Goal: Task Accomplishment & Management: Manage account settings

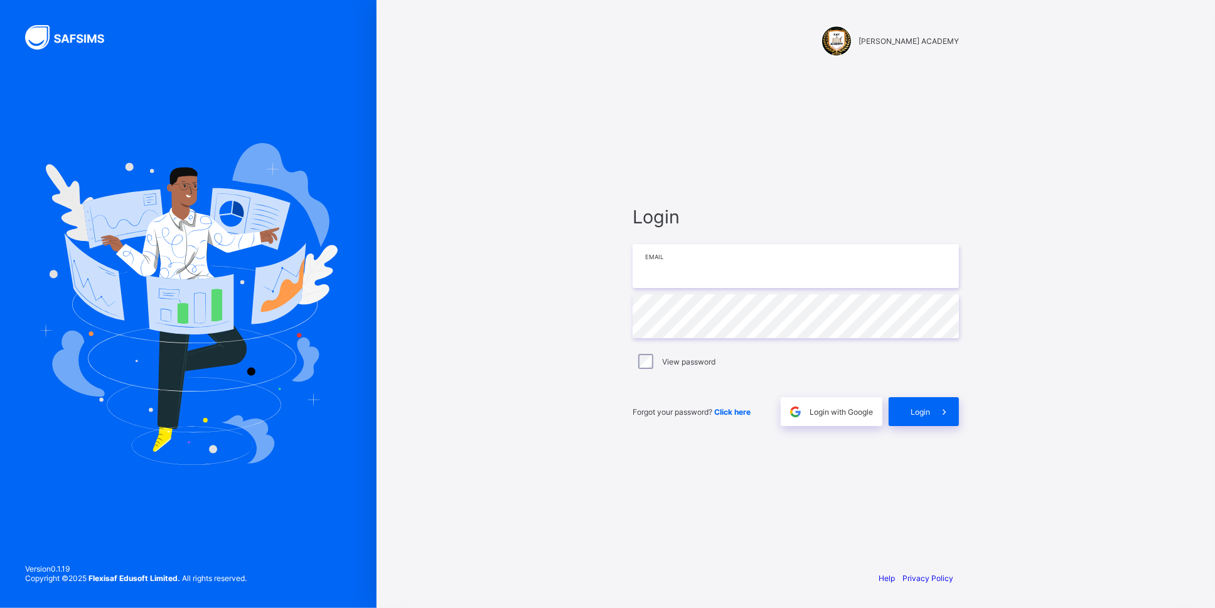
click at [831, 272] on input "email" at bounding box center [795, 266] width 326 height 44
type input "**********"
click at [915, 412] on span "Login" at bounding box center [919, 411] width 19 height 9
click at [860, 467] on div "**********" at bounding box center [795, 316] width 351 height 490
click at [913, 414] on span "Login" at bounding box center [919, 411] width 19 height 9
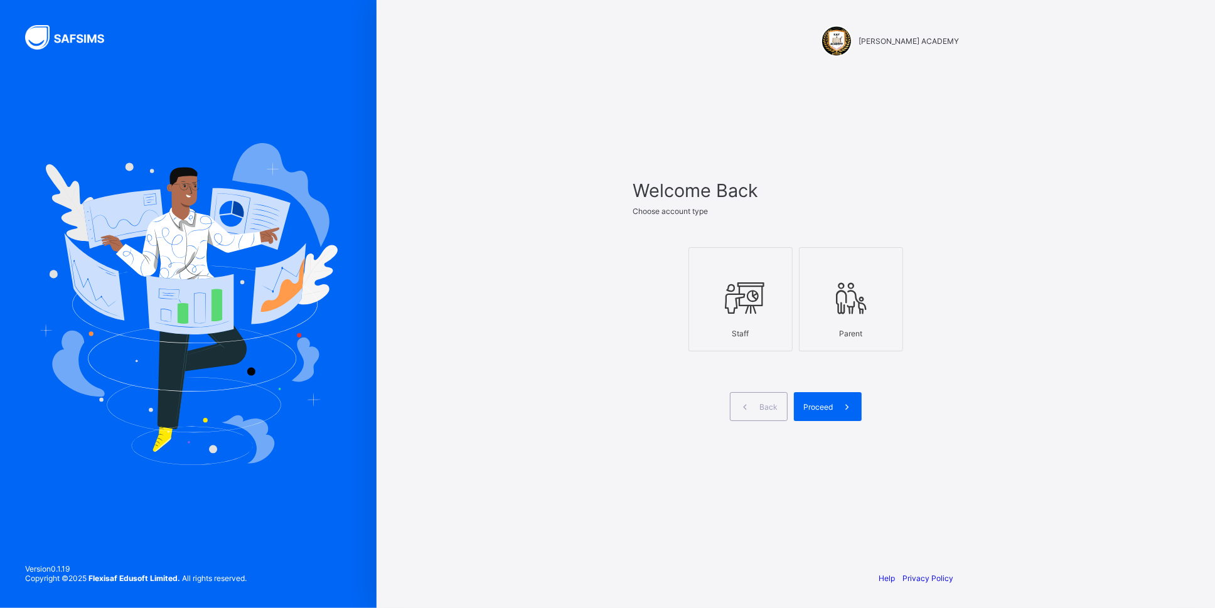
click at [754, 314] on icon at bounding box center [740, 298] width 44 height 38
click at [826, 395] on div "Proceed" at bounding box center [828, 406] width 68 height 29
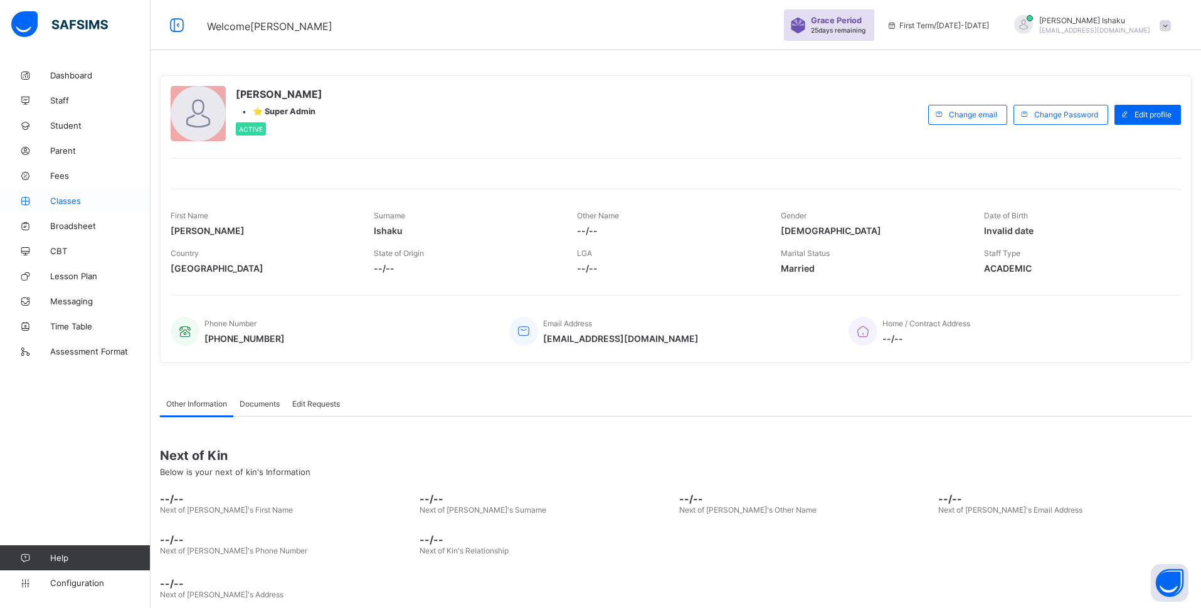
click at [75, 203] on span "Classes" at bounding box center [100, 201] width 100 height 10
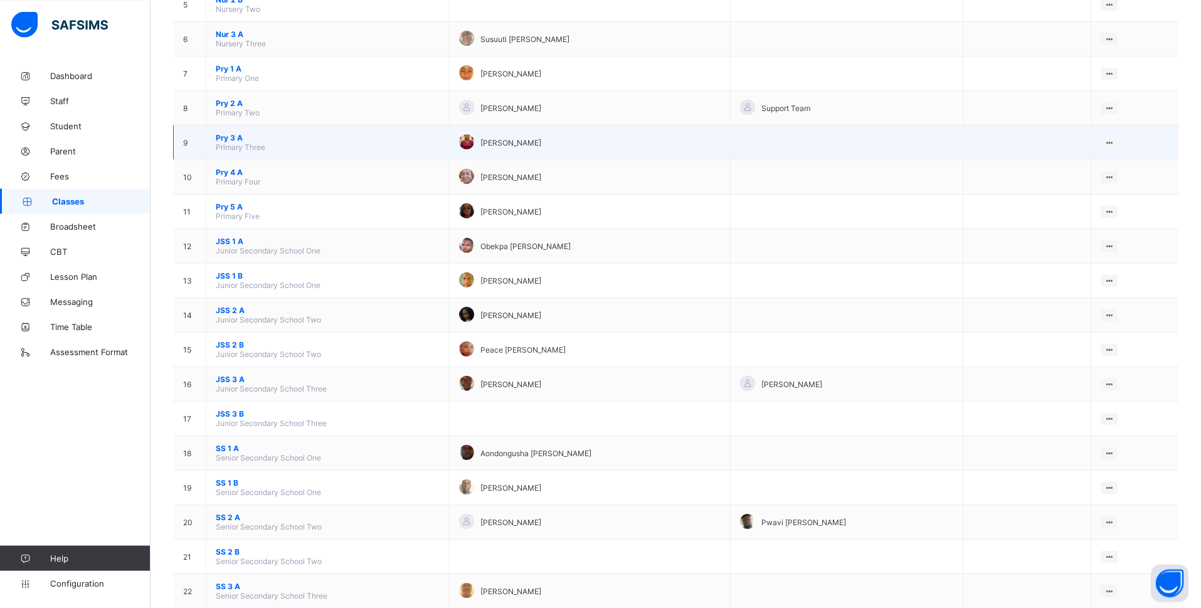
scroll to position [302, 0]
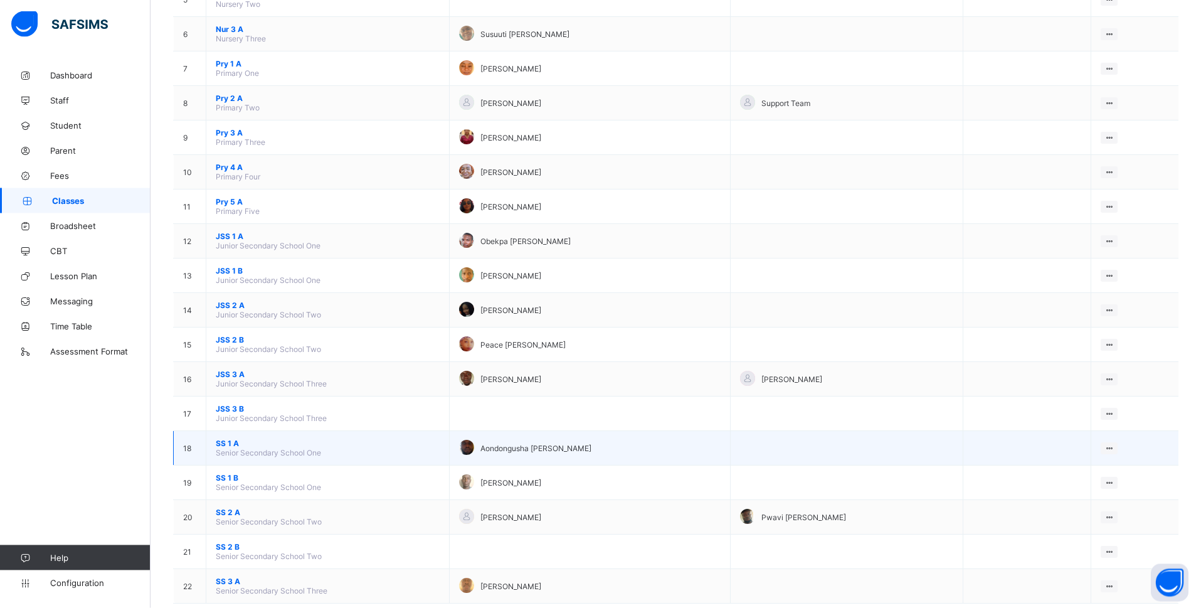
click at [228, 439] on span "SS 1 A" at bounding box center [328, 443] width 224 height 9
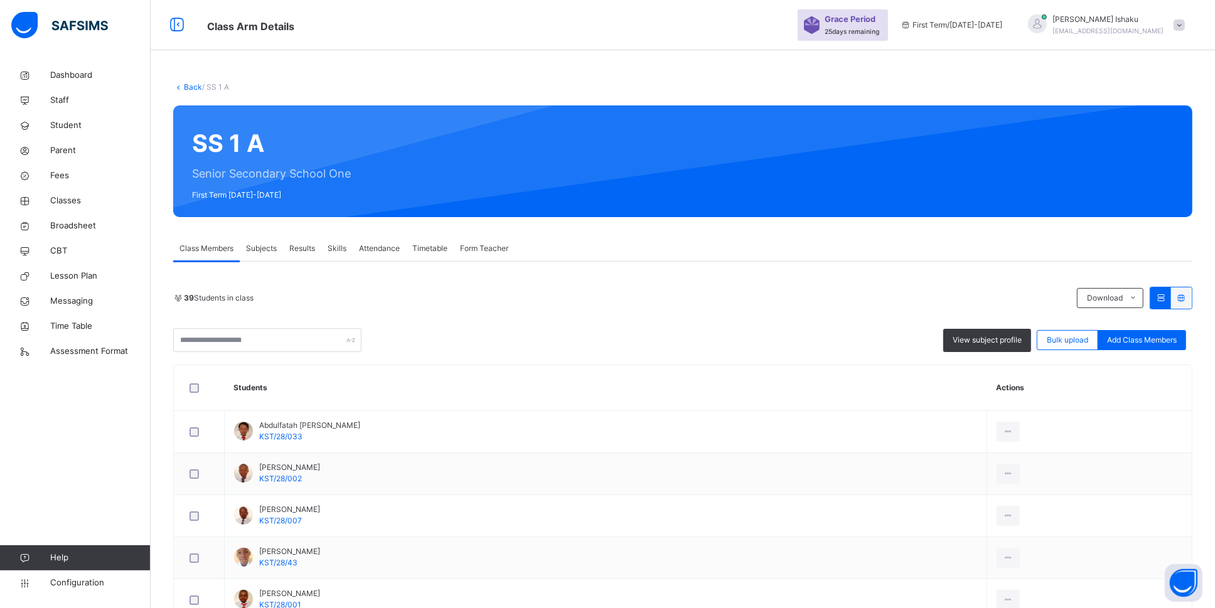
click at [272, 250] on div "Subjects" at bounding box center [261, 248] width 43 height 25
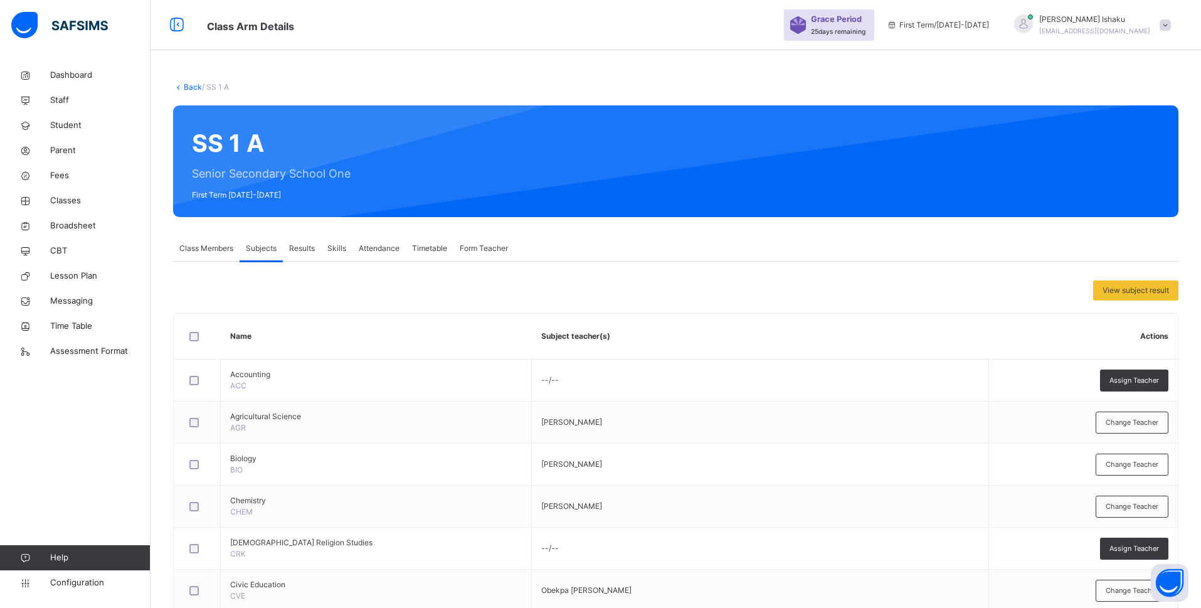
click at [194, 90] on link "Back" at bounding box center [193, 86] width 18 height 9
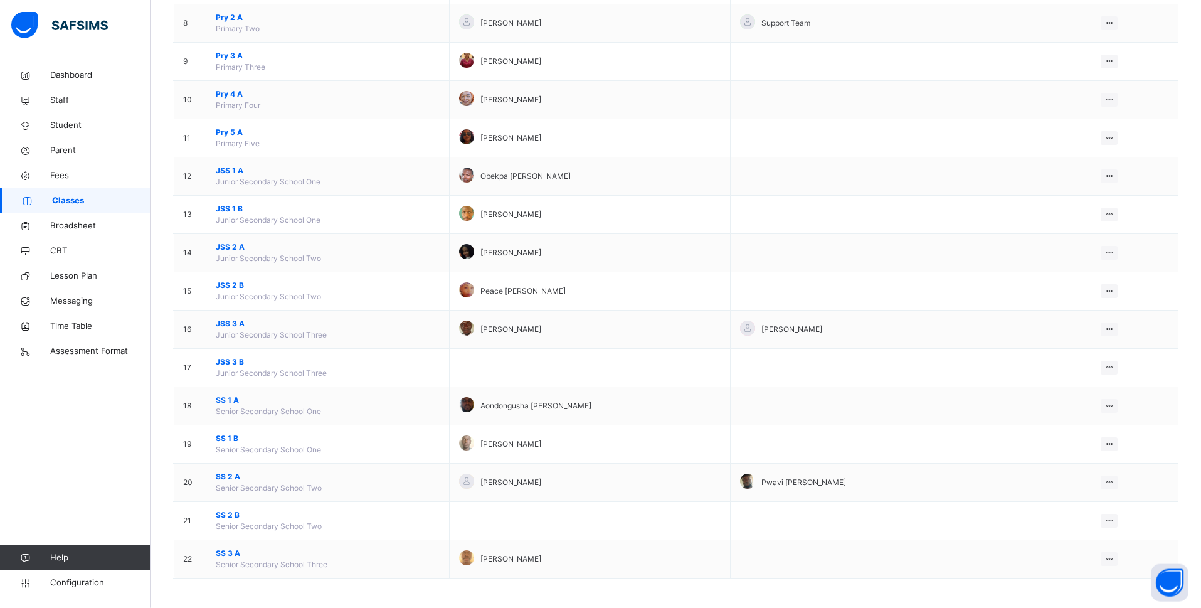
scroll to position [430, 0]
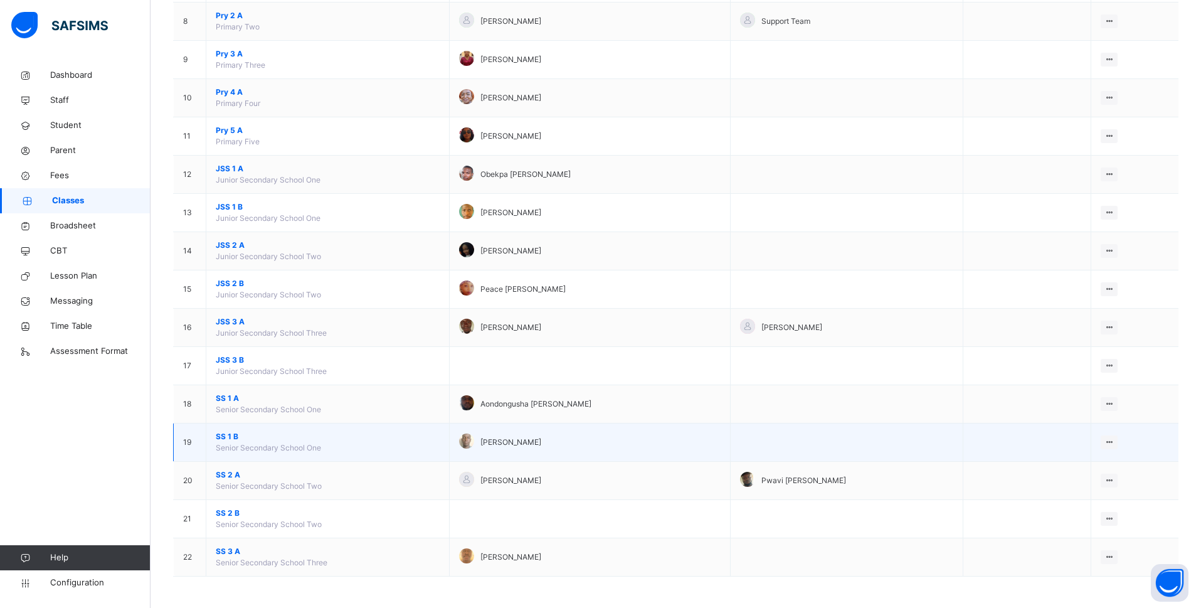
click at [232, 436] on span "SS 1 B" at bounding box center [328, 436] width 224 height 11
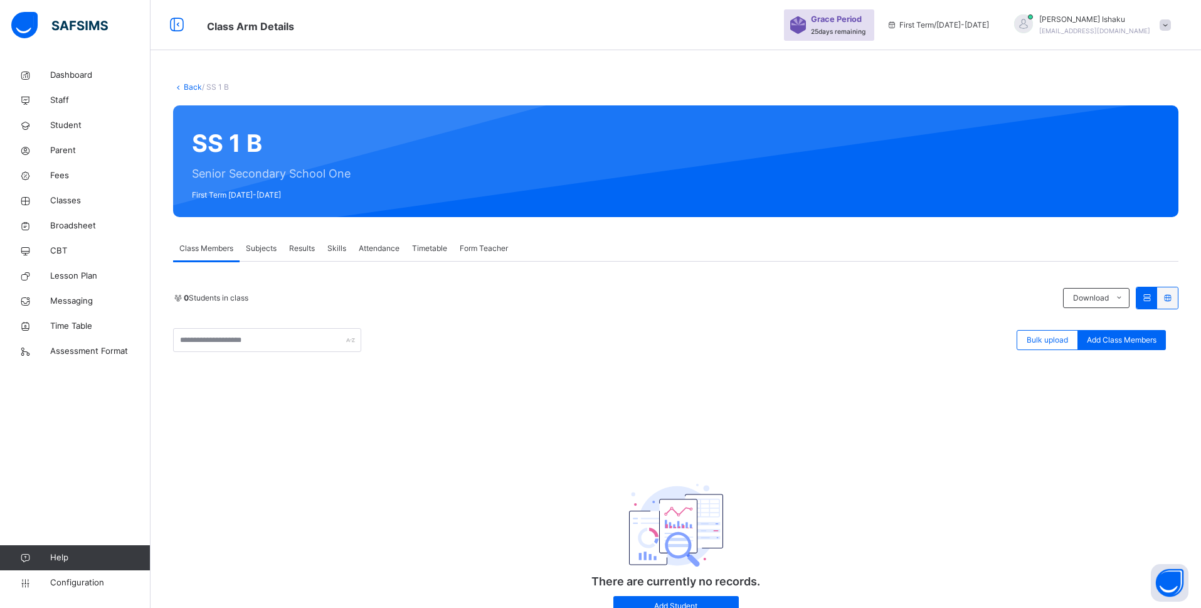
click at [260, 253] on span "Subjects" at bounding box center [261, 248] width 31 height 11
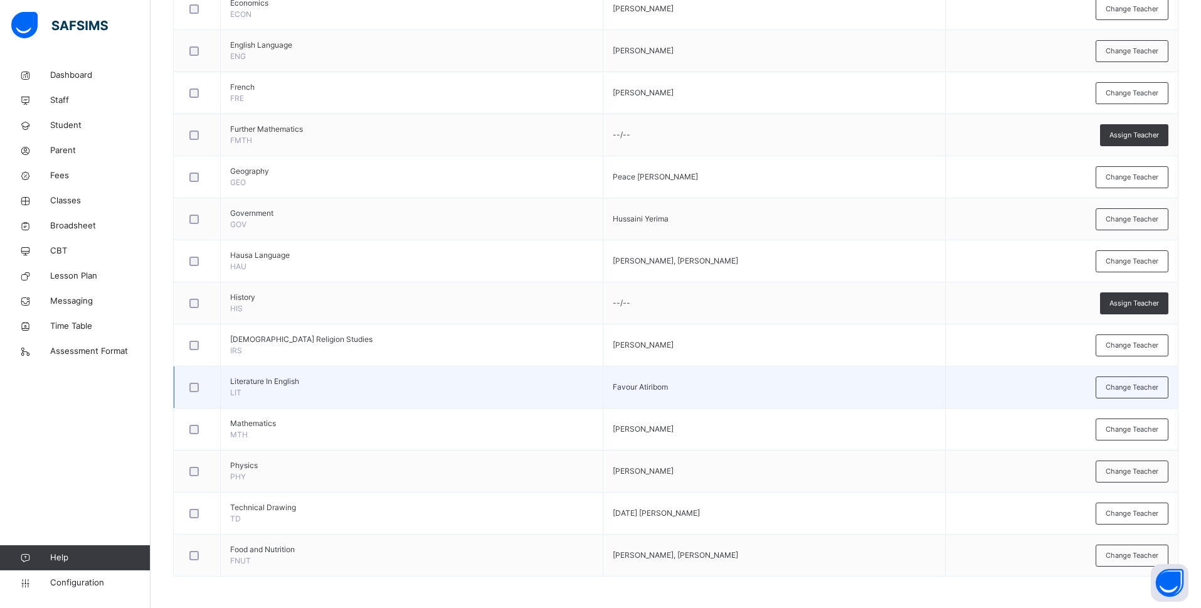
scroll to position [712, 0]
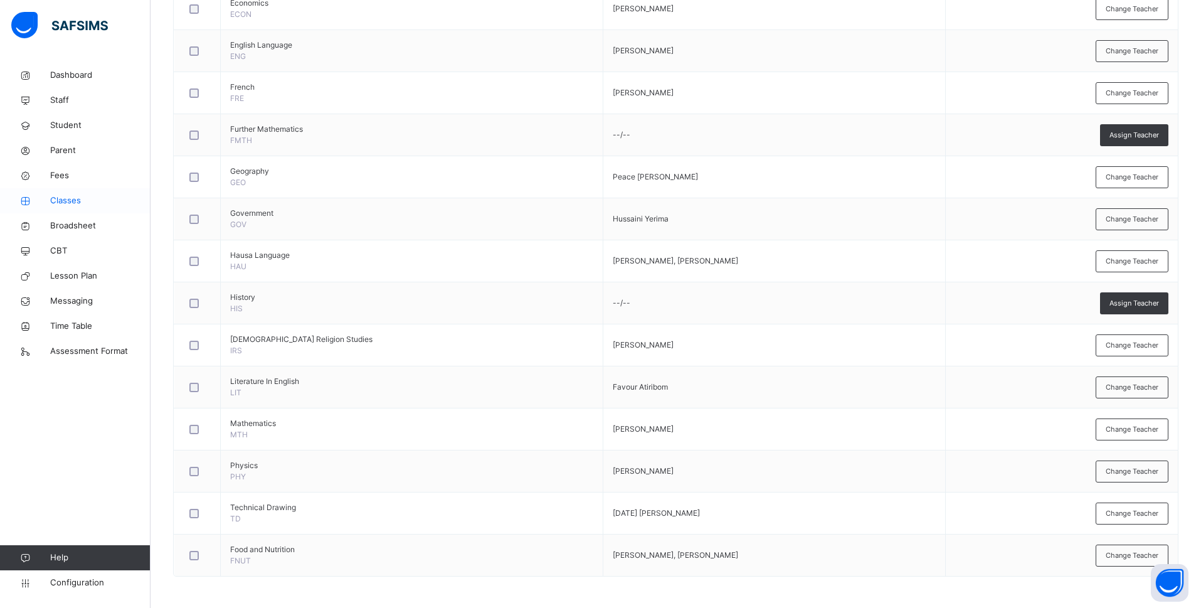
click at [87, 200] on span "Classes" at bounding box center [100, 200] width 100 height 13
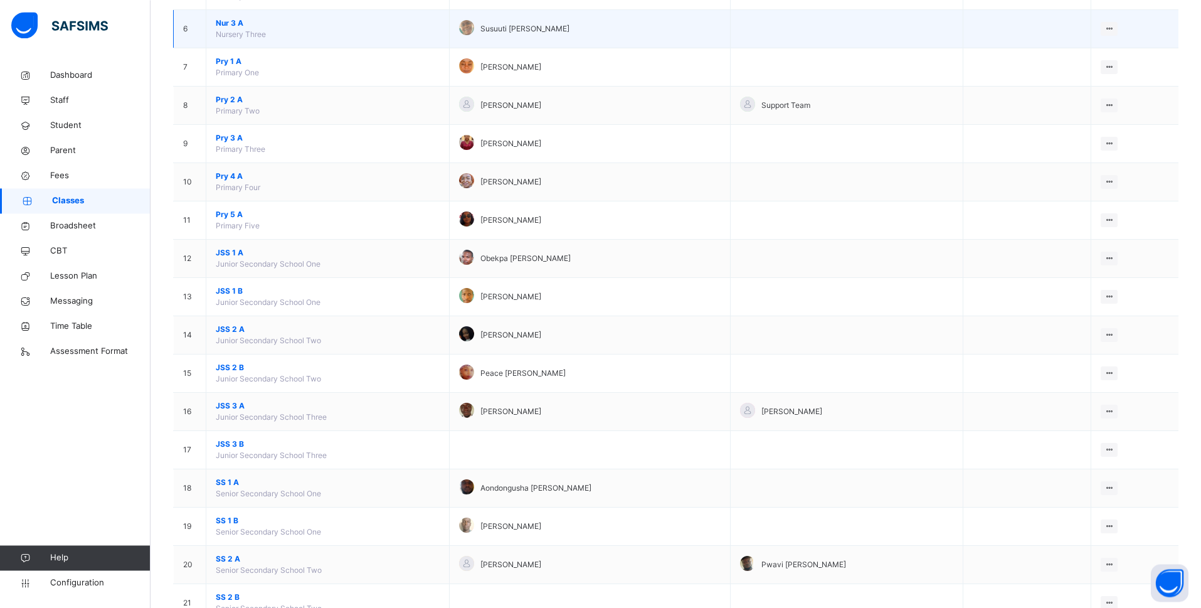
scroll to position [334, 0]
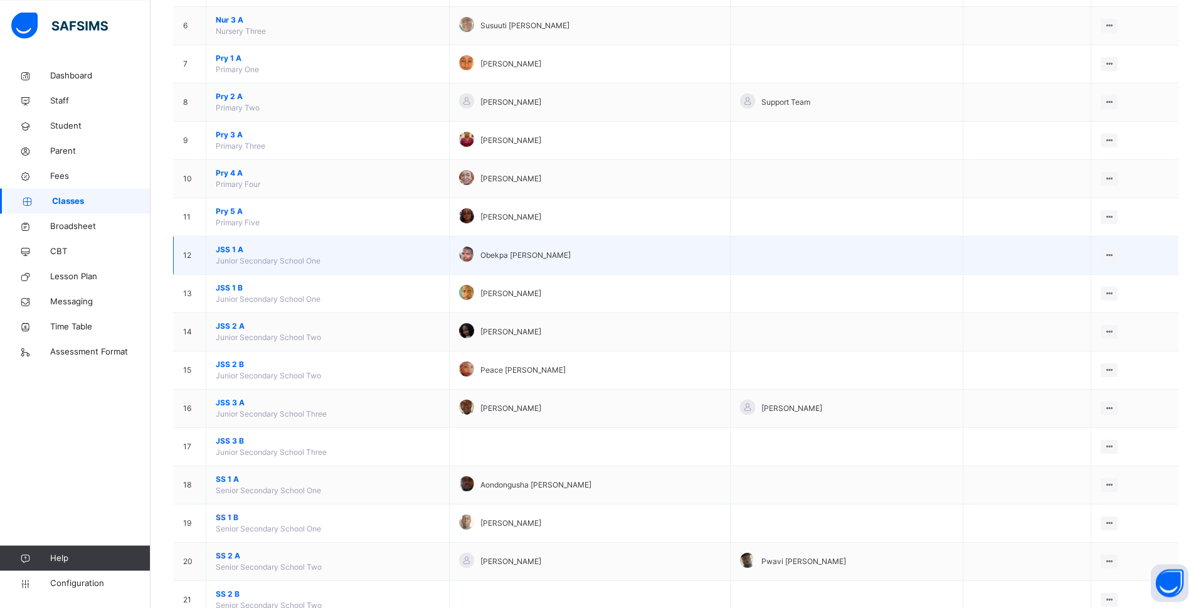
click at [233, 255] on span "JSS 1 A" at bounding box center [328, 249] width 224 height 11
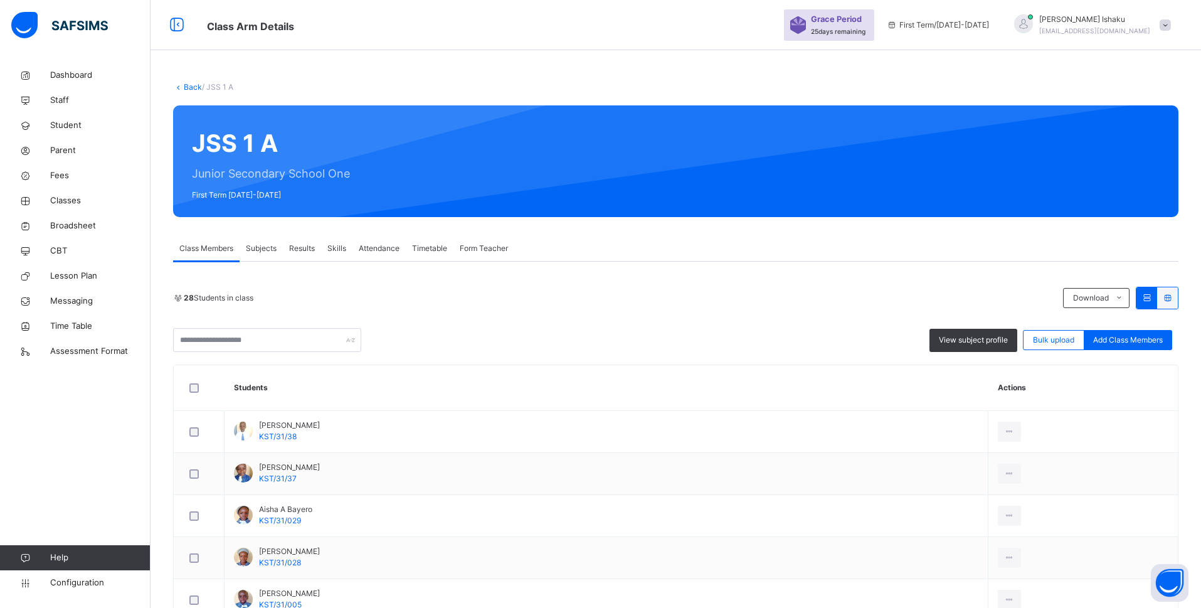
click at [266, 242] on div "Subjects" at bounding box center [261, 248] width 43 height 25
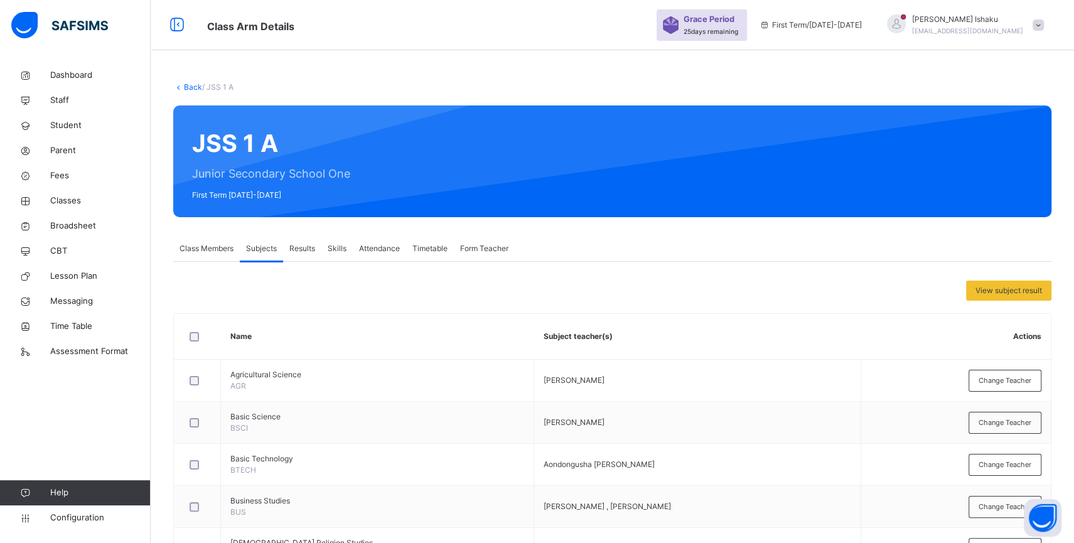
click at [196, 86] on link "Back" at bounding box center [193, 86] width 18 height 9
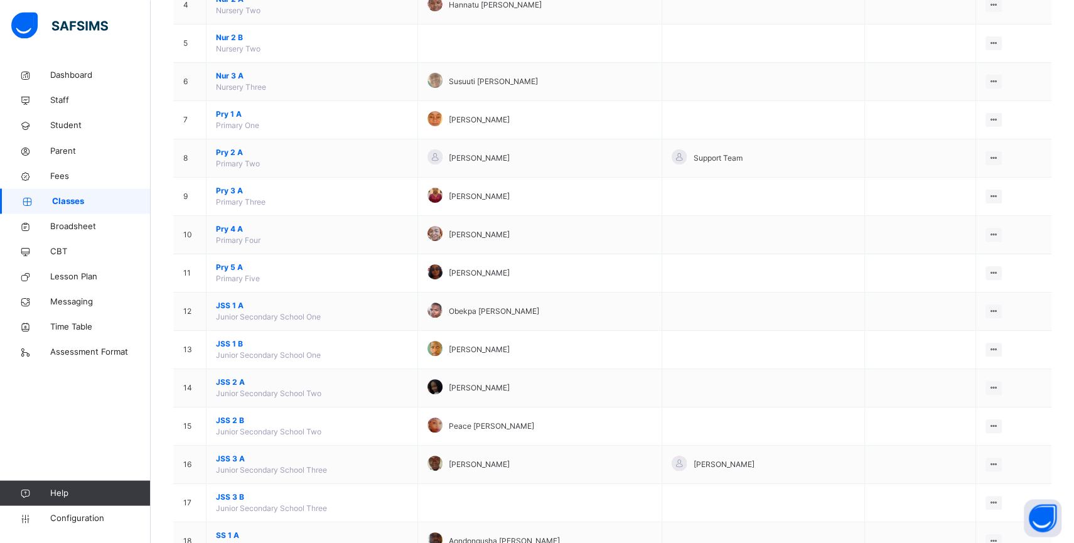
scroll to position [282, 0]
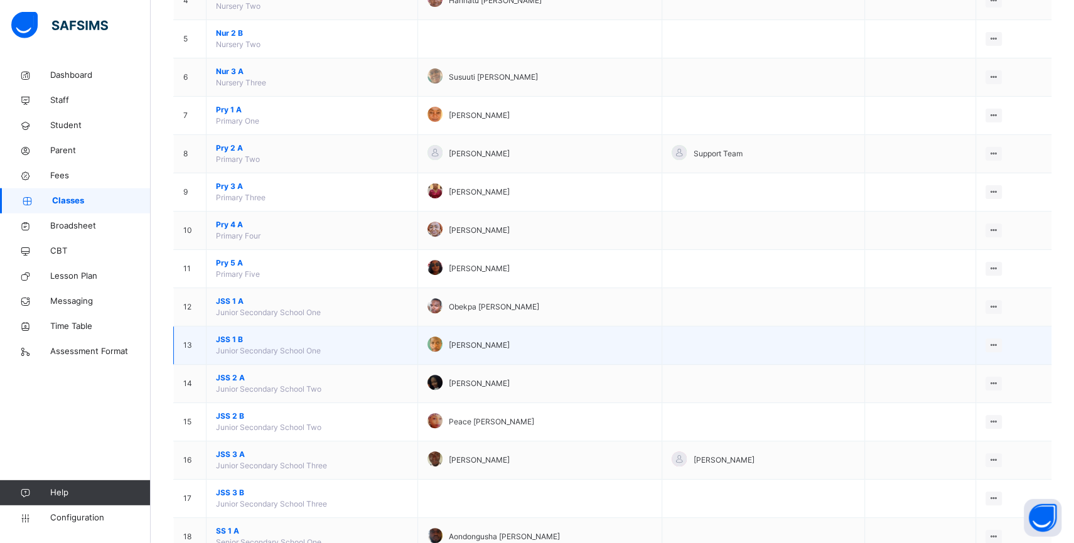
click at [236, 345] on span "JSS 1 B" at bounding box center [312, 339] width 192 height 11
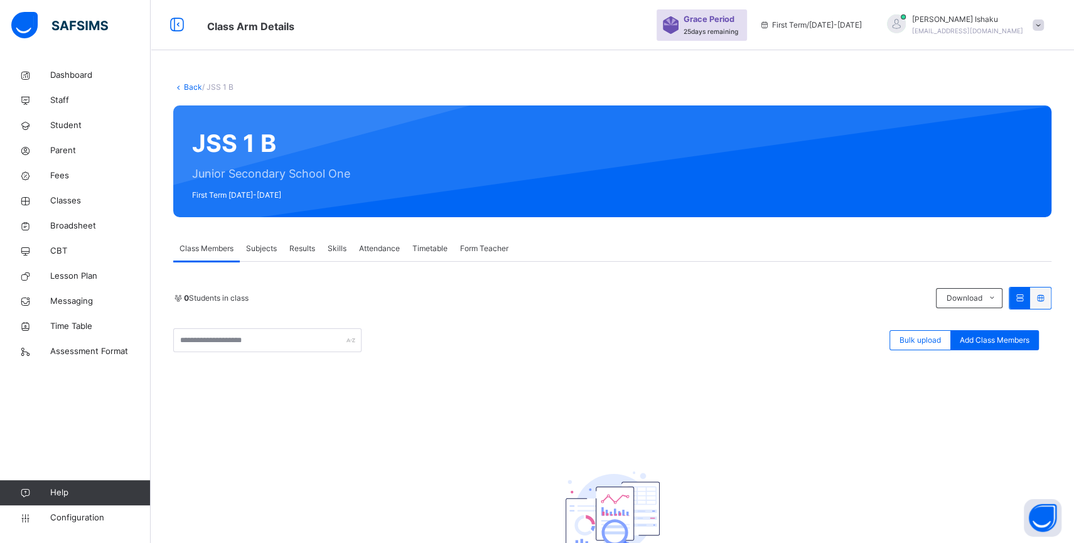
click at [263, 252] on span "Subjects" at bounding box center [261, 248] width 31 height 11
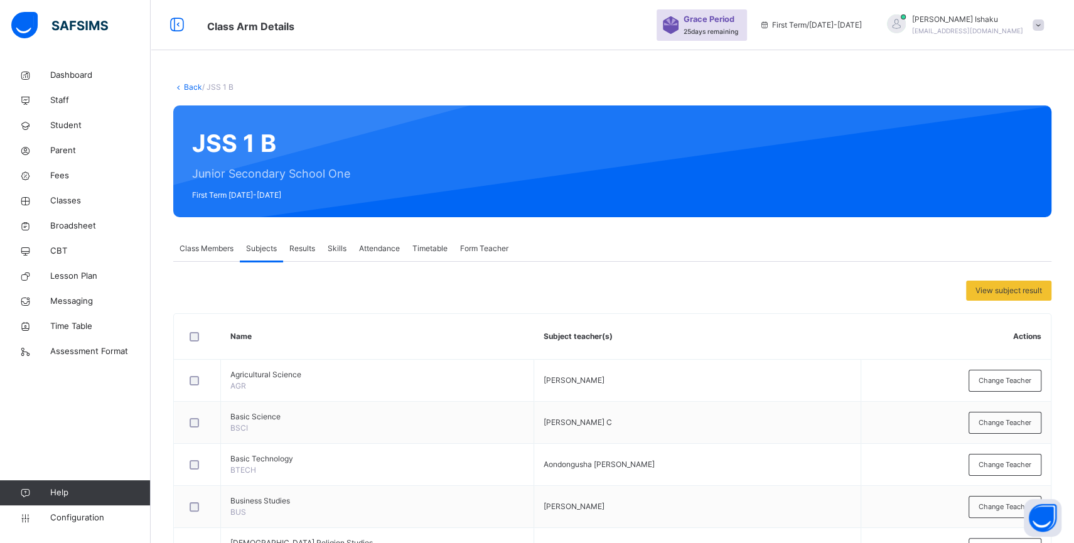
click at [200, 85] on link "Back" at bounding box center [193, 86] width 18 height 9
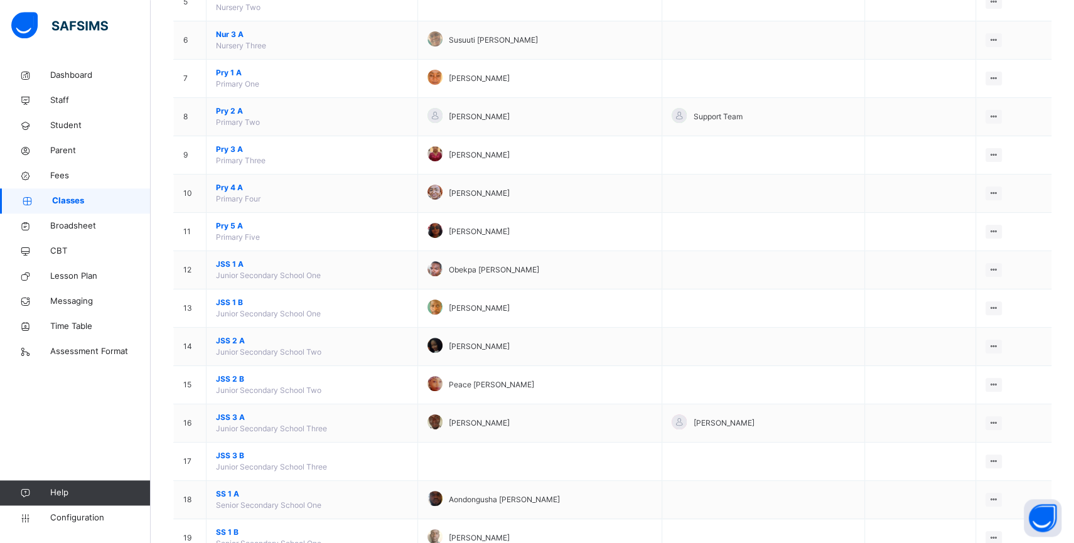
scroll to position [358, 0]
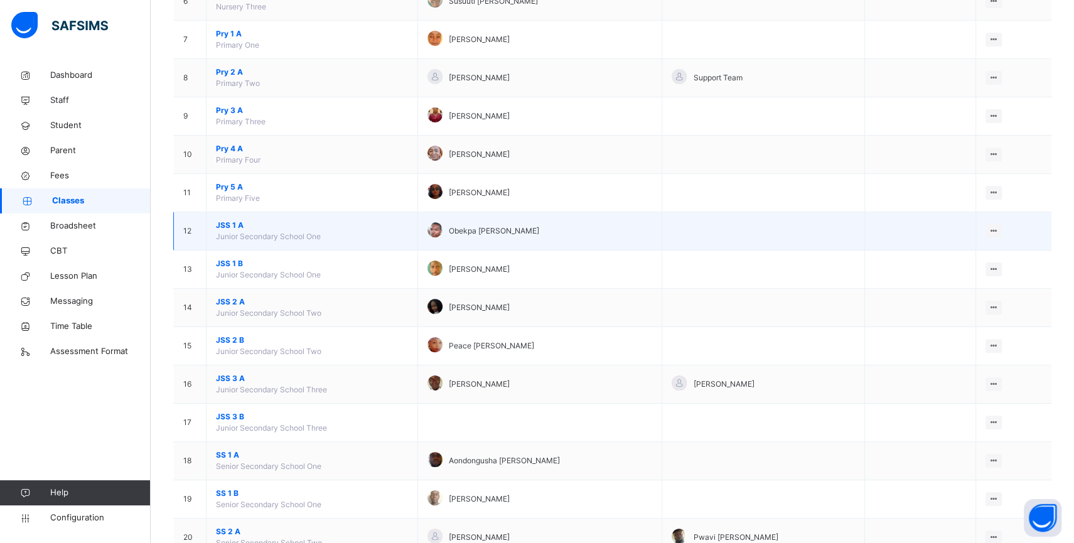
click at [233, 231] on span "JSS 1 A" at bounding box center [312, 225] width 192 height 11
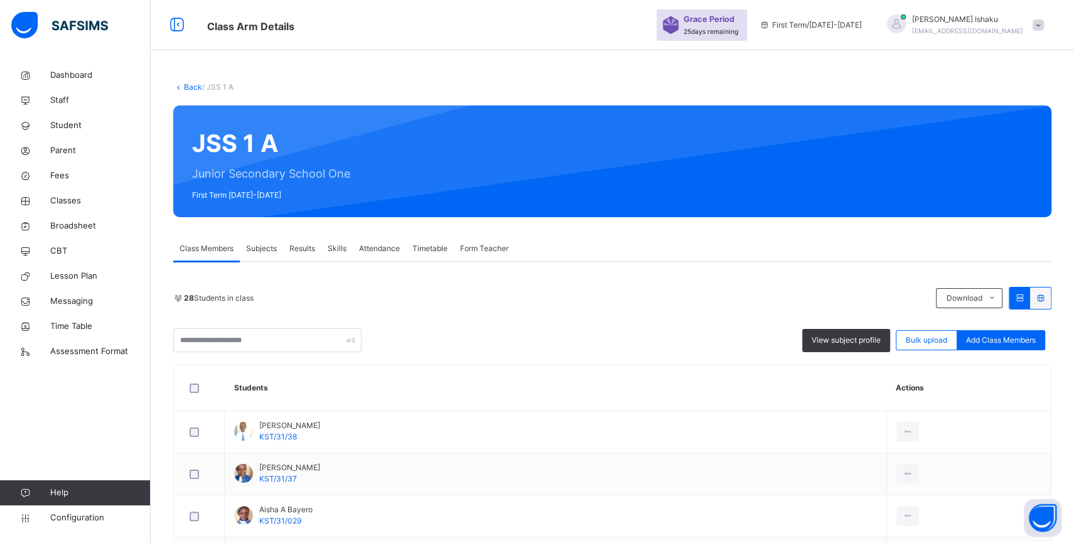
click at [269, 253] on span "Subjects" at bounding box center [261, 248] width 31 height 11
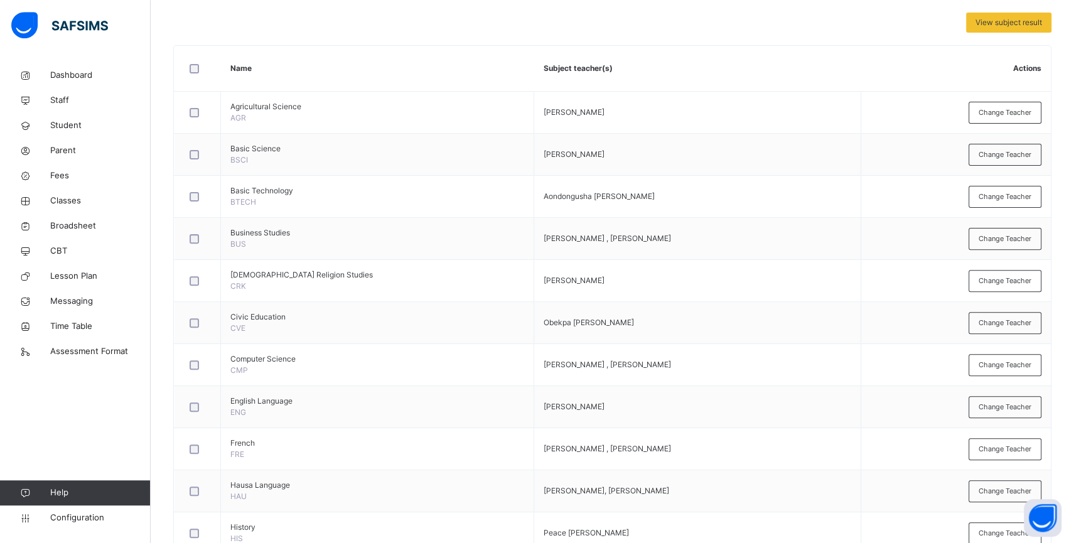
scroll to position [271, 0]
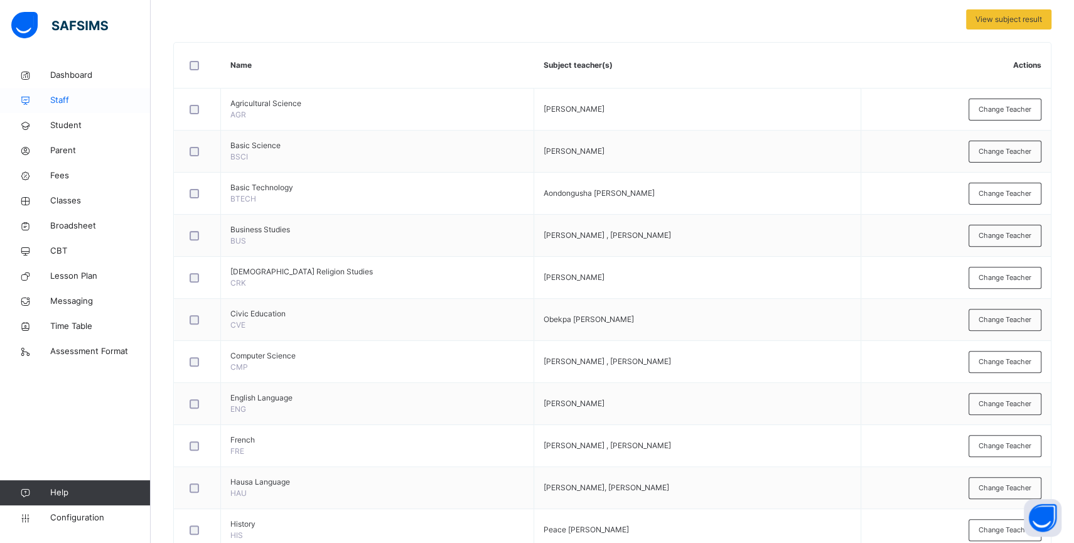
click at [67, 102] on span "Staff" at bounding box center [100, 100] width 100 height 13
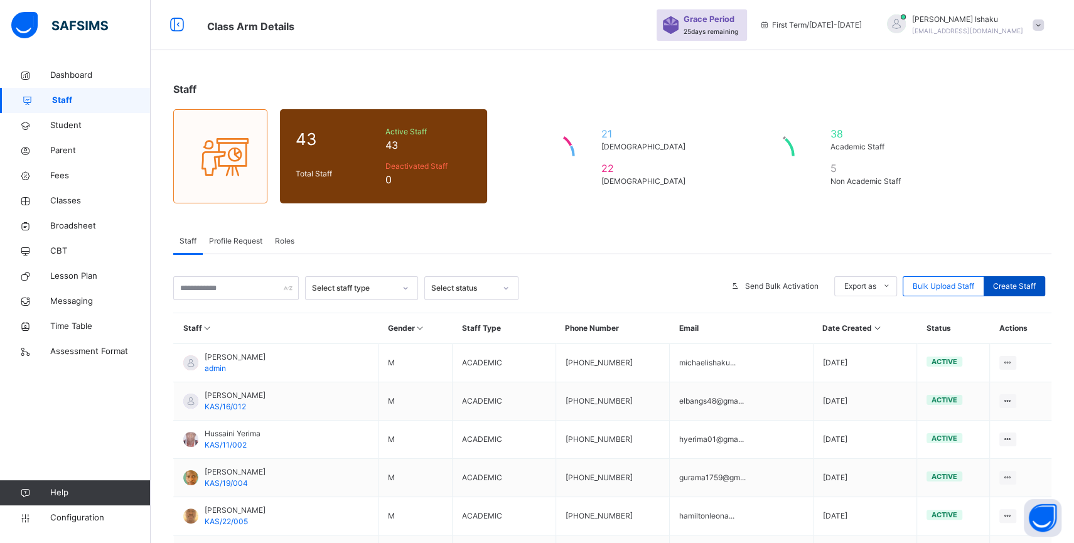
click at [1011, 282] on span "Create Staff" at bounding box center [1014, 285] width 43 height 11
select select "**"
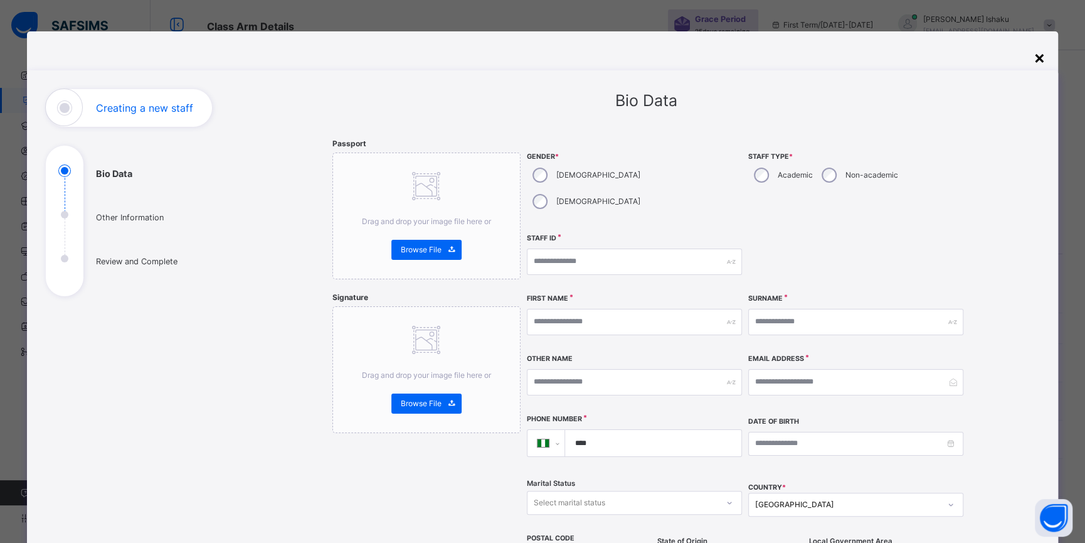
click at [1034, 59] on div "×" at bounding box center [1040, 57] width 12 height 26
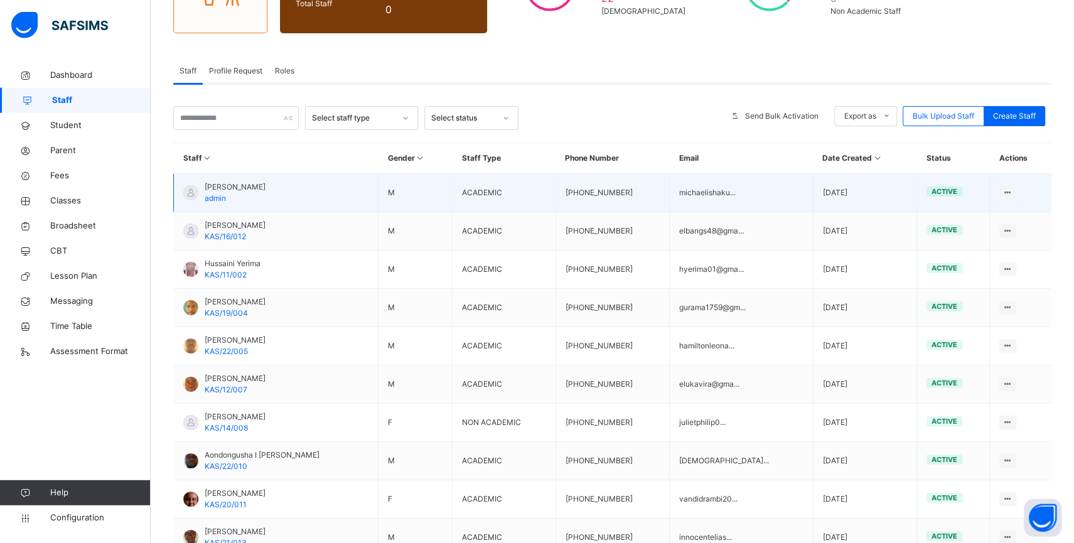
scroll to position [260, 0]
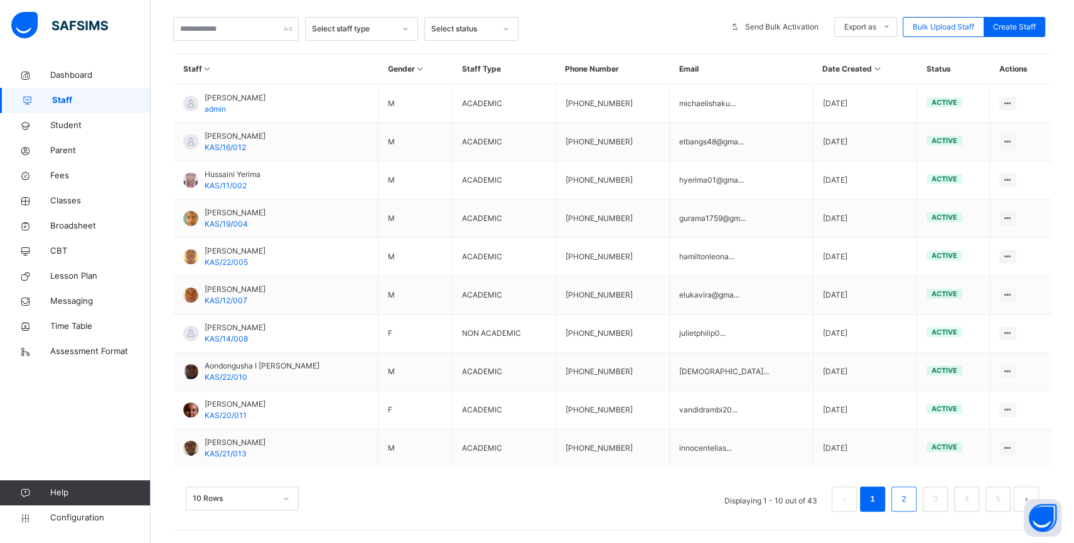
click at [907, 494] on li "2" at bounding box center [903, 498] width 25 height 25
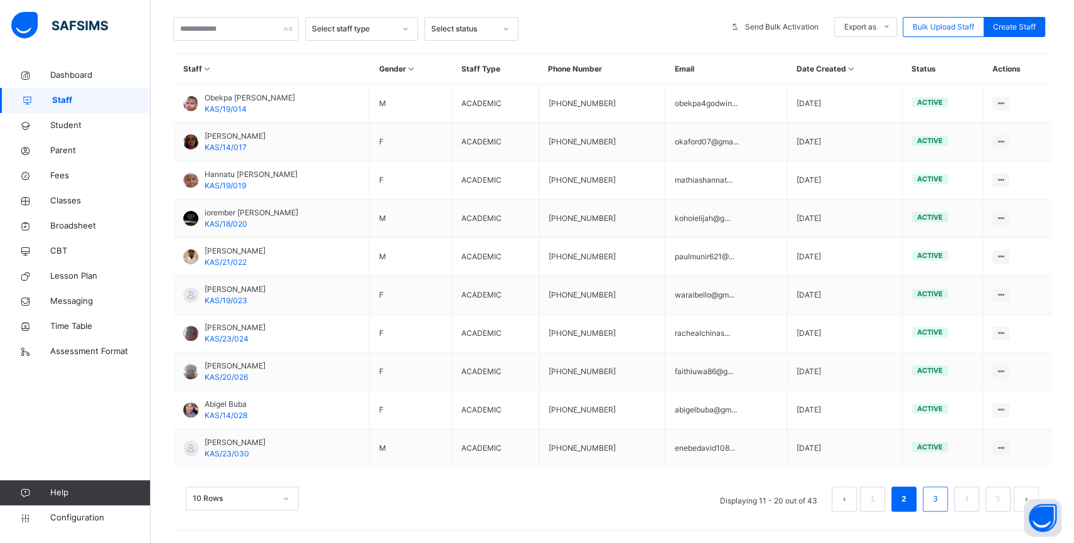
click at [940, 503] on link "3" at bounding box center [935, 499] width 12 height 16
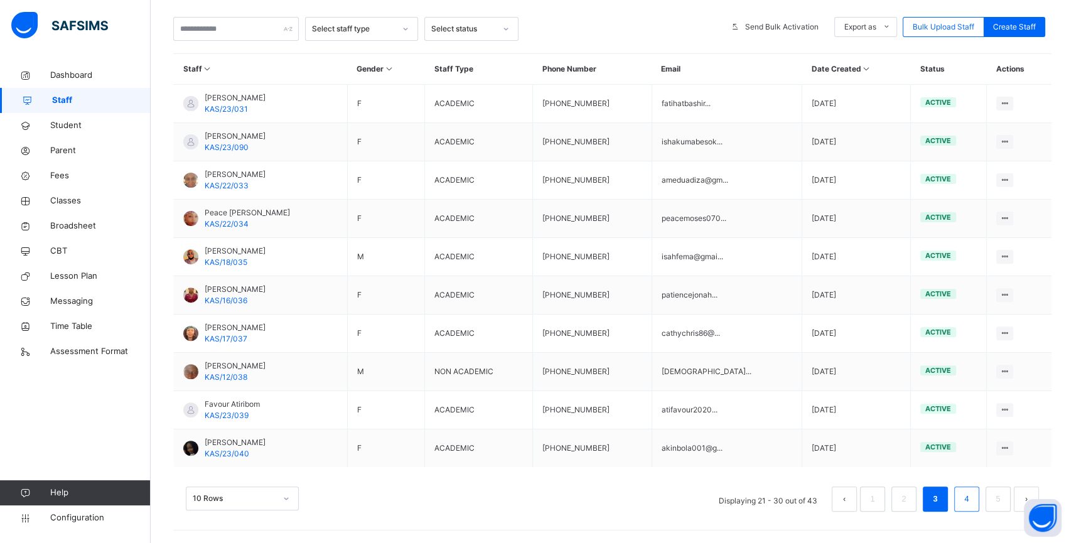
click at [972, 493] on link "4" at bounding box center [966, 499] width 12 height 16
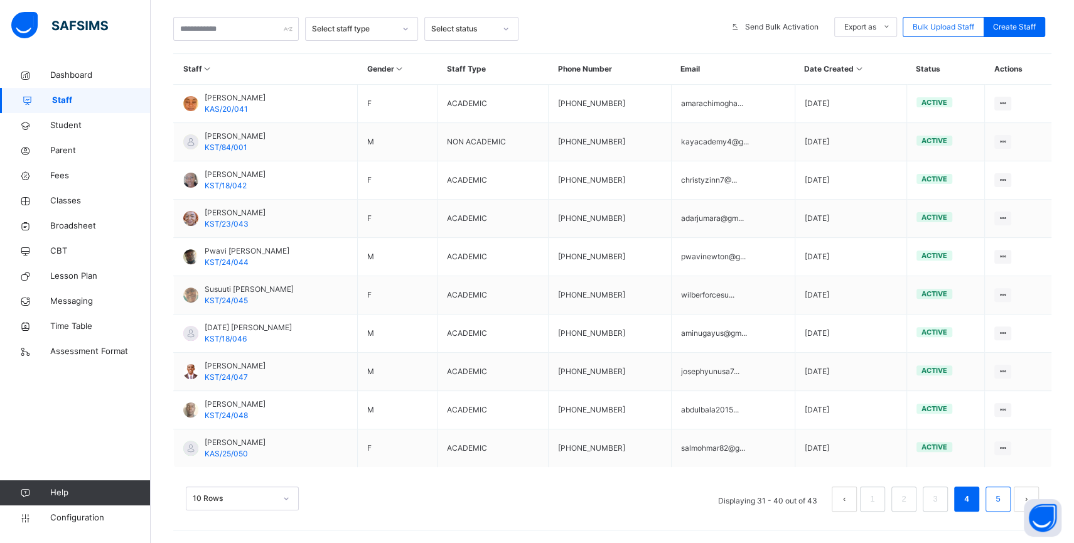
click at [1003, 501] on link "5" at bounding box center [997, 499] width 12 height 16
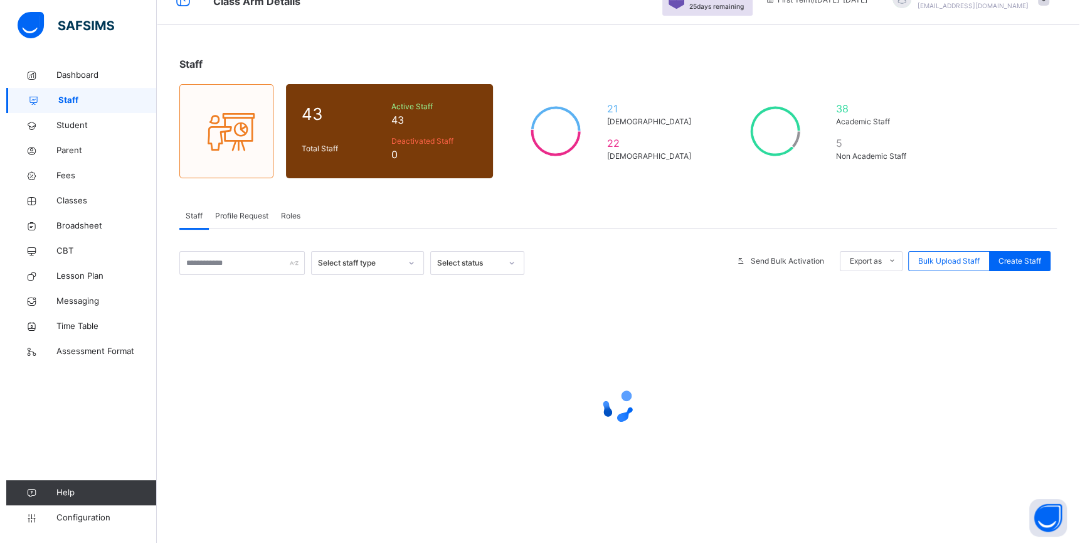
scroll to position [0, 0]
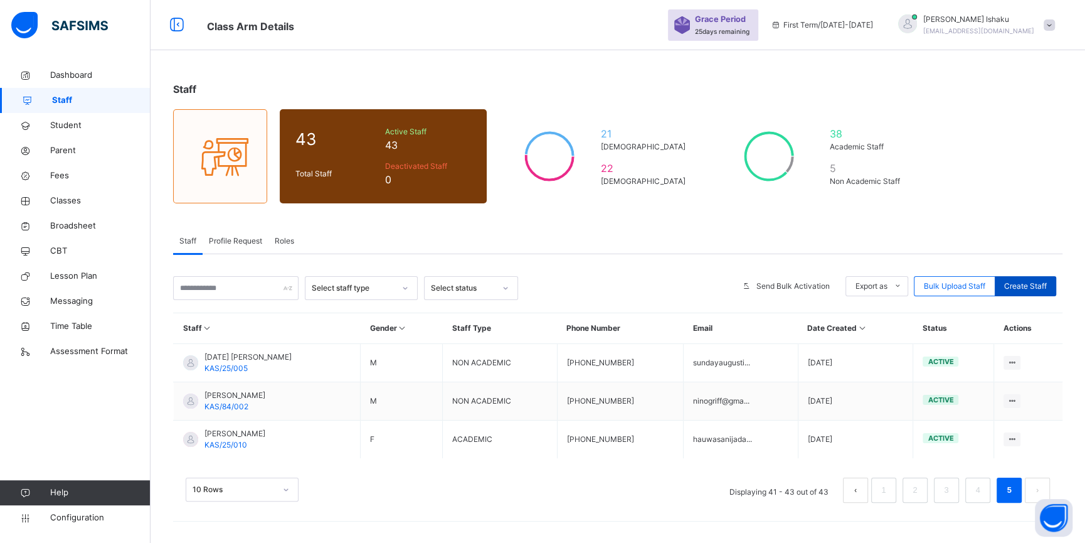
click at [1025, 282] on span "Create Staff" at bounding box center [1025, 285] width 43 height 11
select select "**"
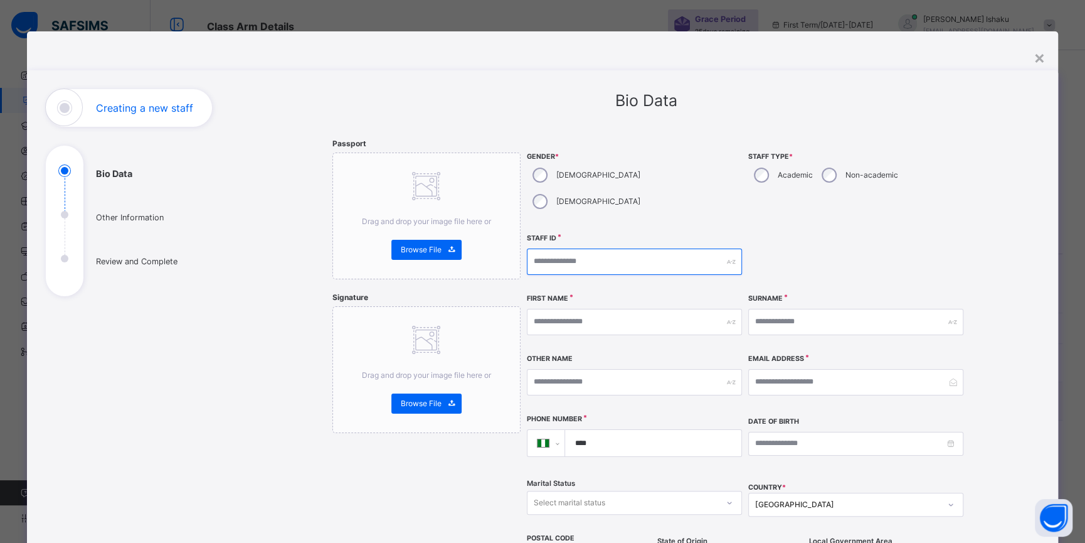
click at [687, 248] on input "text" at bounding box center [634, 261] width 215 height 26
type input "**********"
click at [679, 309] on input "text" at bounding box center [634, 322] width 215 height 26
type input "*"
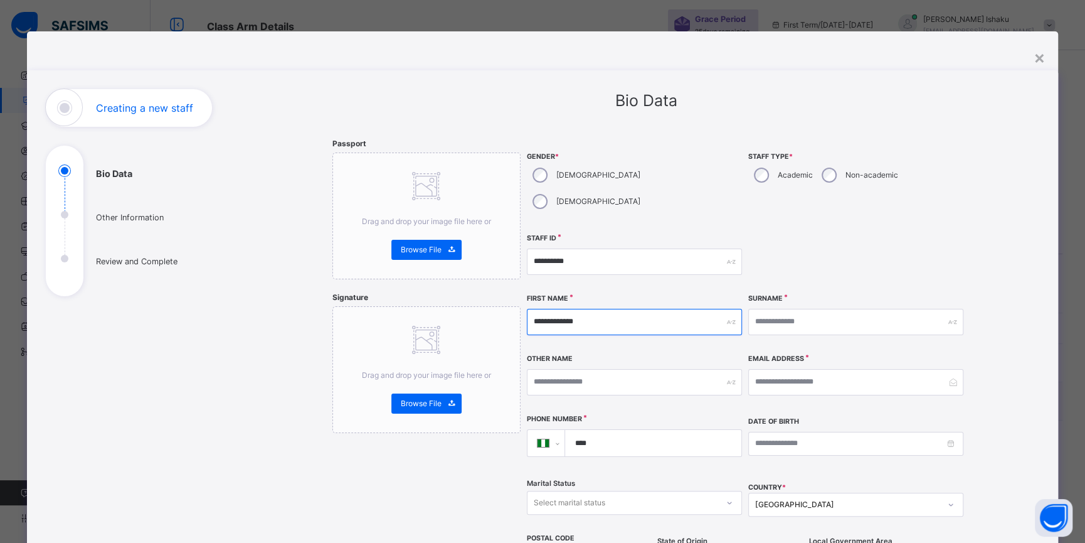
type input "**********"
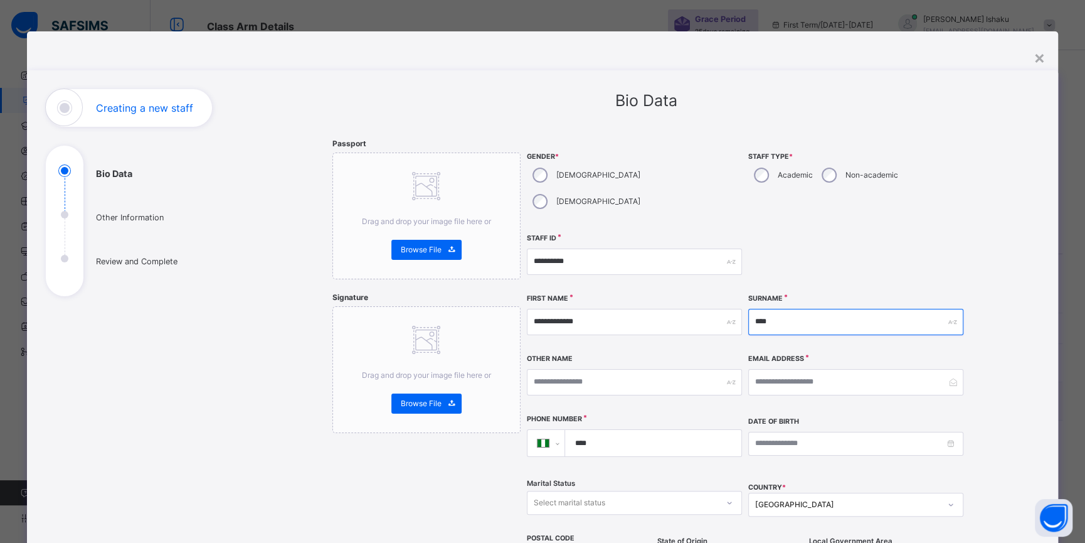
type input "****"
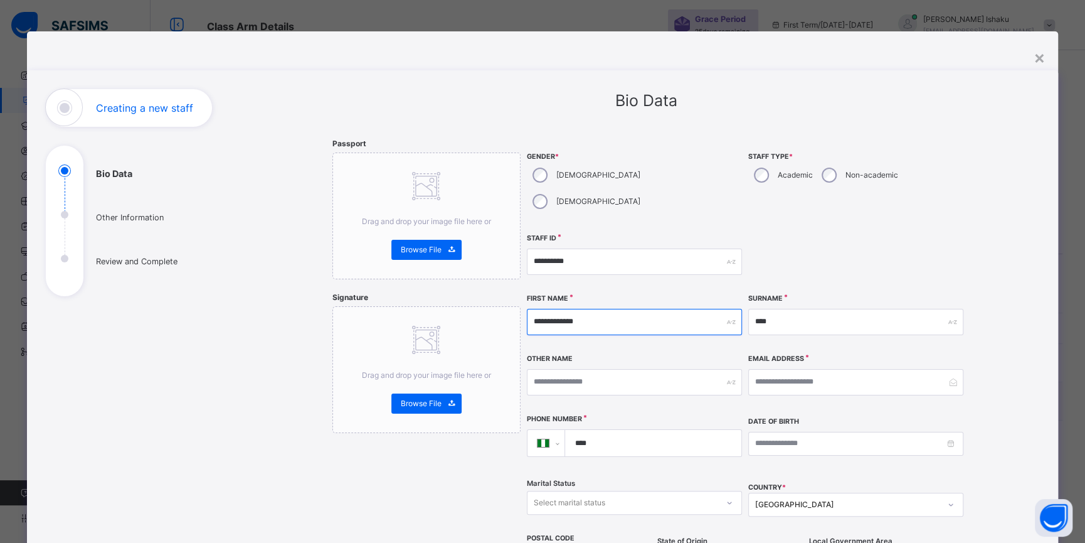
click at [600, 309] on input "**********" at bounding box center [634, 322] width 215 height 26
type input "********"
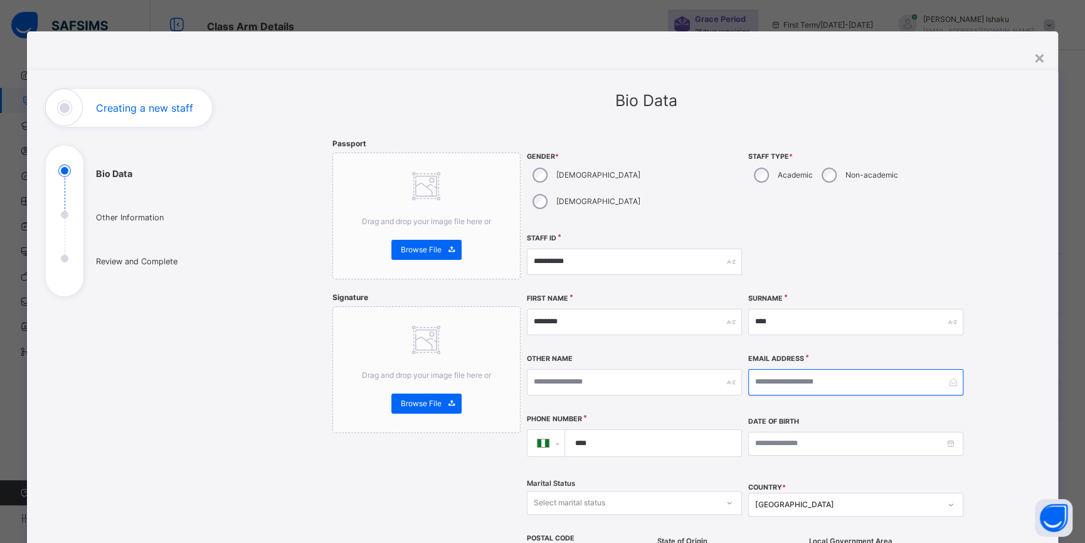
click at [764, 369] on input "email" at bounding box center [856, 382] width 215 height 26
type input "**********"
click at [665, 430] on input "****" at bounding box center [651, 443] width 166 height 26
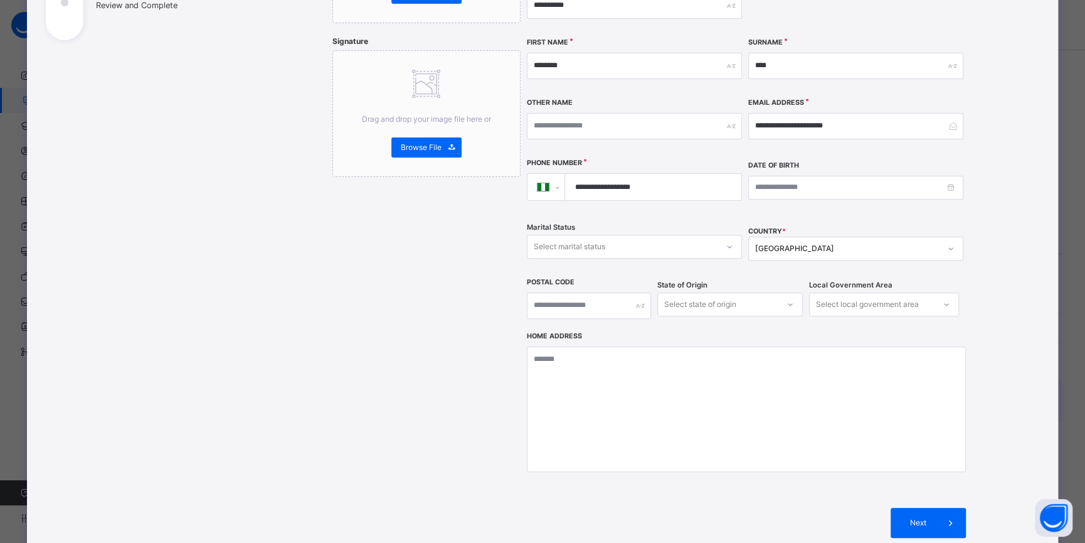
scroll to position [328, 0]
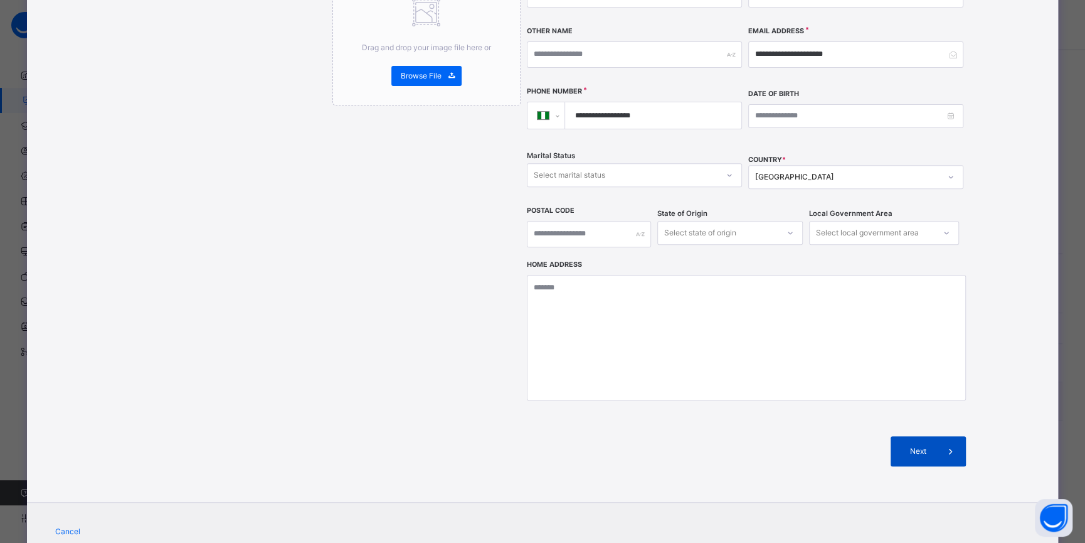
type input "**********"
click at [906, 436] on div "Next" at bounding box center [928, 451] width 75 height 30
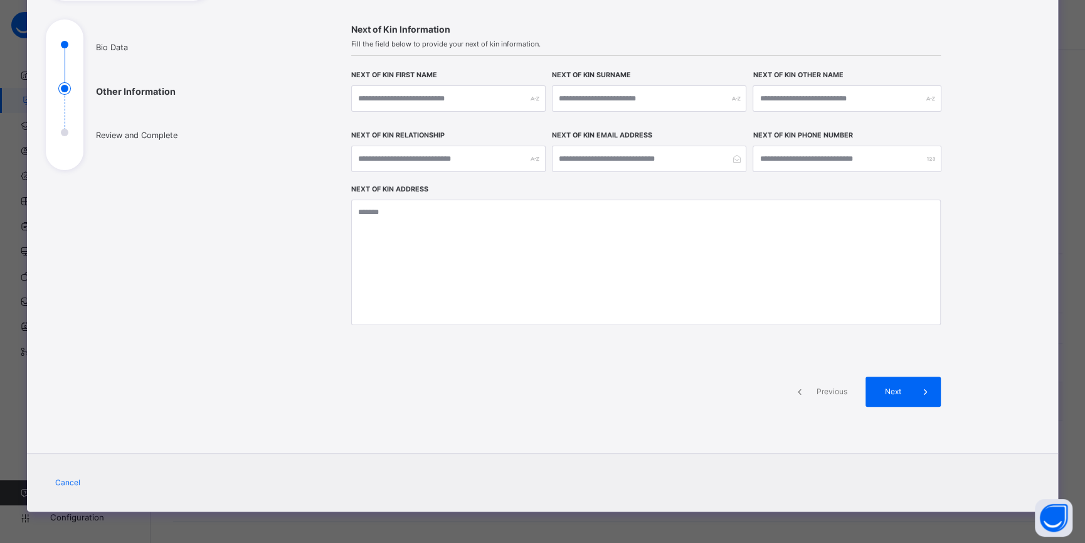
scroll to position [124, 0]
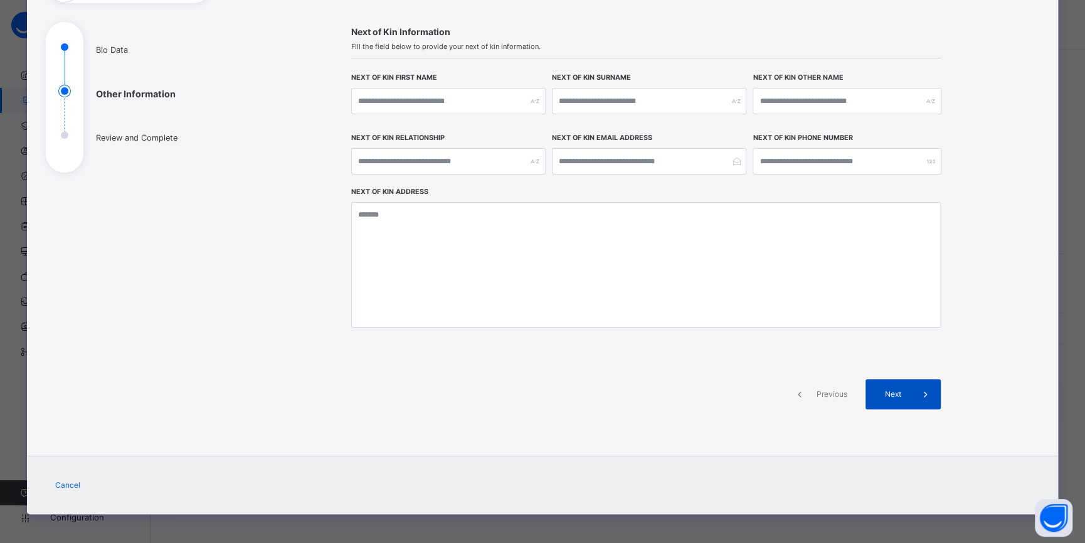
click at [904, 406] on div "Next" at bounding box center [903, 394] width 75 height 30
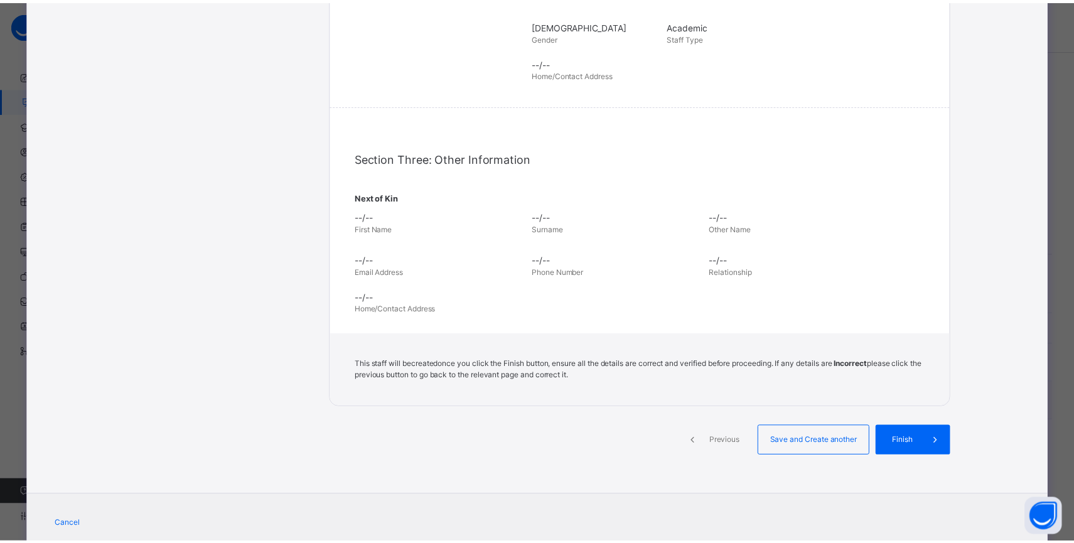
scroll to position [309, 0]
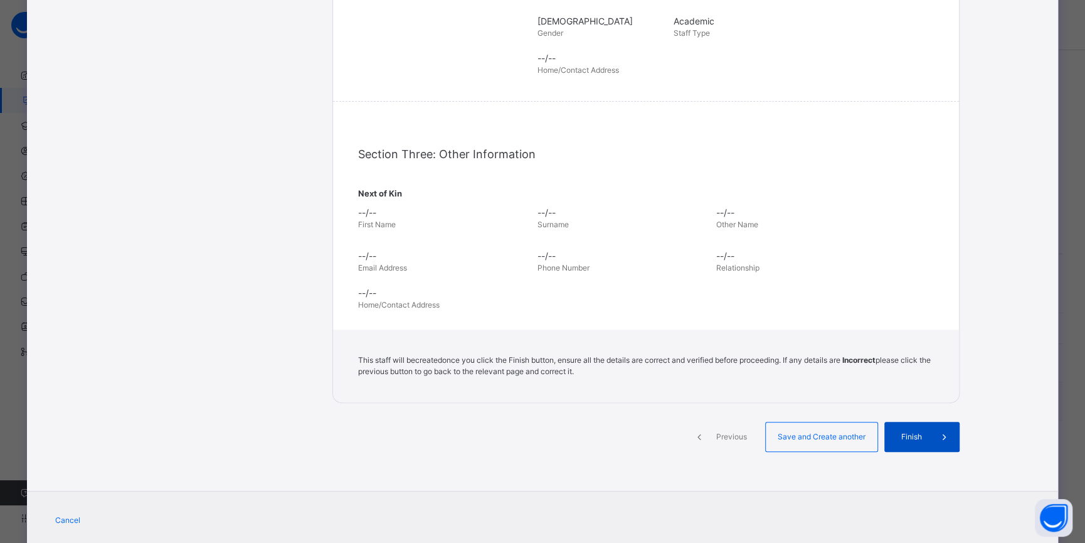
click at [900, 426] on div "Finish" at bounding box center [922, 437] width 75 height 30
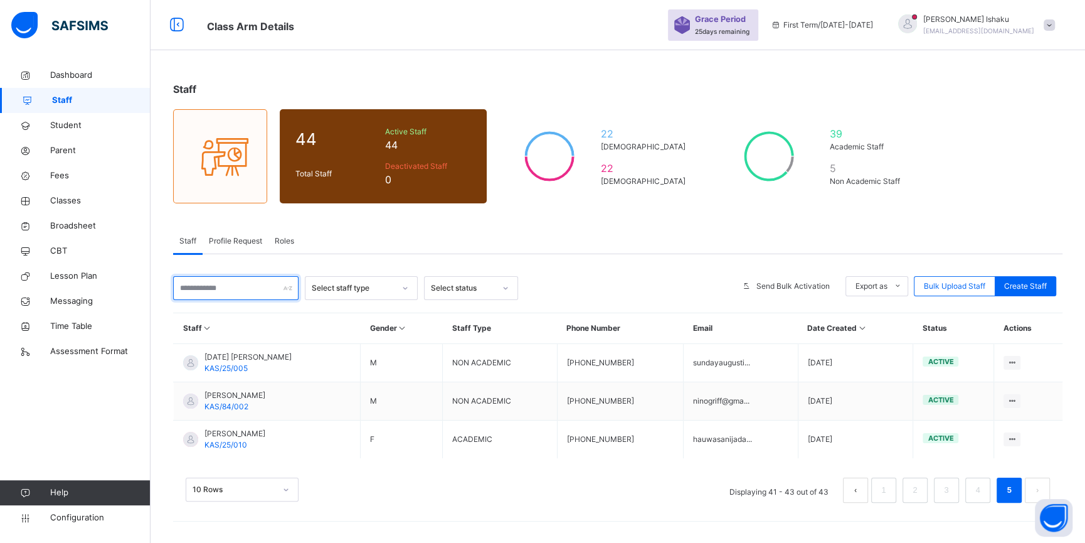
click at [251, 287] on input "text" at bounding box center [235, 288] width 125 height 24
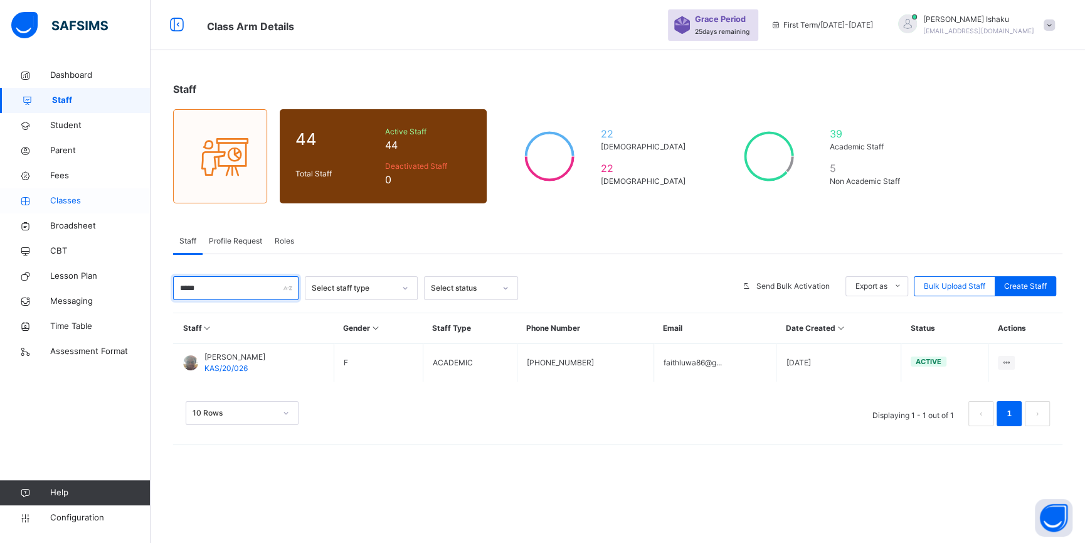
type input "*****"
click at [78, 210] on link "Classes" at bounding box center [75, 200] width 151 height 25
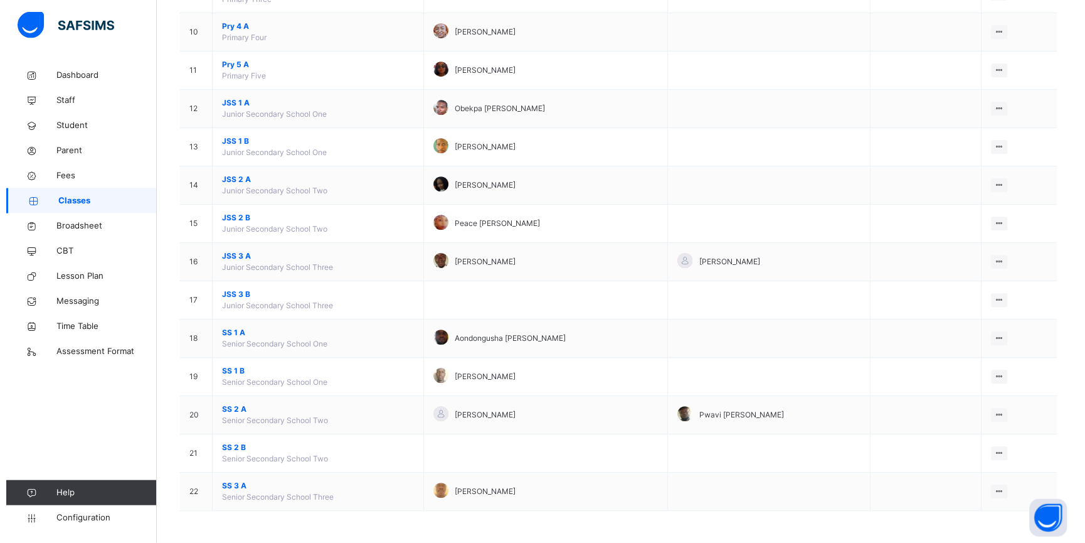
scroll to position [493, 0]
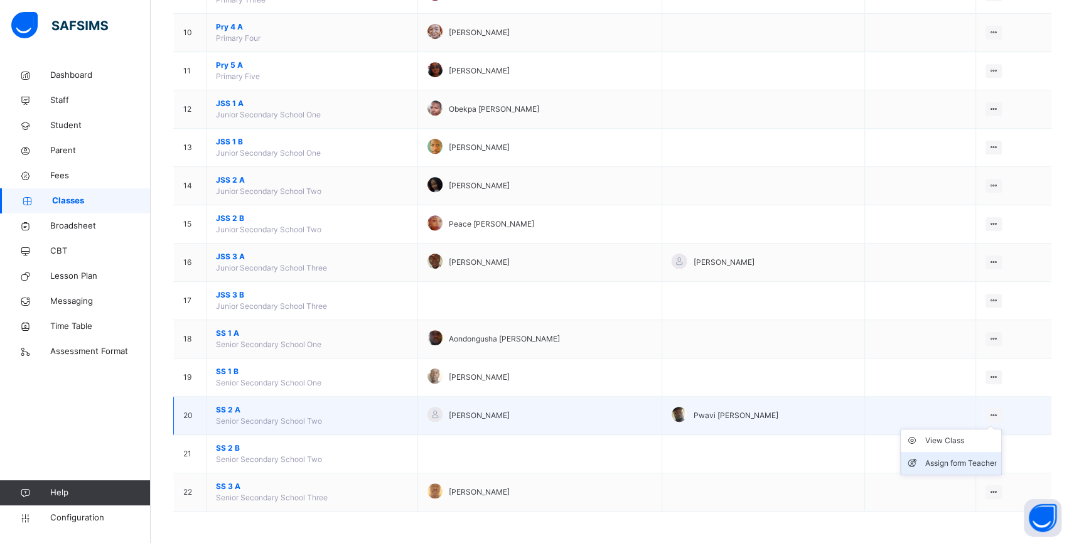
click at [959, 455] on li "Assign form Teacher" at bounding box center [950, 463] width 100 height 23
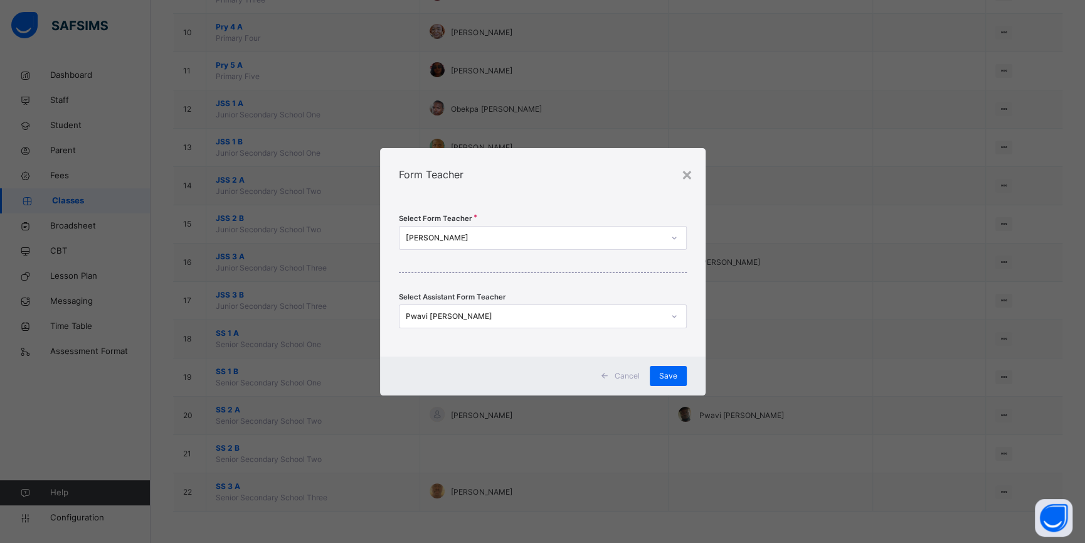
click at [674, 240] on icon at bounding box center [675, 238] width 8 height 13
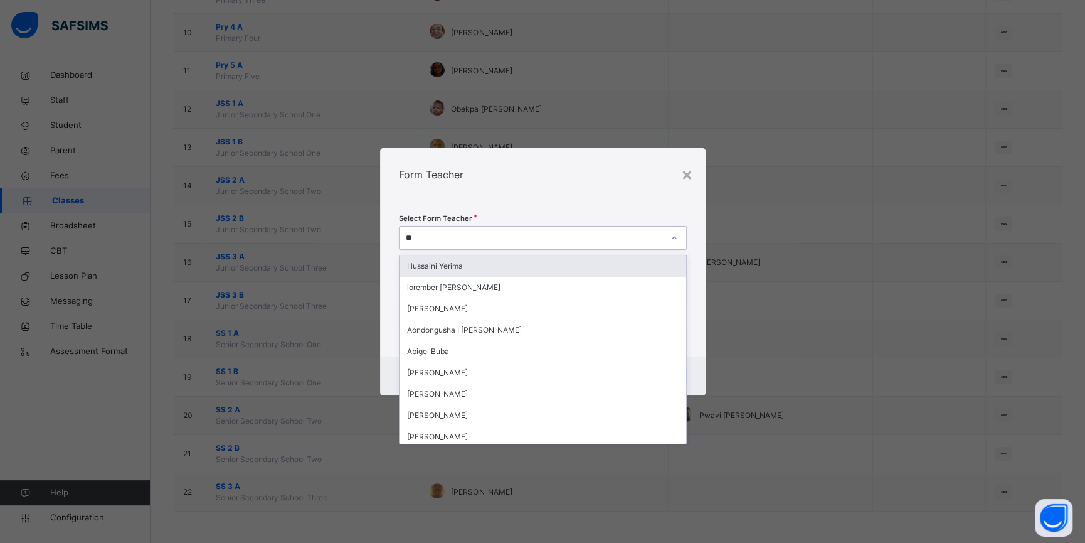
type input "***"
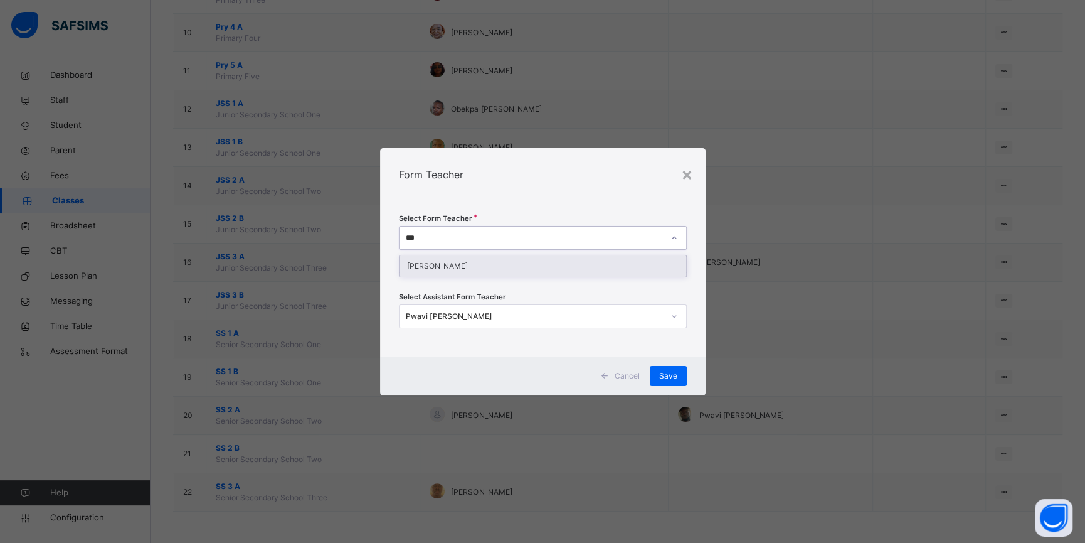
click at [625, 265] on div "[PERSON_NAME]" at bounding box center [543, 265] width 287 height 21
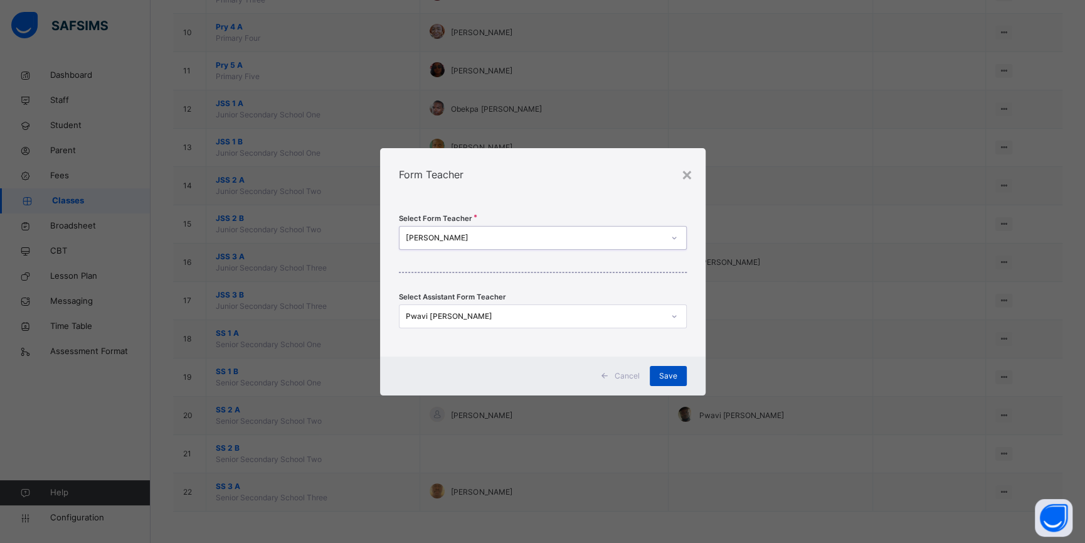
click at [668, 371] on span "Save" at bounding box center [668, 375] width 18 height 11
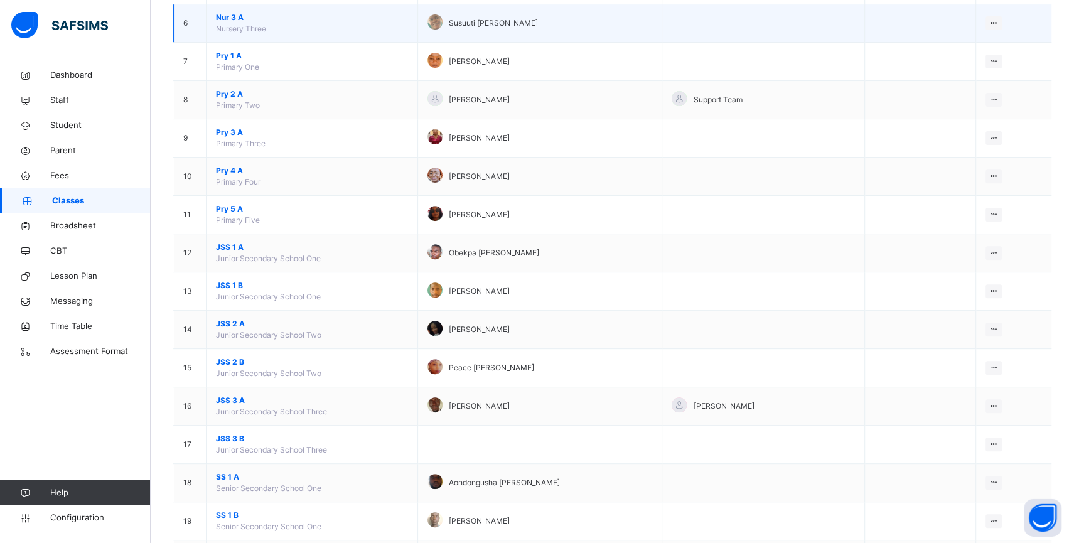
scroll to position [0, 0]
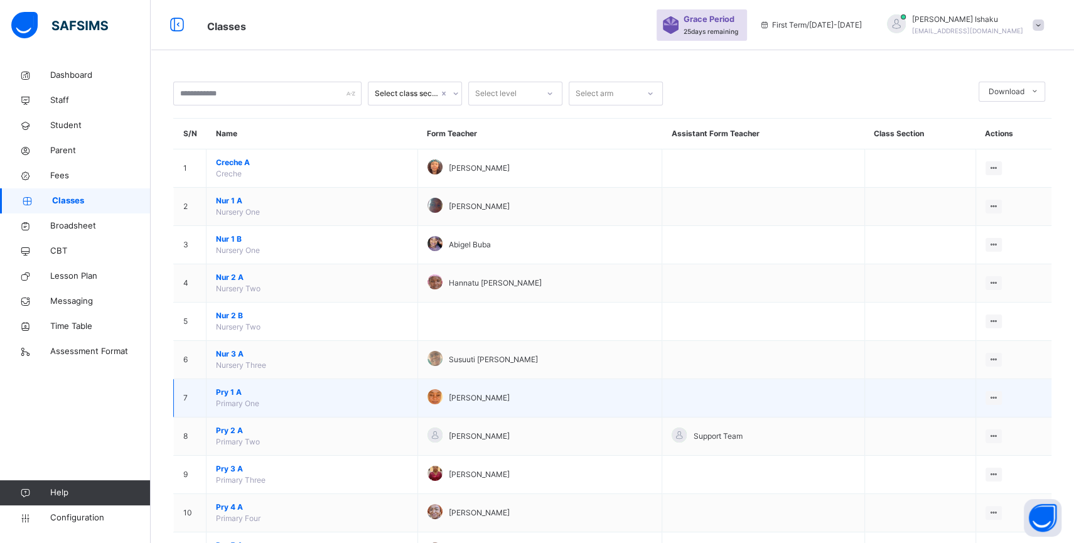
click at [237, 398] on span "Pry 1 A" at bounding box center [312, 391] width 192 height 11
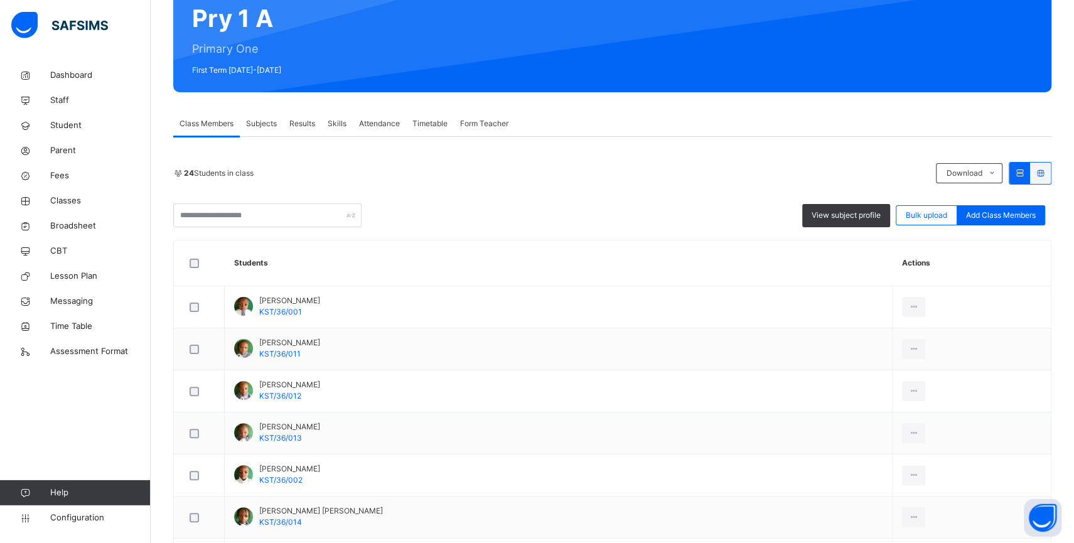
scroll to position [152, 0]
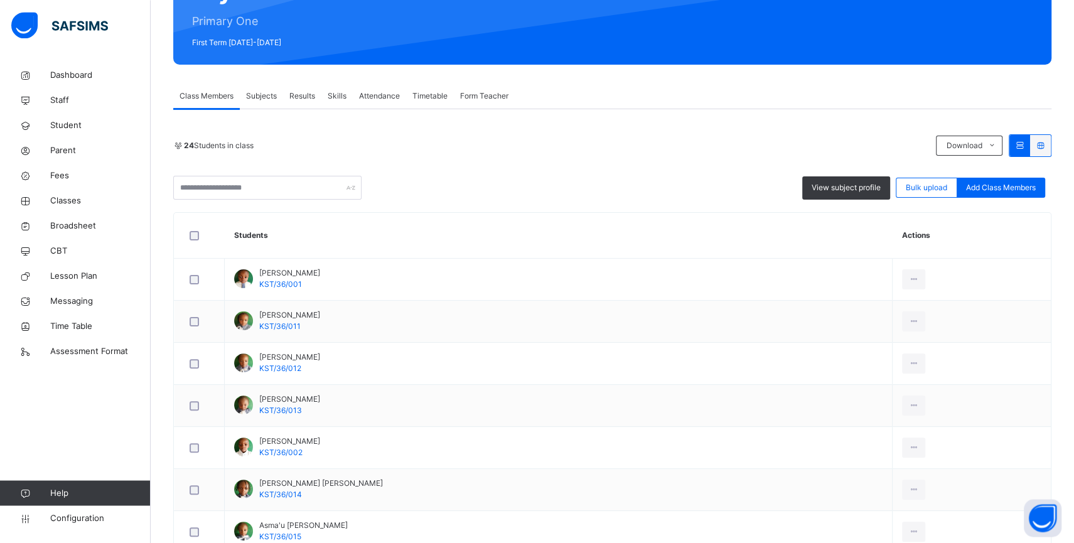
click at [258, 102] on div "Subjects" at bounding box center [261, 95] width 43 height 25
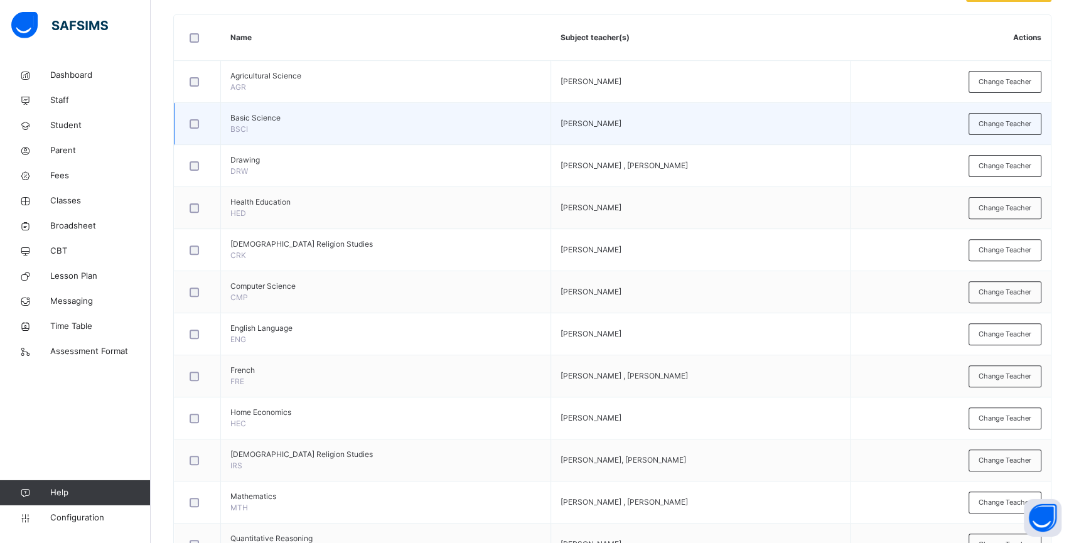
scroll to position [301, 0]
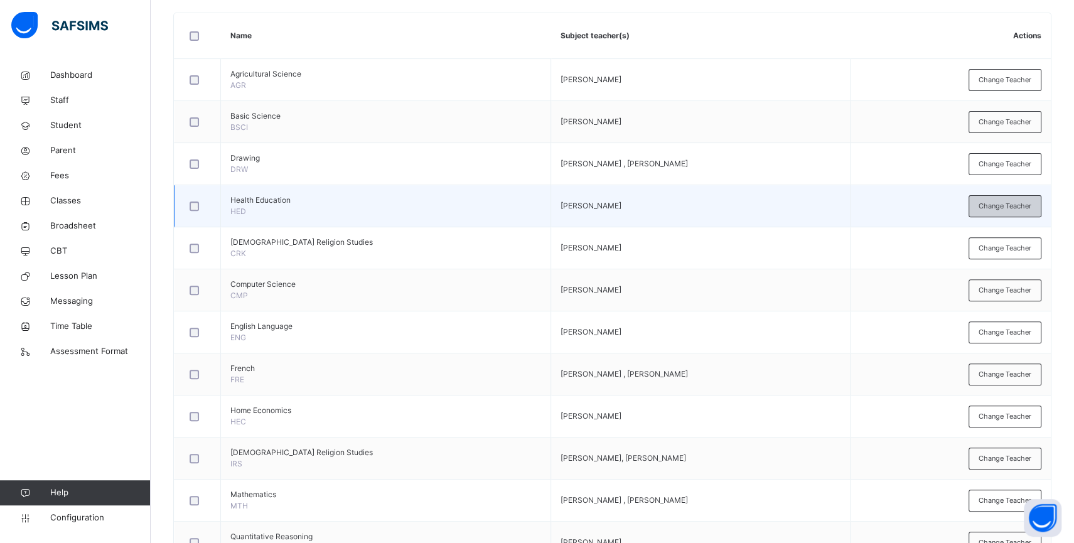
click at [1008, 213] on div "Change Teacher" at bounding box center [1004, 206] width 73 height 22
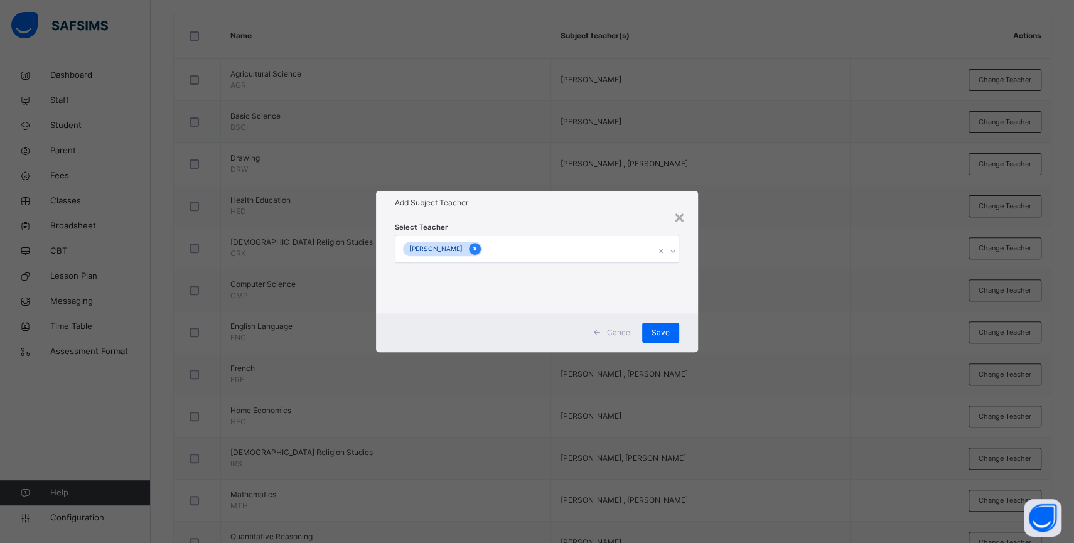
click at [471, 250] on icon at bounding box center [474, 248] width 7 height 9
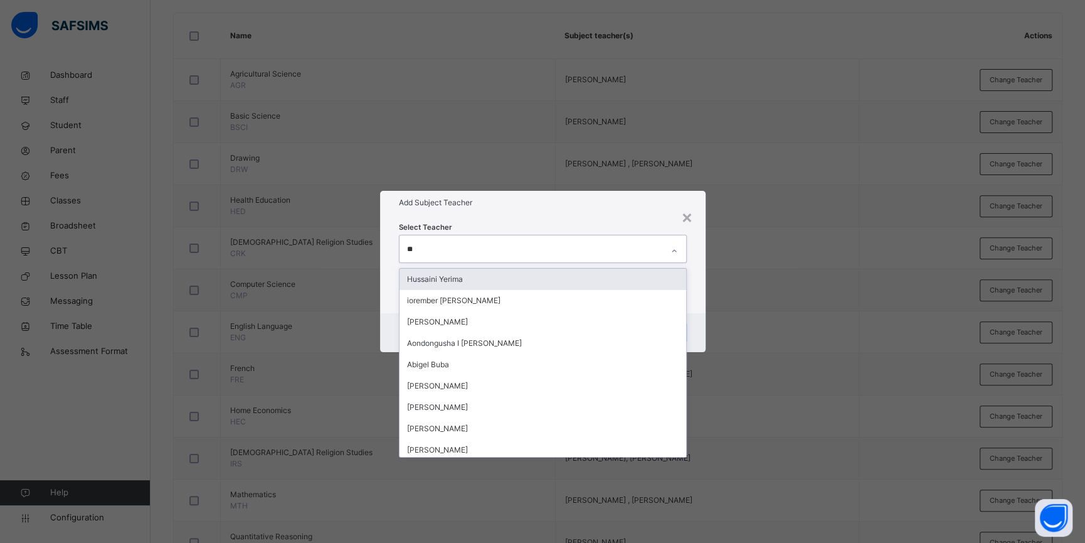
type input "***"
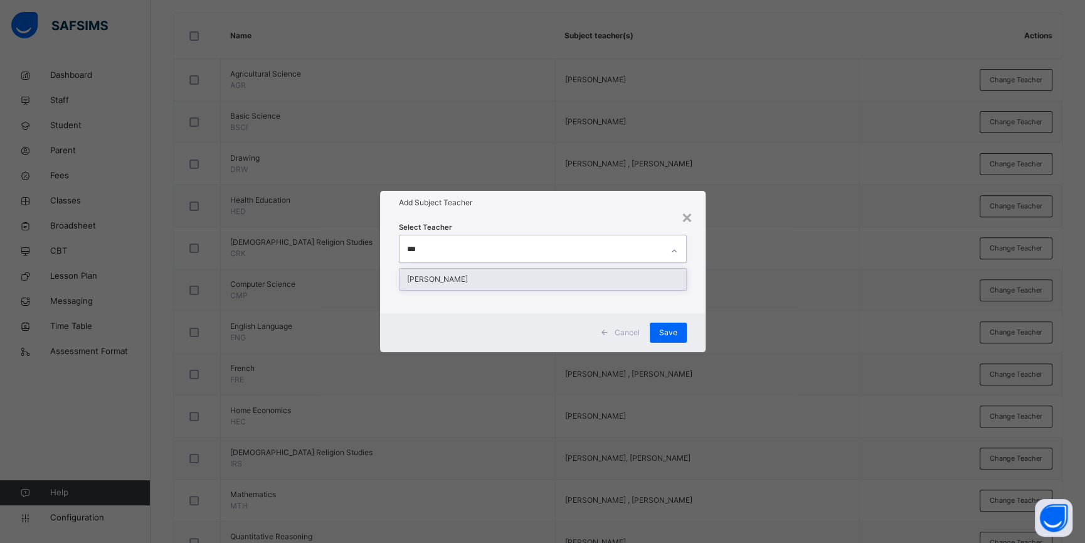
click at [442, 277] on div "[PERSON_NAME]" at bounding box center [543, 279] width 287 height 21
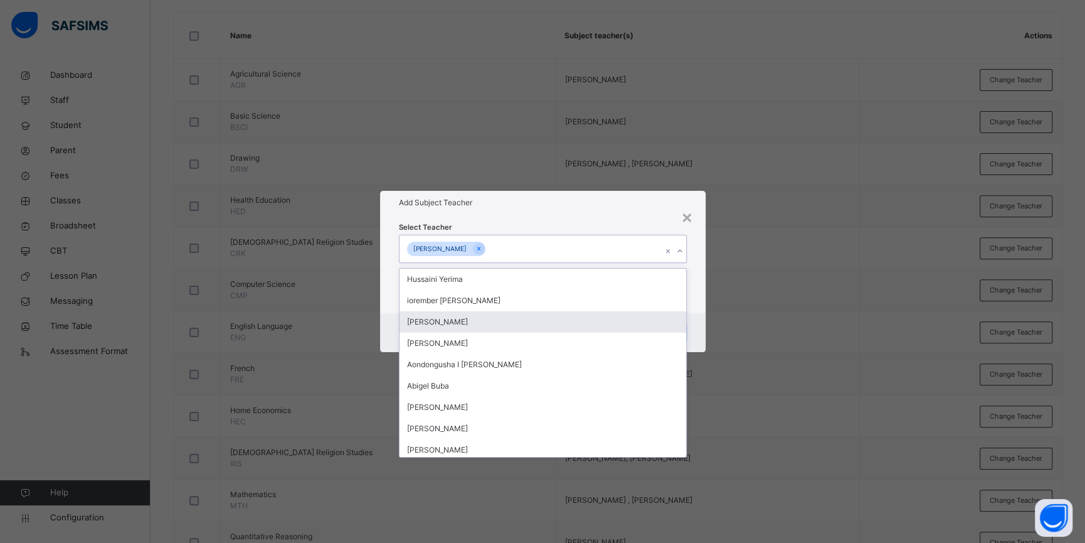
click at [700, 314] on div "Cancel Save" at bounding box center [543, 332] width 326 height 39
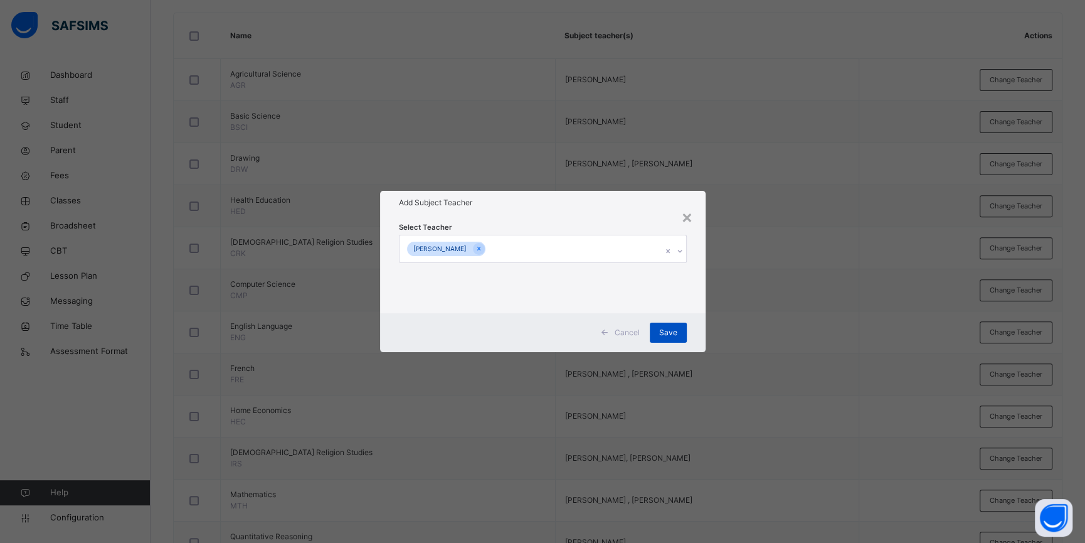
click at [679, 327] on div "Save" at bounding box center [668, 332] width 37 height 20
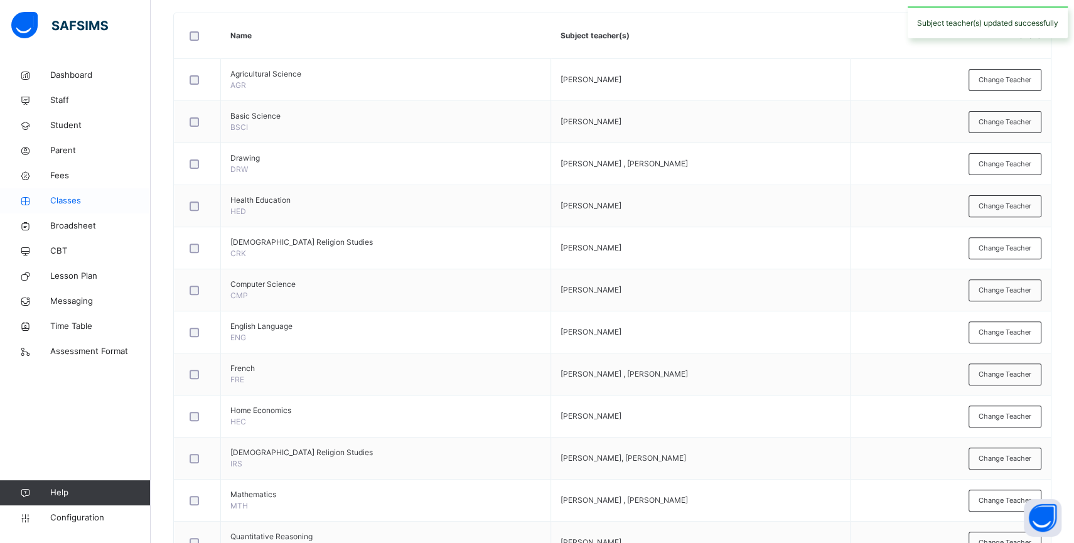
click at [82, 191] on link "Classes" at bounding box center [75, 200] width 151 height 25
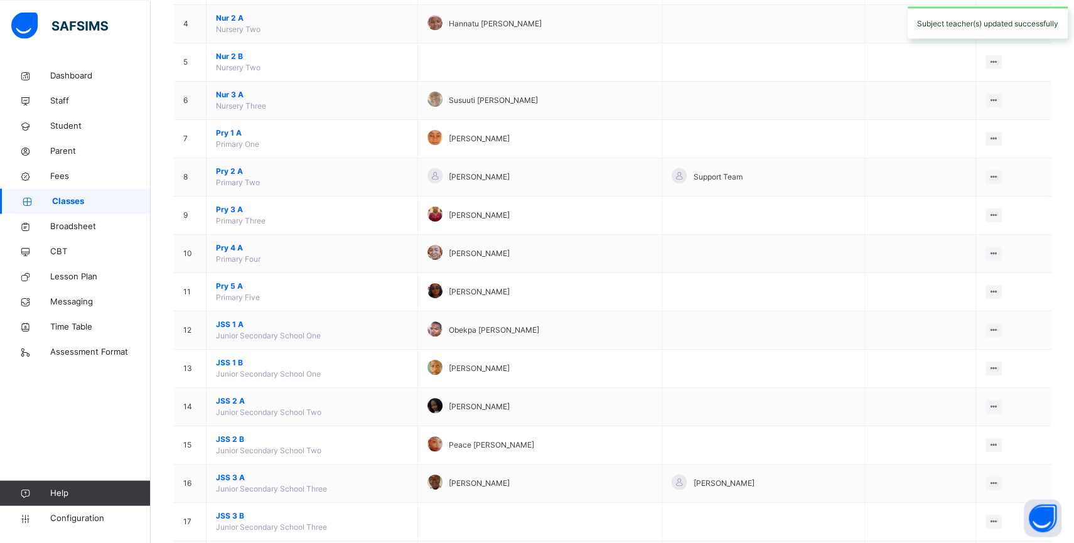
scroll to position [265, 0]
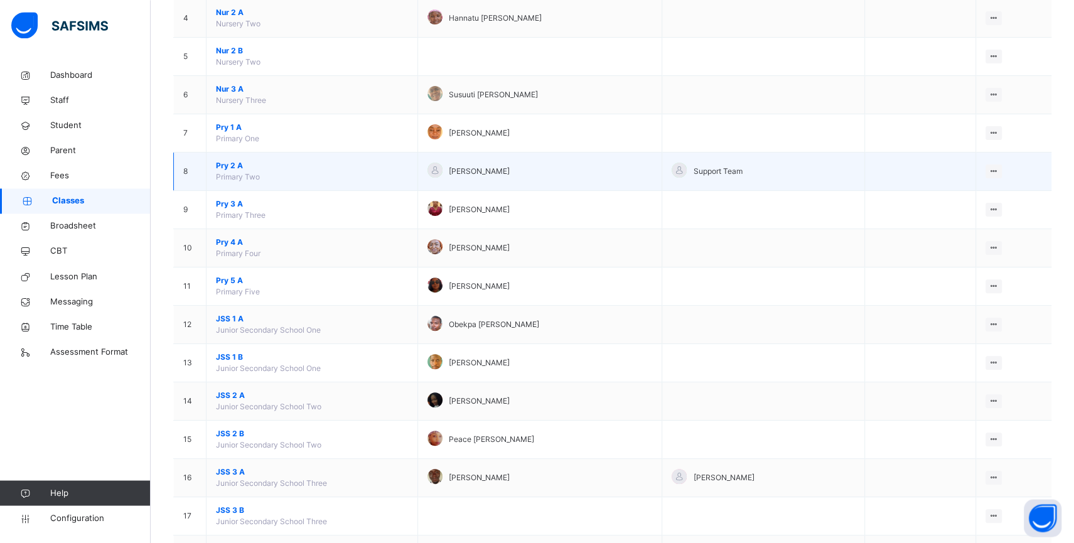
click at [233, 171] on span "Pry 2 A" at bounding box center [312, 165] width 192 height 11
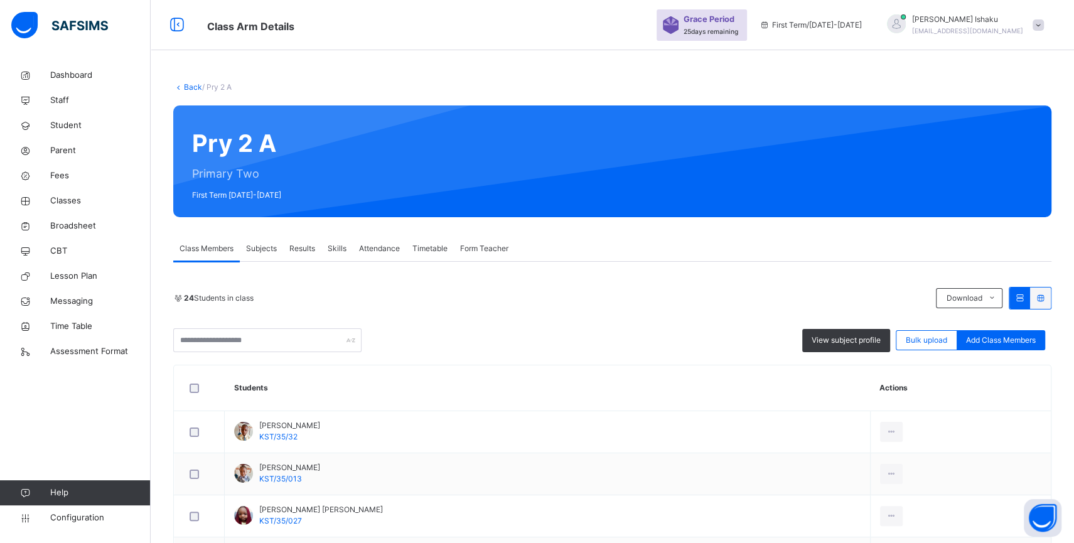
click at [271, 251] on span "Subjects" at bounding box center [261, 248] width 31 height 11
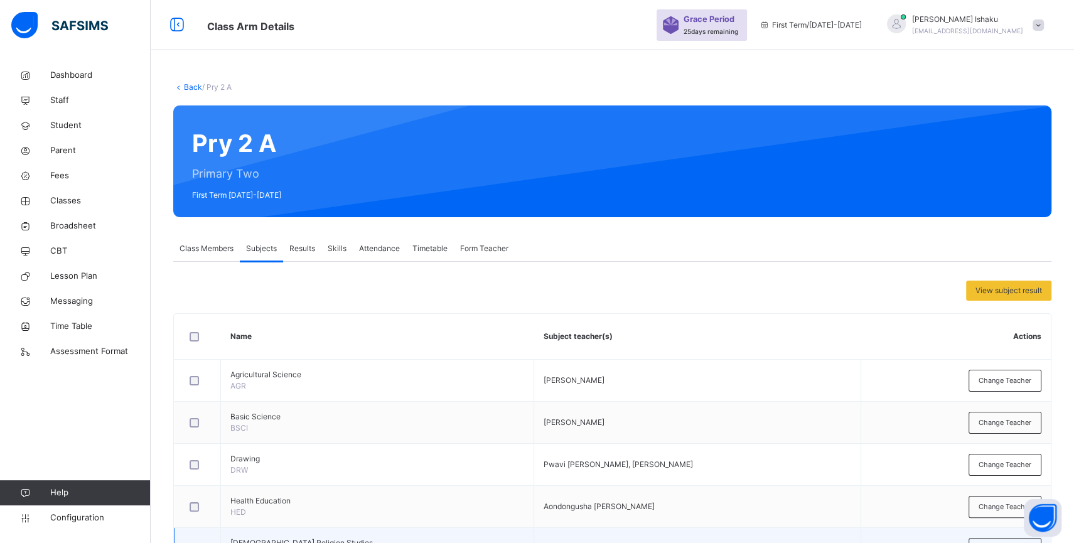
scroll to position [224, 0]
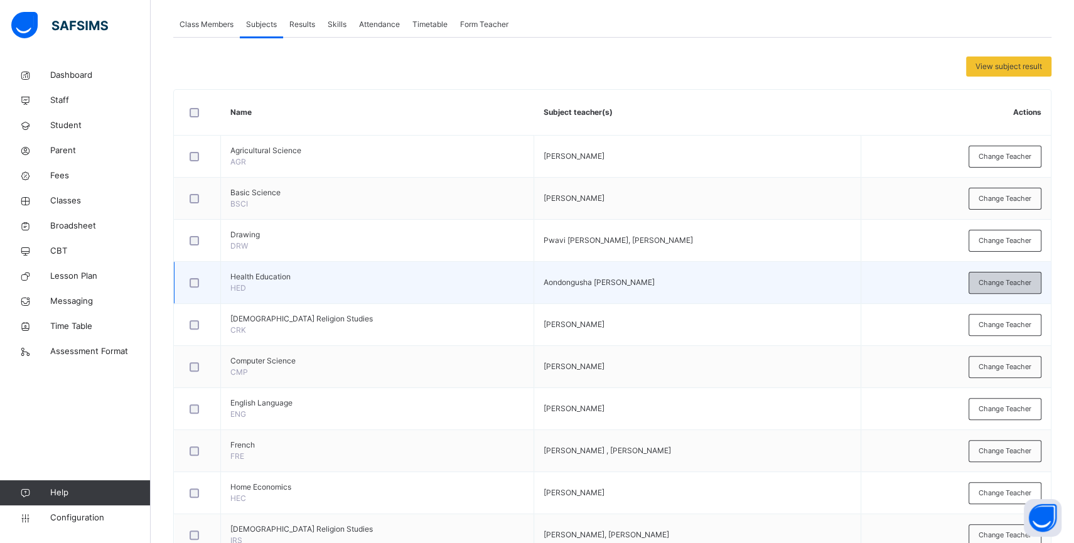
click at [994, 286] on span "Change Teacher" at bounding box center [1004, 282] width 53 height 11
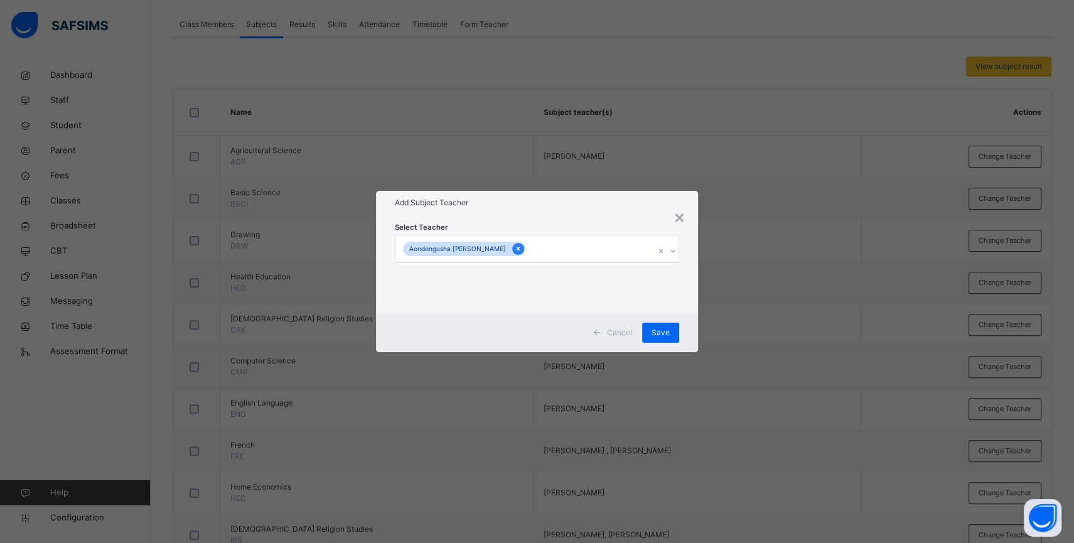
click at [514, 245] on icon at bounding box center [517, 248] width 7 height 9
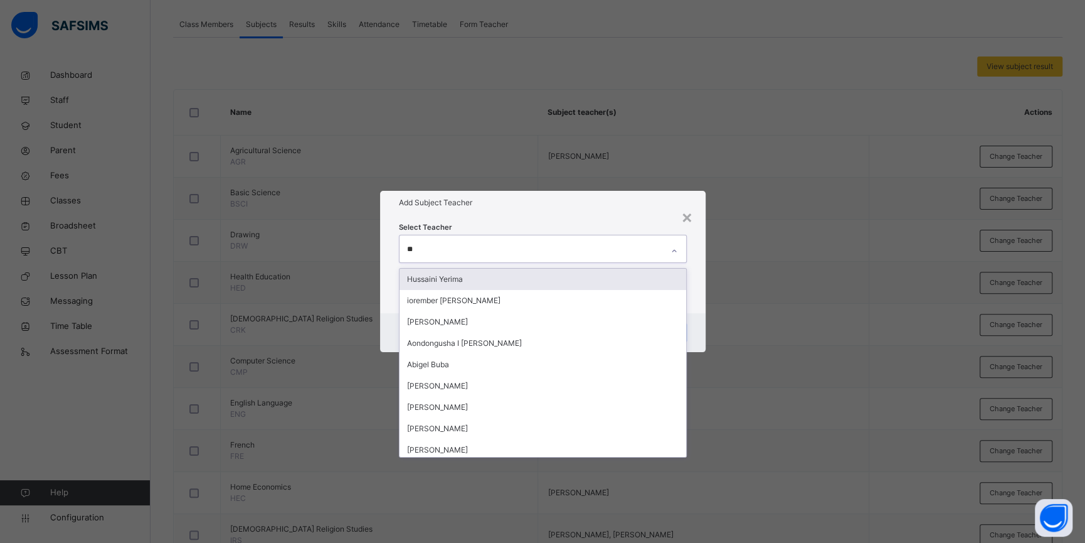
type input "***"
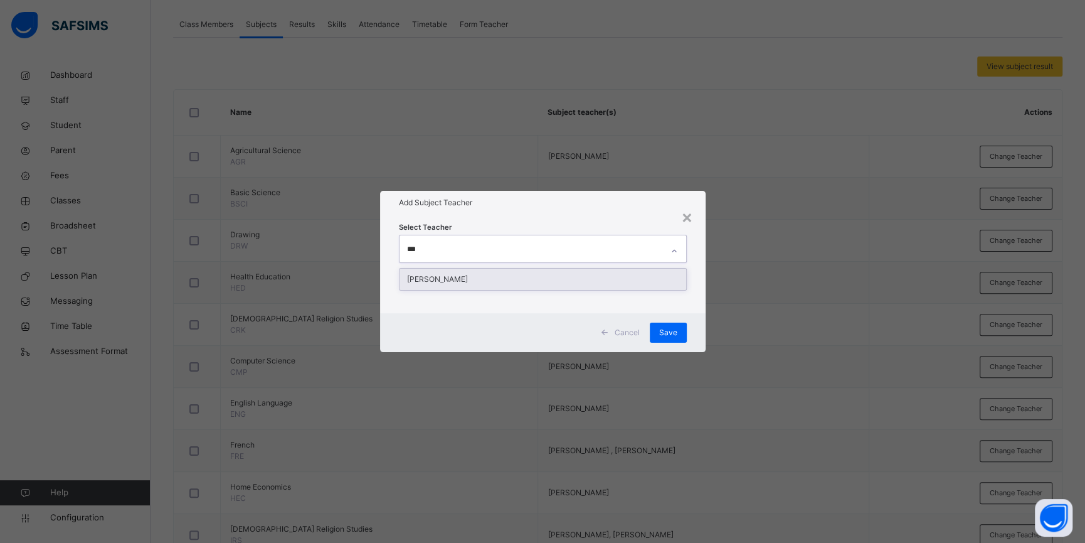
click at [490, 268] on div "[PERSON_NAME]" at bounding box center [543, 279] width 288 height 23
click at [469, 278] on div "[PERSON_NAME]" at bounding box center [543, 279] width 287 height 21
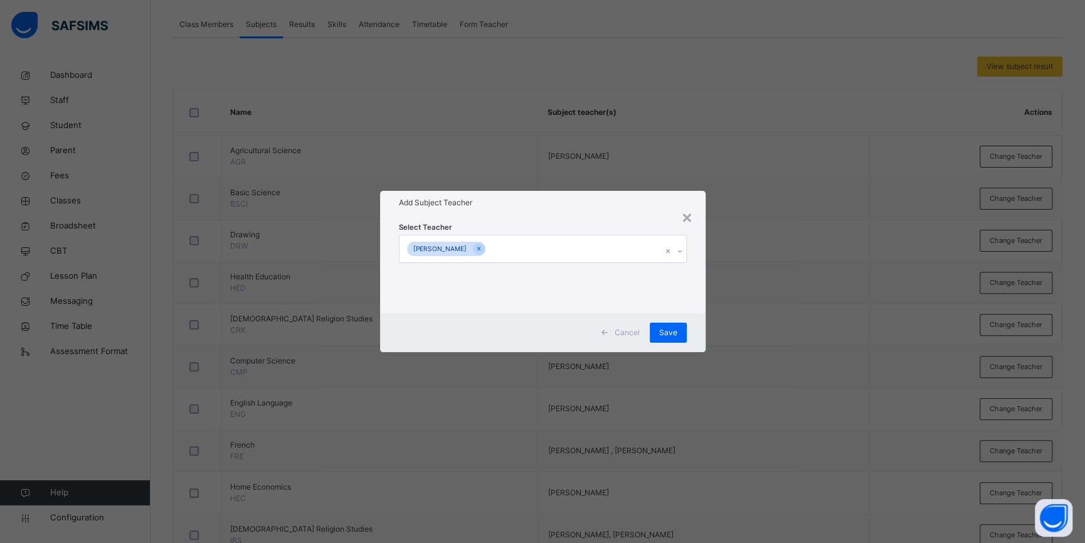
click at [694, 295] on div "Select Teacher [PERSON_NAME]" at bounding box center [543, 264] width 326 height 98
click at [663, 336] on span "Save" at bounding box center [668, 332] width 18 height 11
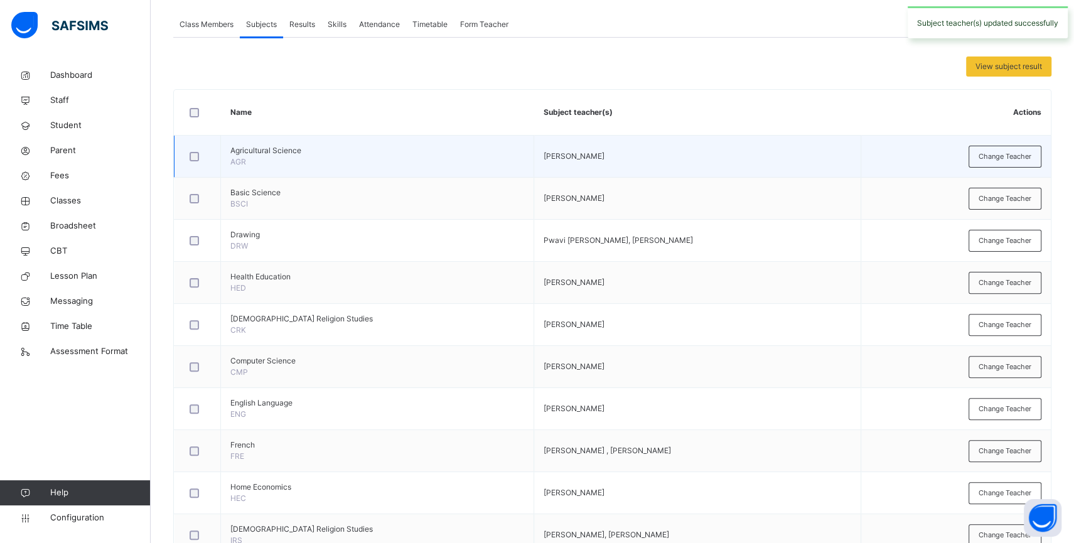
scroll to position [0, 0]
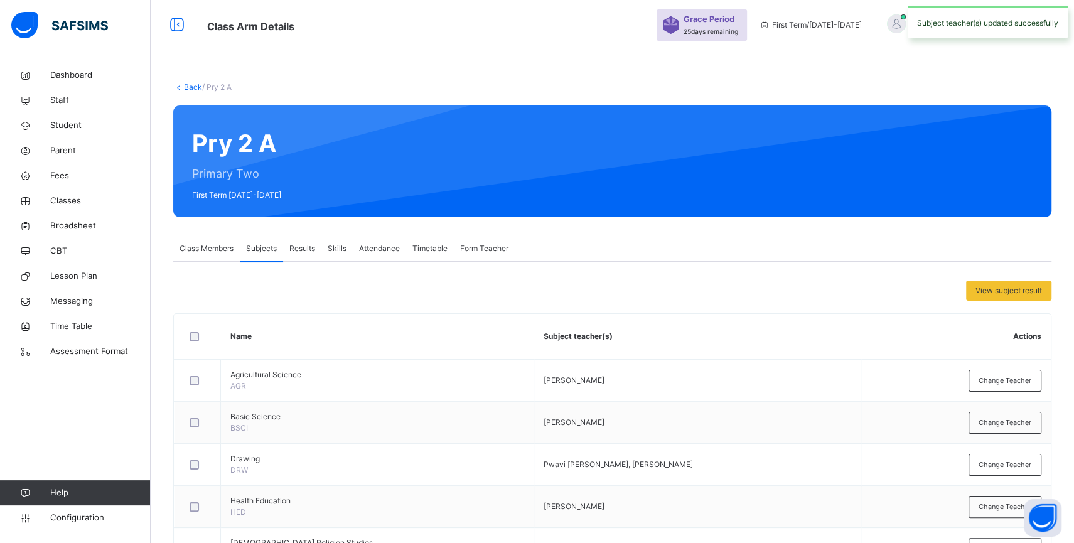
click at [193, 85] on link "Back" at bounding box center [193, 86] width 18 height 9
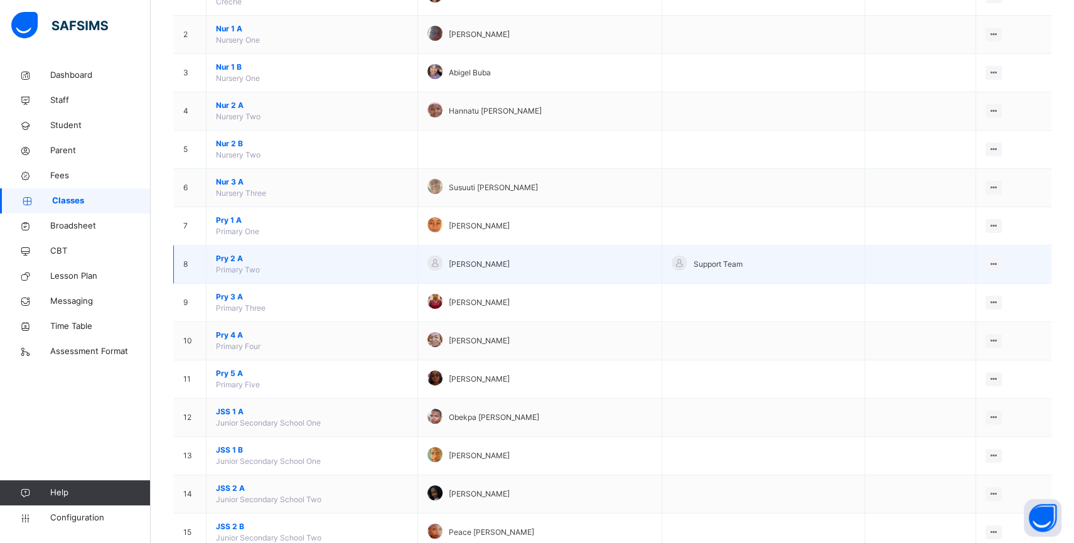
scroll to position [175, 0]
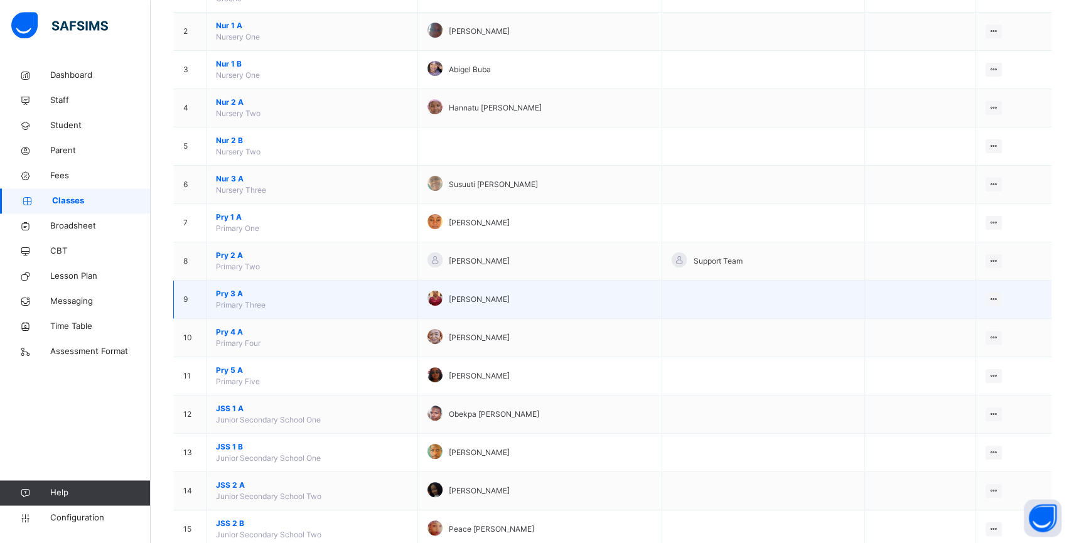
click at [235, 299] on span "Pry 3 A" at bounding box center [312, 293] width 192 height 11
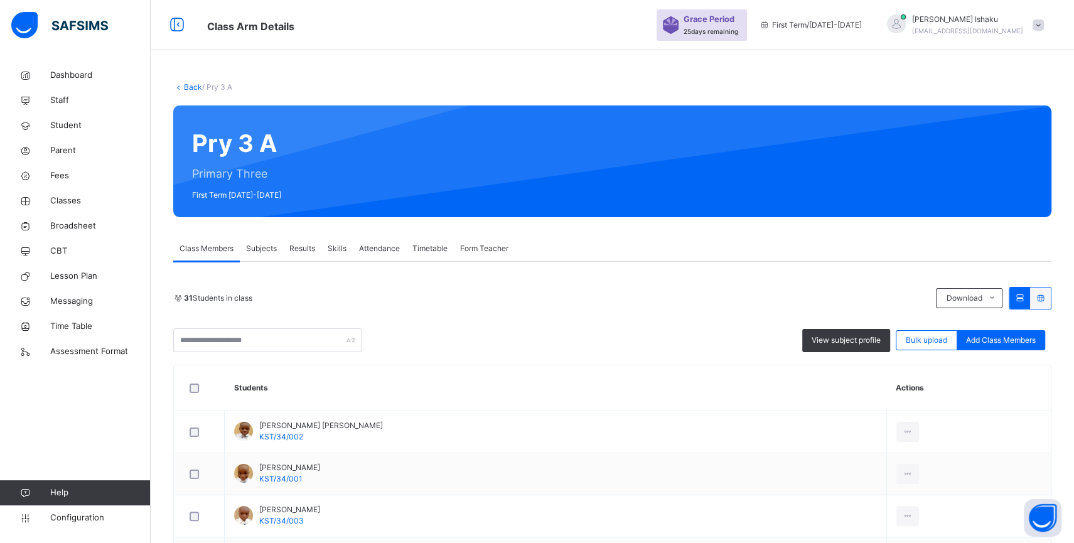
click at [270, 251] on span "Subjects" at bounding box center [261, 248] width 31 height 11
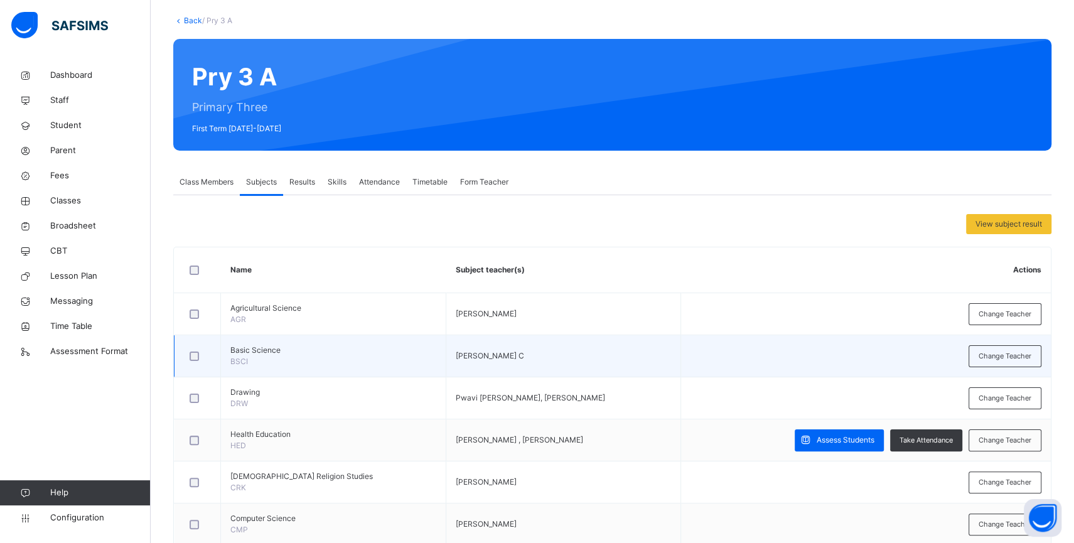
scroll to position [76, 0]
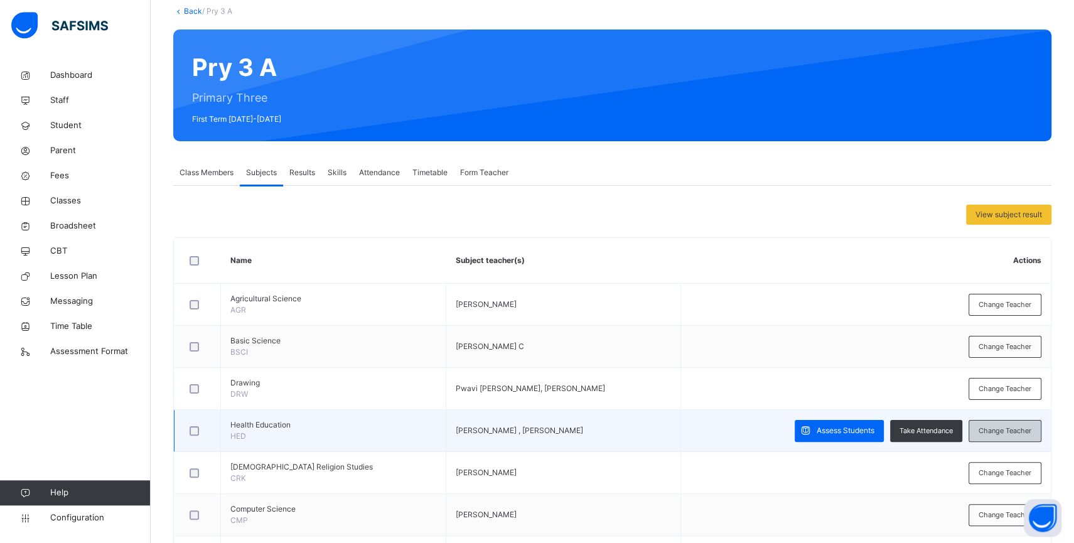
click at [991, 422] on div "Change Teacher" at bounding box center [1004, 431] width 73 height 22
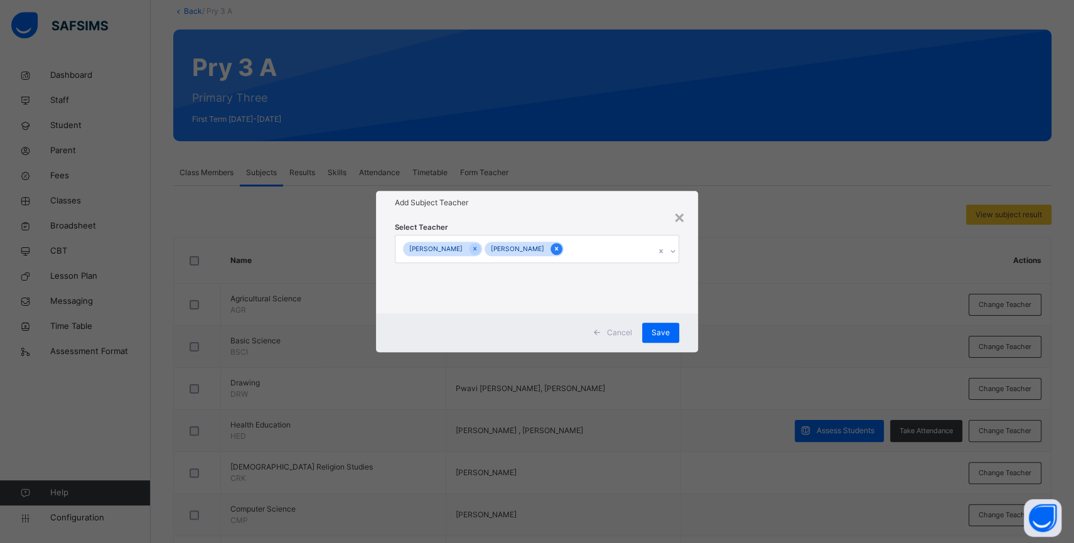
click at [555, 248] on icon at bounding box center [556, 249] width 3 height 4
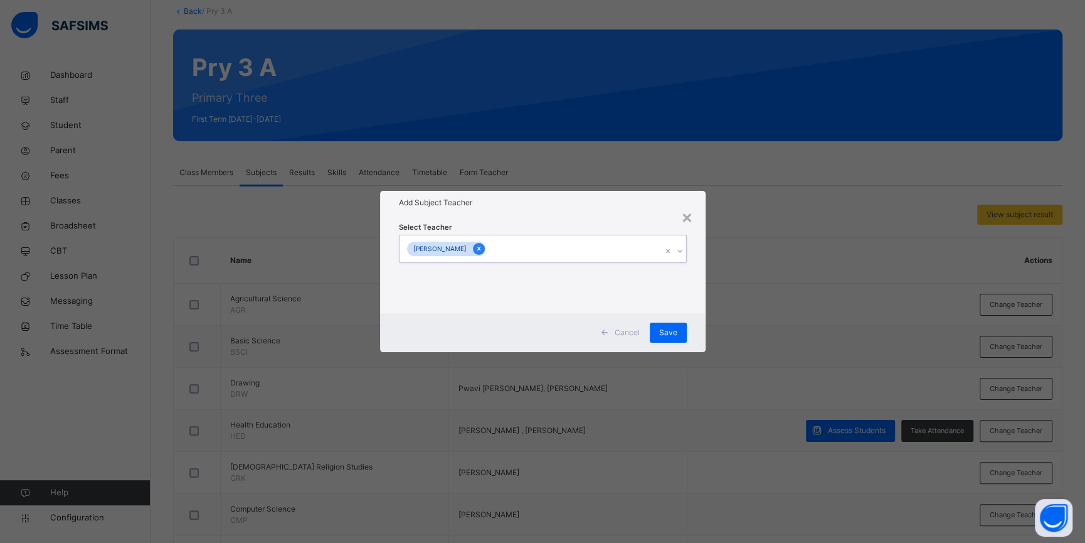
click at [476, 247] on icon at bounding box center [479, 248] width 7 height 9
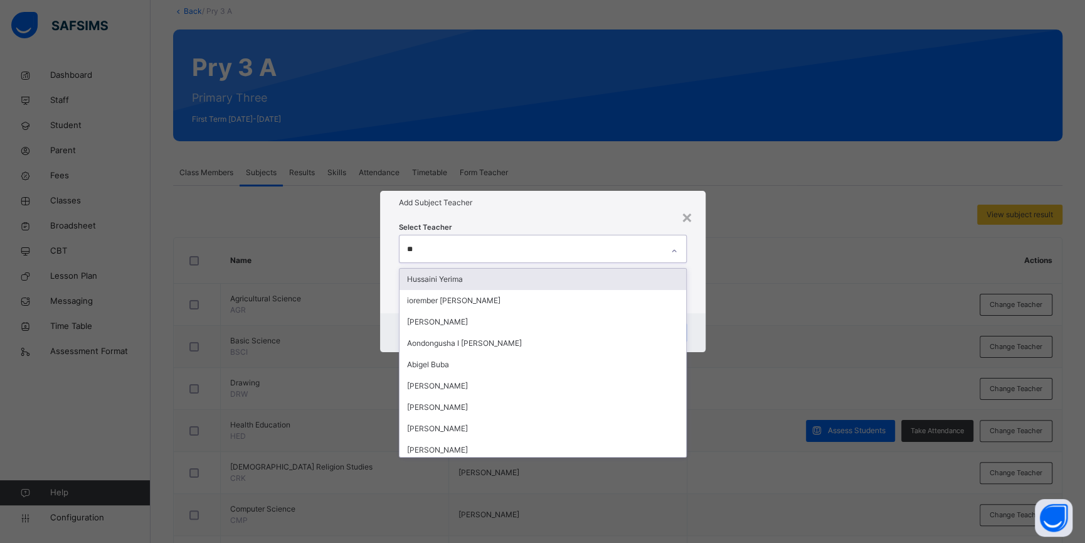
type input "***"
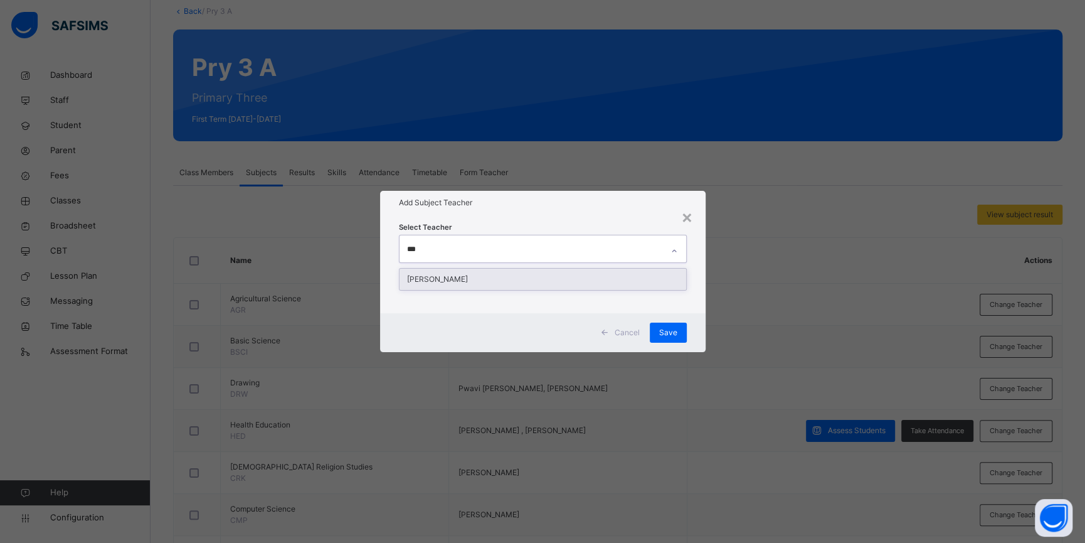
click at [472, 281] on div "[PERSON_NAME]" at bounding box center [543, 279] width 287 height 21
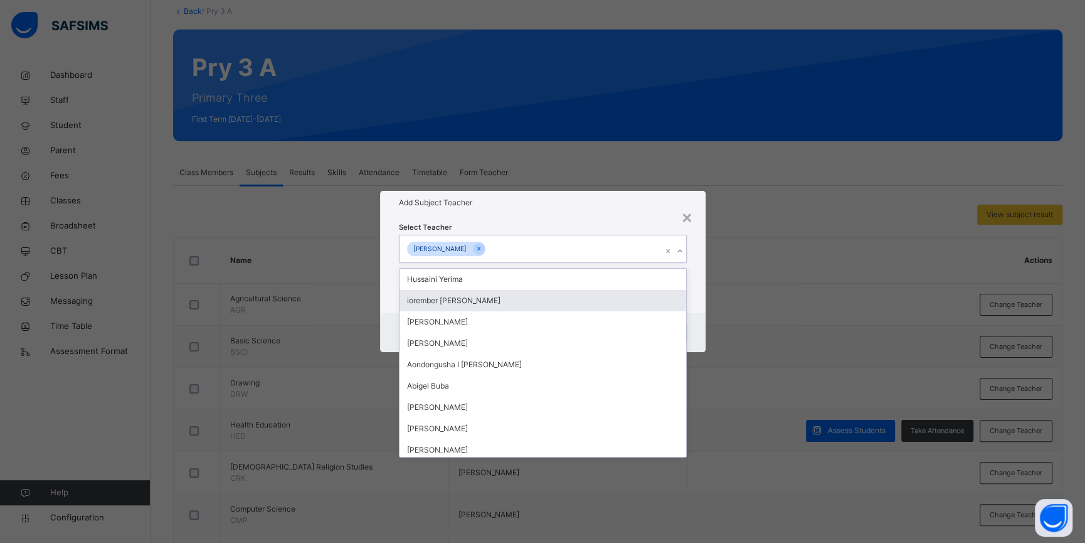
click at [700, 296] on div "Select Teacher option [PERSON_NAME], selected. option iorember [PERSON_NAME] fo…" at bounding box center [543, 264] width 326 height 98
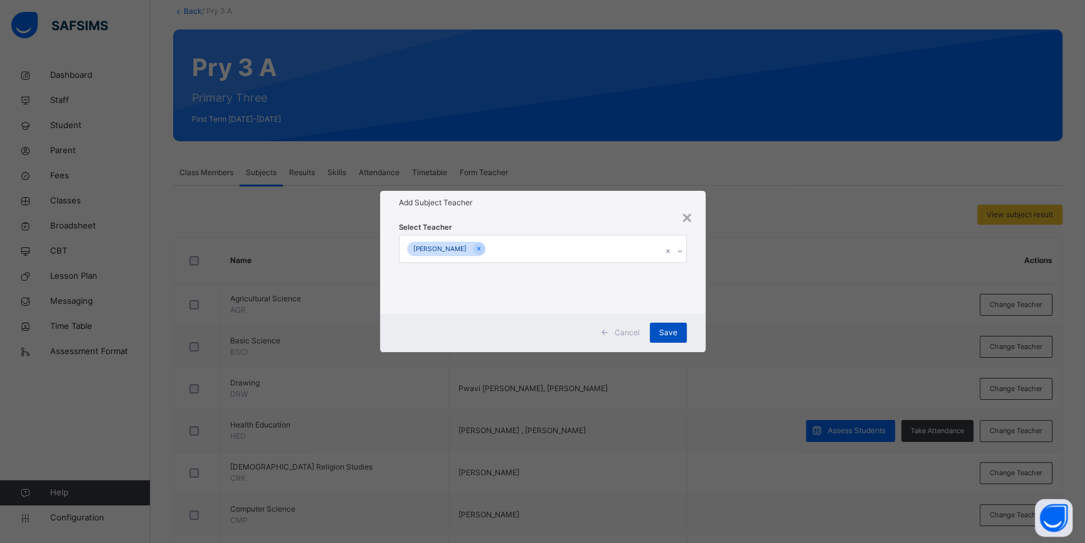
click at [673, 330] on span "Save" at bounding box center [668, 332] width 18 height 11
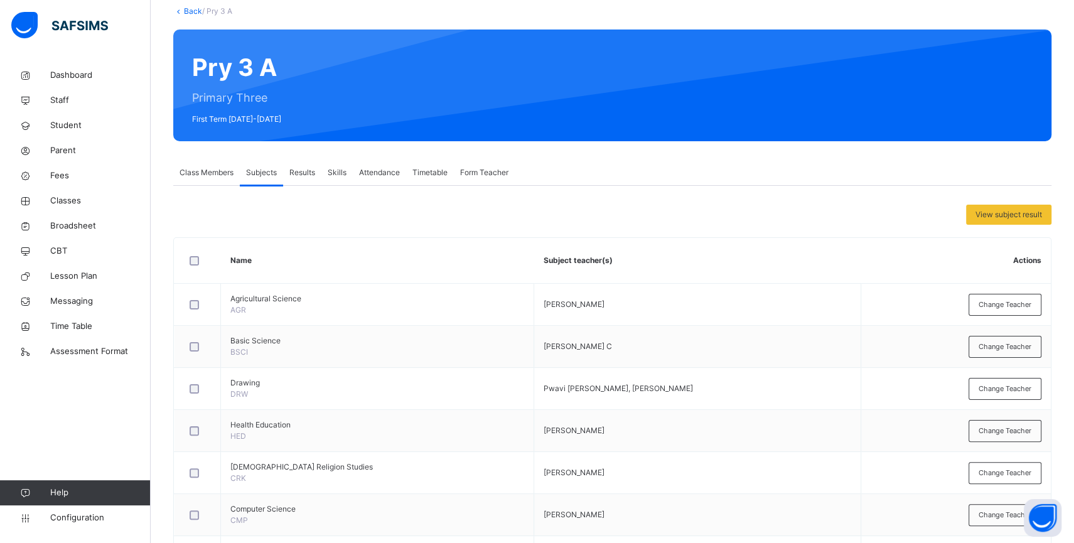
scroll to position [0, 0]
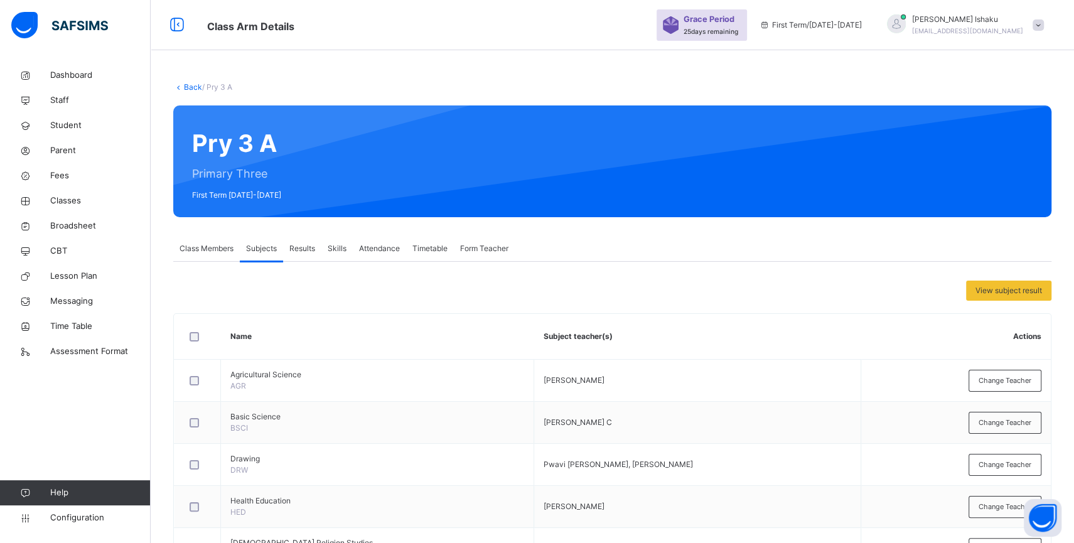
click at [189, 83] on link "Back" at bounding box center [193, 86] width 18 height 9
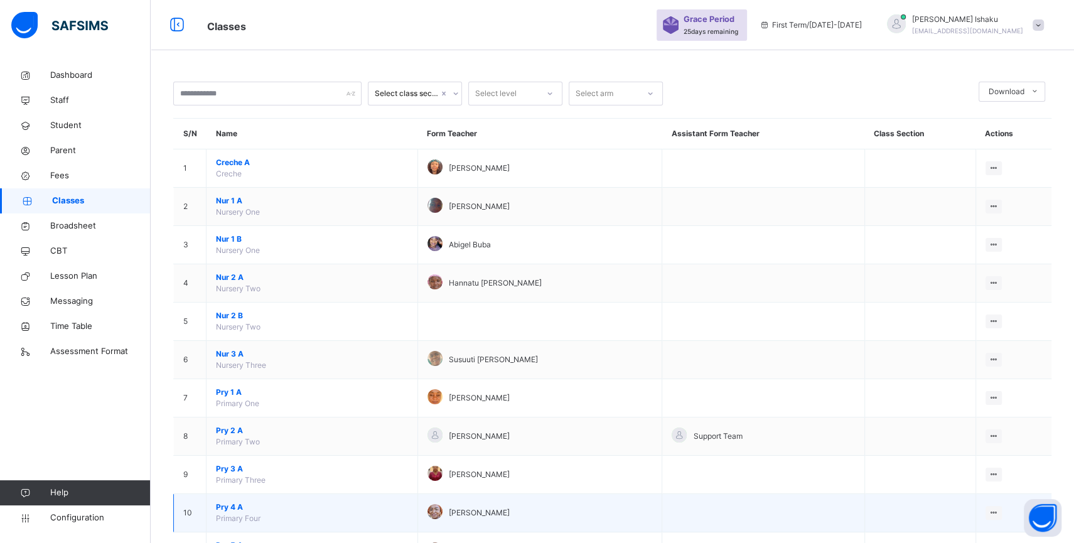
click at [238, 513] on span "Pry 4 A" at bounding box center [312, 506] width 192 height 11
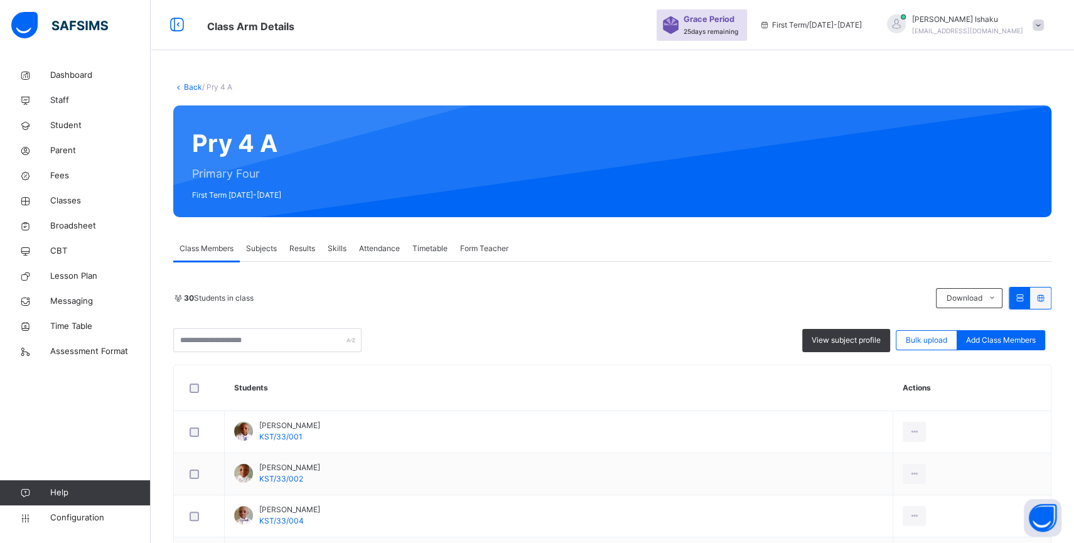
click at [264, 246] on span "Subjects" at bounding box center [261, 248] width 31 height 11
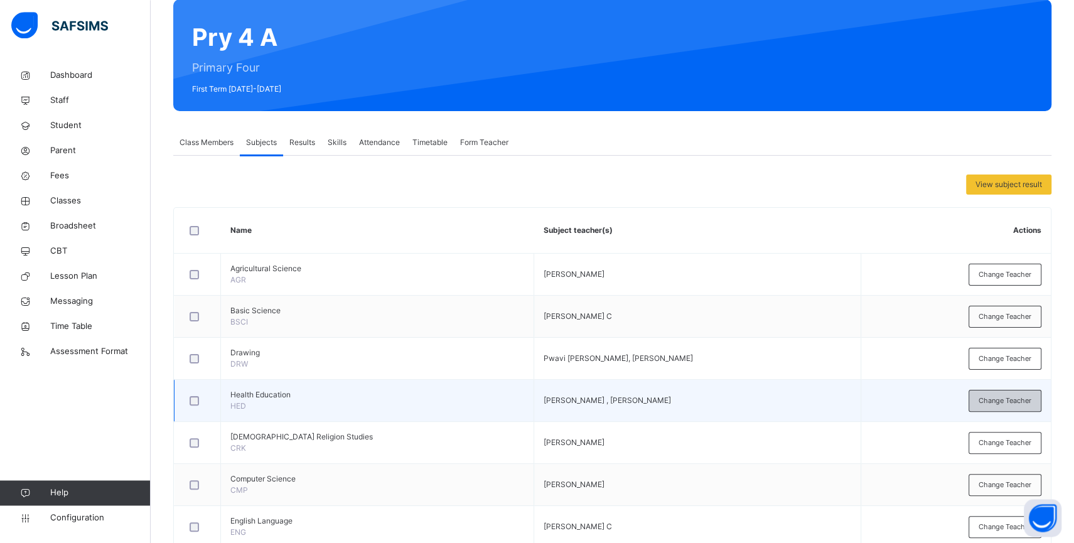
scroll to position [139, 0]
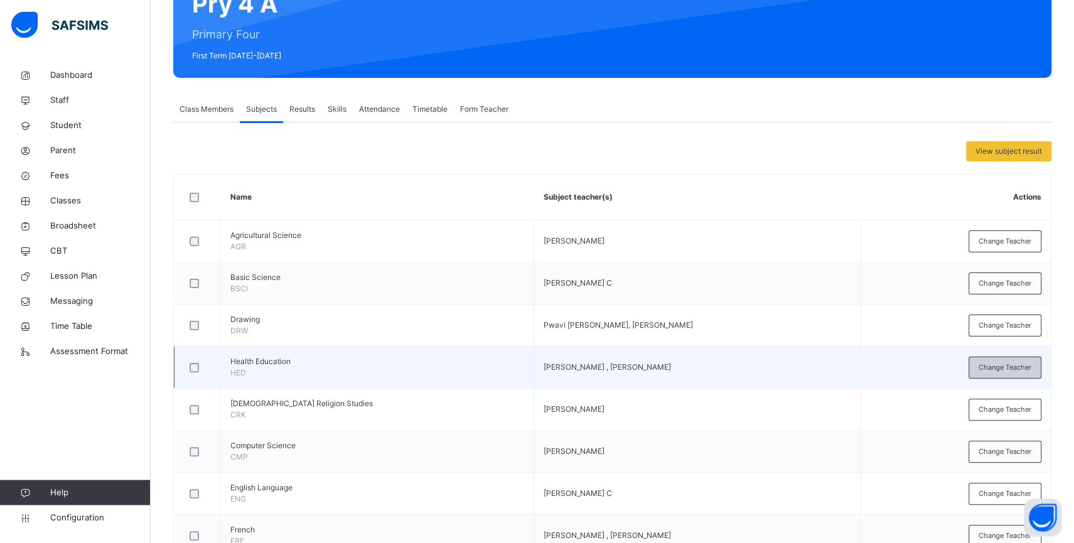
click at [1006, 370] on span "Change Teacher" at bounding box center [1004, 368] width 53 height 11
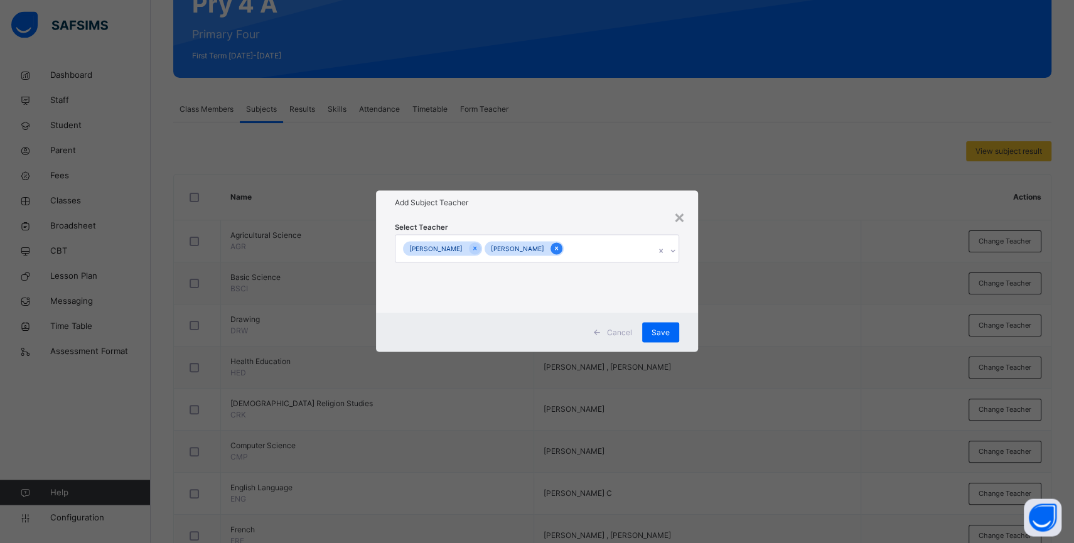
click at [553, 249] on icon at bounding box center [556, 248] width 7 height 9
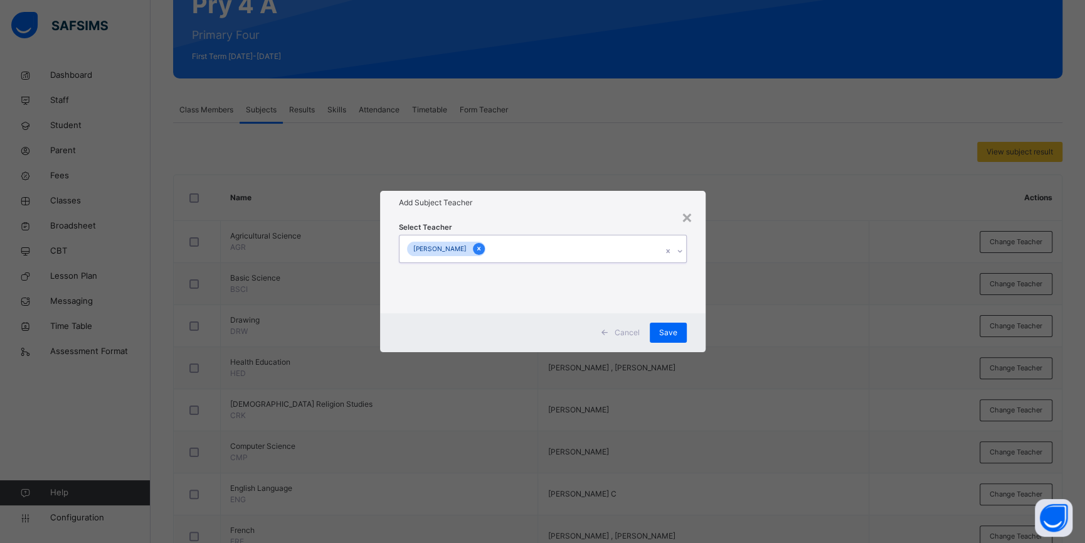
click at [476, 251] on icon at bounding box center [479, 248] width 7 height 9
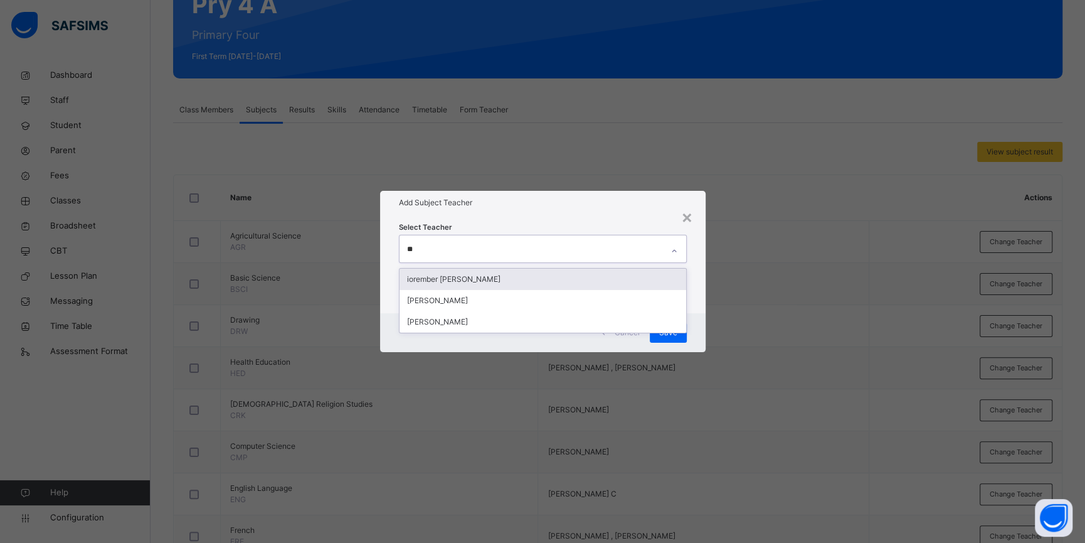
type input "***"
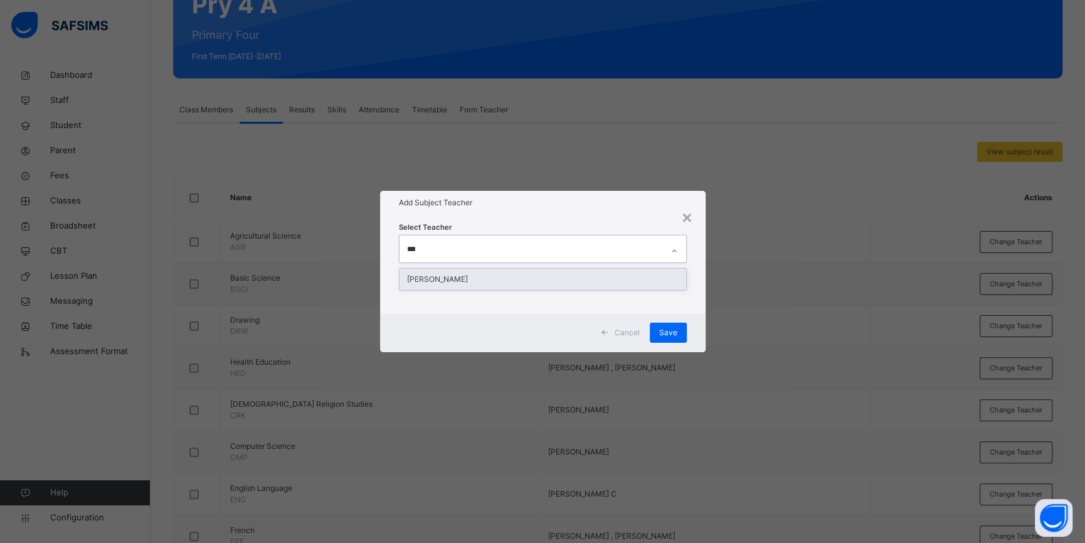
click at [461, 272] on div "[PERSON_NAME]" at bounding box center [543, 279] width 287 height 21
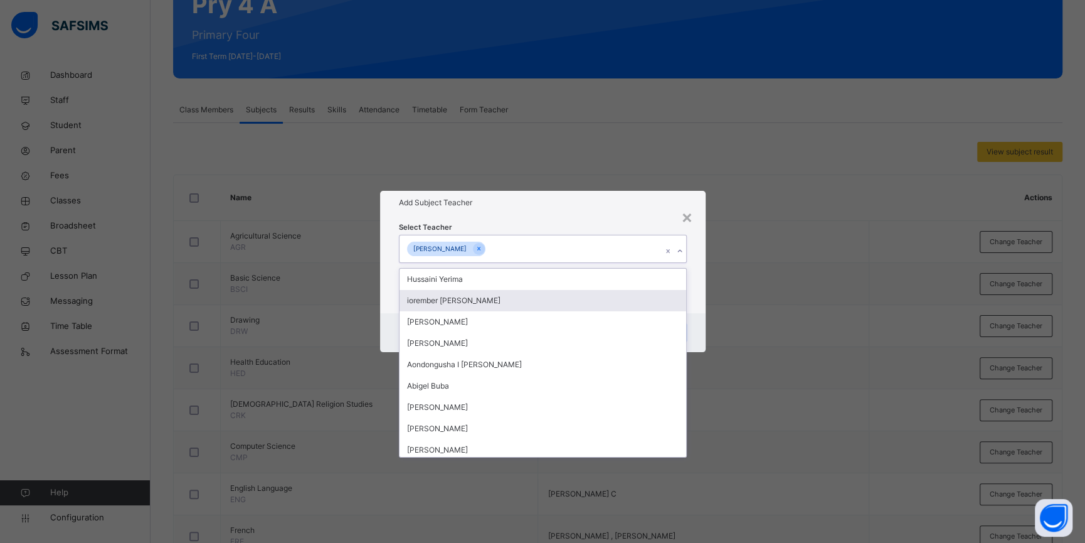
click at [703, 316] on div "Cancel Save" at bounding box center [543, 332] width 326 height 39
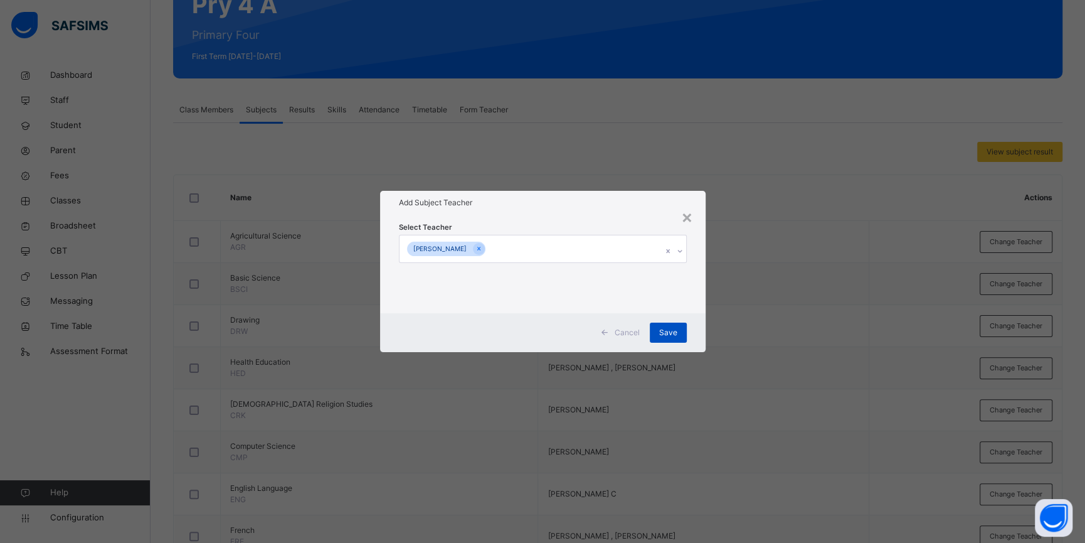
click at [678, 329] on div "Save" at bounding box center [668, 332] width 37 height 20
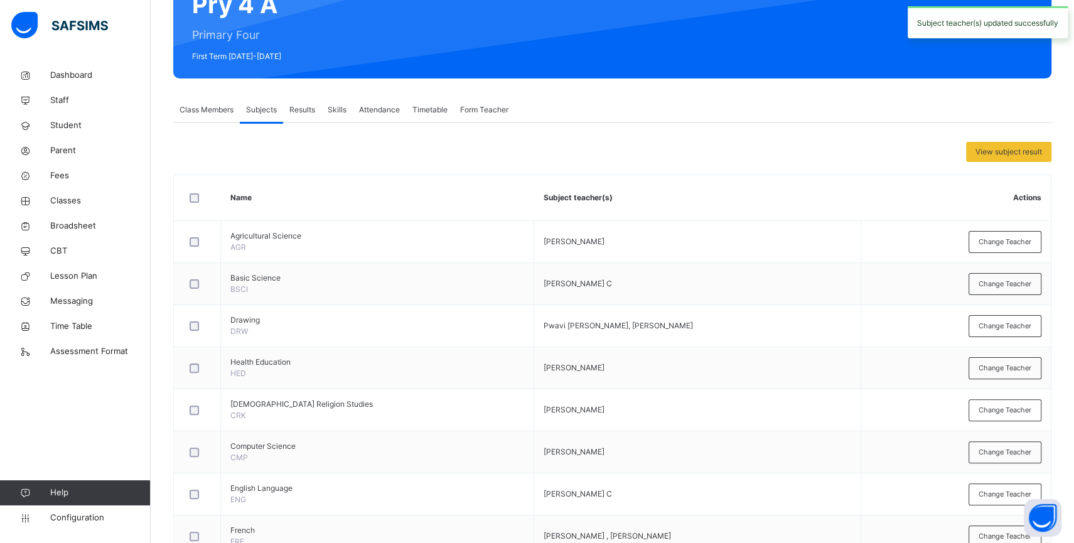
scroll to position [0, 0]
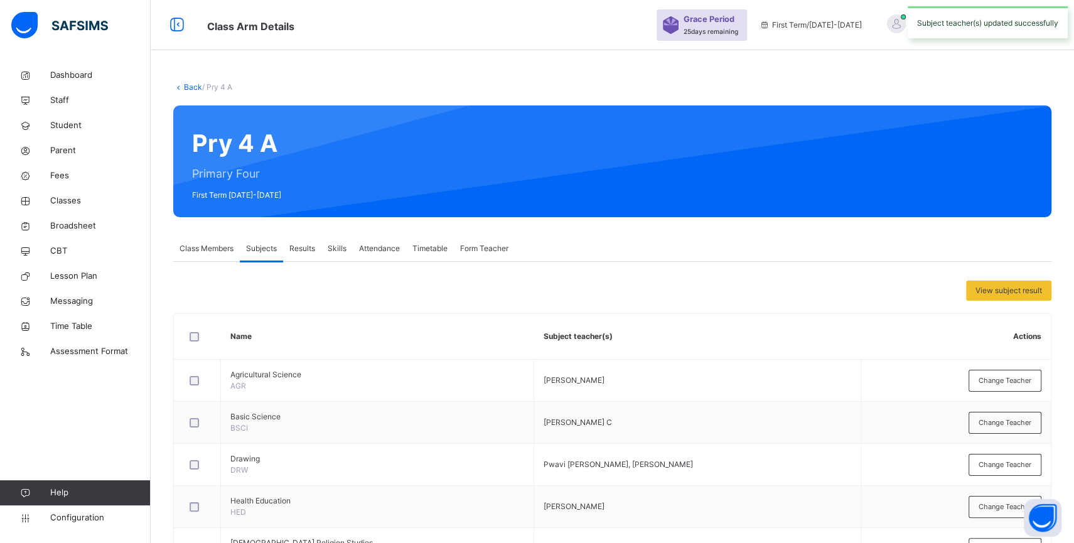
click at [186, 85] on link "Back" at bounding box center [193, 86] width 18 height 9
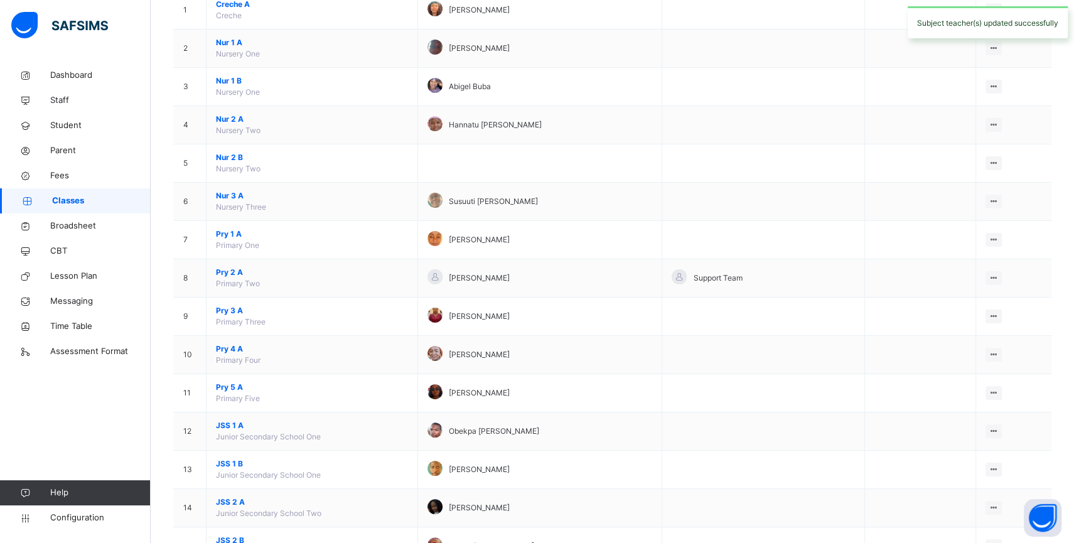
scroll to position [193, 0]
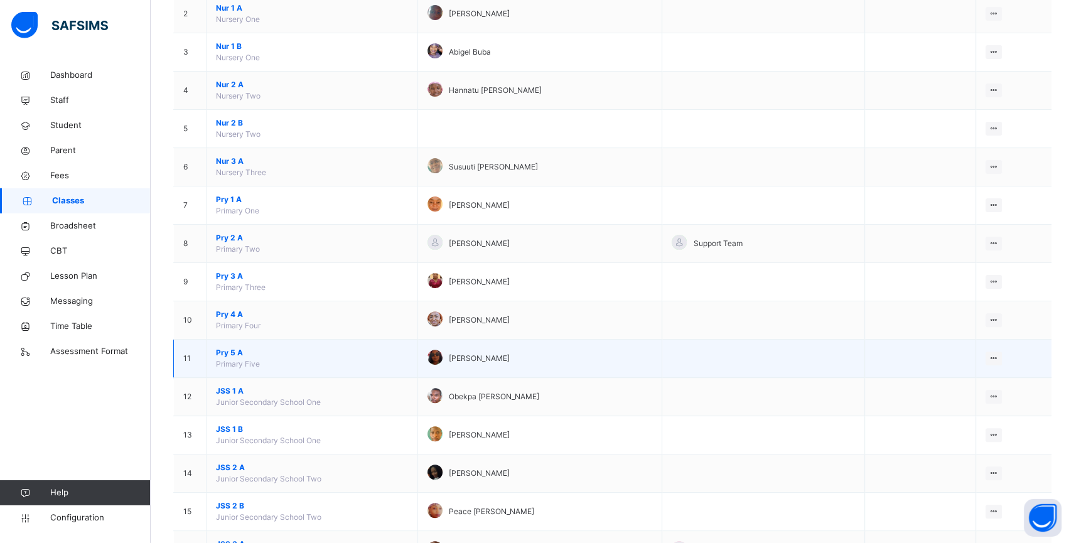
click at [238, 358] on span "Pry 5 A" at bounding box center [312, 352] width 192 height 11
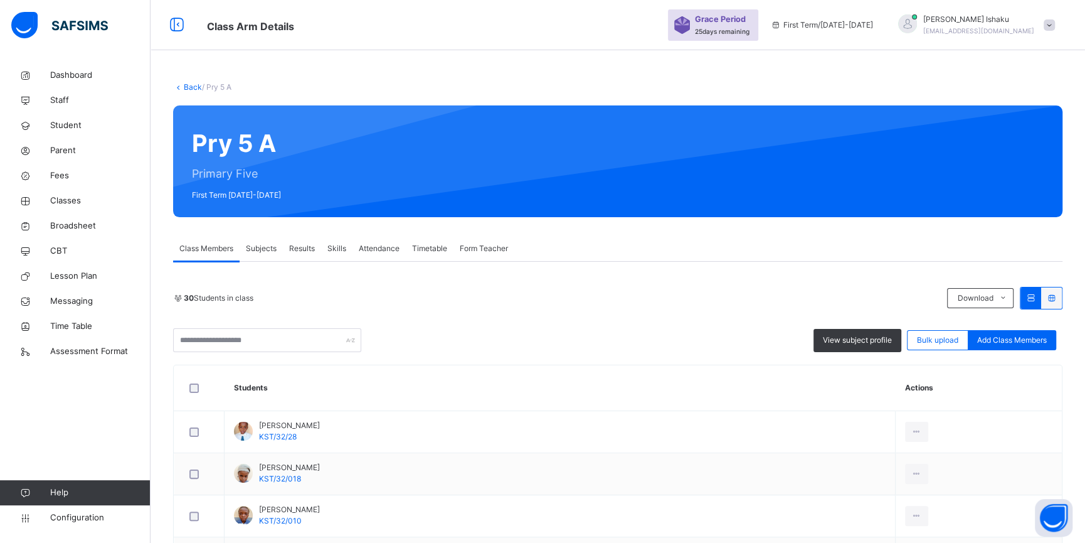
click at [264, 252] on span "Subjects" at bounding box center [261, 248] width 31 height 11
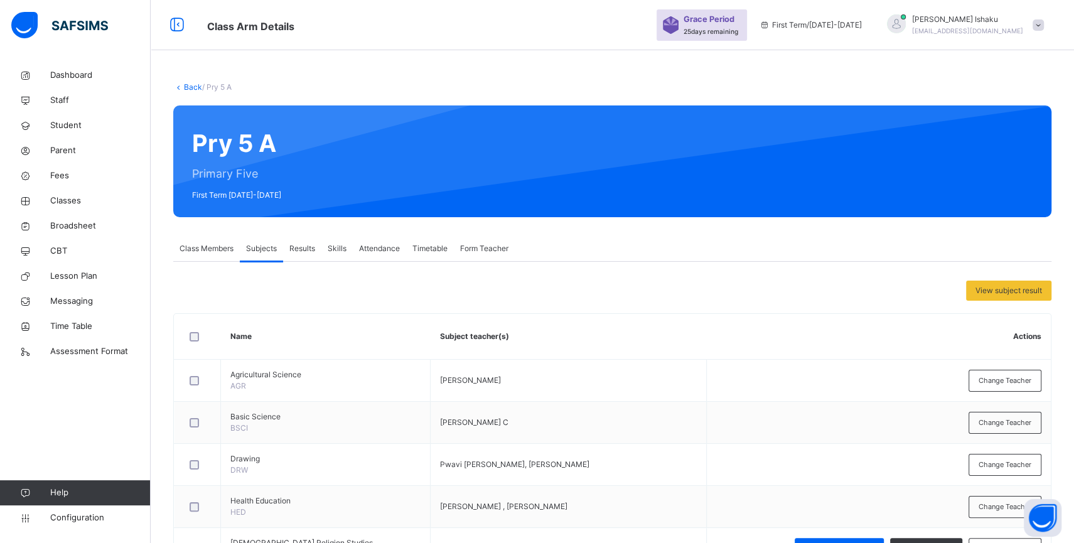
click at [265, 247] on span "Subjects" at bounding box center [261, 248] width 31 height 11
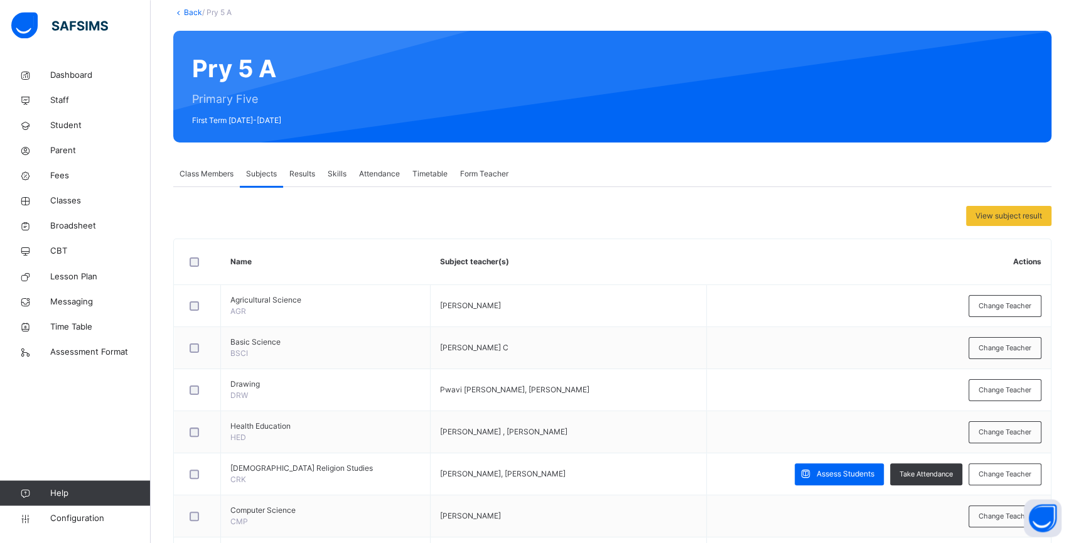
scroll to position [76, 0]
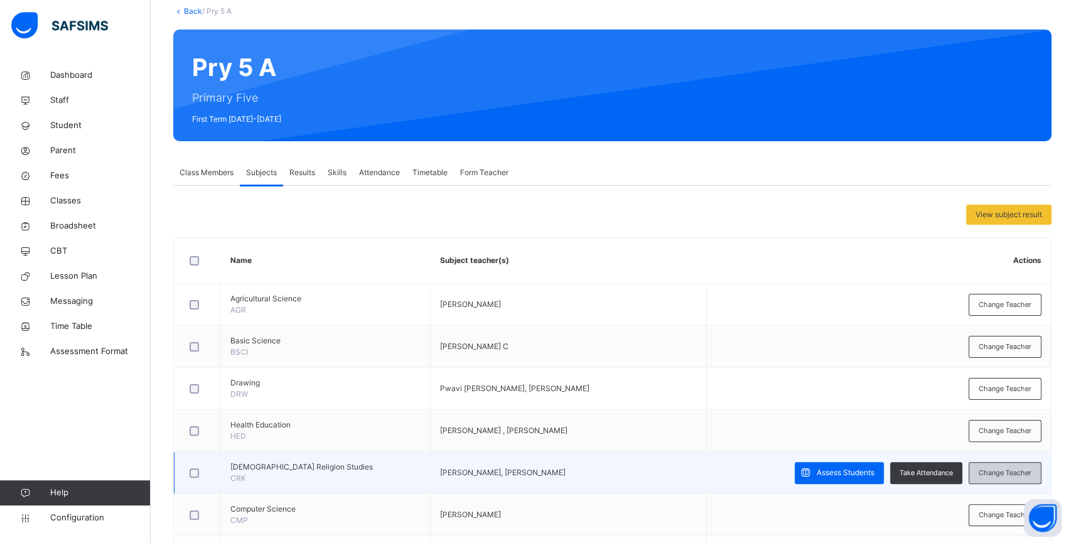
click at [1001, 467] on div "Change Teacher" at bounding box center [1004, 473] width 73 height 22
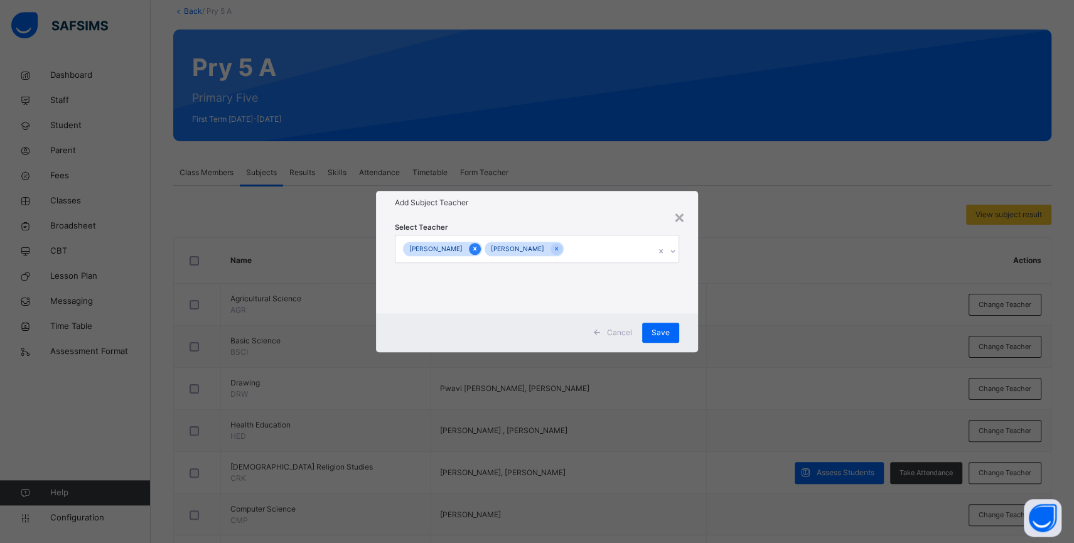
click at [471, 246] on icon at bounding box center [474, 248] width 7 height 9
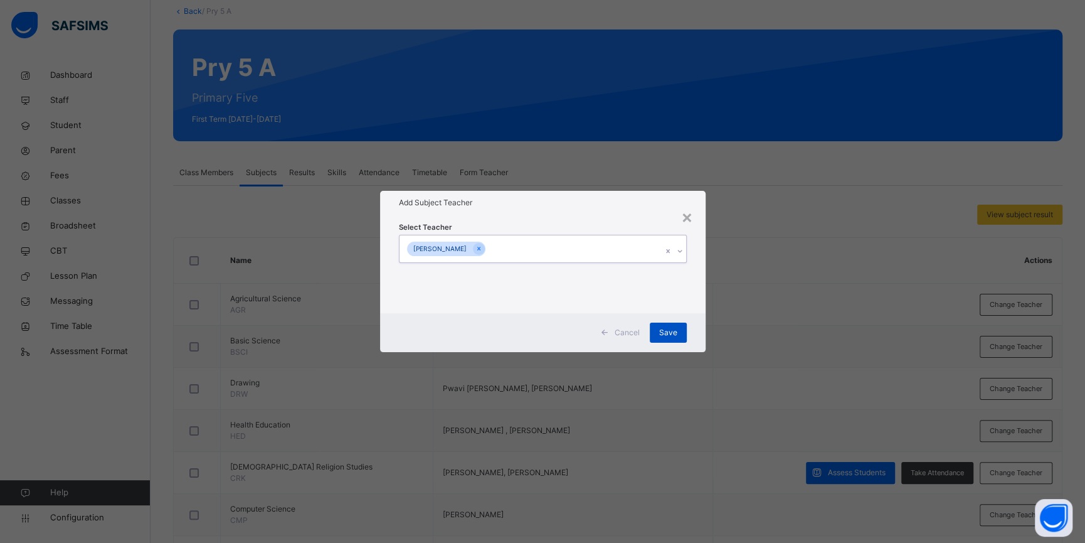
click at [674, 334] on span "Save" at bounding box center [668, 332] width 18 height 11
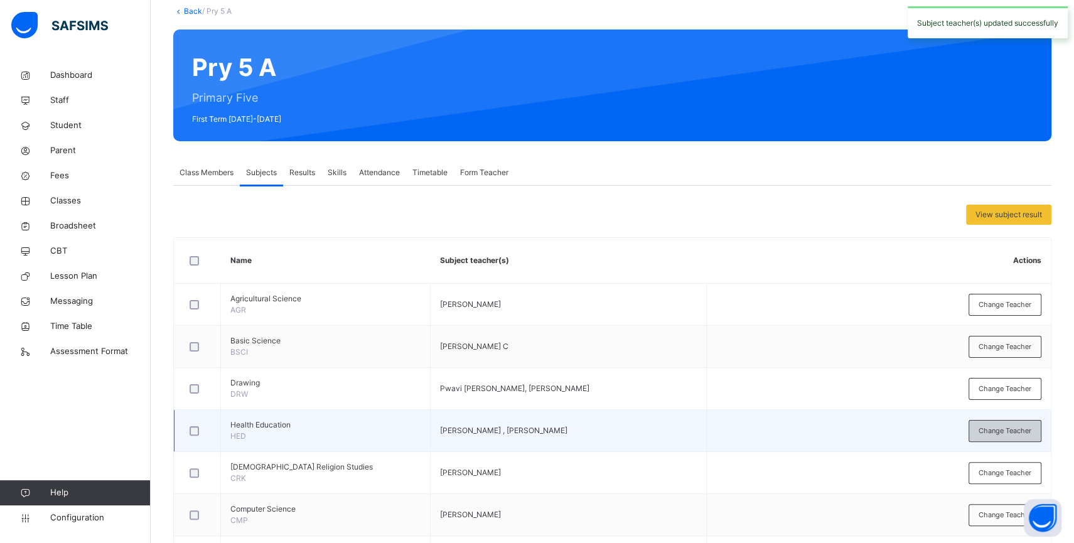
click at [1007, 427] on span "Change Teacher" at bounding box center [1004, 430] width 53 height 11
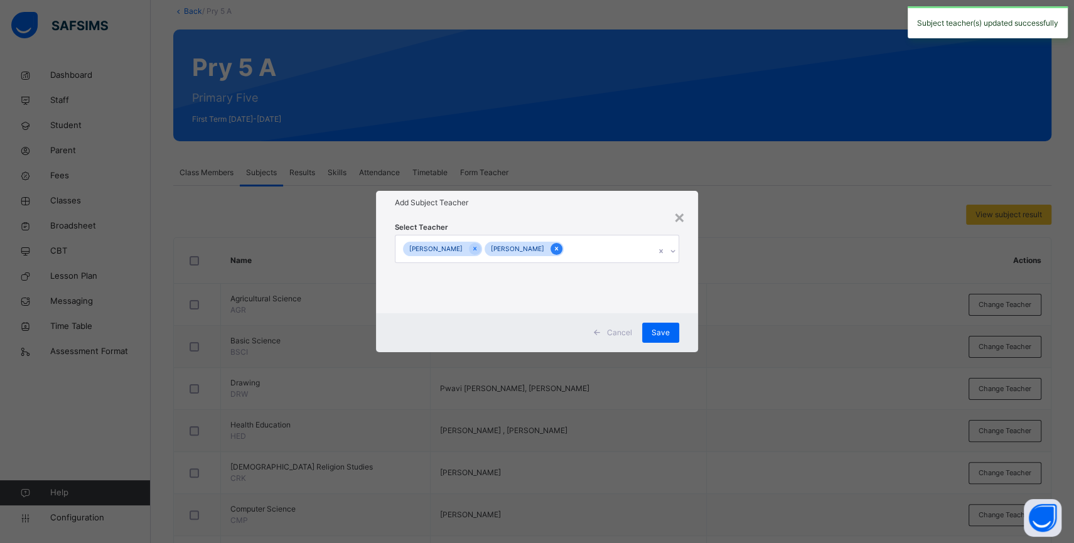
click at [553, 248] on icon at bounding box center [556, 248] width 7 height 9
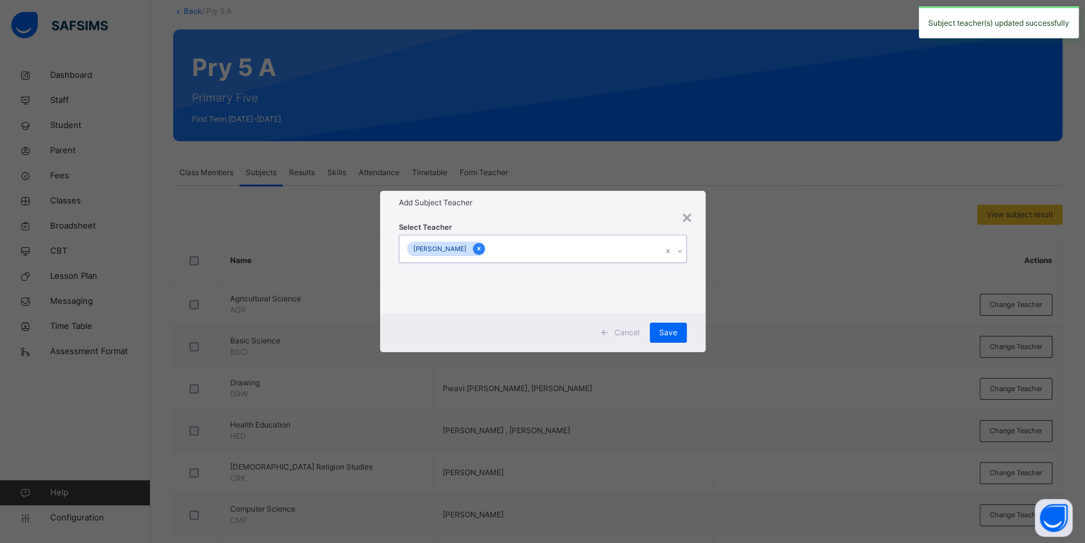
click at [477, 247] on icon at bounding box center [478, 249] width 3 height 4
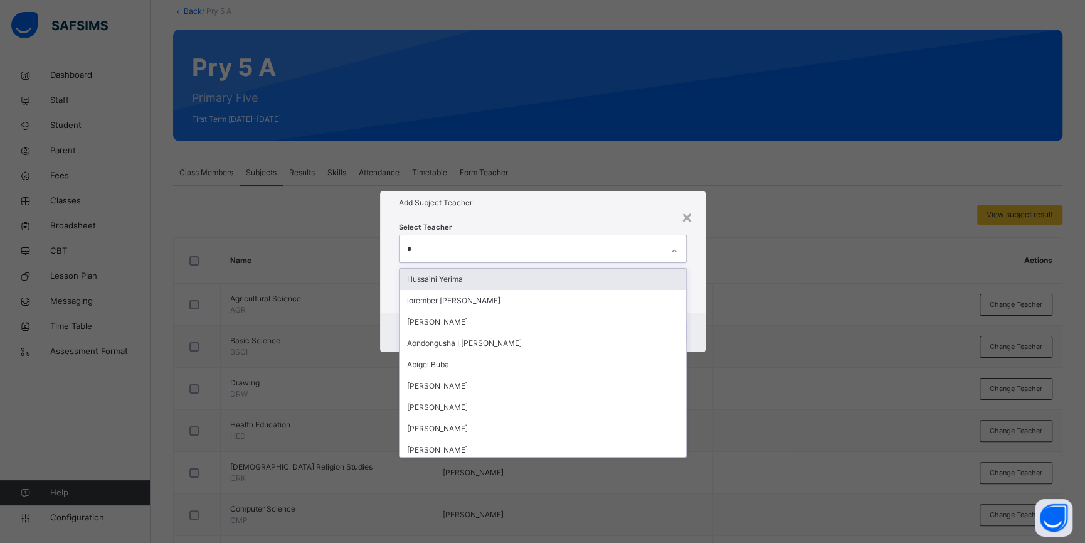
type input "**"
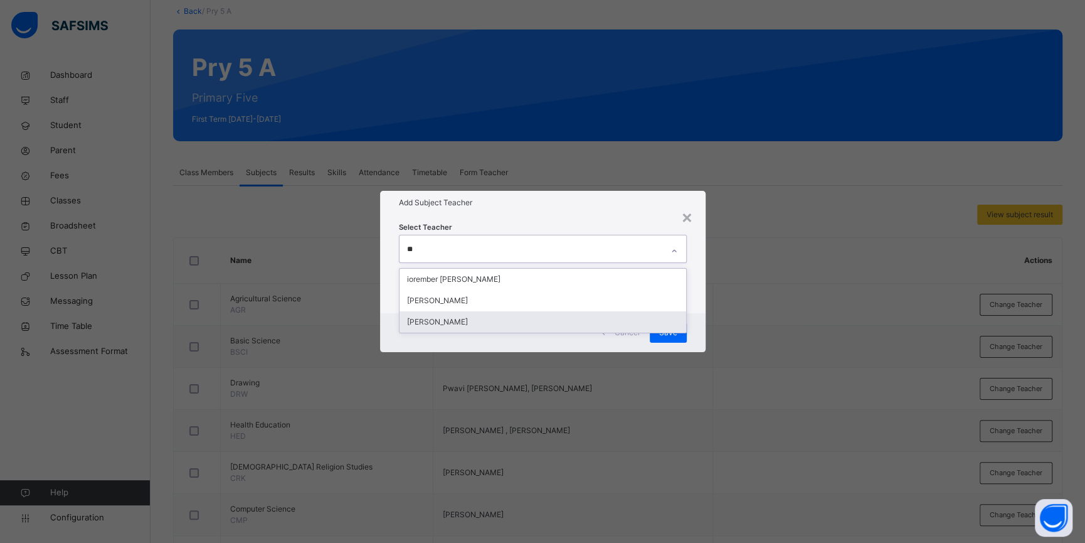
click at [474, 324] on div "[PERSON_NAME]" at bounding box center [543, 321] width 287 height 21
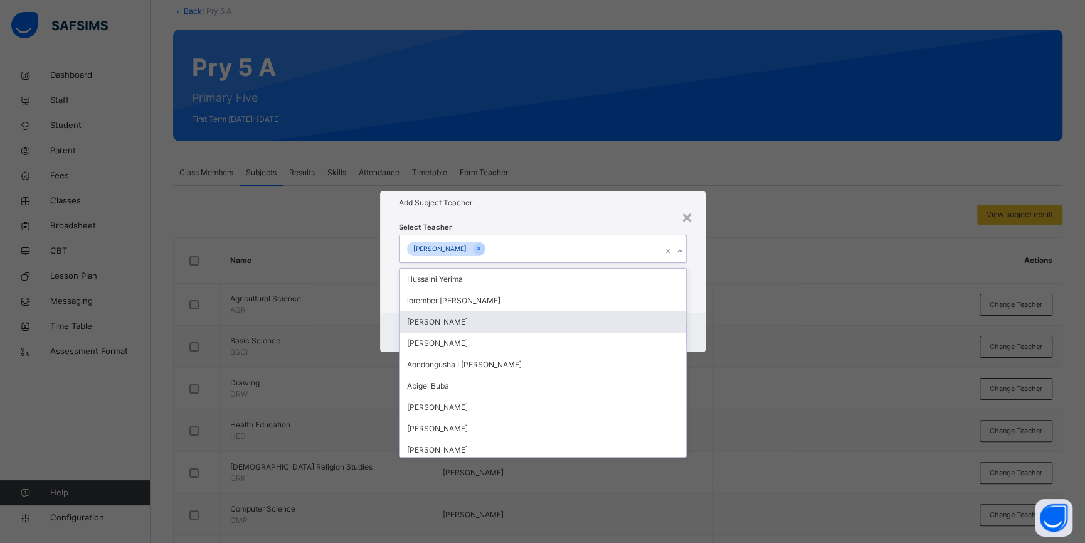
click at [698, 311] on div "Select Teacher option [PERSON_NAME], selected. option [PERSON_NAME] focused, 3 …" at bounding box center [543, 264] width 326 height 98
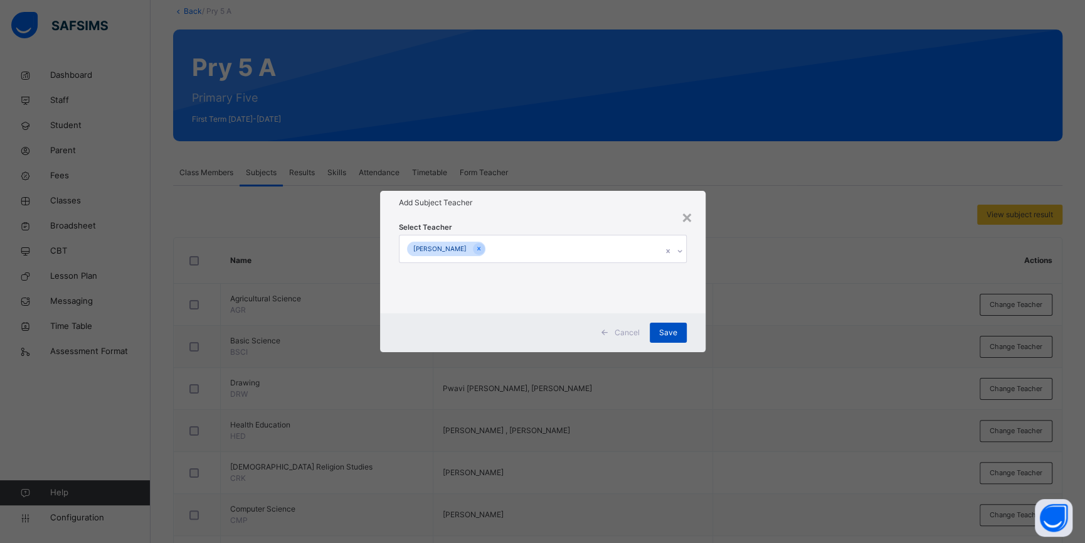
click at [672, 329] on span "Save" at bounding box center [668, 332] width 18 height 11
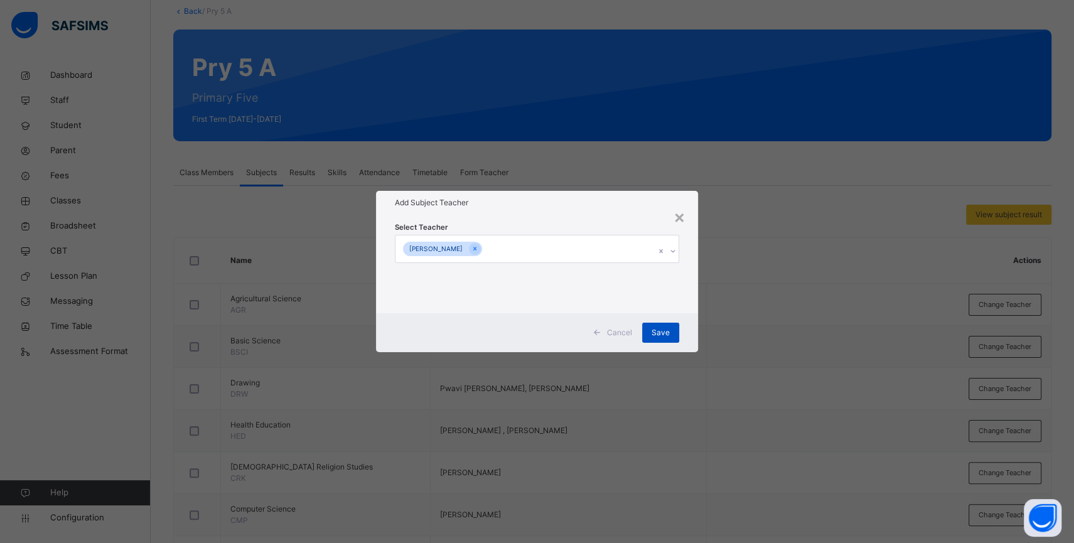
click at [662, 330] on span "Save" at bounding box center [660, 332] width 18 height 11
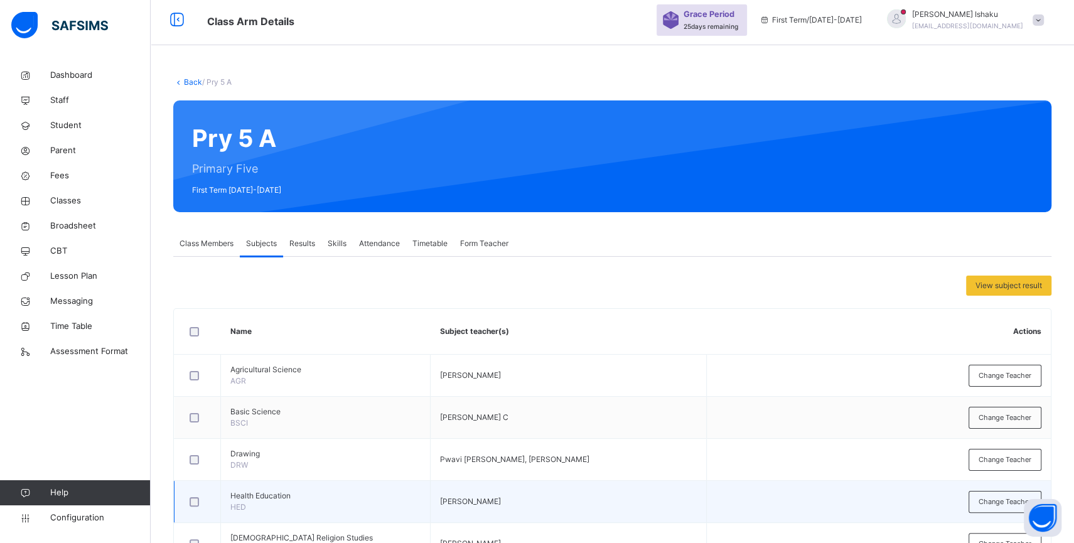
scroll to position [13, 0]
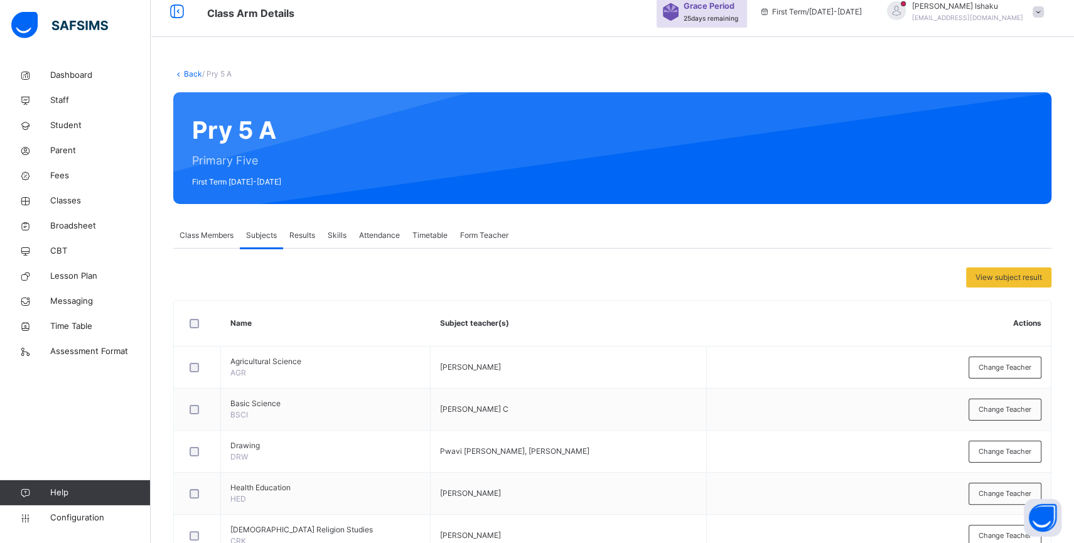
click at [196, 75] on link "Back" at bounding box center [193, 73] width 18 height 9
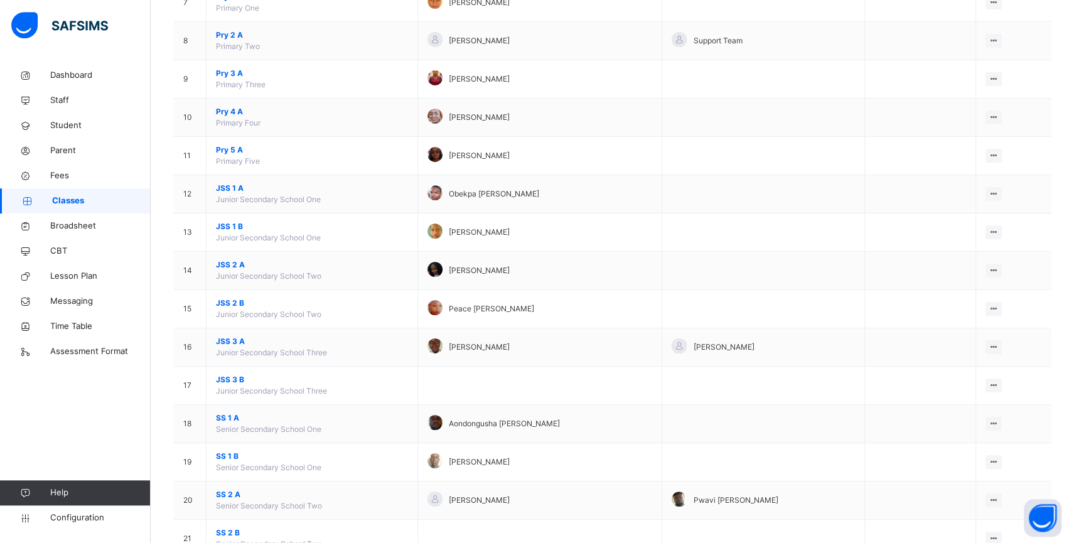
scroll to position [399, 0]
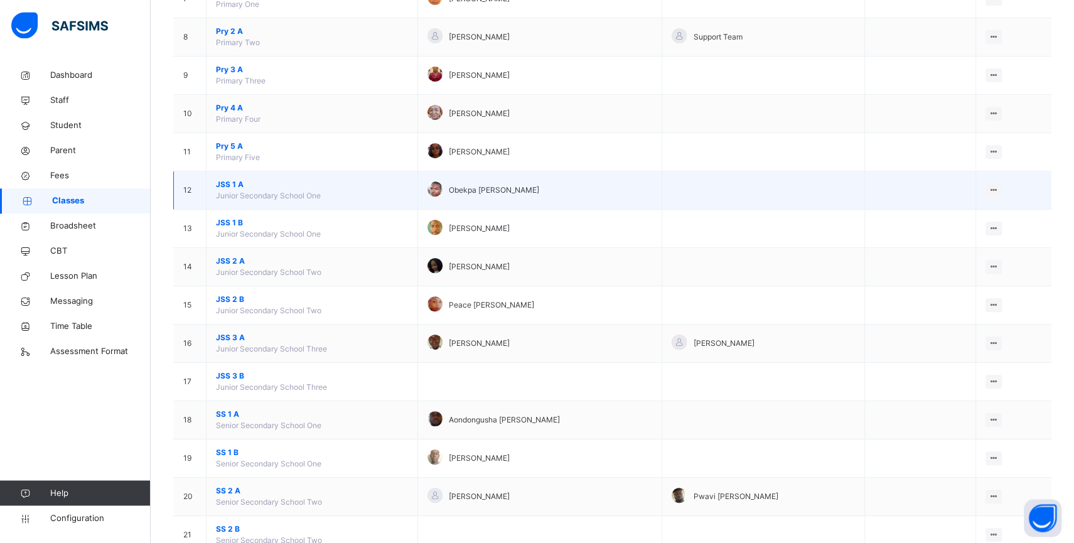
click at [230, 190] on span "JSS 1 A" at bounding box center [312, 184] width 192 height 11
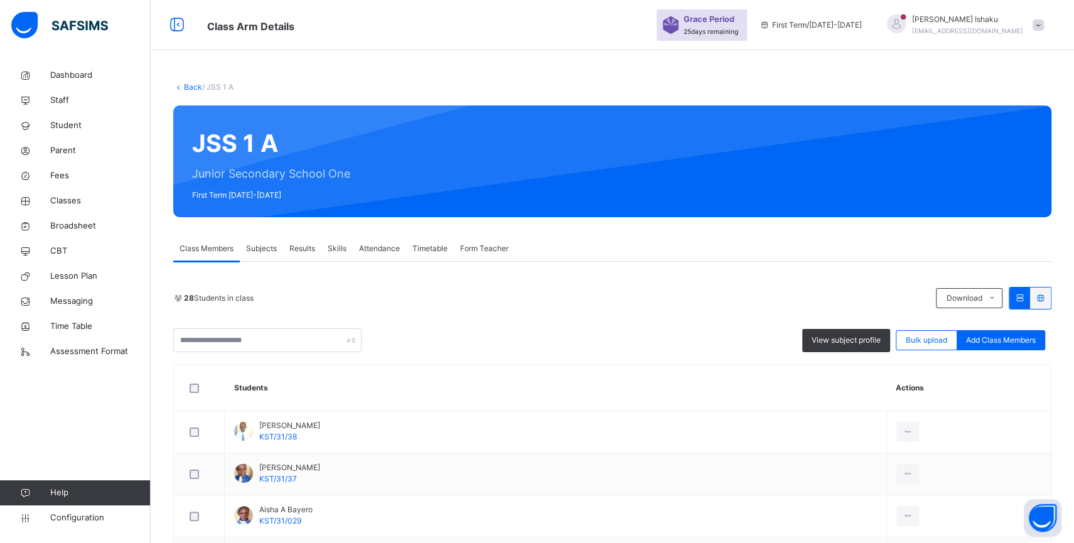
click at [266, 247] on span "Subjects" at bounding box center [261, 248] width 31 height 11
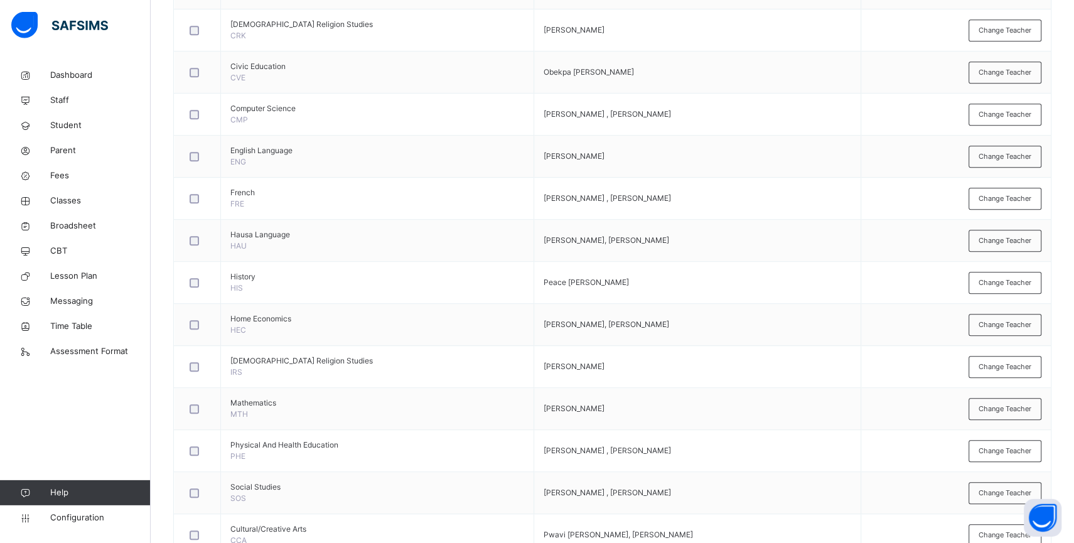
scroll to position [525, 0]
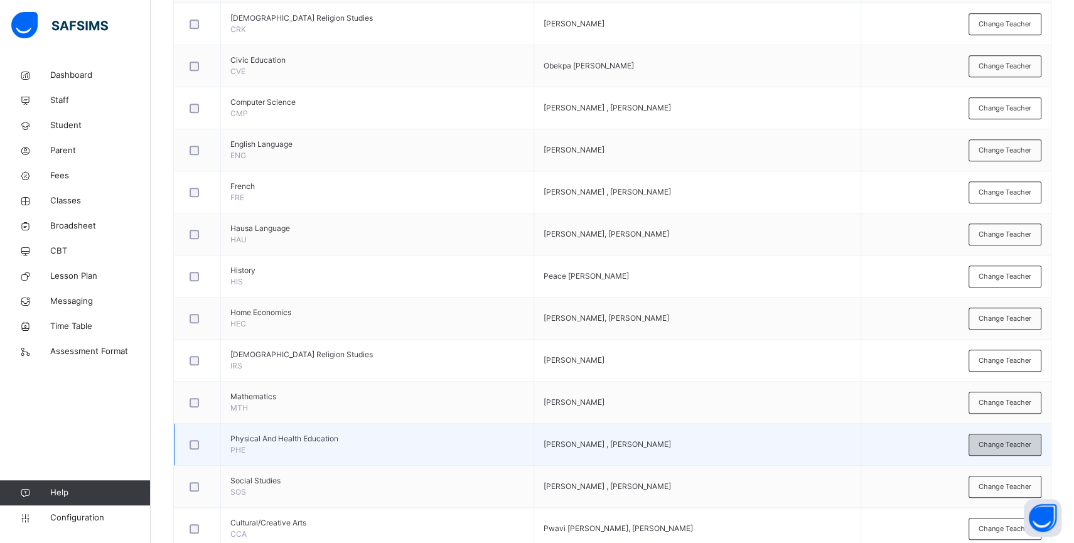
click at [1007, 443] on span "Change Teacher" at bounding box center [1004, 444] width 53 height 11
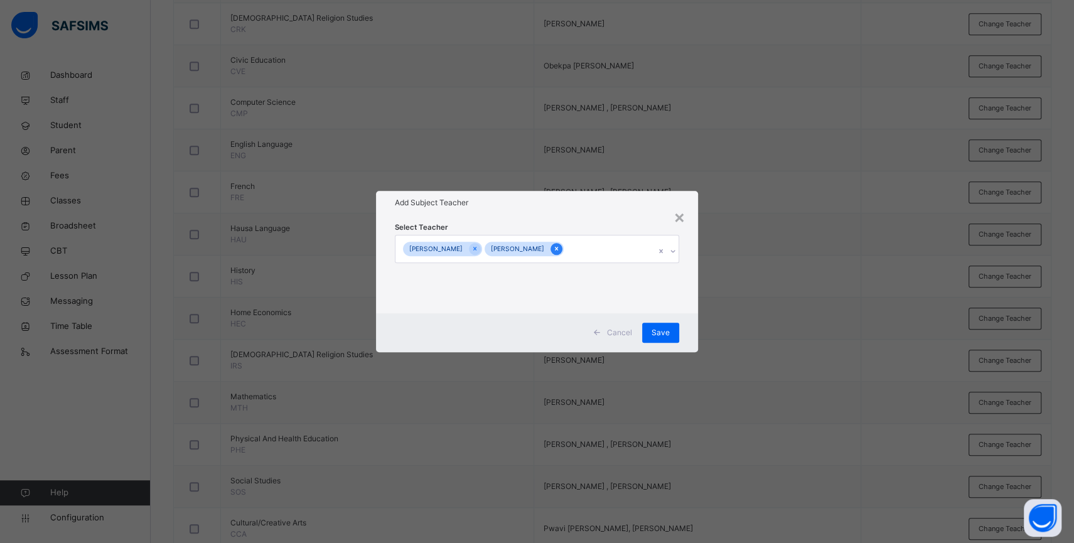
click at [553, 248] on icon at bounding box center [556, 248] width 7 height 9
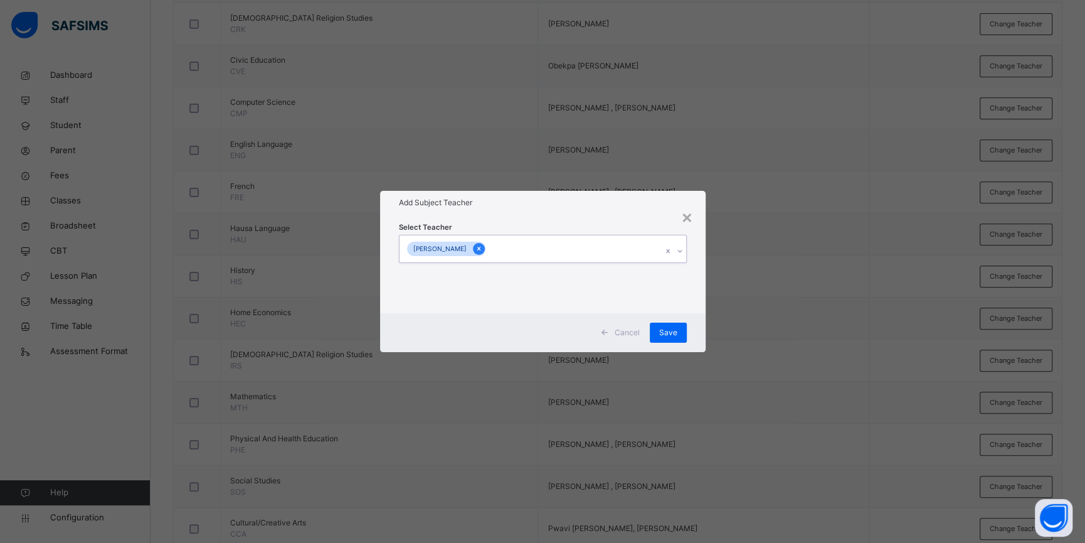
click at [473, 248] on div at bounding box center [479, 249] width 12 height 12
type input "****"
click at [481, 278] on div "[PERSON_NAME]" at bounding box center [543, 279] width 287 height 21
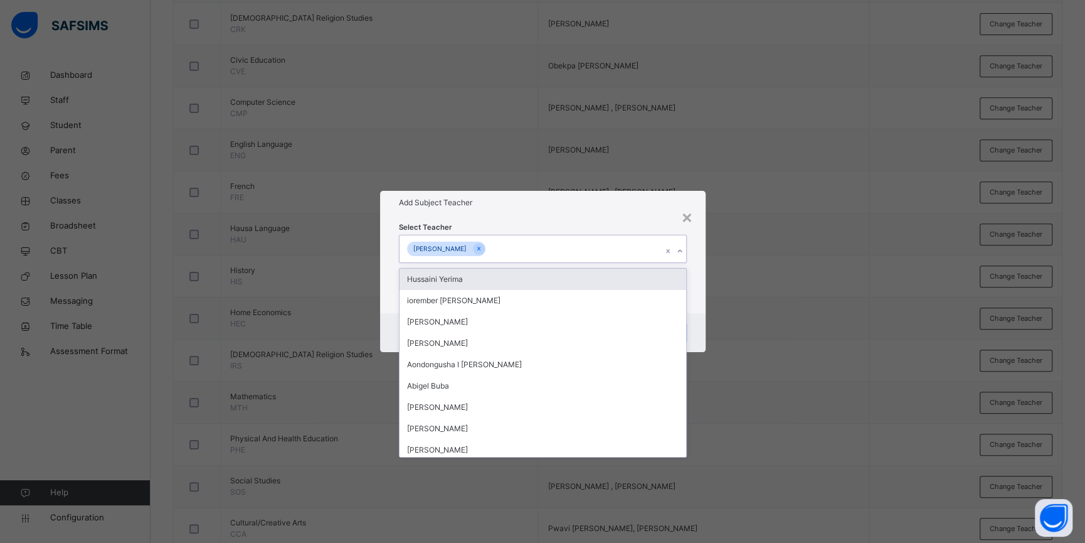
click at [693, 290] on div "Select Teacher option [PERSON_NAME], selected. option [PERSON_NAME] focused, 1 …" at bounding box center [543, 264] width 326 height 98
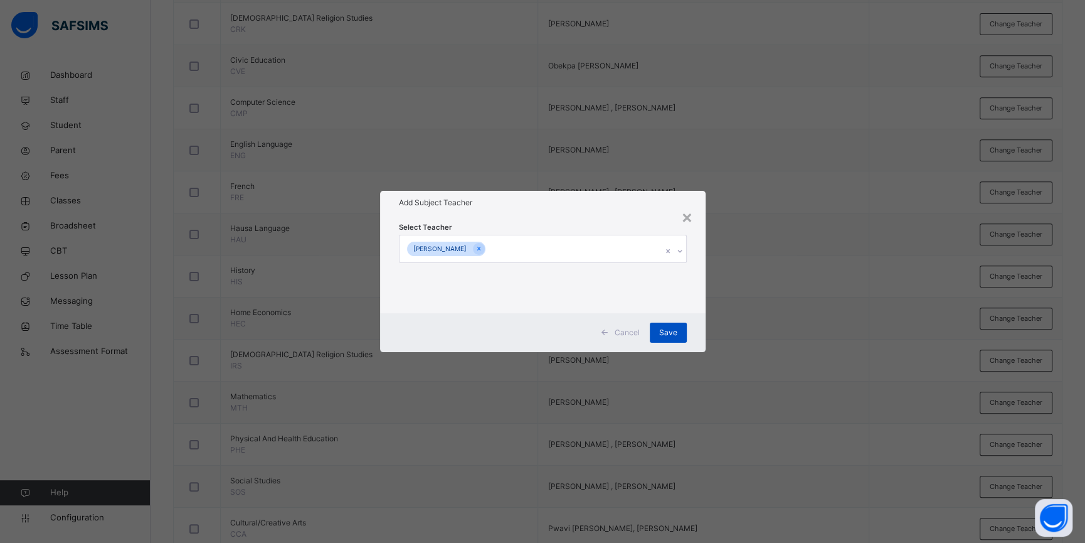
click at [675, 323] on div "Save" at bounding box center [668, 332] width 37 height 20
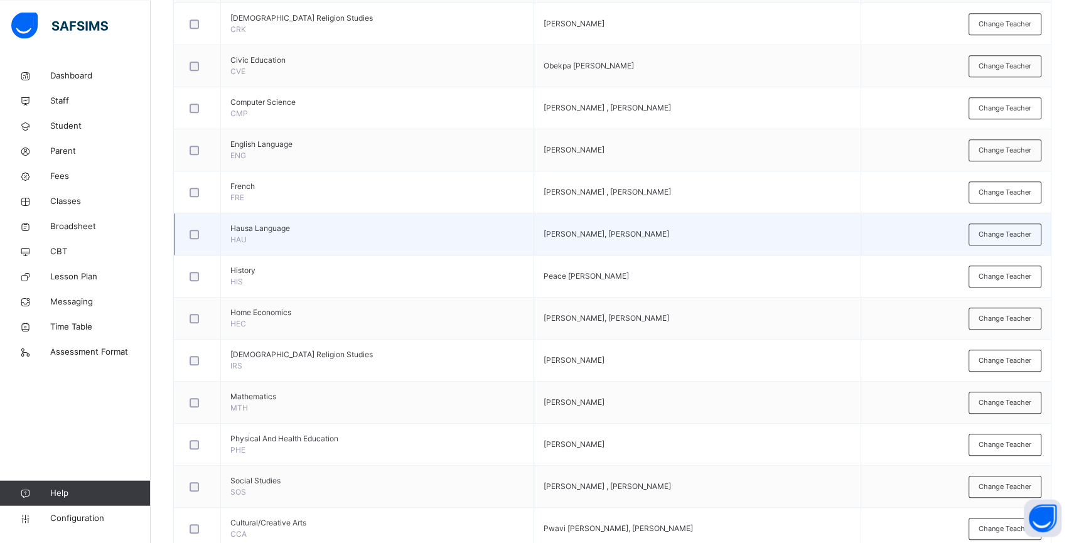
scroll to position [0, 0]
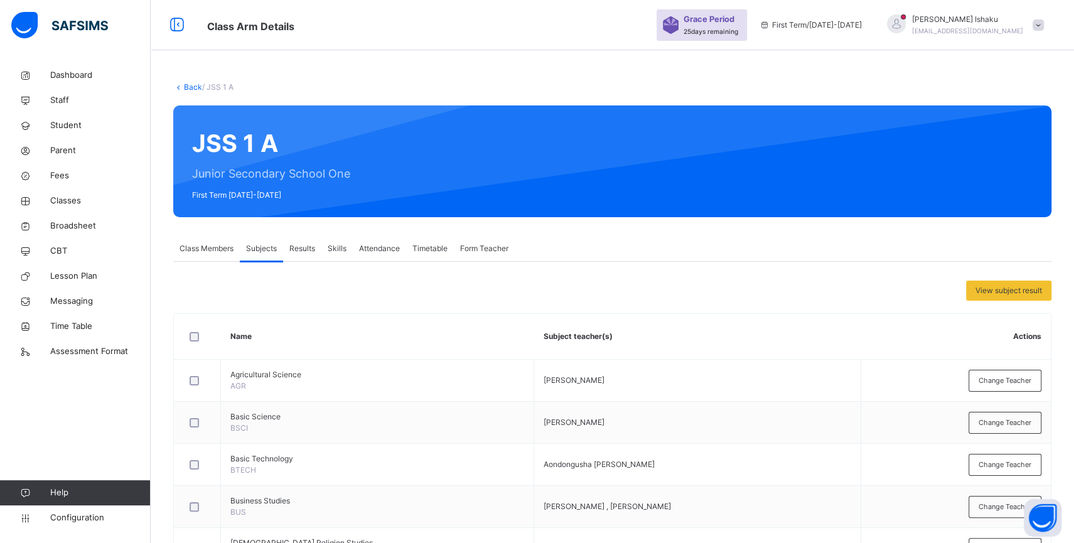
click at [193, 84] on link "Back" at bounding box center [193, 86] width 18 height 9
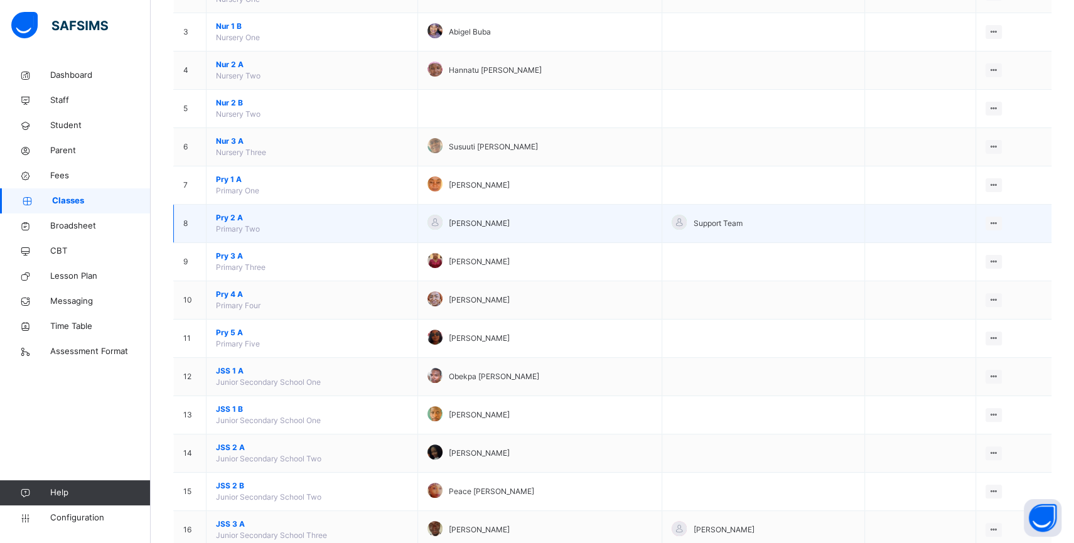
scroll to position [314, 0]
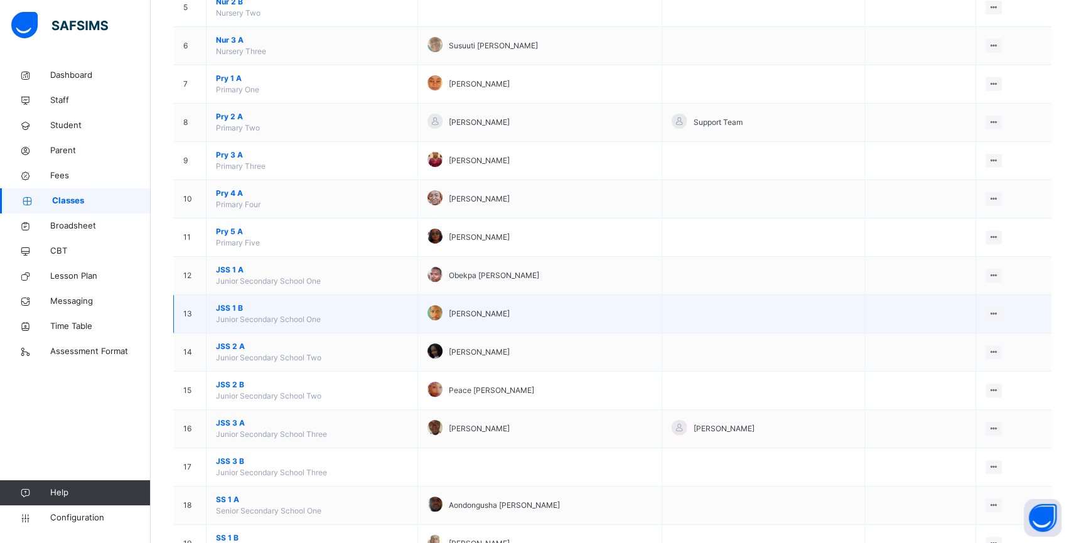
click at [238, 314] on span "JSS 1 B" at bounding box center [312, 307] width 192 height 11
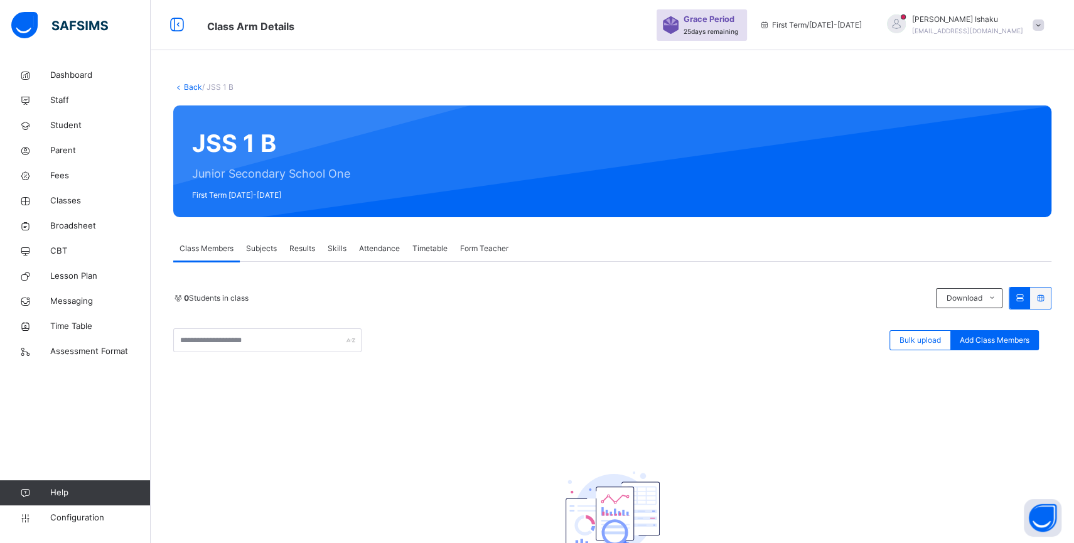
click at [260, 250] on span "Subjects" at bounding box center [261, 248] width 31 height 11
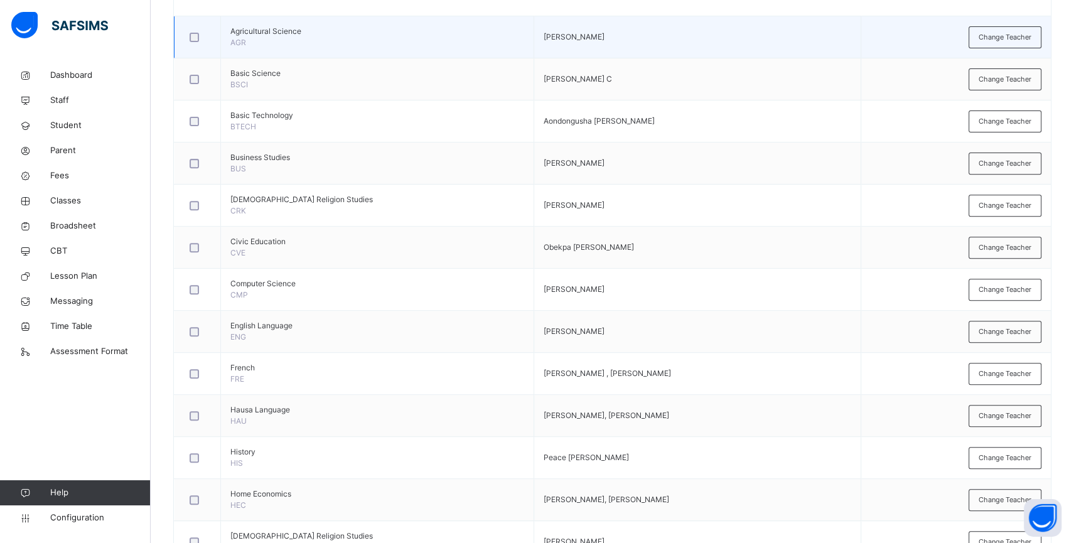
scroll to position [475, 0]
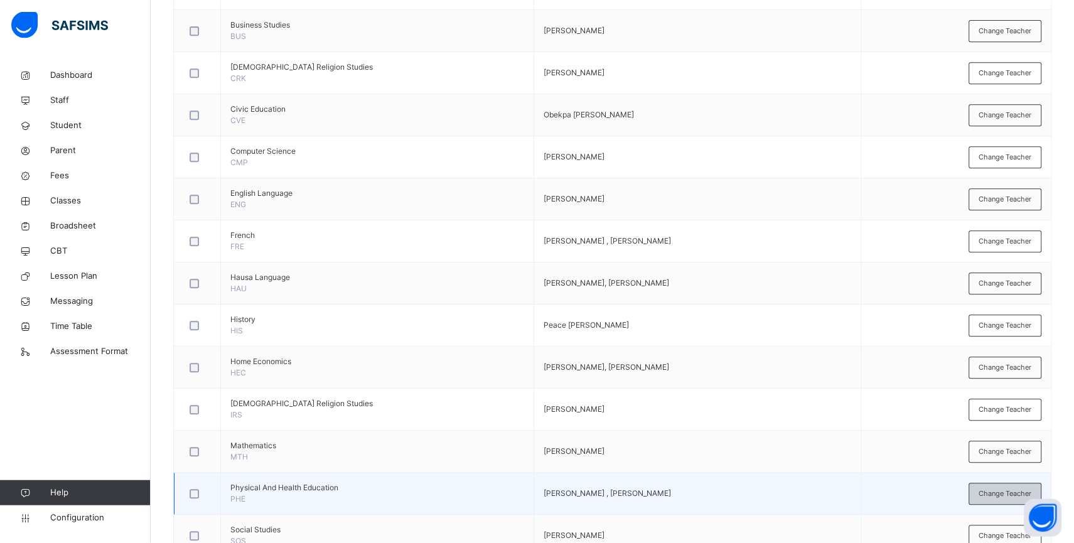
click at [989, 498] on div "Change Teacher" at bounding box center [1004, 494] width 73 height 22
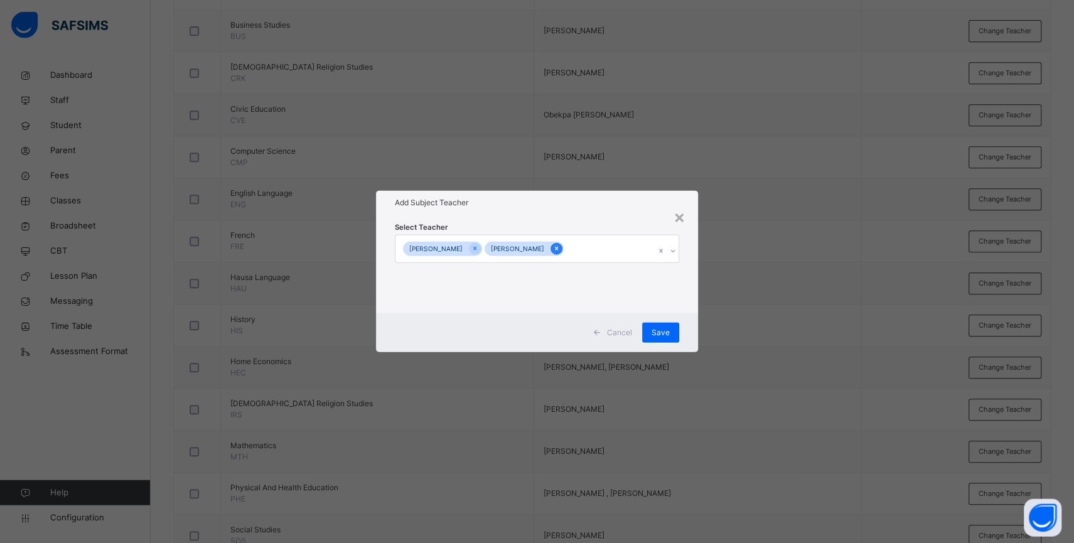
click at [553, 248] on icon at bounding box center [556, 248] width 7 height 9
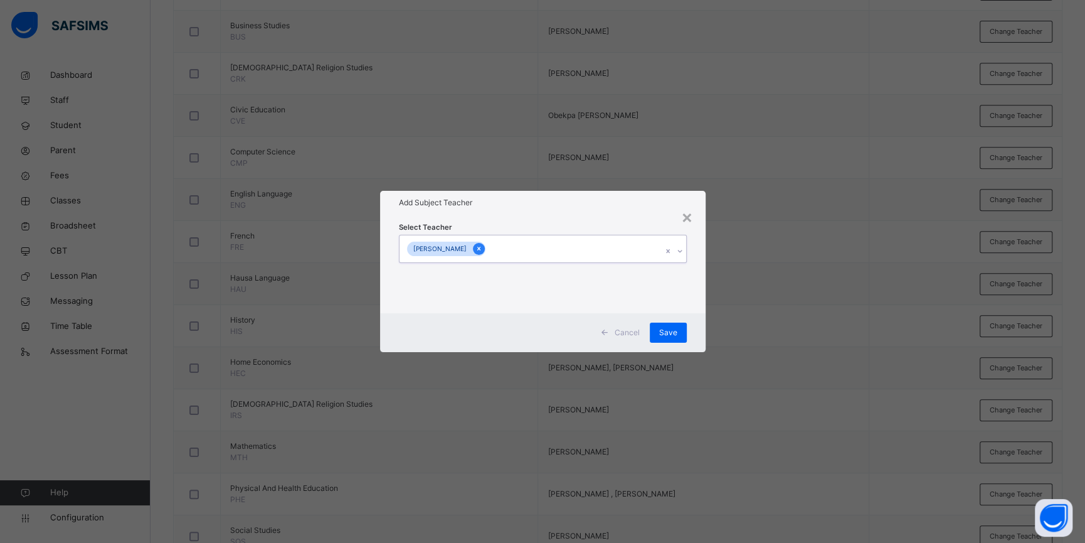
click at [476, 247] on icon at bounding box center [479, 248] width 7 height 9
type input "****"
click at [563, 284] on div "[PERSON_NAME]" at bounding box center [543, 279] width 287 height 21
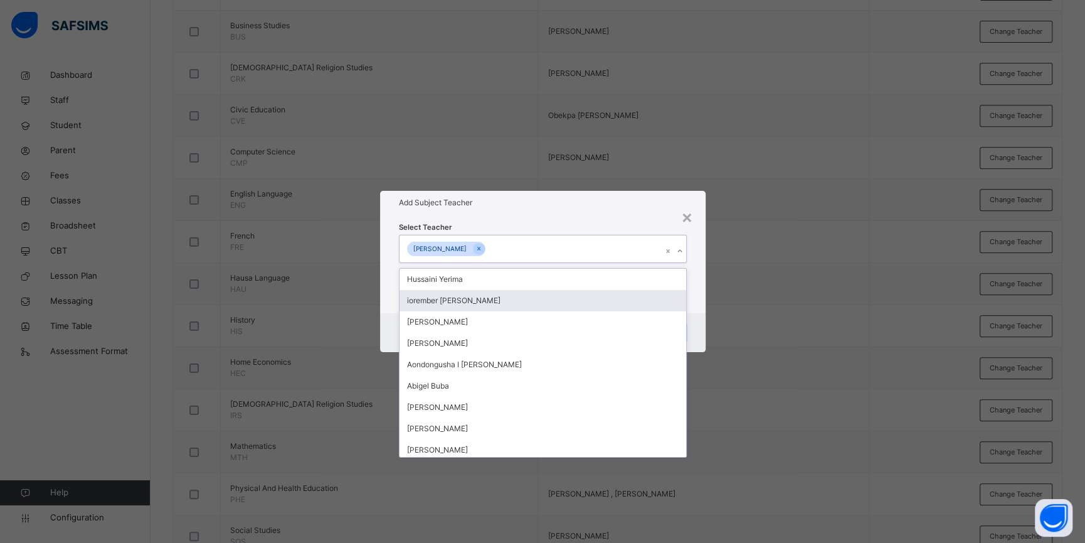
click at [692, 289] on div "Select Teacher option [PERSON_NAME], selected. option iorember [PERSON_NAME] fo…" at bounding box center [543, 264] width 326 height 98
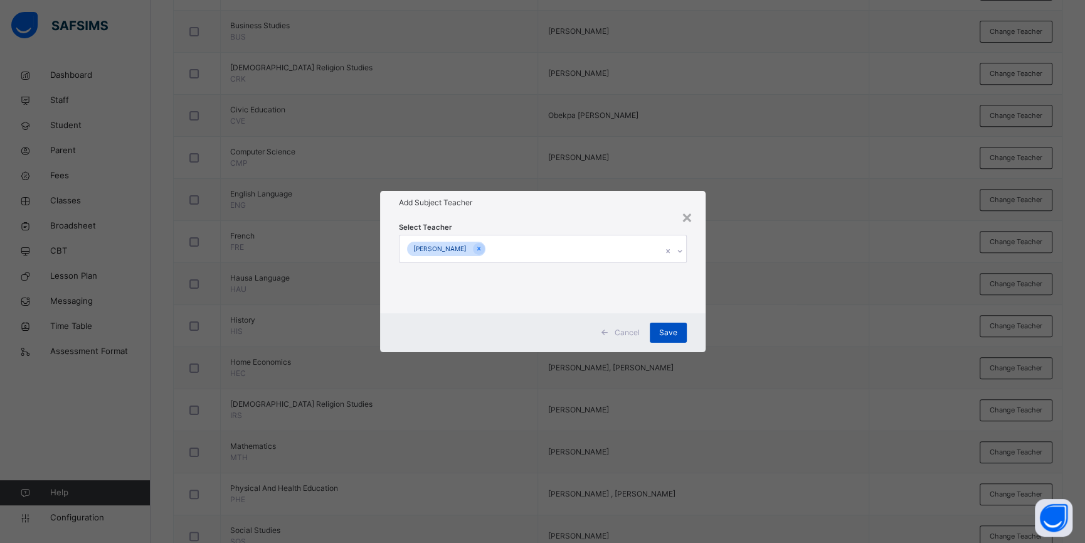
click at [678, 328] on div "Save" at bounding box center [668, 332] width 37 height 20
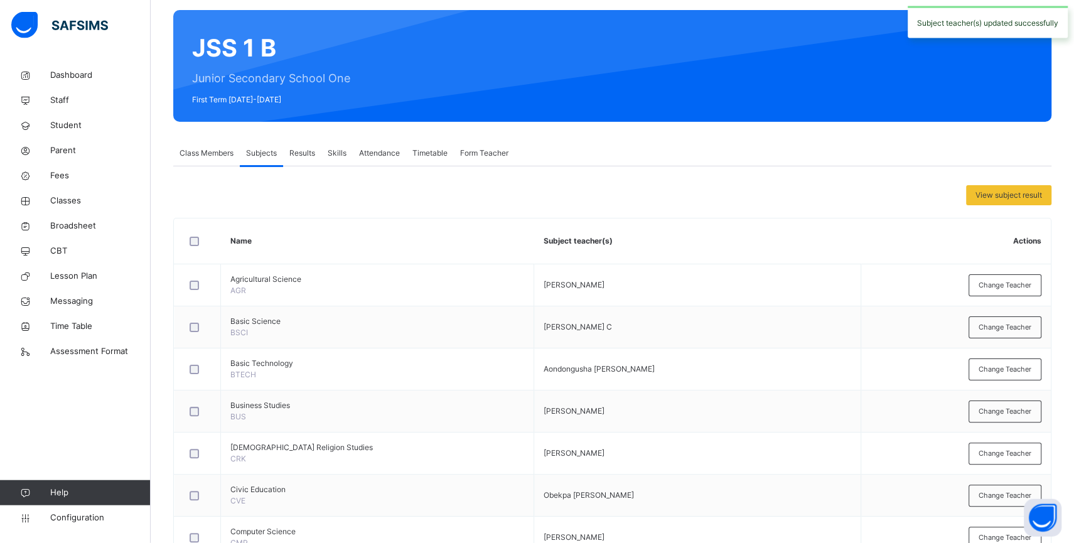
scroll to position [0, 0]
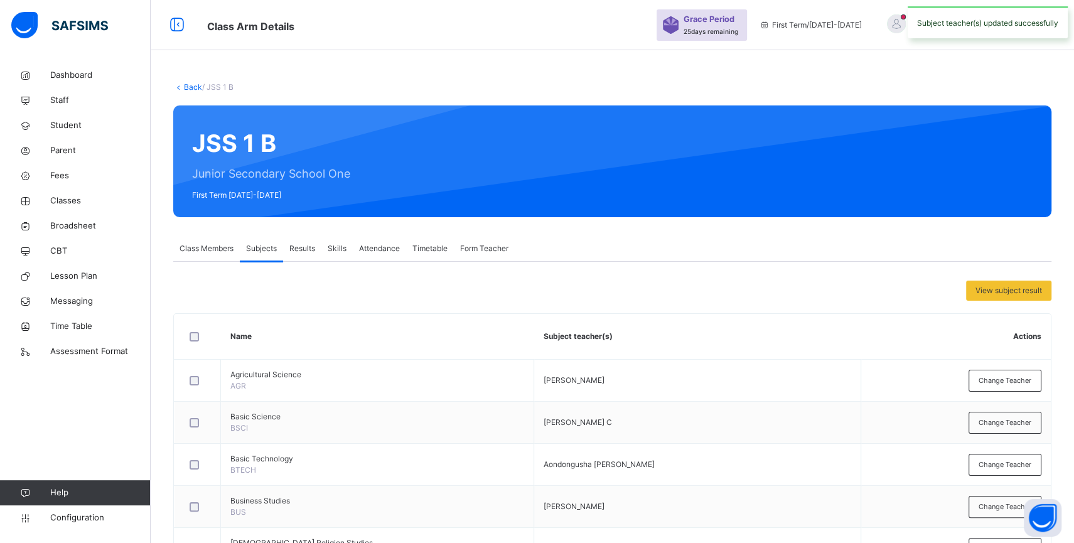
click at [194, 85] on link "Back" at bounding box center [193, 86] width 18 height 9
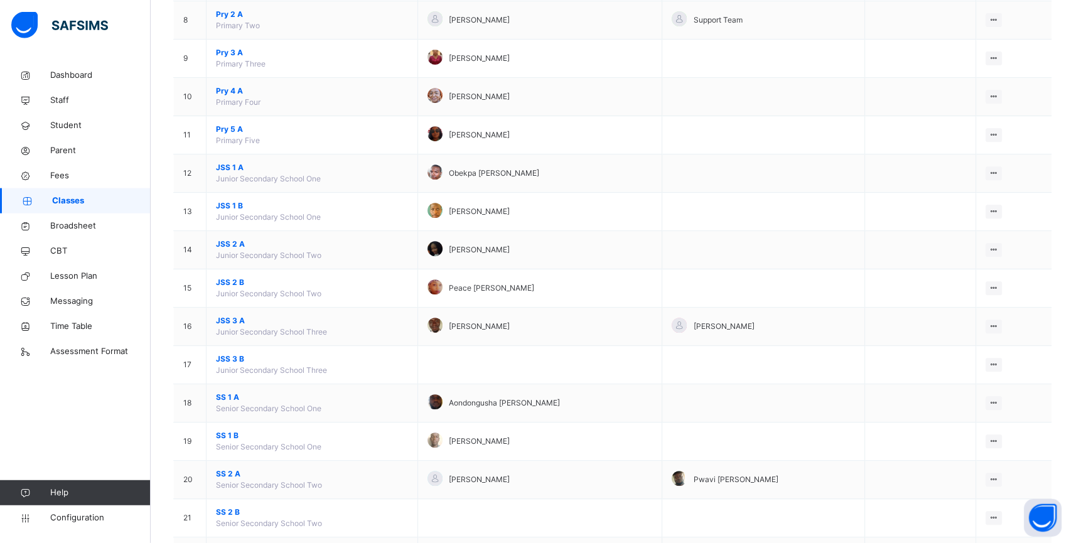
scroll to position [417, 0]
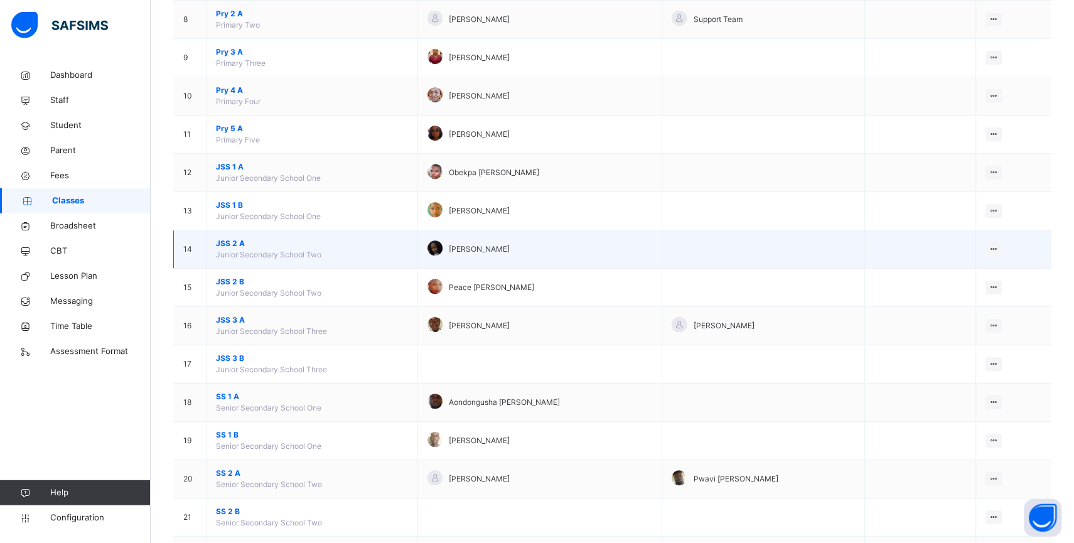
click at [232, 249] on span "JSS 2 A" at bounding box center [312, 243] width 192 height 11
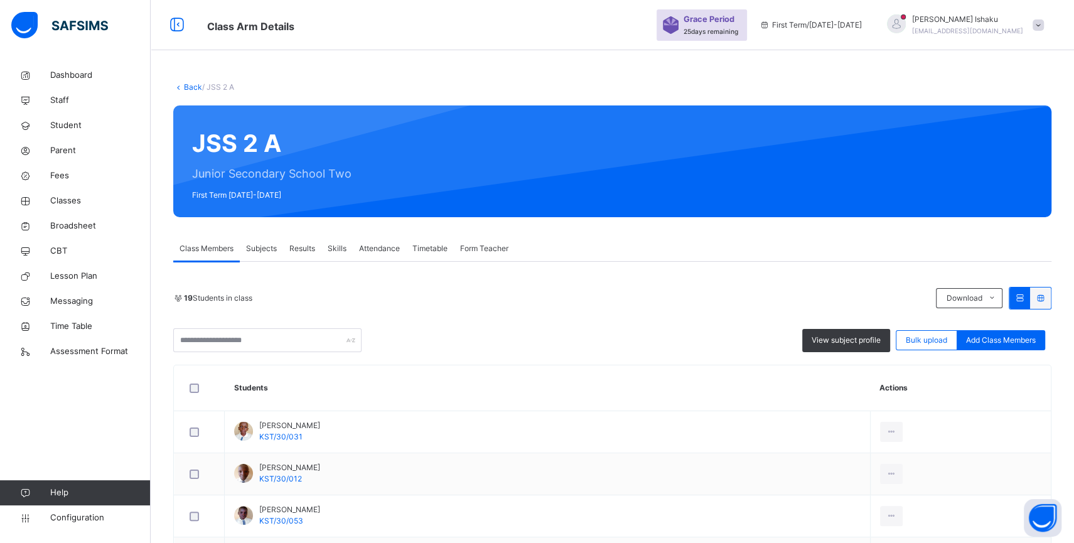
click at [265, 248] on span "Subjects" at bounding box center [261, 248] width 31 height 11
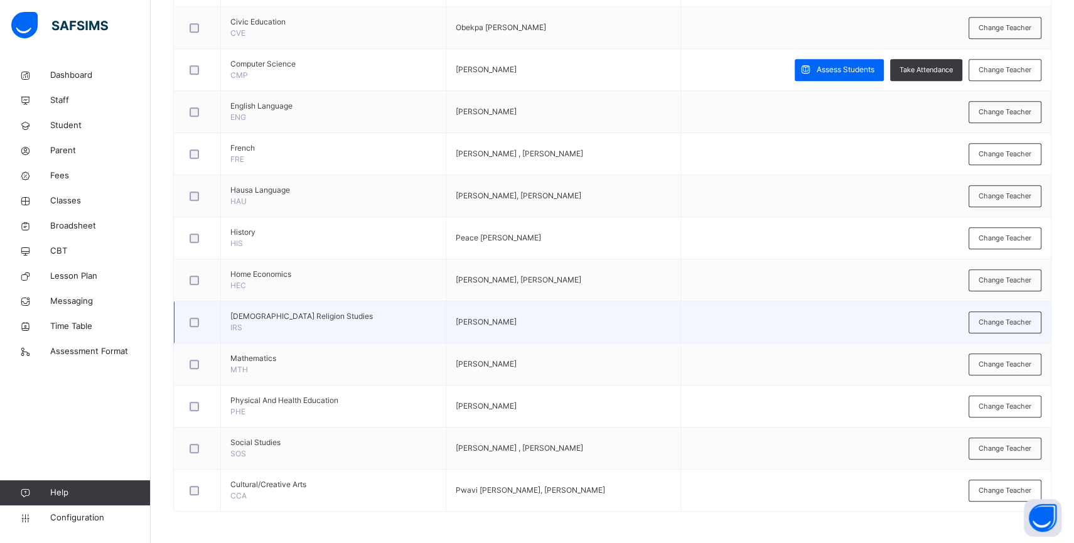
scroll to position [560, 0]
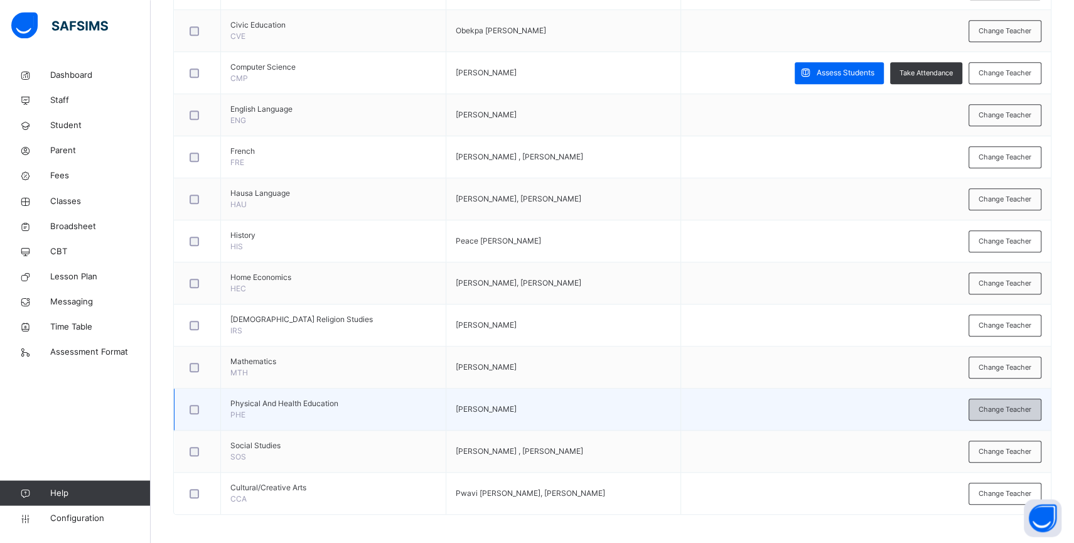
click at [998, 408] on span "Change Teacher" at bounding box center [1004, 409] width 53 height 11
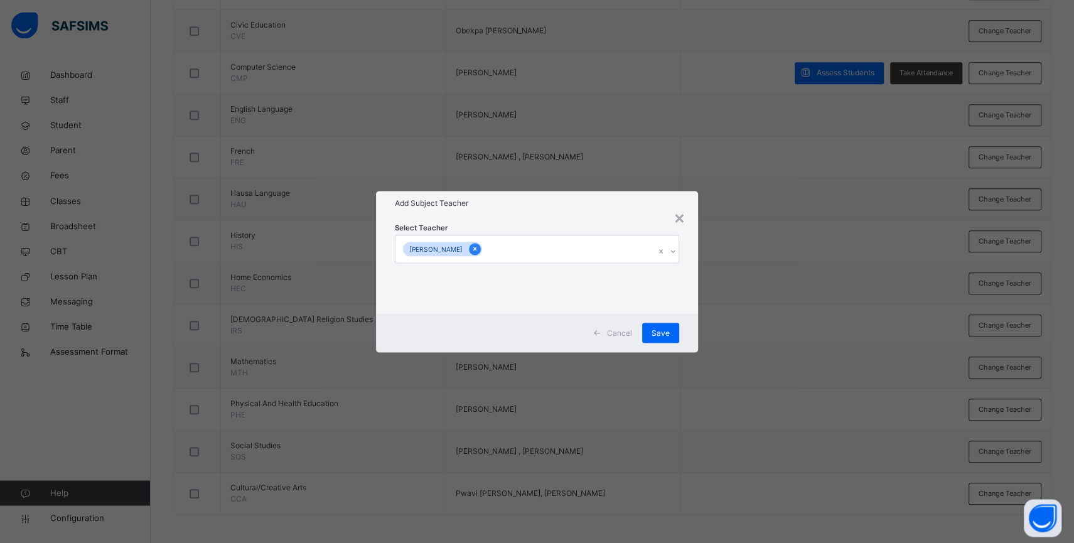
click at [471, 248] on icon at bounding box center [474, 248] width 7 height 9
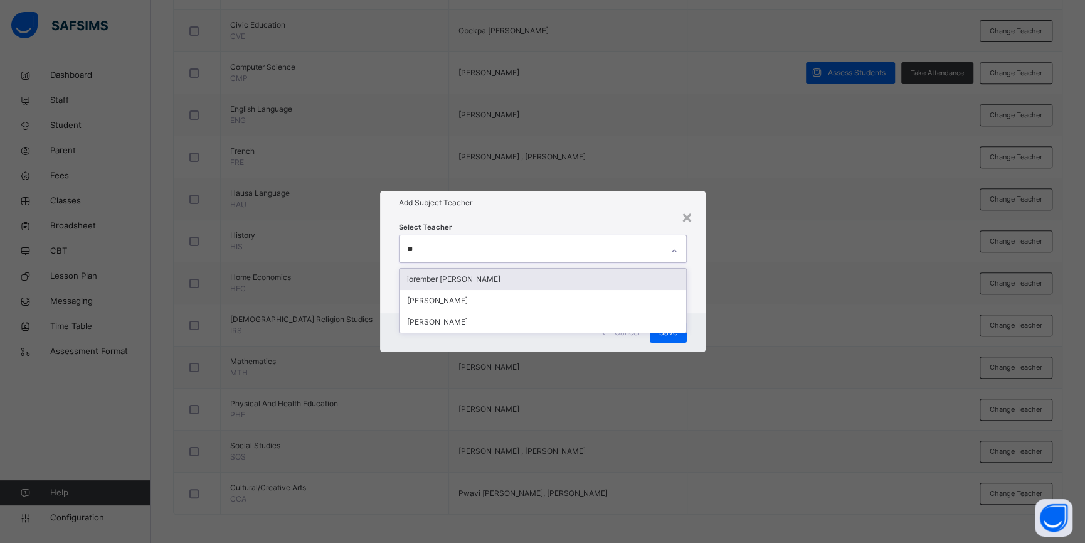
type input "***"
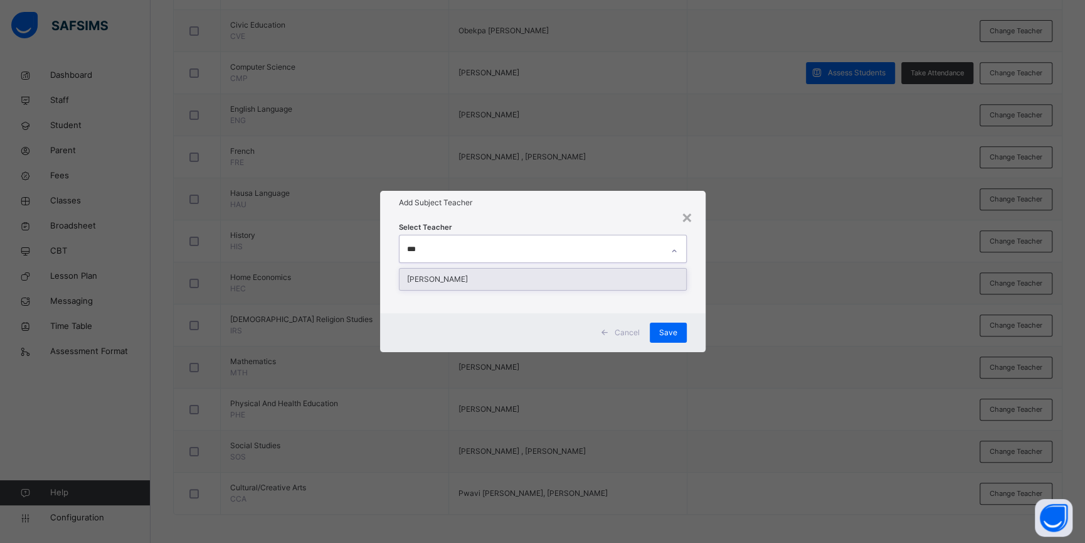
click at [572, 277] on div "[PERSON_NAME]" at bounding box center [543, 279] width 287 height 21
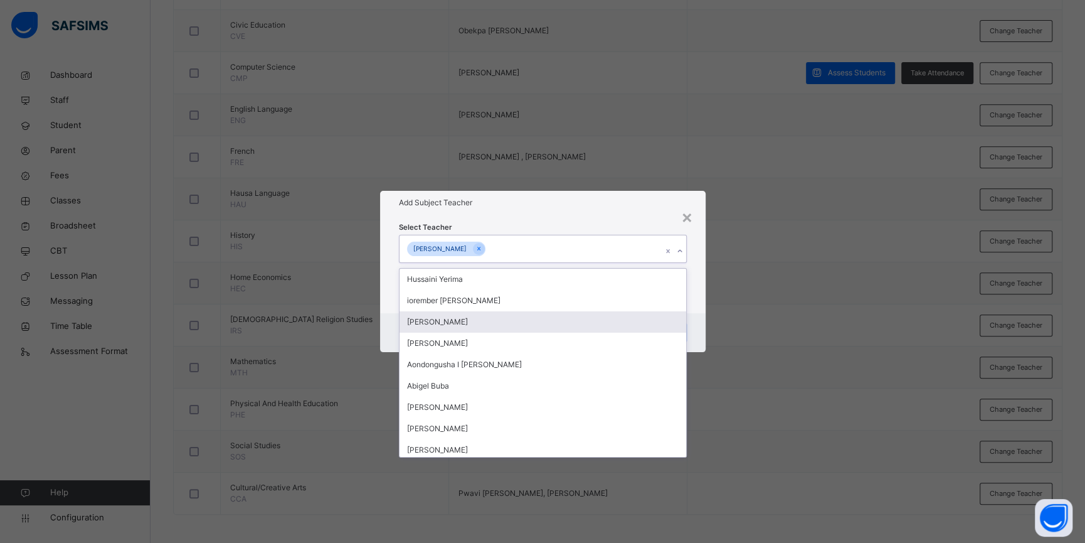
click at [691, 310] on div "Select Teacher option [PERSON_NAME], selected. option [PERSON_NAME] focused, 3 …" at bounding box center [543, 264] width 326 height 98
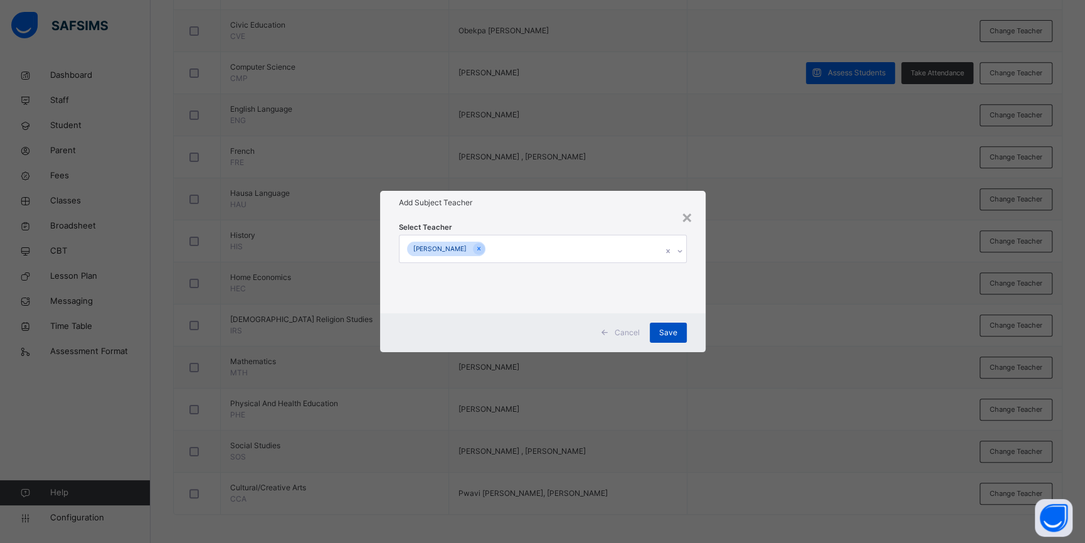
click at [668, 331] on span "Save" at bounding box center [668, 332] width 18 height 11
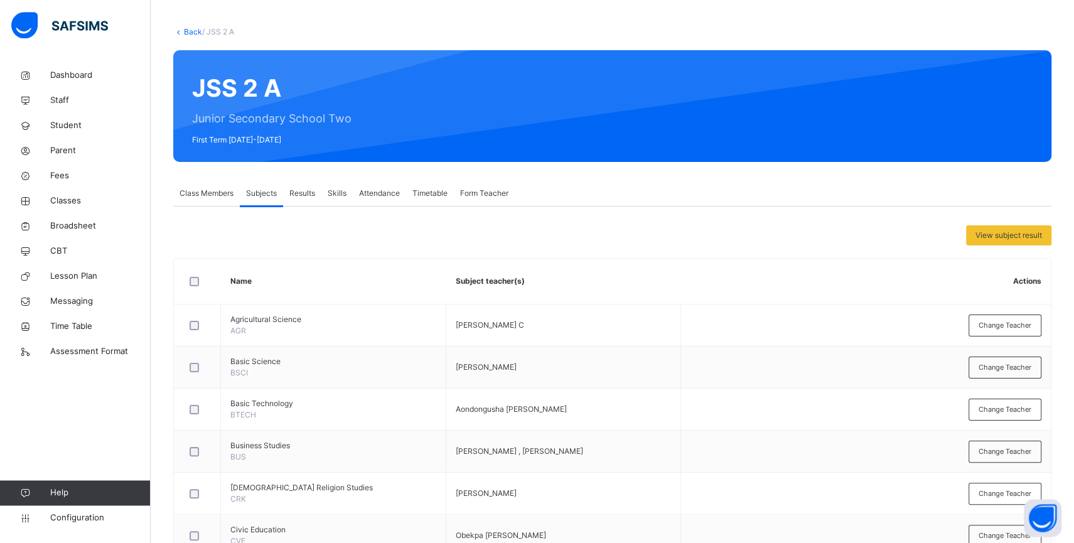
scroll to position [0, 0]
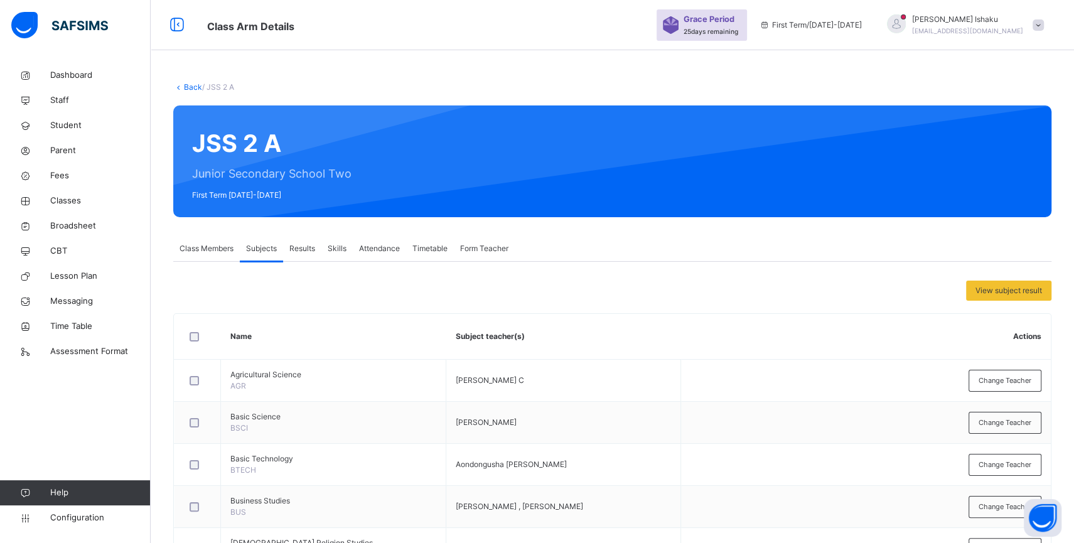
click at [194, 88] on link "Back" at bounding box center [193, 86] width 18 height 9
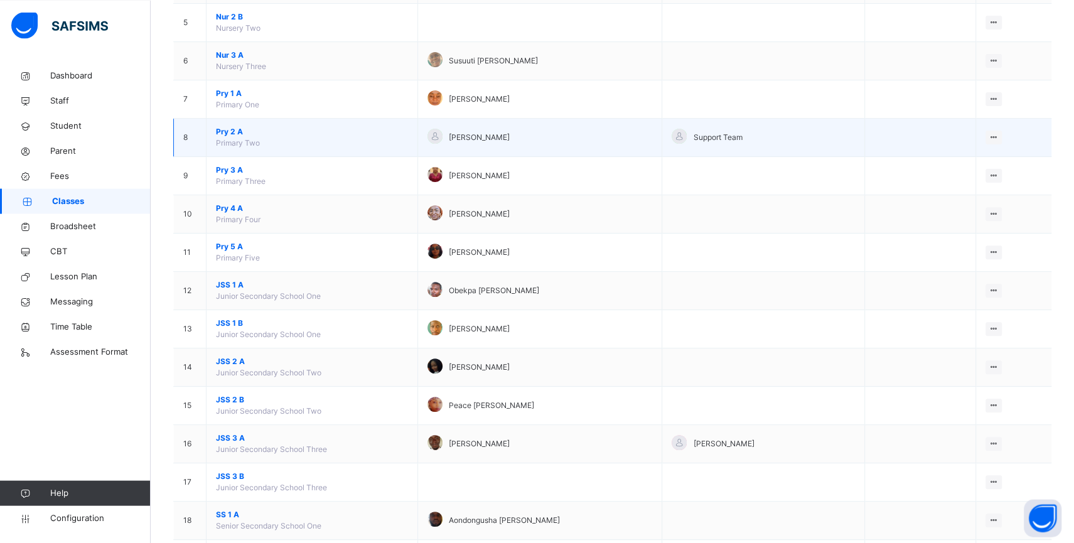
scroll to position [301, 0]
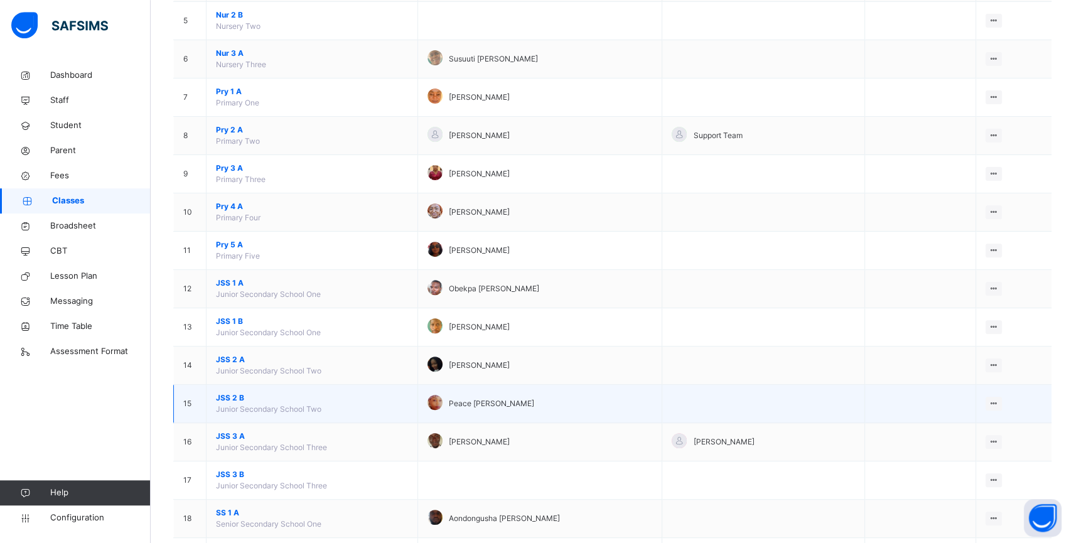
click at [235, 403] on span "JSS 2 B" at bounding box center [312, 397] width 192 height 11
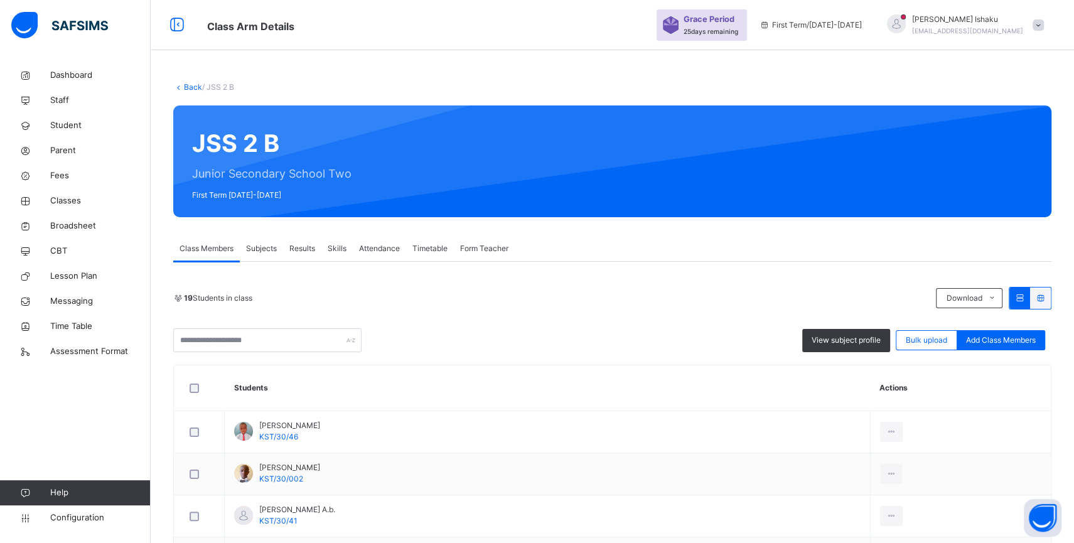
click at [259, 247] on span "Subjects" at bounding box center [261, 248] width 31 height 11
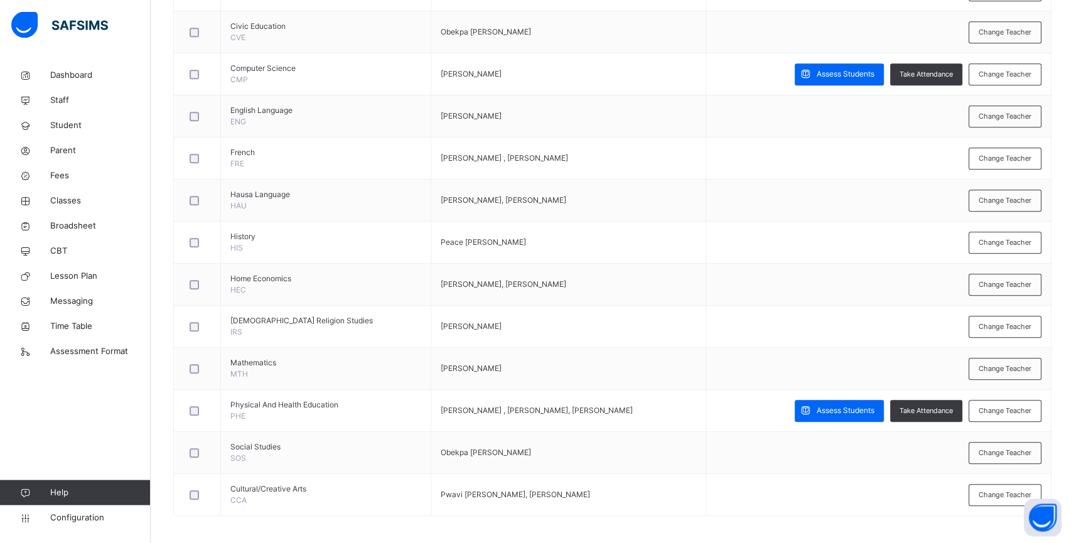
scroll to position [563, 0]
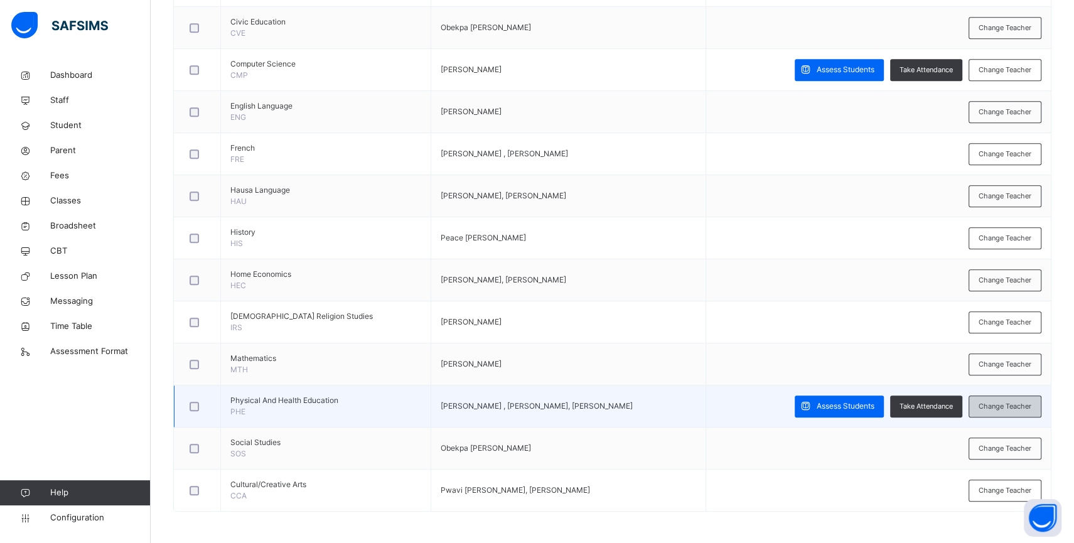
click at [998, 403] on span "Change Teacher" at bounding box center [1004, 406] width 53 height 11
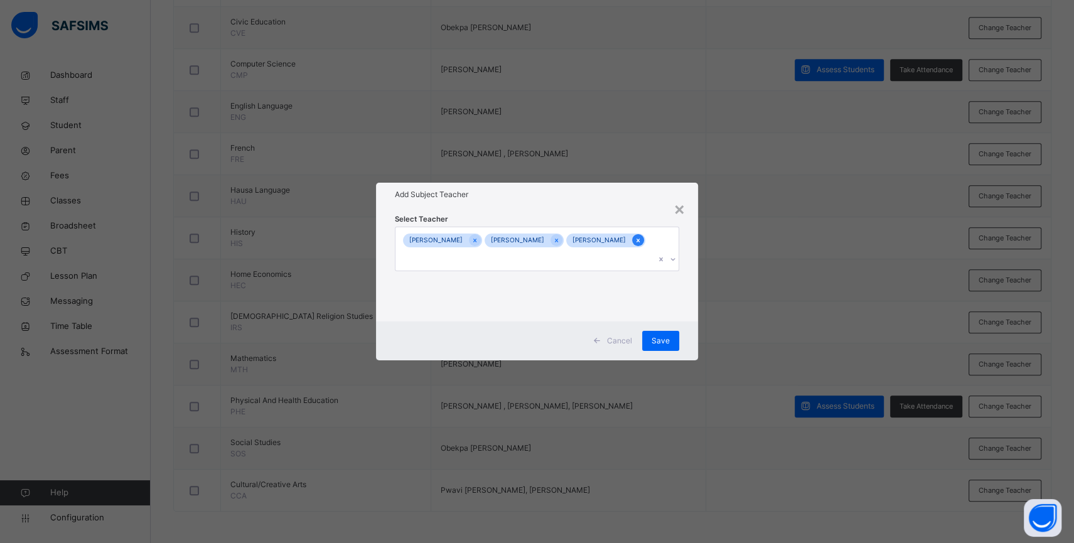
click at [636, 242] on icon at bounding box center [637, 240] width 3 height 4
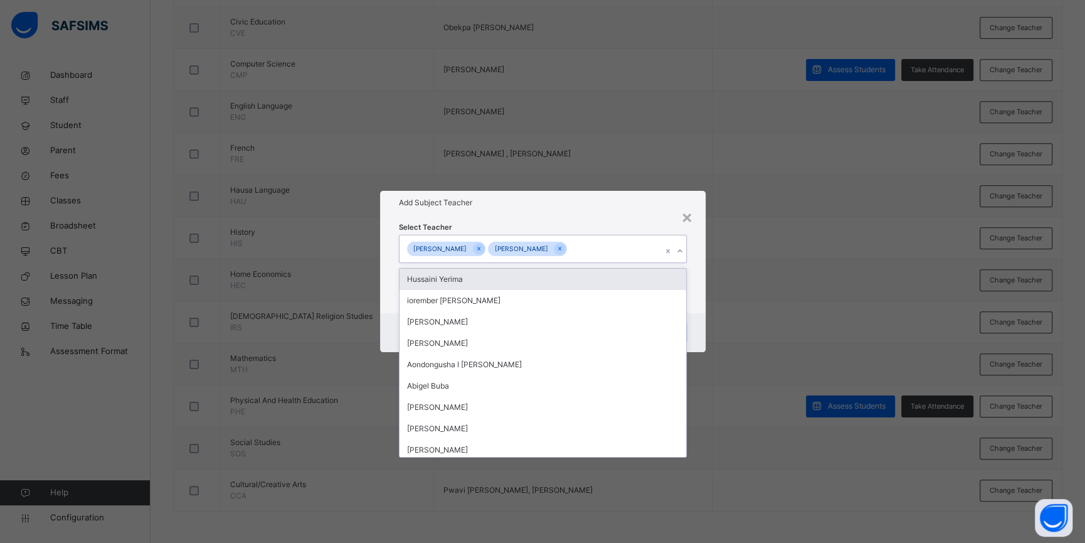
click at [526, 247] on div "[PERSON_NAME]" at bounding box center [527, 249] width 79 height 14
click at [557, 246] on icon at bounding box center [560, 248] width 7 height 9
click at [476, 247] on icon at bounding box center [479, 248] width 7 height 9
type input "****"
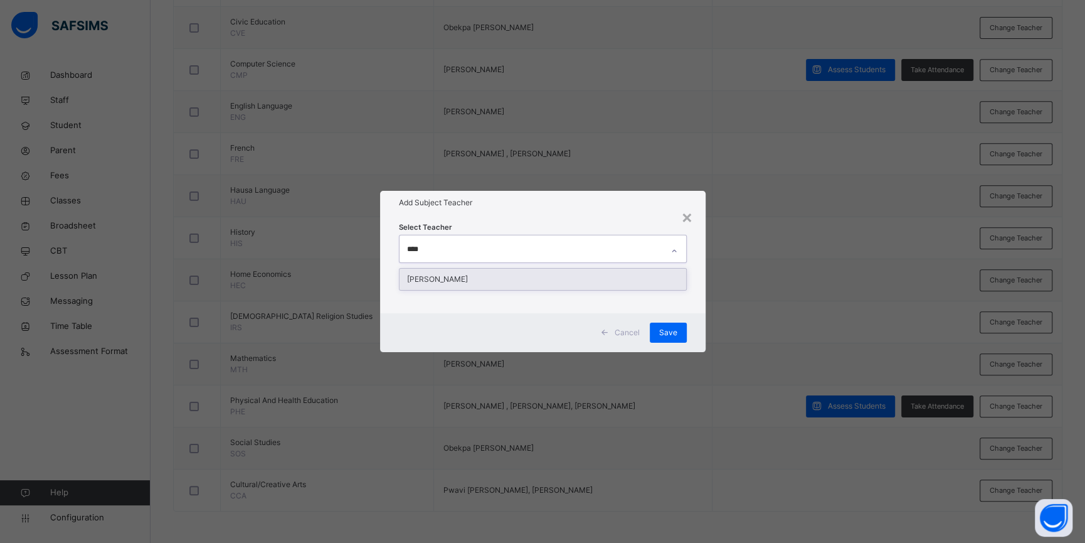
click at [489, 276] on div "[PERSON_NAME]" at bounding box center [543, 279] width 287 height 21
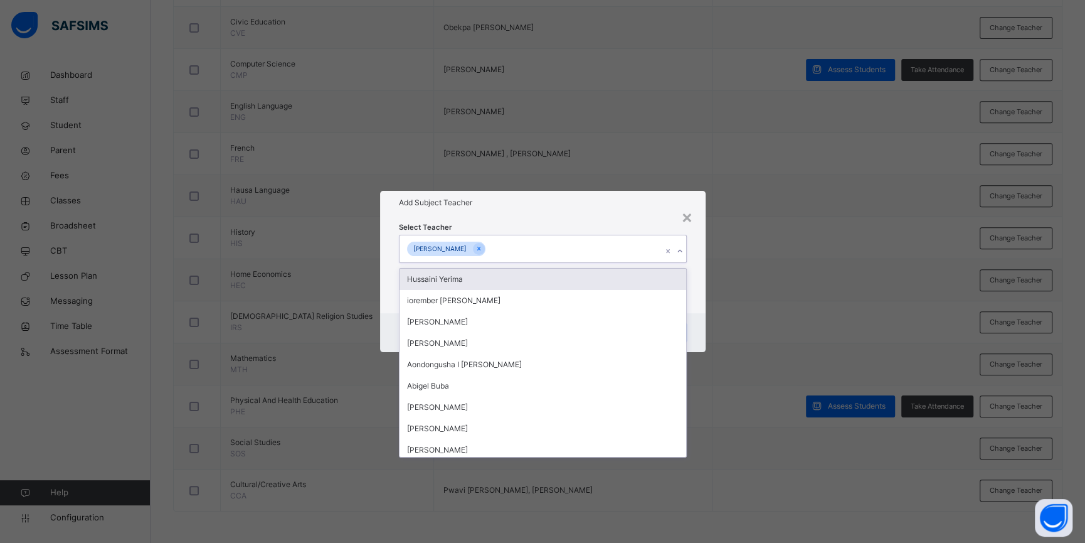
click at [696, 266] on div "Select Teacher option [PERSON_NAME], selected. option [PERSON_NAME] focused, 1 …" at bounding box center [543, 264] width 326 height 98
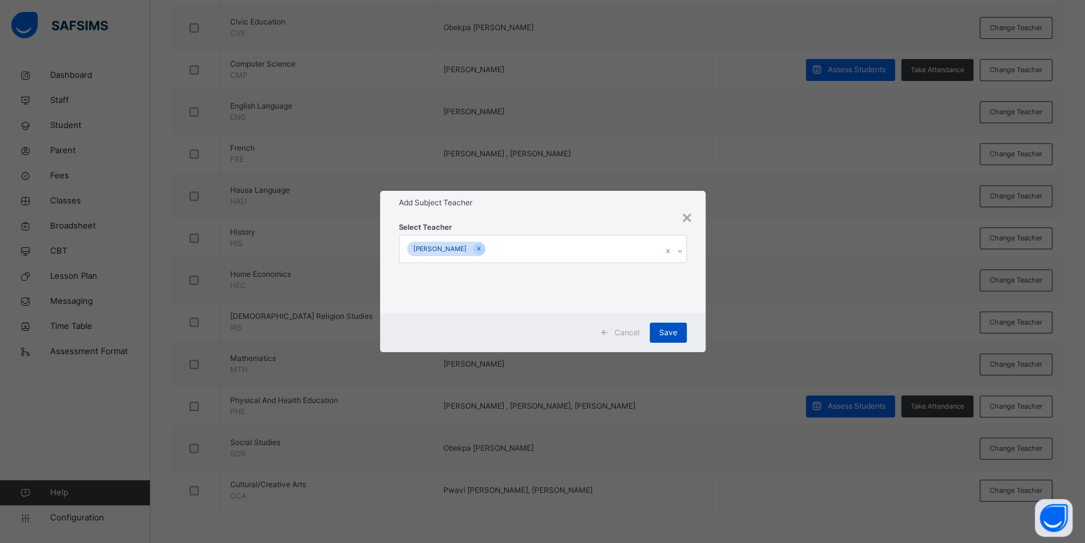
click at [674, 330] on span "Save" at bounding box center [668, 332] width 18 height 11
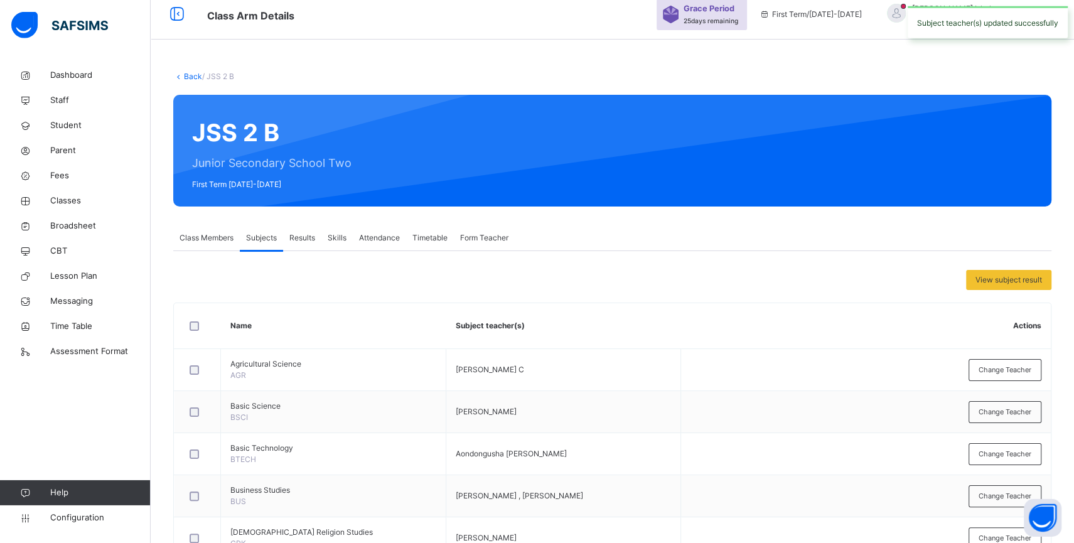
scroll to position [0, 0]
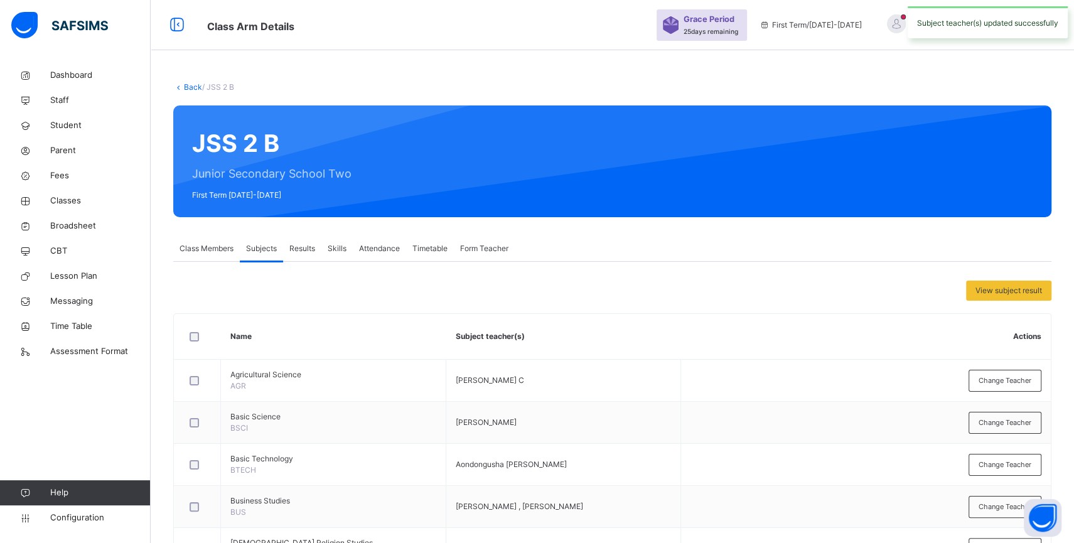
click at [190, 85] on link "Back" at bounding box center [193, 86] width 18 height 9
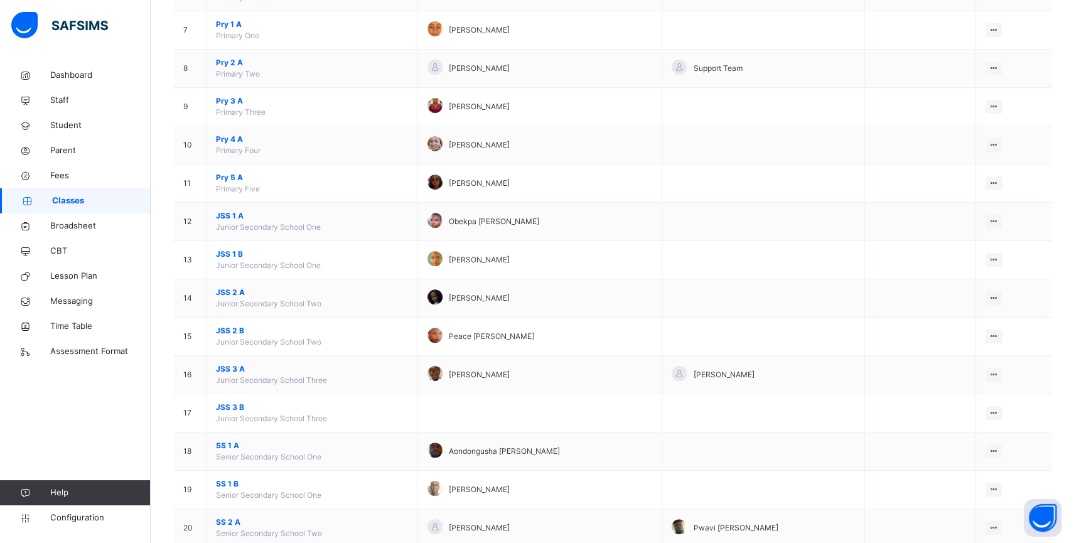
scroll to position [371, 0]
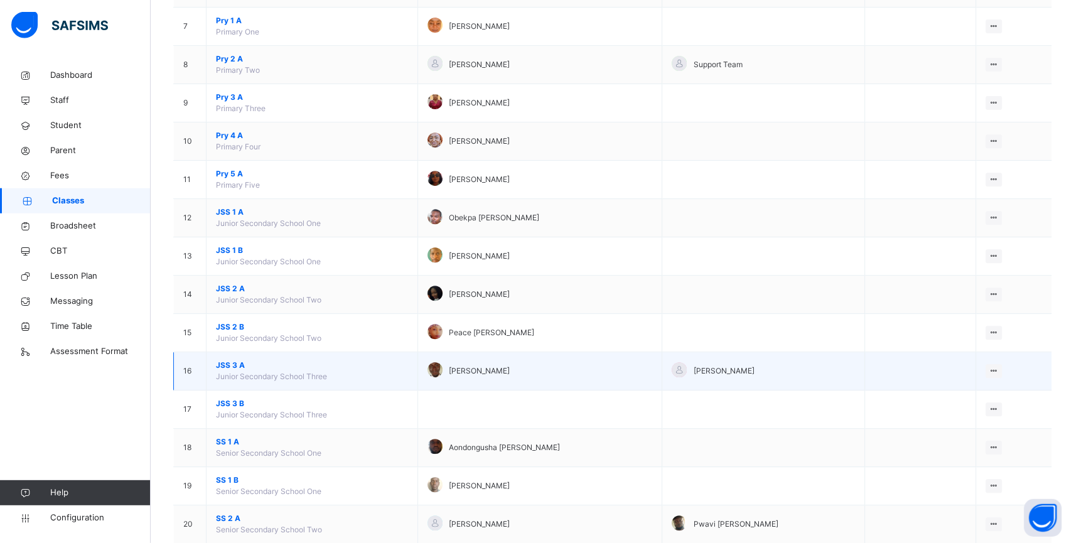
click at [238, 371] on span "JSS 3 A" at bounding box center [312, 365] width 192 height 11
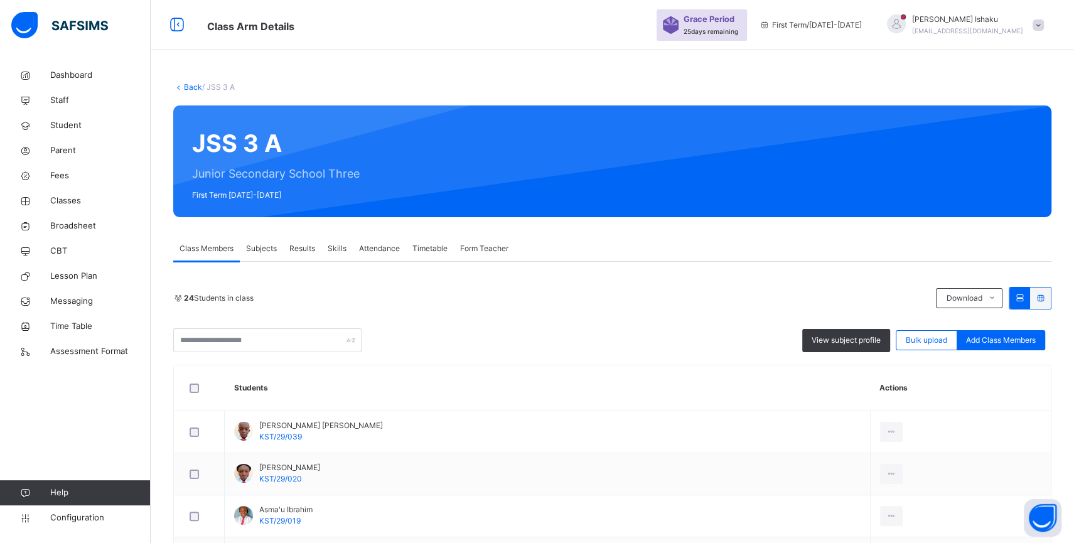
click at [264, 242] on div "Subjects" at bounding box center [261, 248] width 43 height 25
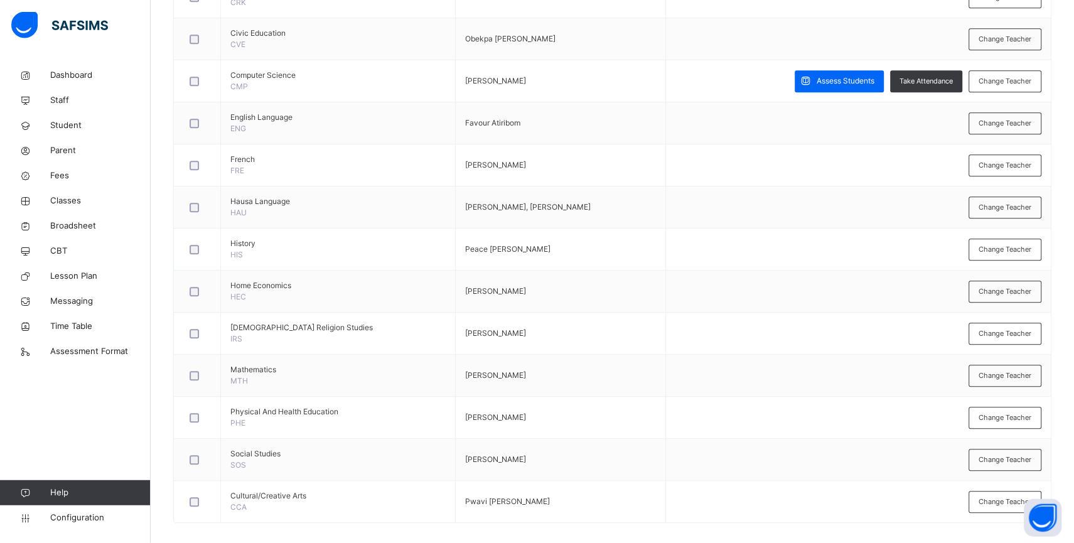
scroll to position [563, 0]
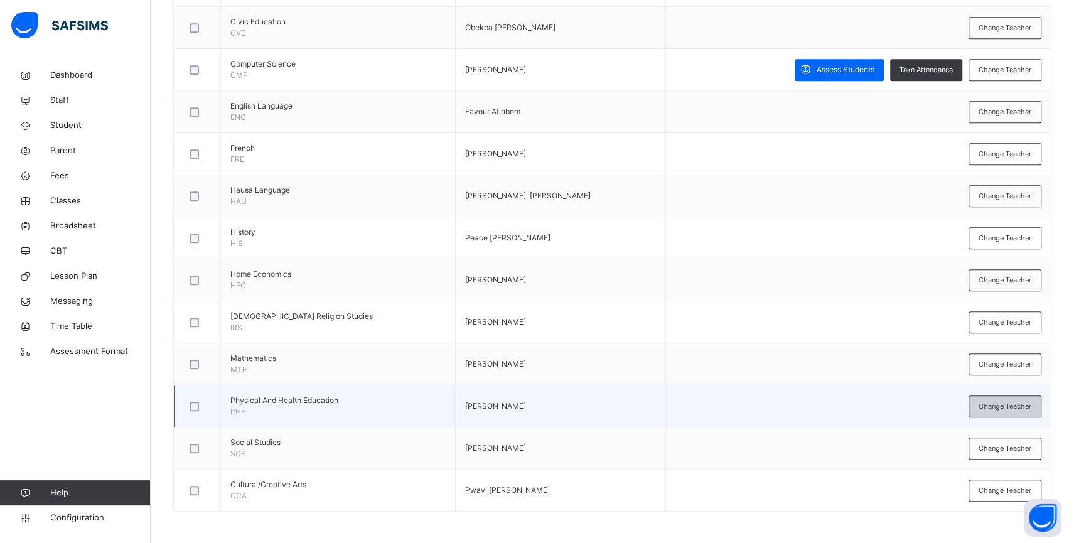
click at [1009, 403] on span "Change Teacher" at bounding box center [1004, 406] width 53 height 11
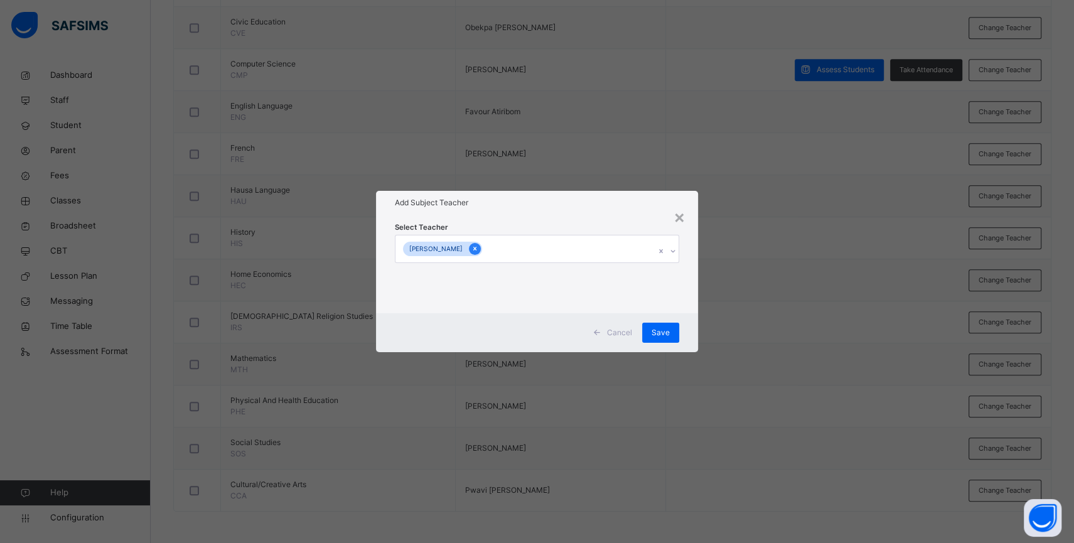
click at [473, 247] on icon at bounding box center [474, 249] width 3 height 4
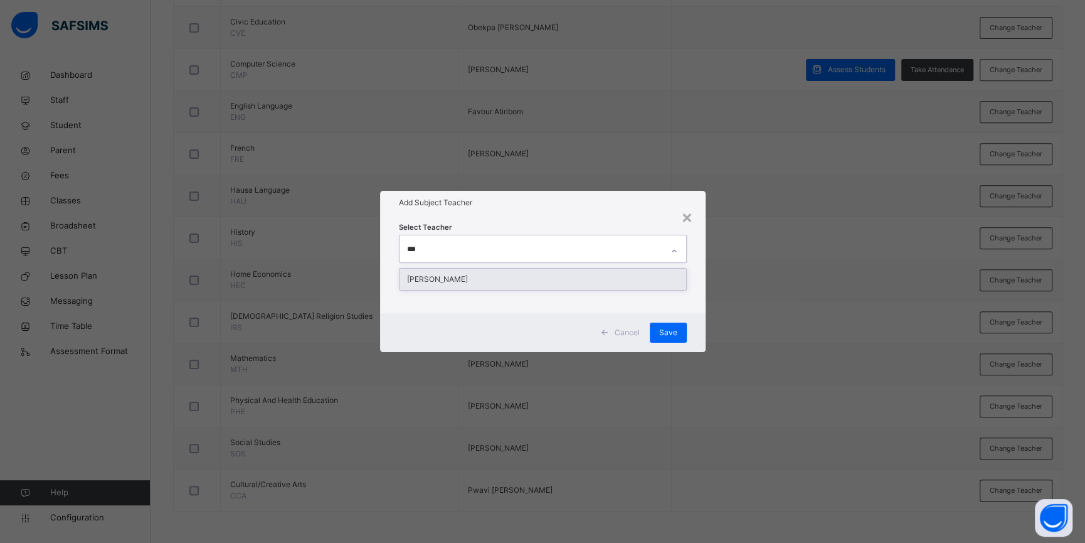
type input "****"
click at [594, 280] on div "[PERSON_NAME]" at bounding box center [543, 279] width 287 height 21
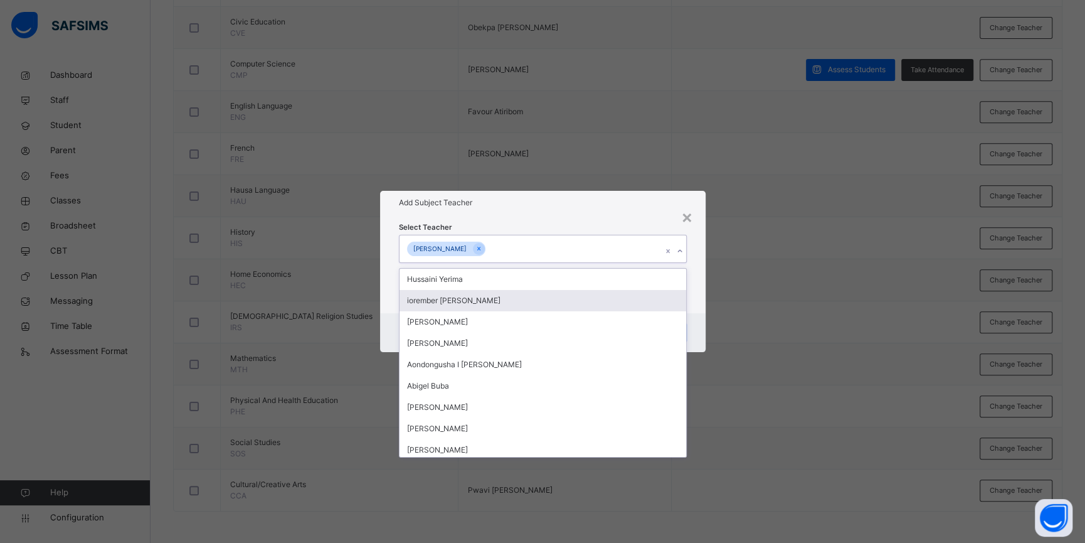
click at [697, 299] on div "Select Teacher option [PERSON_NAME], selected. option iorember [PERSON_NAME] fo…" at bounding box center [543, 264] width 326 height 98
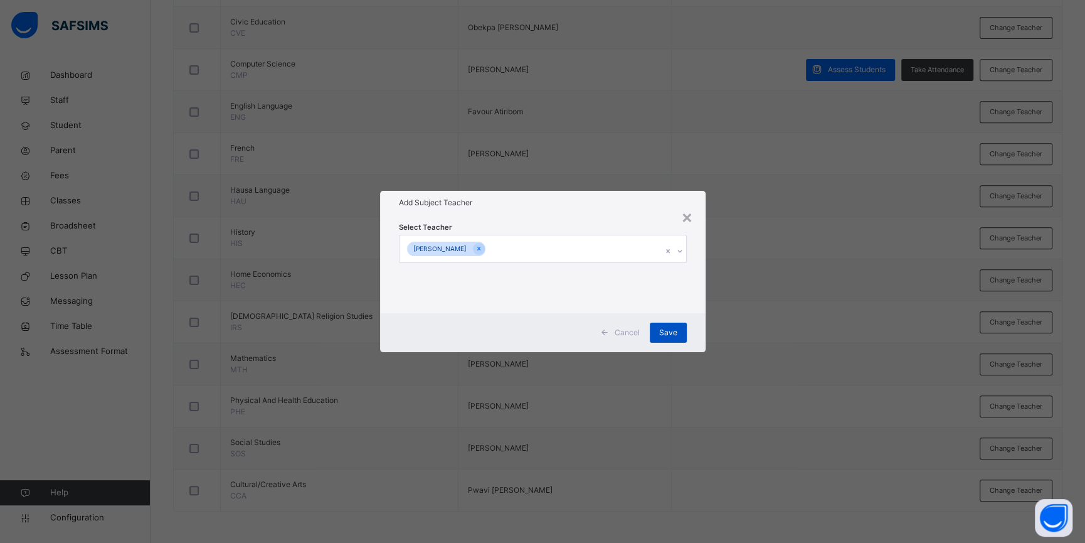
click at [678, 325] on div "Save" at bounding box center [668, 332] width 37 height 20
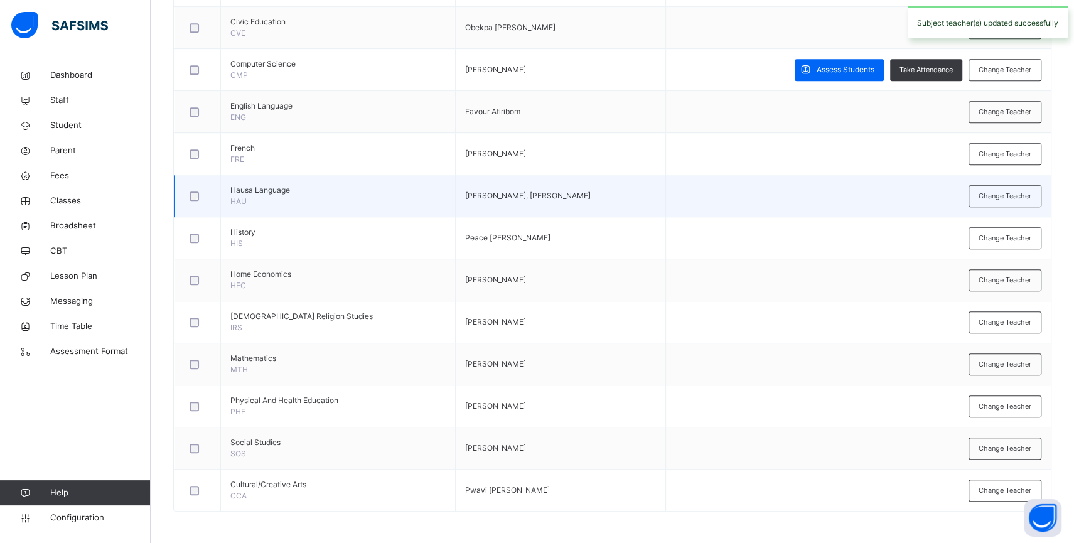
scroll to position [0, 0]
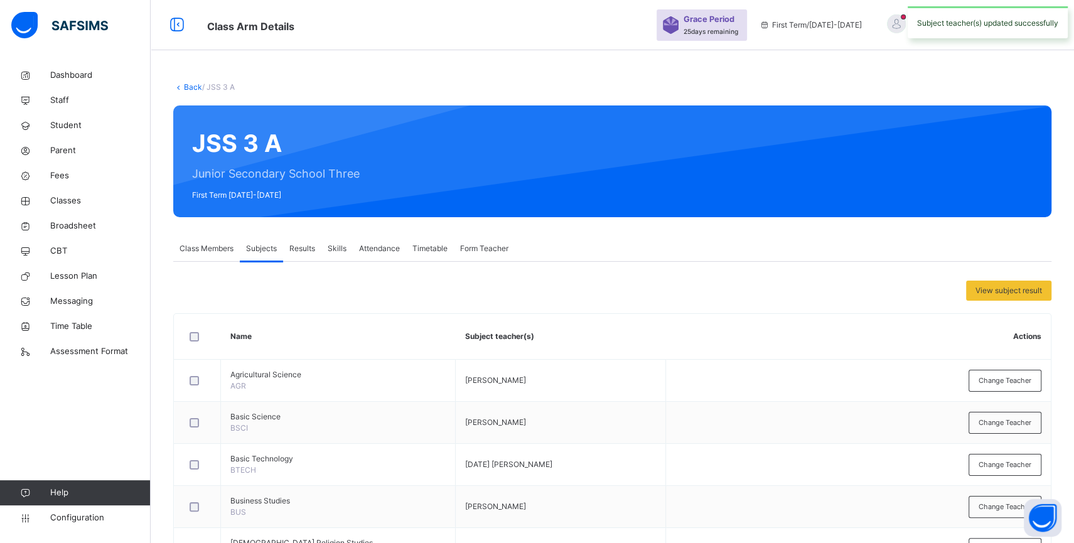
click at [192, 85] on link "Back" at bounding box center [193, 86] width 18 height 9
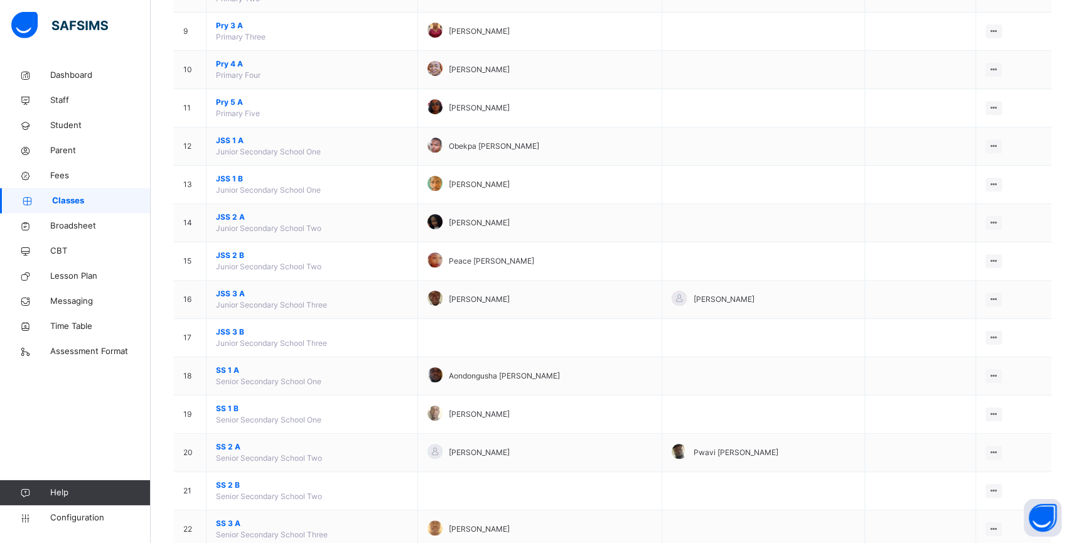
scroll to position [452, 0]
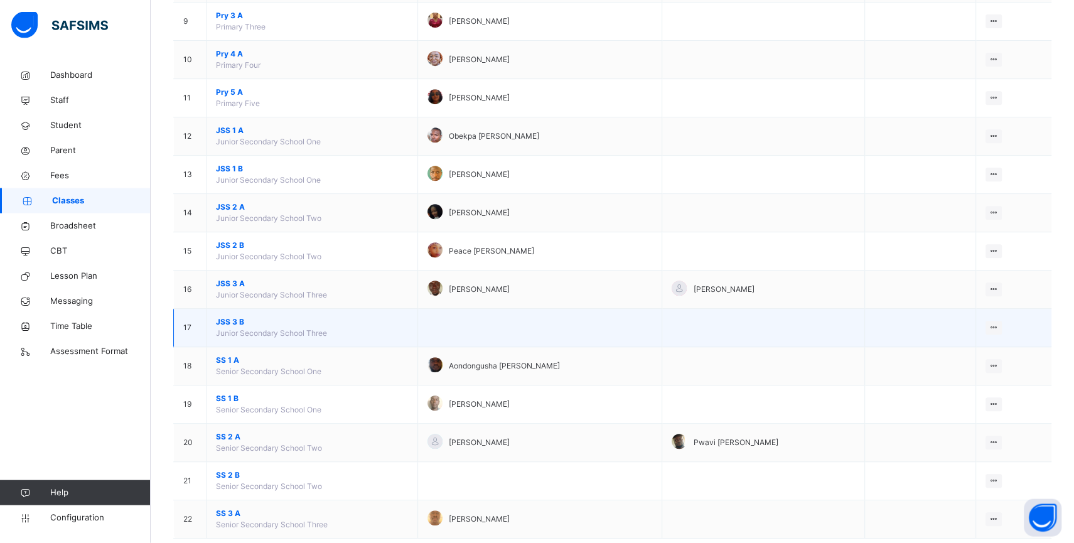
click at [232, 328] on span "JSS 3 B" at bounding box center [312, 322] width 192 height 11
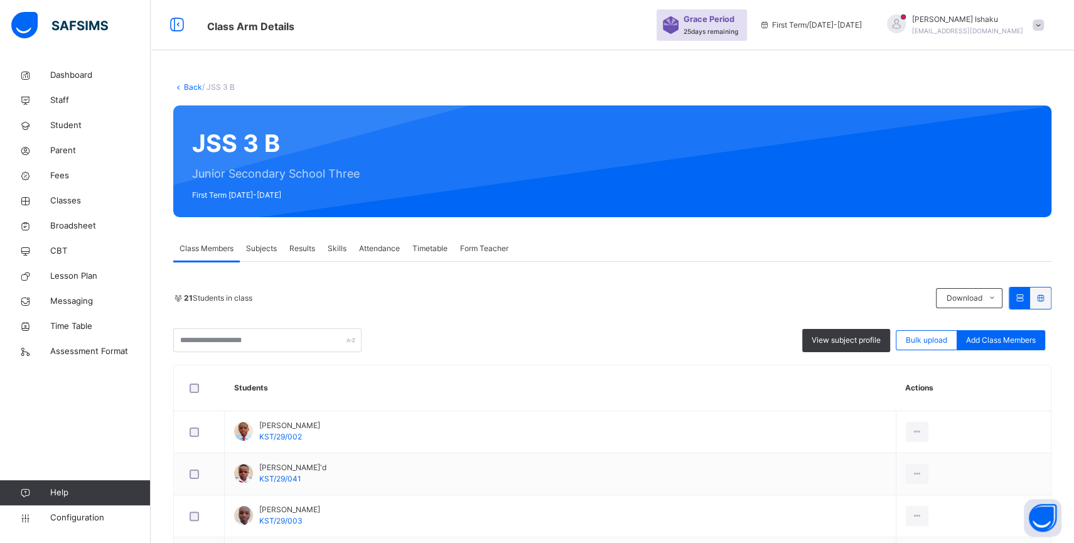
click at [267, 248] on span "Subjects" at bounding box center [261, 248] width 31 height 11
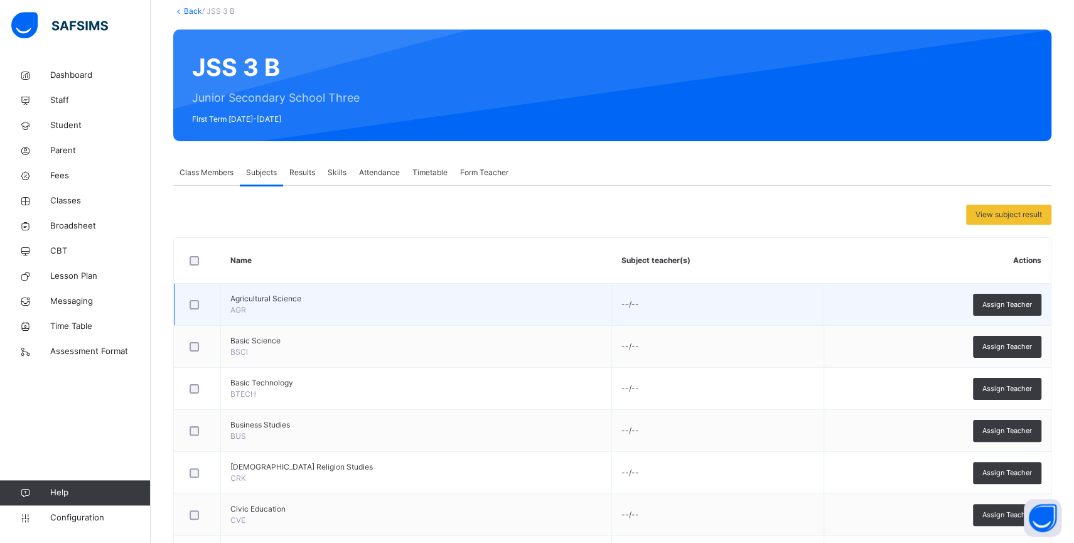
scroll to position [63, 0]
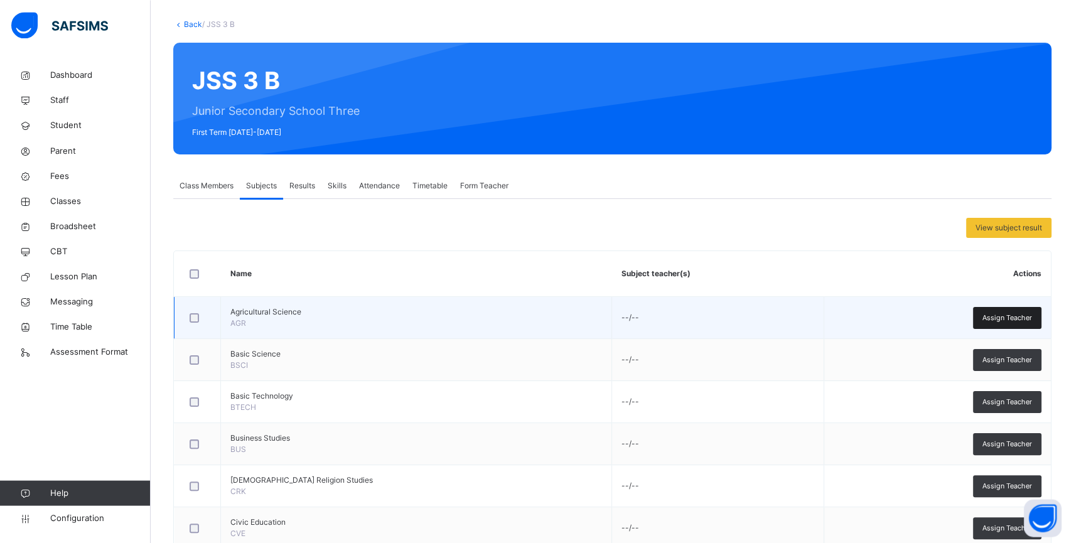
click at [1023, 314] on span "Assign Teacher" at bounding box center [1007, 317] width 50 height 11
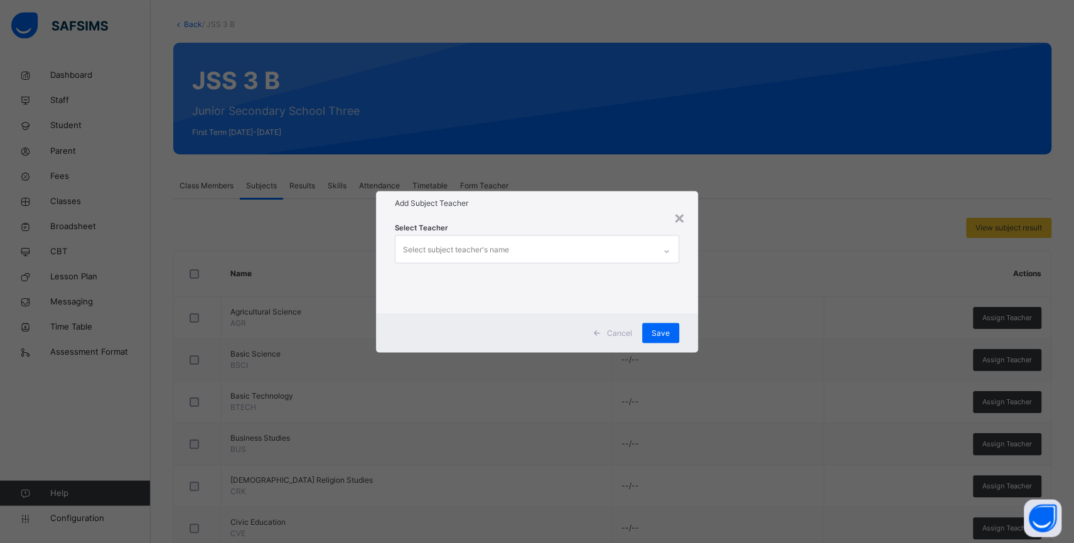
click at [612, 249] on div "Select subject teacher's name" at bounding box center [524, 248] width 259 height 26
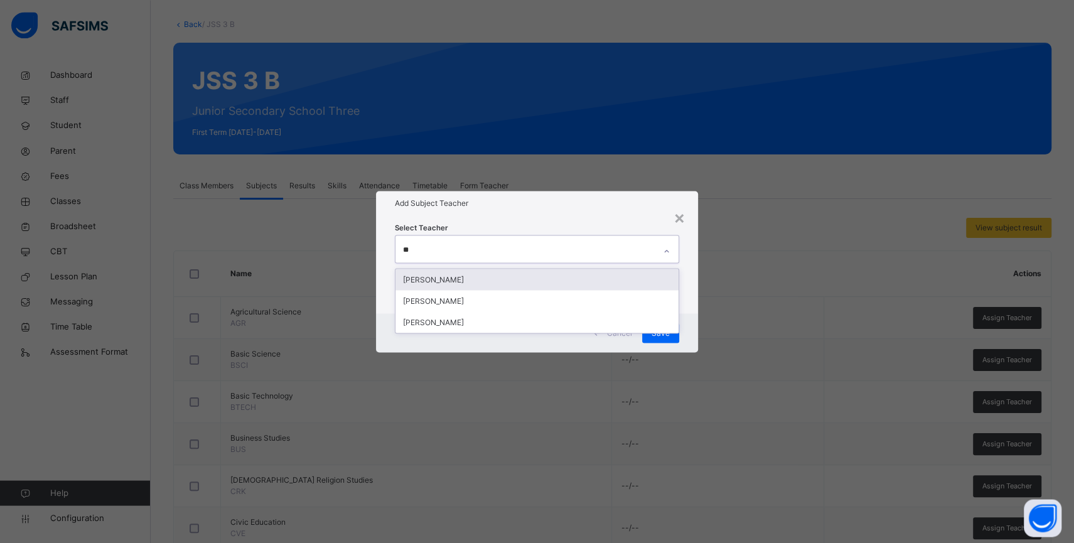
type input "***"
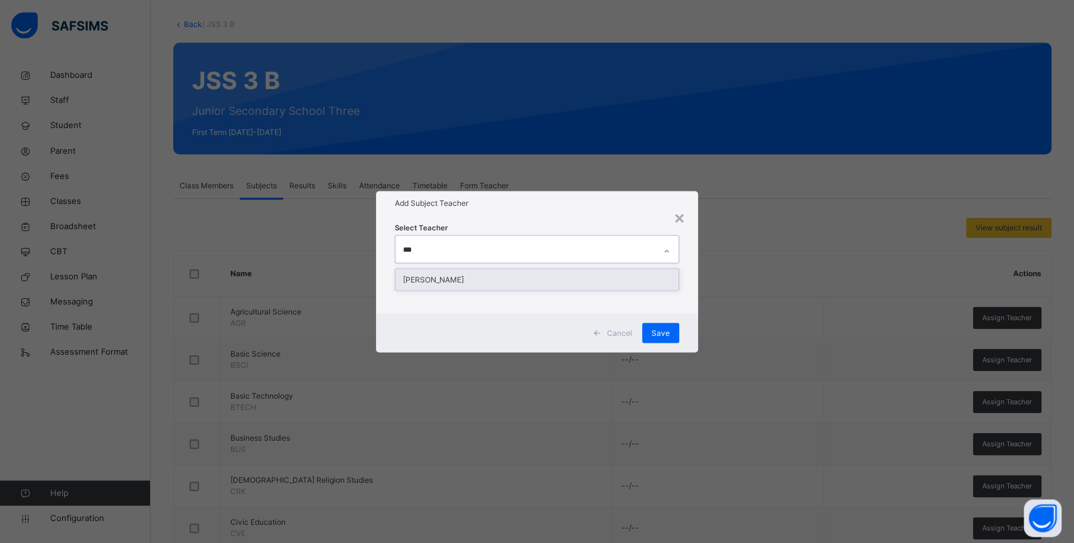
click at [595, 274] on div "[PERSON_NAME]" at bounding box center [536, 279] width 283 height 21
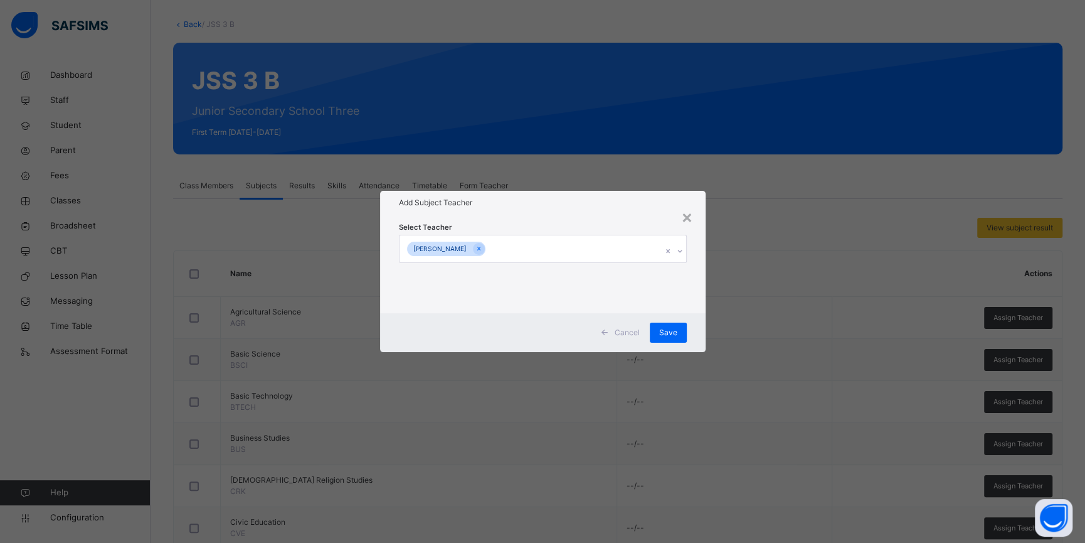
click at [694, 298] on div "Select Teacher [PERSON_NAME]" at bounding box center [543, 264] width 326 height 98
click at [669, 329] on span "Save" at bounding box center [668, 332] width 18 height 11
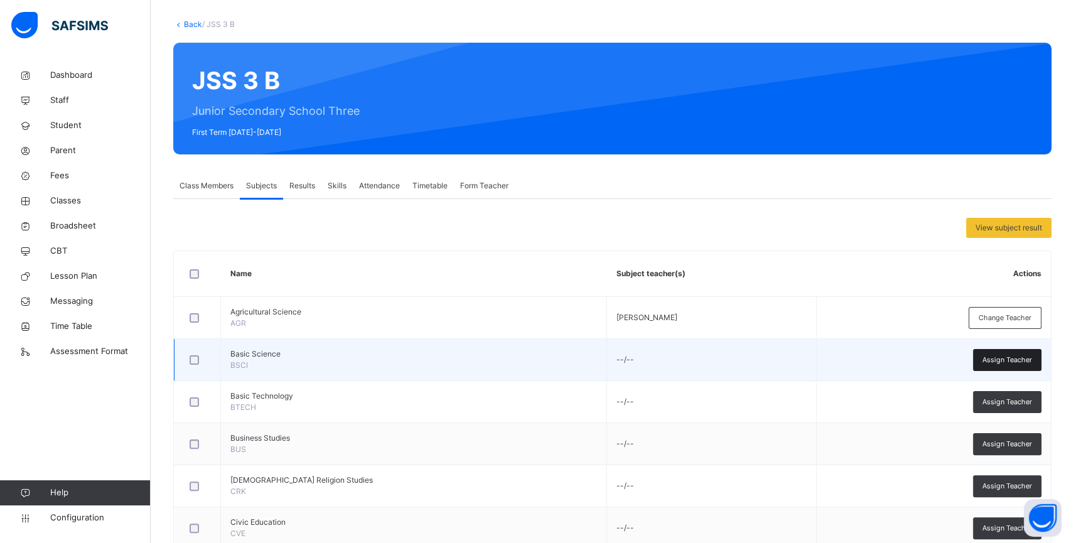
click at [1009, 354] on span "Assign Teacher" at bounding box center [1007, 359] width 50 height 11
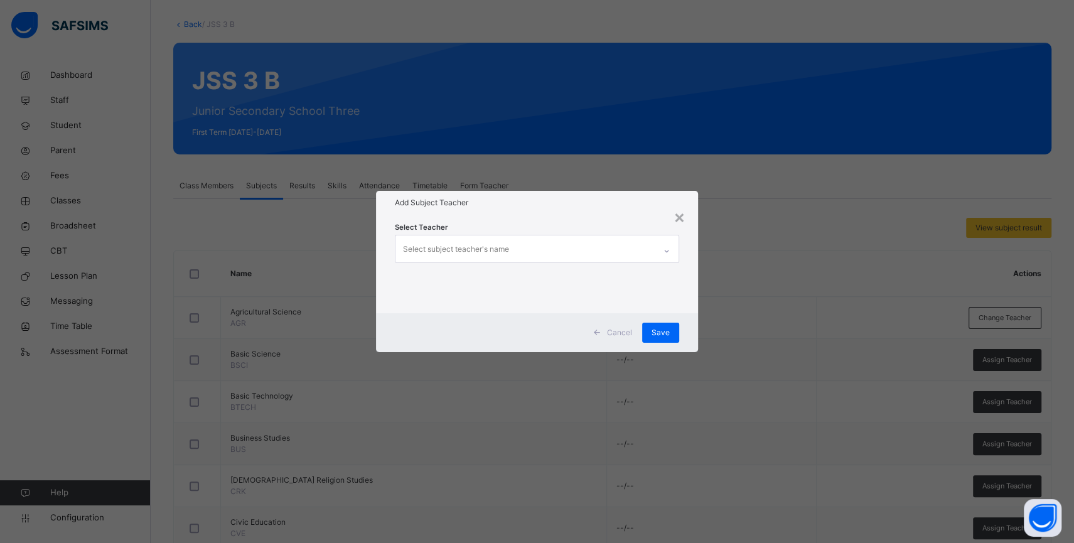
click at [601, 245] on div "Select subject teacher's name" at bounding box center [524, 248] width 259 height 26
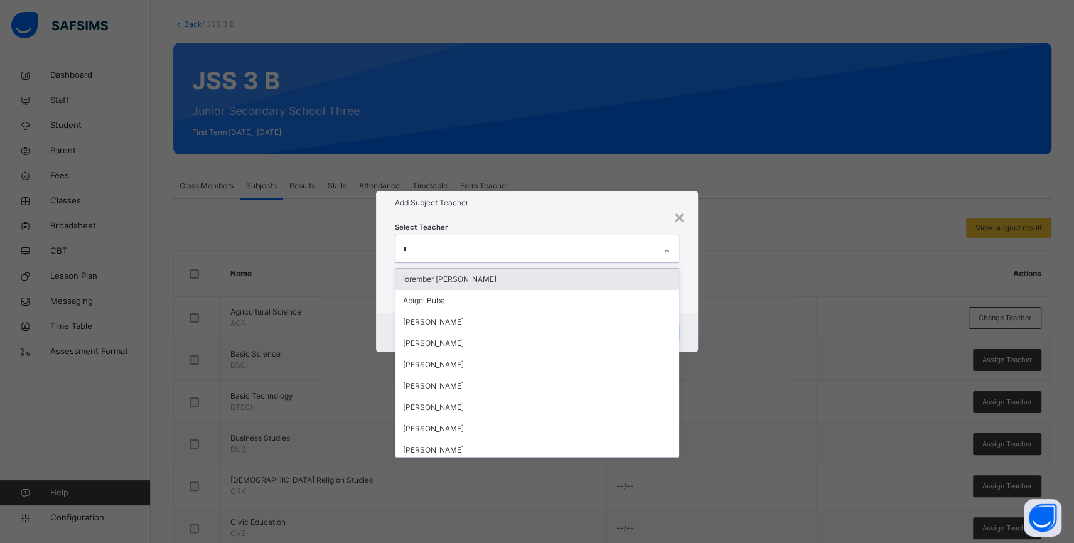
type input "***"
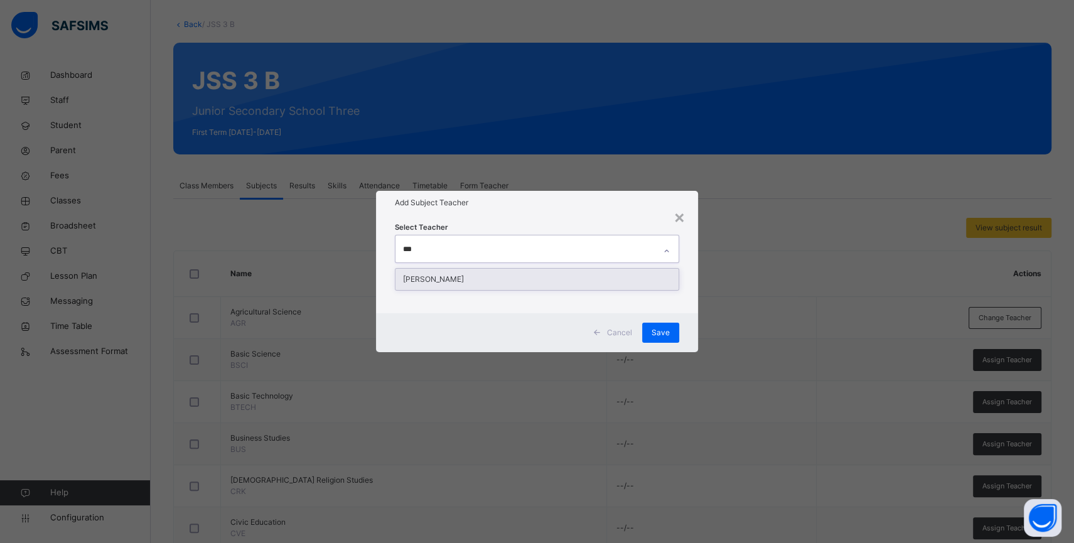
click at [595, 277] on div "[PERSON_NAME]" at bounding box center [536, 279] width 283 height 21
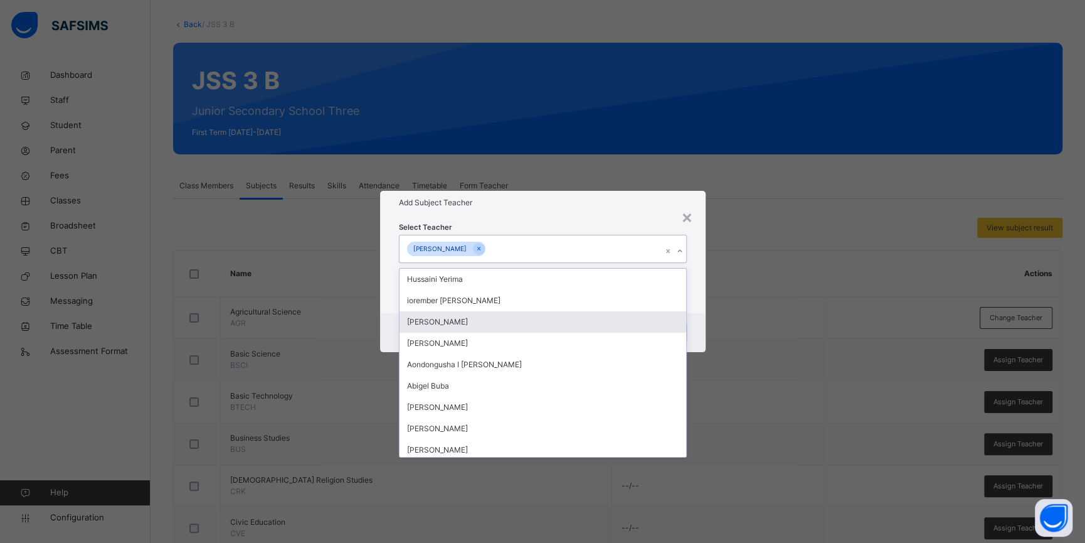
click at [700, 313] on div "Cancel Save" at bounding box center [543, 332] width 326 height 39
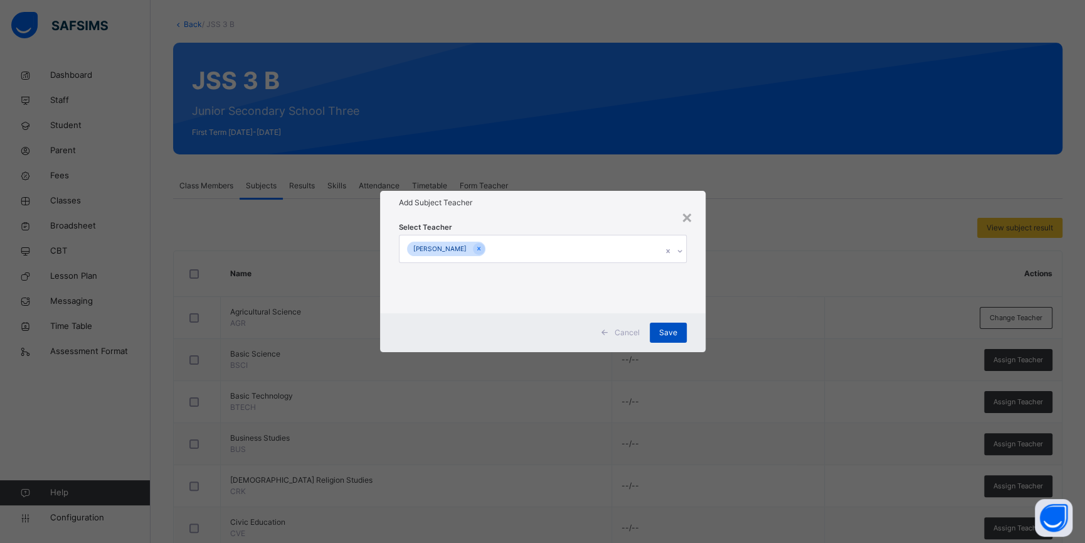
click at [671, 329] on span "Save" at bounding box center [668, 332] width 18 height 11
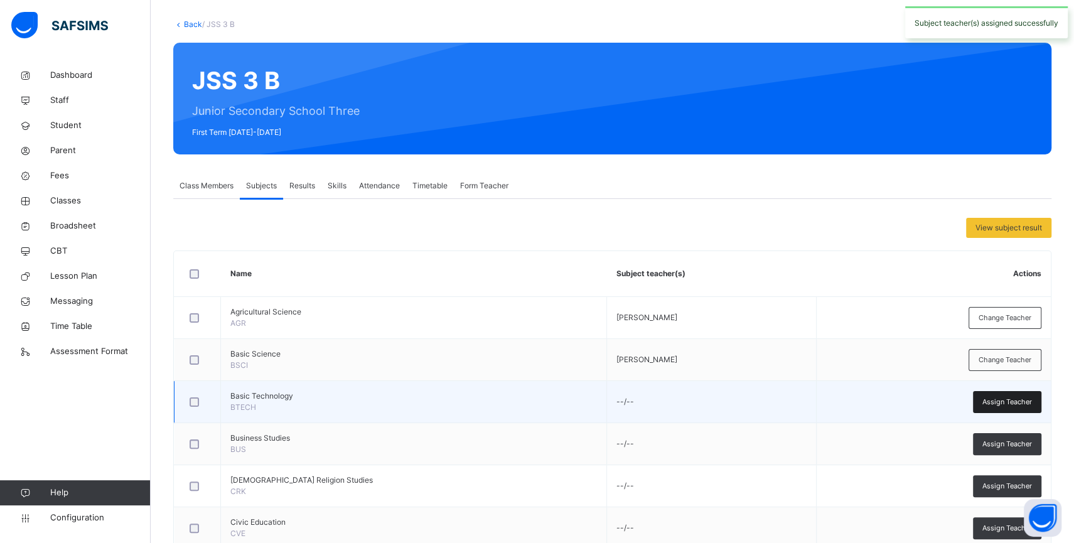
click at [990, 405] on div "Assign Teacher" at bounding box center [1006, 402] width 68 height 22
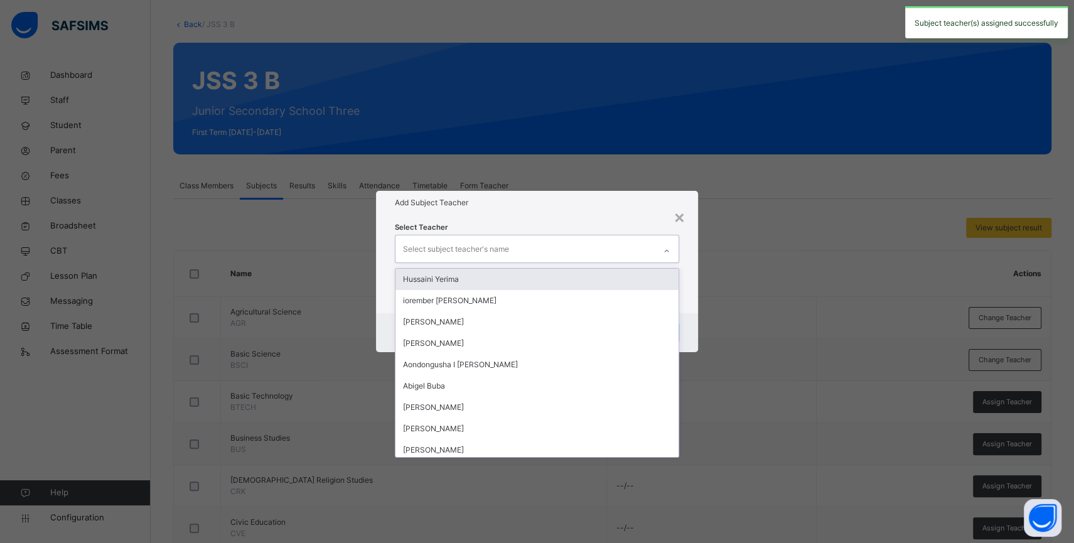
click at [565, 248] on div "Select subject teacher's name" at bounding box center [524, 248] width 259 height 26
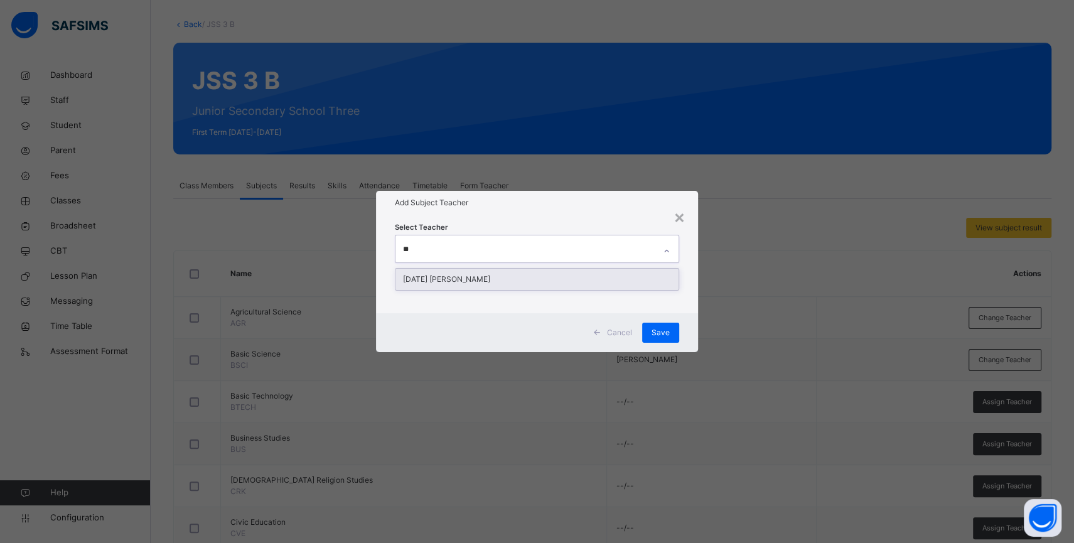
type input "***"
click at [552, 282] on div "[DATE] [PERSON_NAME]" at bounding box center [536, 279] width 283 height 21
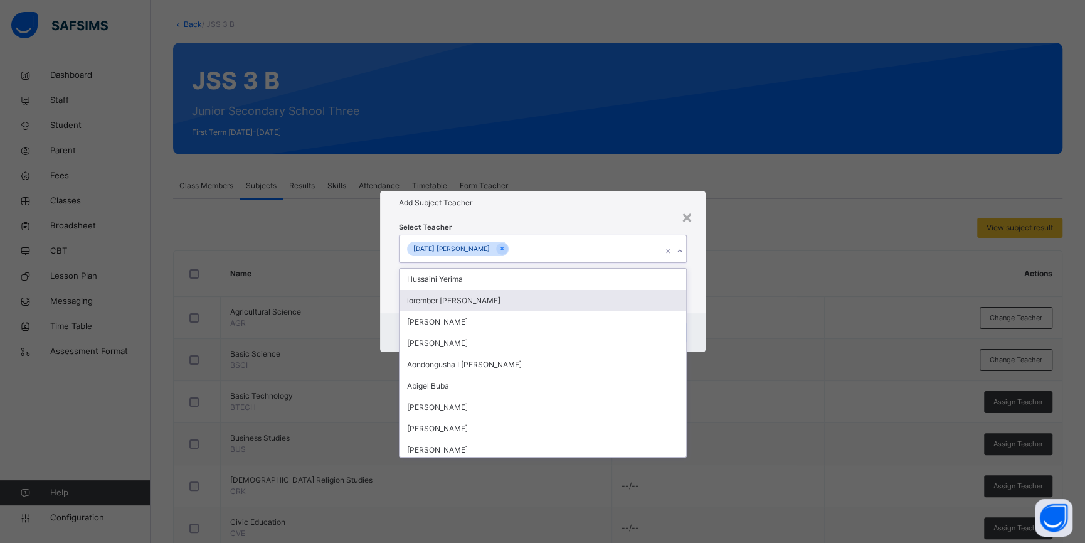
click at [693, 292] on div "Select Teacher option [DATE] [PERSON_NAME], selected. option iorember [PERSON_N…" at bounding box center [543, 264] width 326 height 98
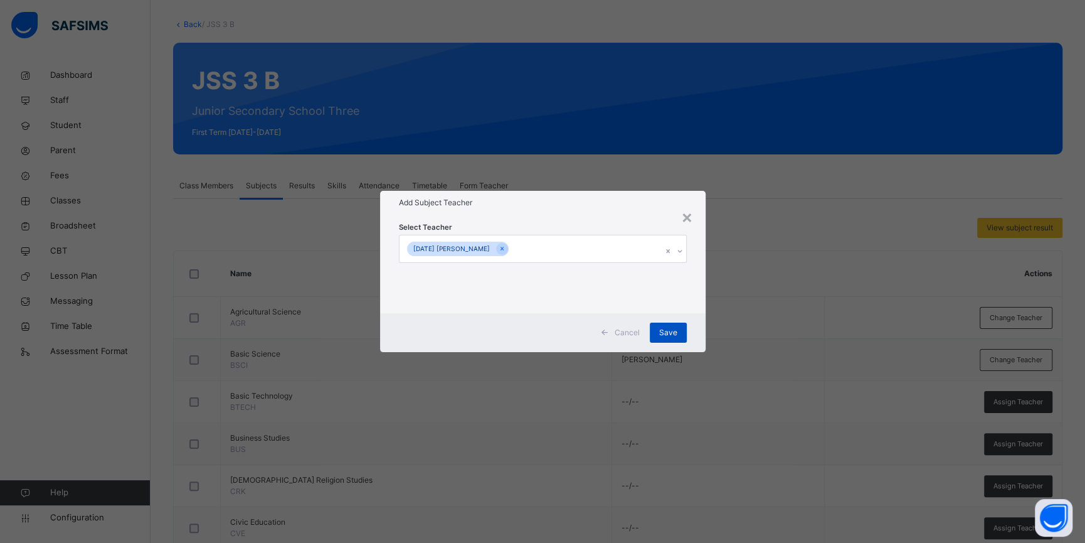
click at [680, 324] on div "Save" at bounding box center [668, 332] width 37 height 20
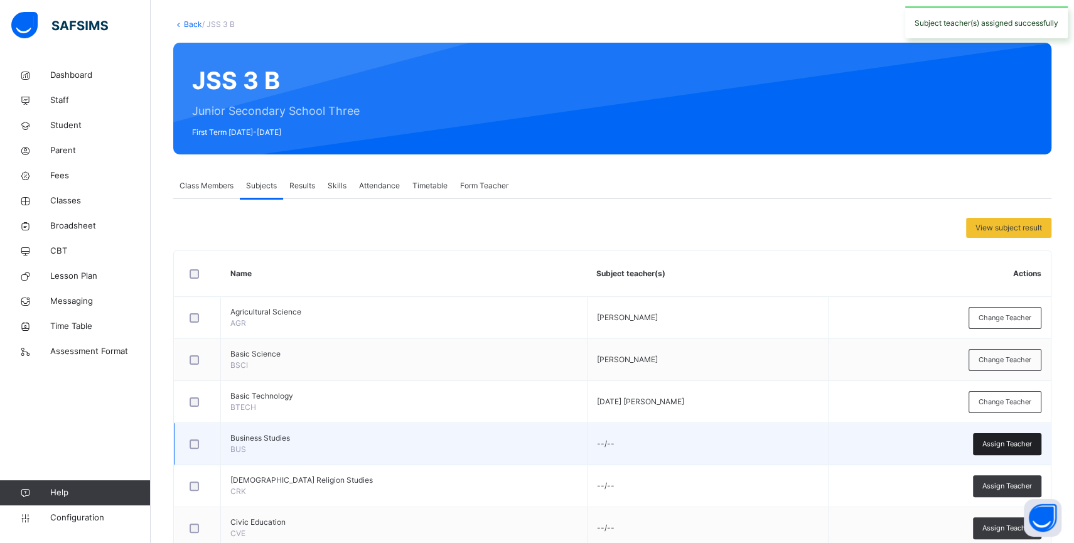
click at [998, 444] on span "Assign Teacher" at bounding box center [1007, 444] width 50 height 11
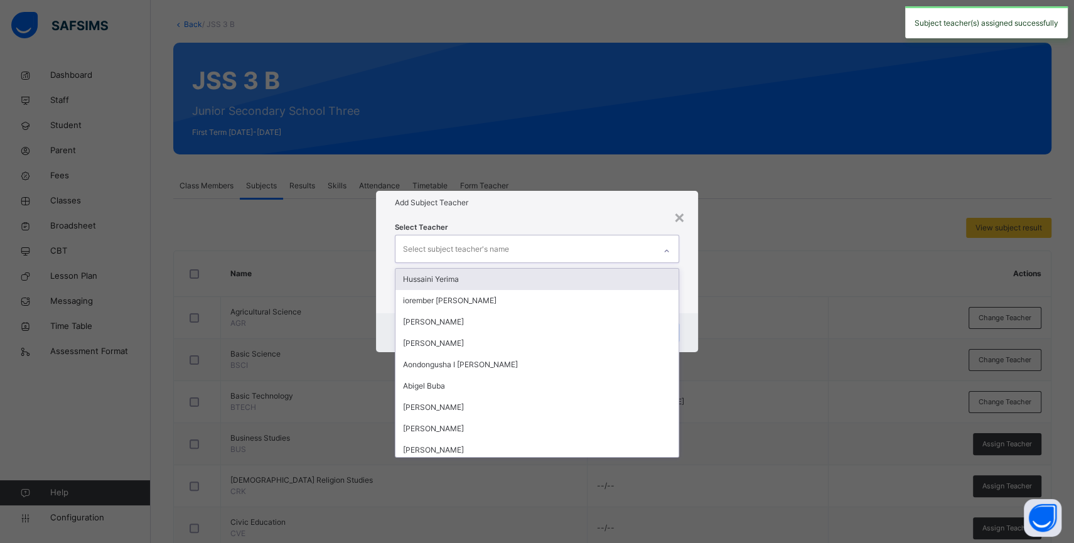
click at [498, 240] on div "Select subject teacher's name" at bounding box center [456, 249] width 106 height 24
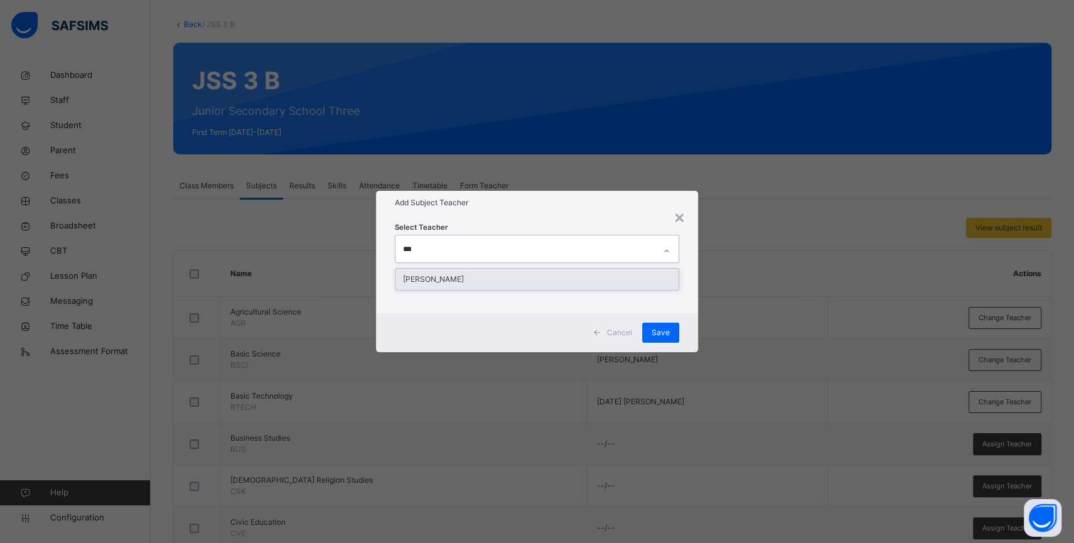
type input "****"
click at [445, 278] on div "[PERSON_NAME]" at bounding box center [536, 279] width 283 height 21
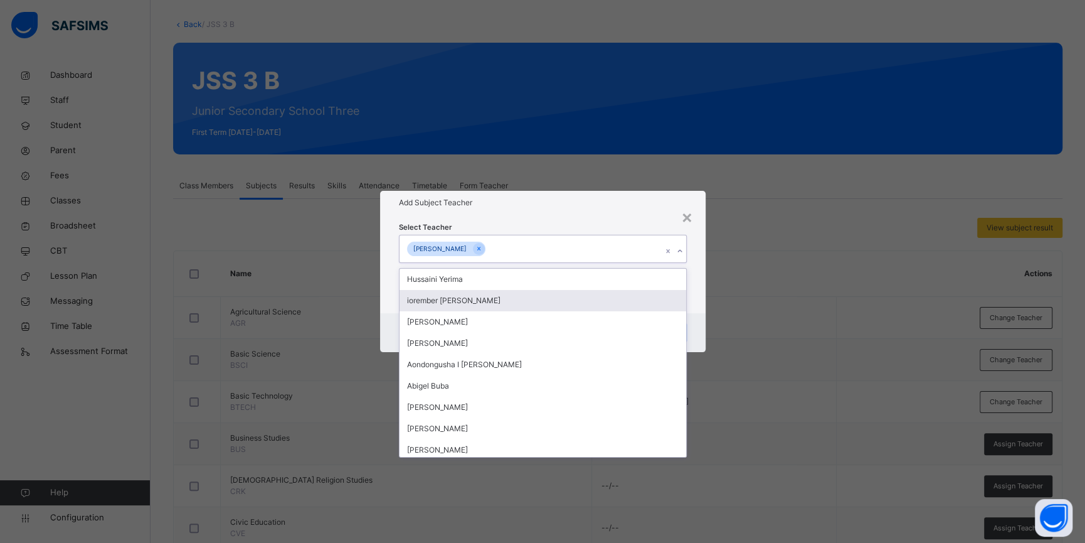
click at [702, 309] on div "Select Teacher option [PERSON_NAME], selected. option iorember [PERSON_NAME] fo…" at bounding box center [543, 264] width 326 height 98
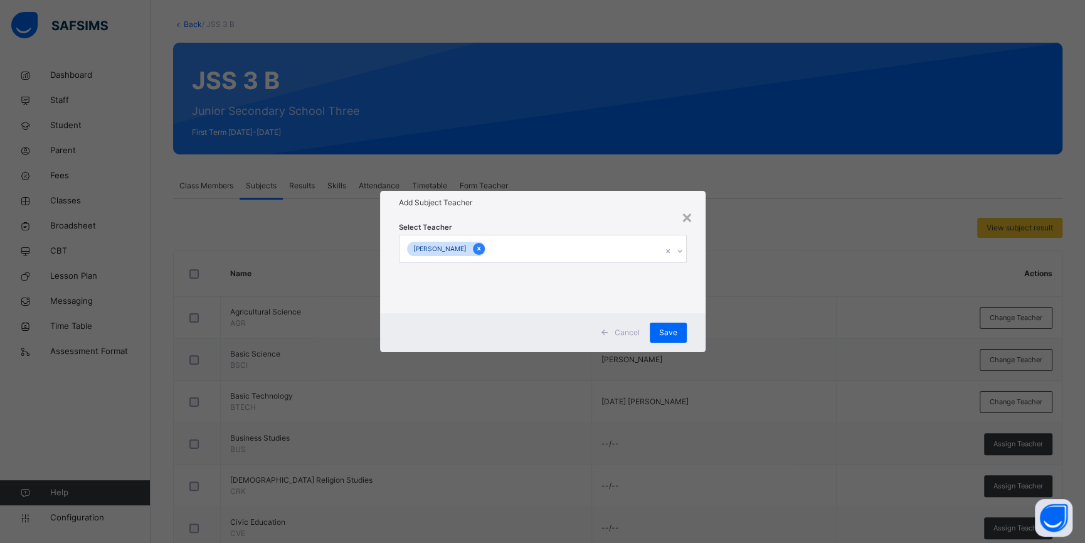
click at [478, 250] on icon at bounding box center [478, 249] width 3 height 4
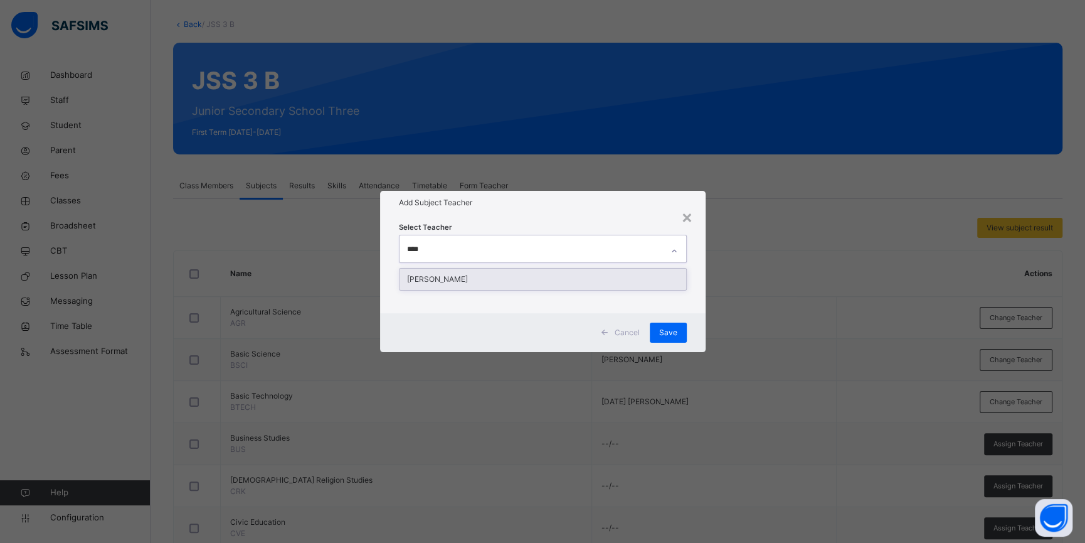
type input "*****"
click at [489, 282] on div "[PERSON_NAME]" at bounding box center [543, 279] width 287 height 21
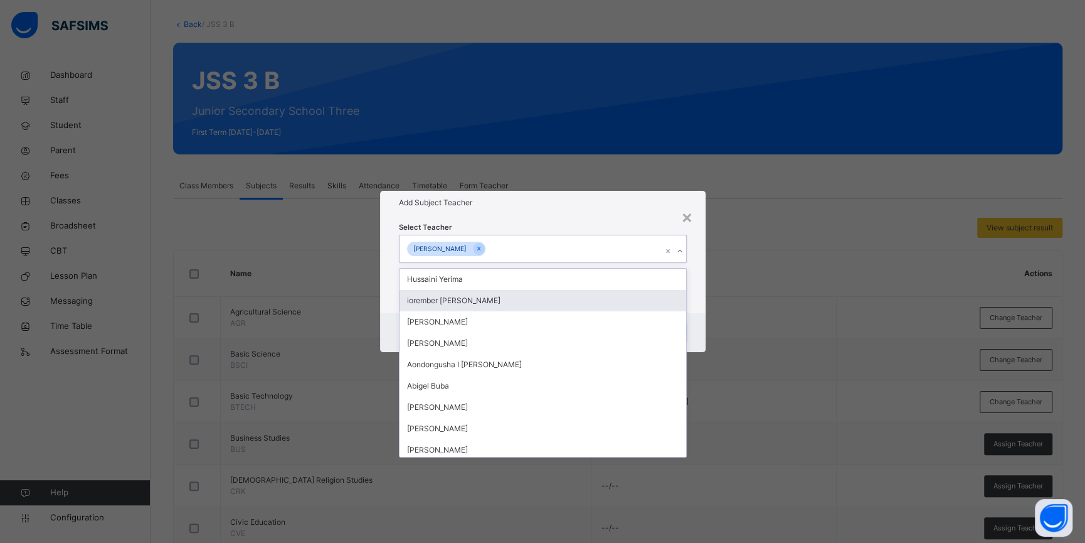
click at [693, 309] on div "Select Teacher option [PERSON_NAME], selected. option iorember [PERSON_NAME] fo…" at bounding box center [543, 264] width 326 height 98
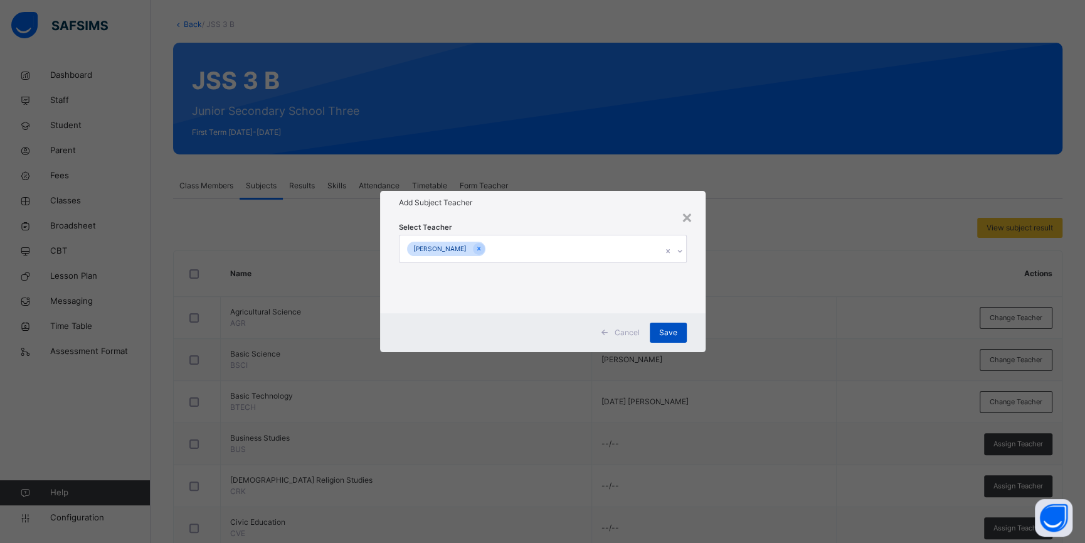
click at [671, 329] on span "Save" at bounding box center [668, 332] width 18 height 11
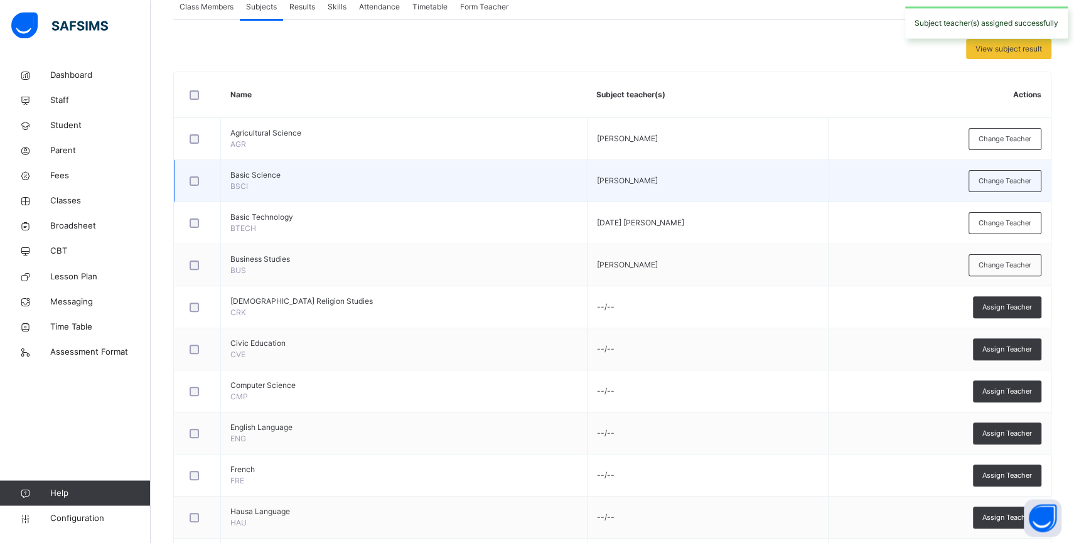
scroll to position [260, 0]
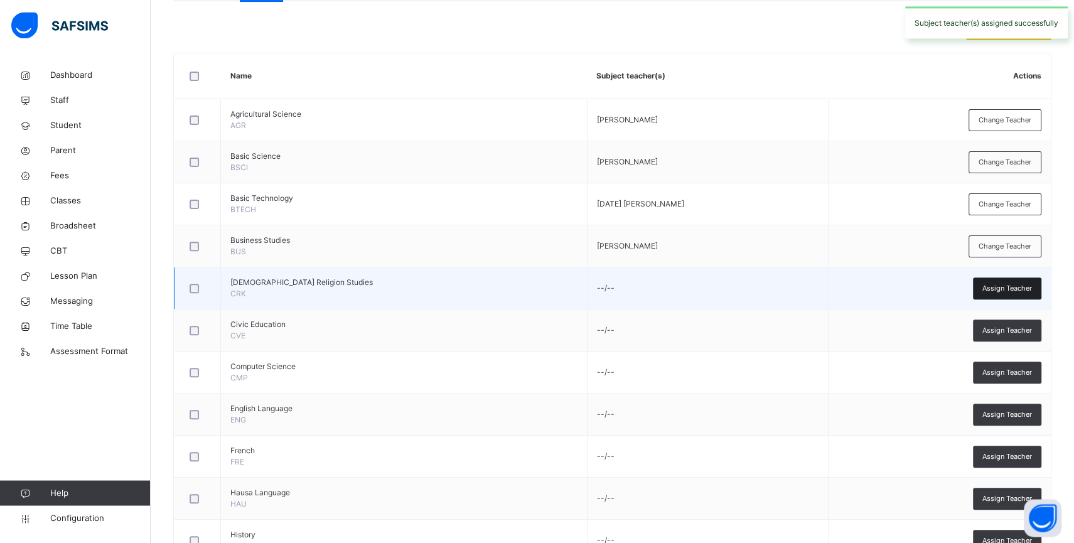
click at [995, 291] on span "Assign Teacher" at bounding box center [1007, 288] width 50 height 11
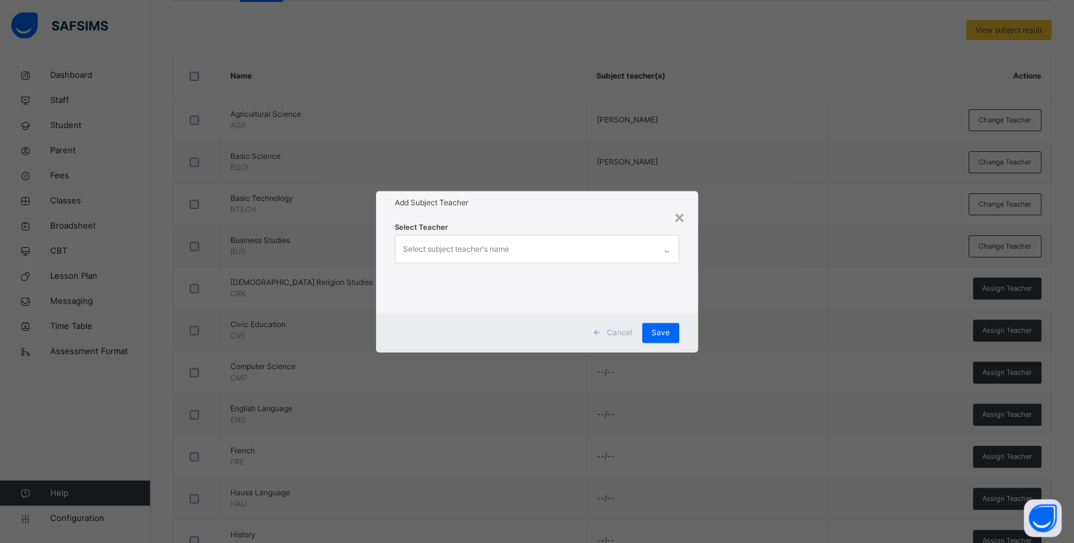
click at [523, 248] on div "Select subject teacher's name" at bounding box center [524, 248] width 259 height 26
type input "*****"
click at [534, 276] on div "[PERSON_NAME]" at bounding box center [536, 279] width 283 height 21
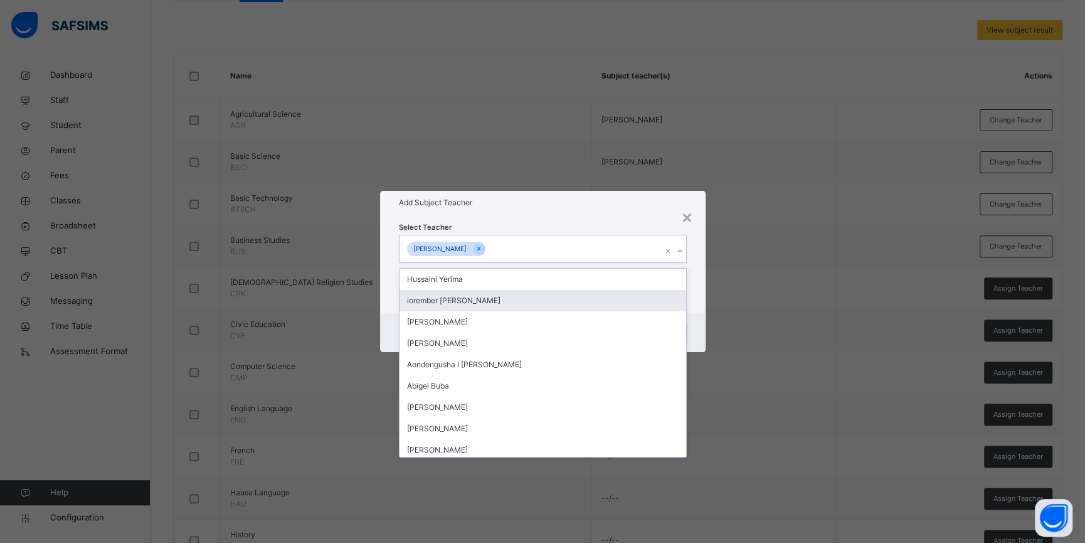
click at [695, 312] on div "Select Teacher option [PERSON_NAME], selected. option iorember [PERSON_NAME] fo…" at bounding box center [543, 264] width 326 height 98
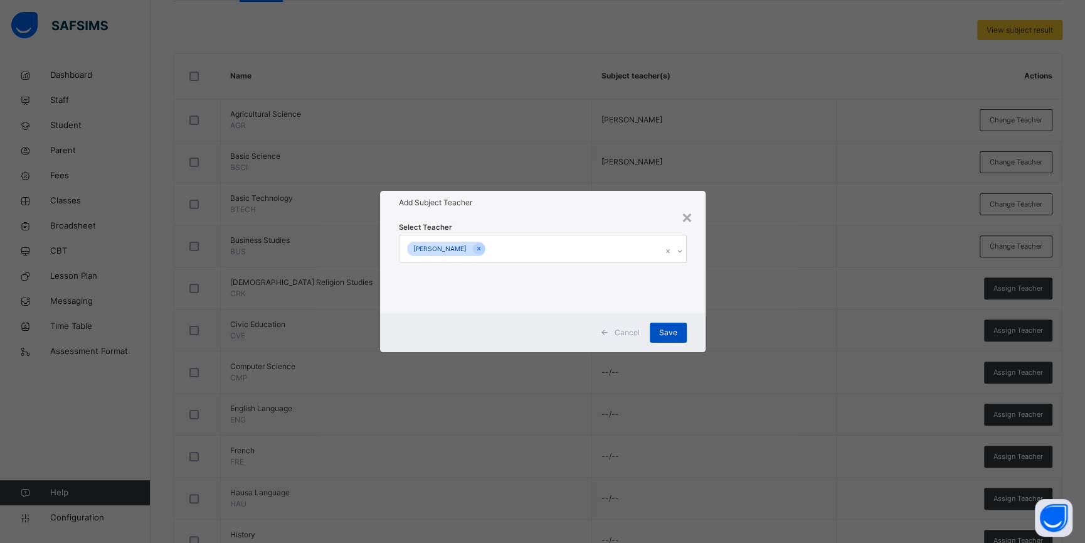
click at [670, 329] on span "Save" at bounding box center [668, 332] width 18 height 11
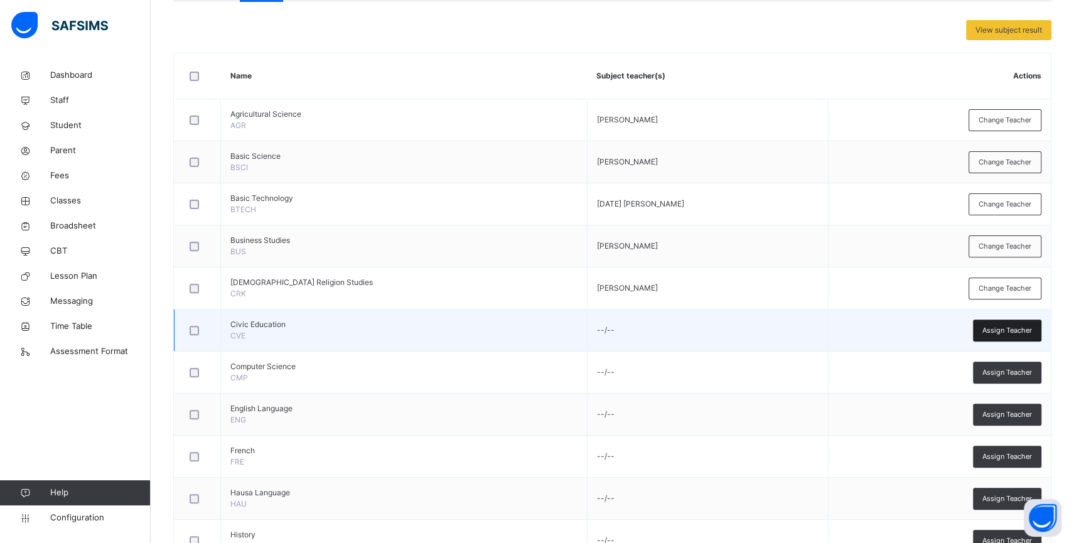
click at [998, 331] on span "Assign Teacher" at bounding box center [1007, 330] width 50 height 11
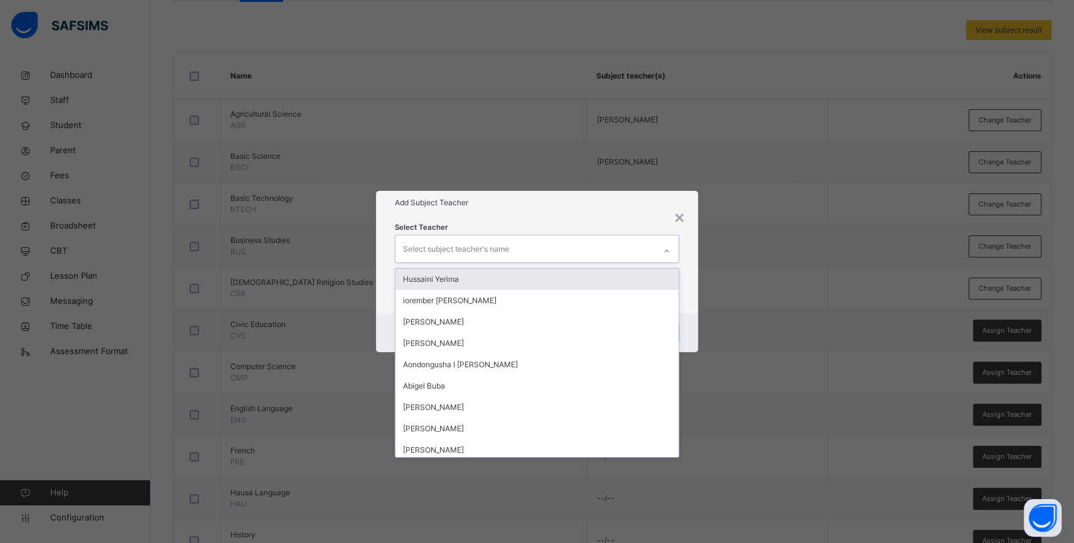
click at [617, 255] on div "Select subject teacher's name" at bounding box center [524, 248] width 259 height 26
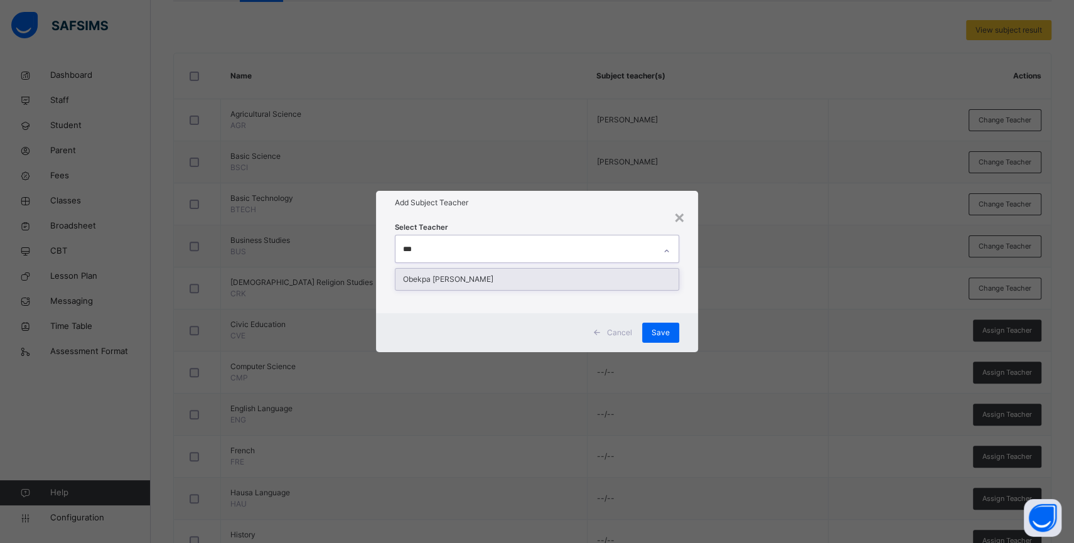
type input "****"
click at [576, 281] on div "Obekpa [PERSON_NAME]" at bounding box center [536, 279] width 283 height 21
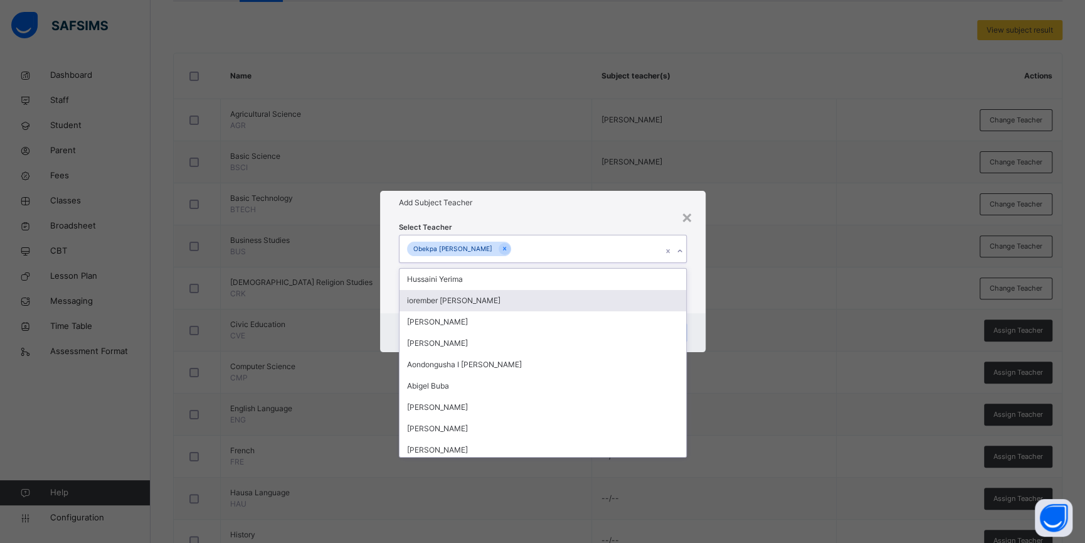
click at [698, 306] on div "Select Teacher option Obekpa [PERSON_NAME] , selected. option iorember [PERSON_…" at bounding box center [543, 264] width 326 height 98
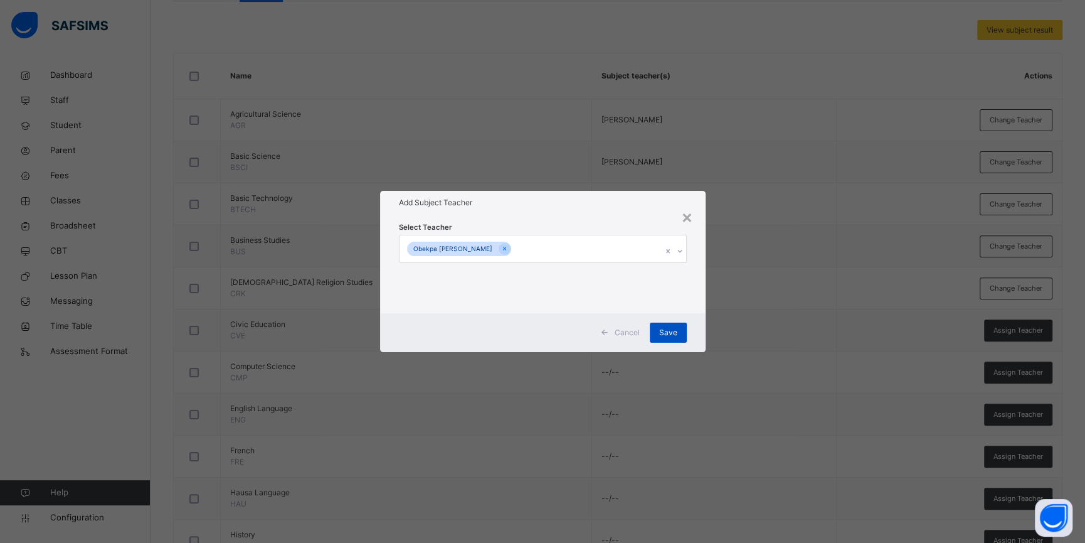
click at [671, 333] on span "Save" at bounding box center [668, 332] width 18 height 11
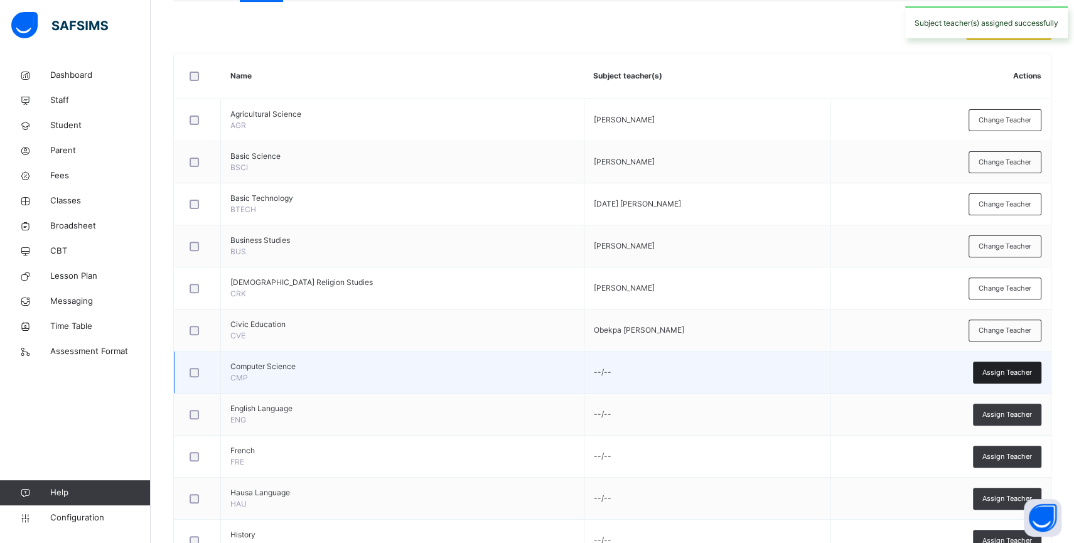
click at [1008, 371] on span "Assign Teacher" at bounding box center [1007, 372] width 50 height 11
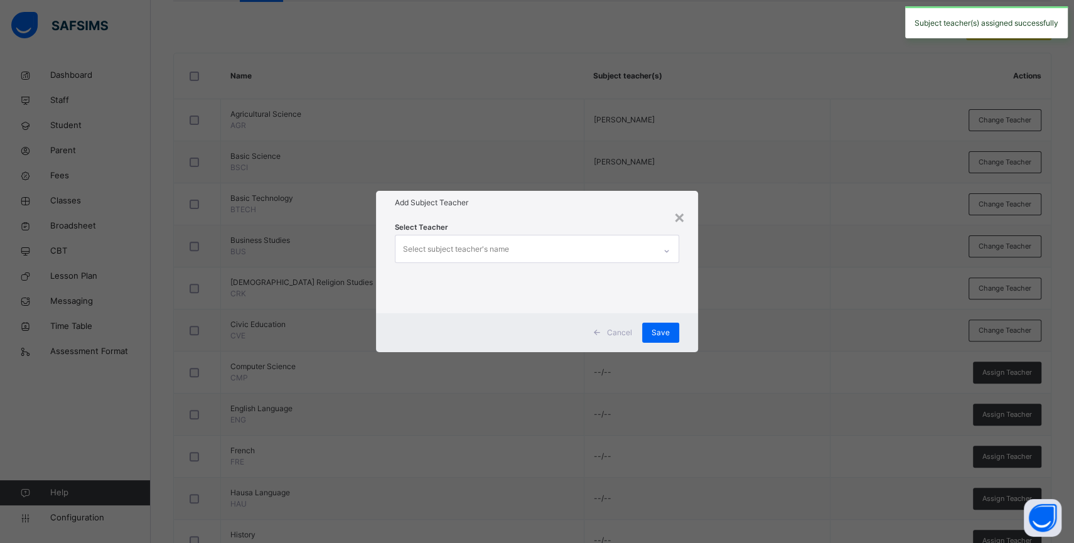
click at [560, 258] on div "Select subject teacher's name" at bounding box center [524, 248] width 259 height 26
type input "*****"
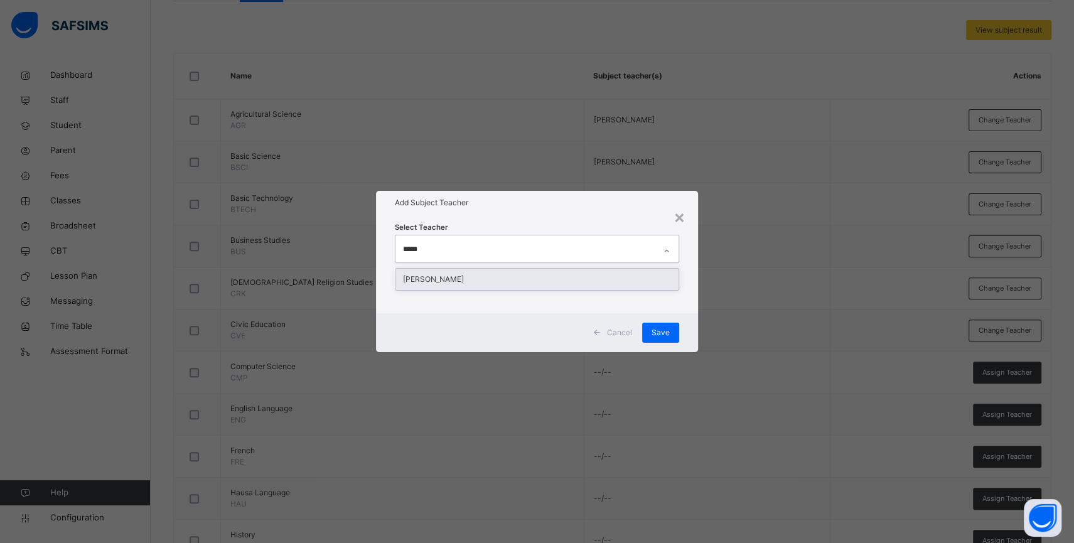
click at [528, 271] on div "[PERSON_NAME]" at bounding box center [536, 279] width 283 height 21
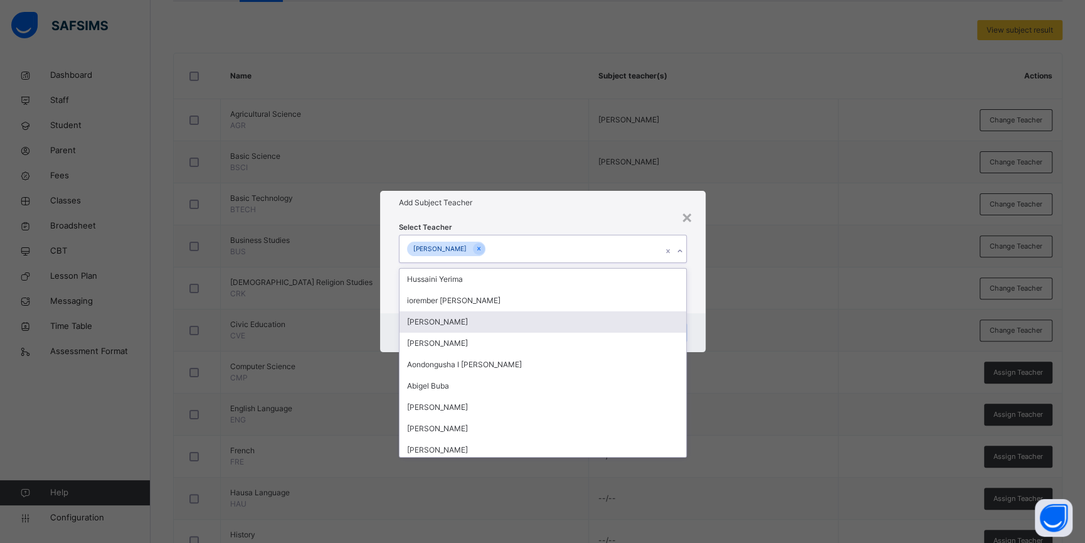
click at [695, 316] on div "Cancel Save" at bounding box center [543, 332] width 326 height 39
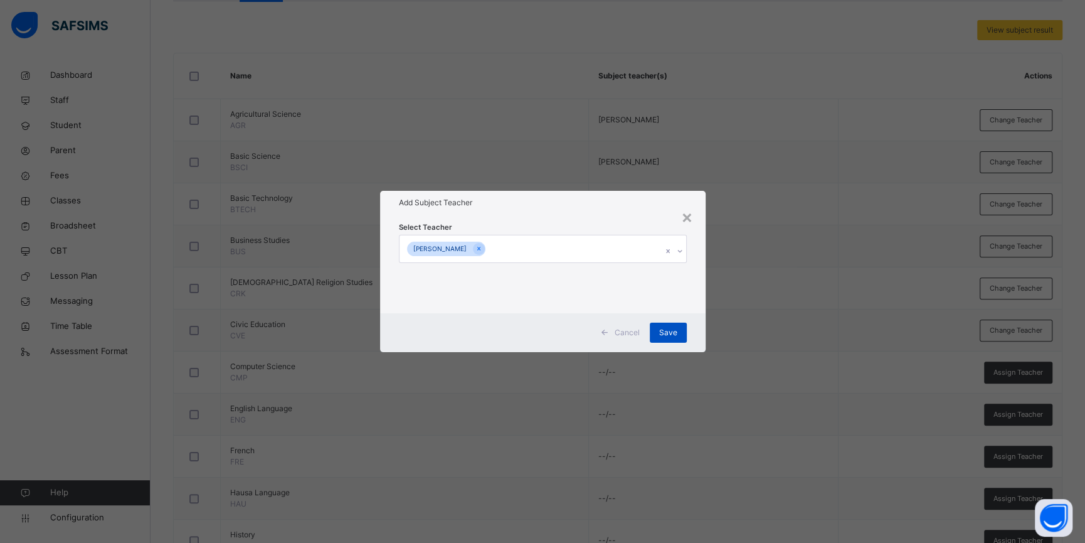
click at [673, 328] on span "Save" at bounding box center [668, 332] width 18 height 11
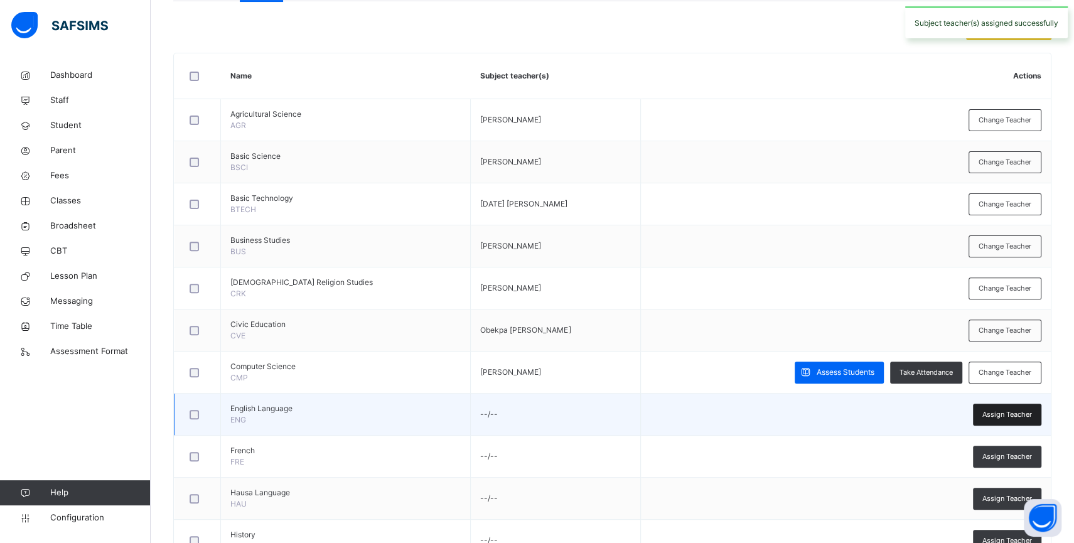
click at [1011, 415] on span "Assign Teacher" at bounding box center [1007, 414] width 50 height 11
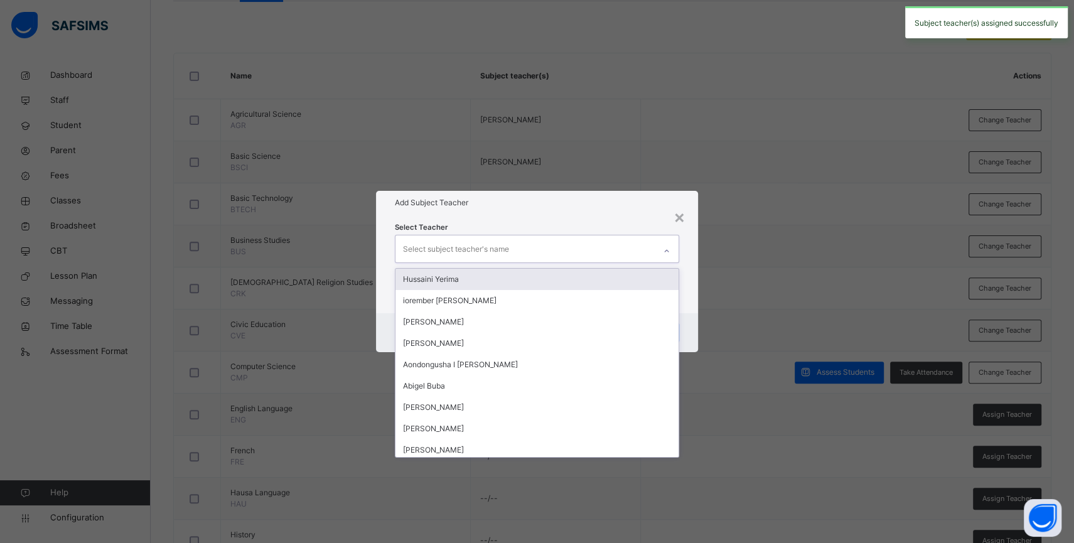
click at [579, 259] on div "Select subject teacher's name" at bounding box center [524, 248] width 259 height 26
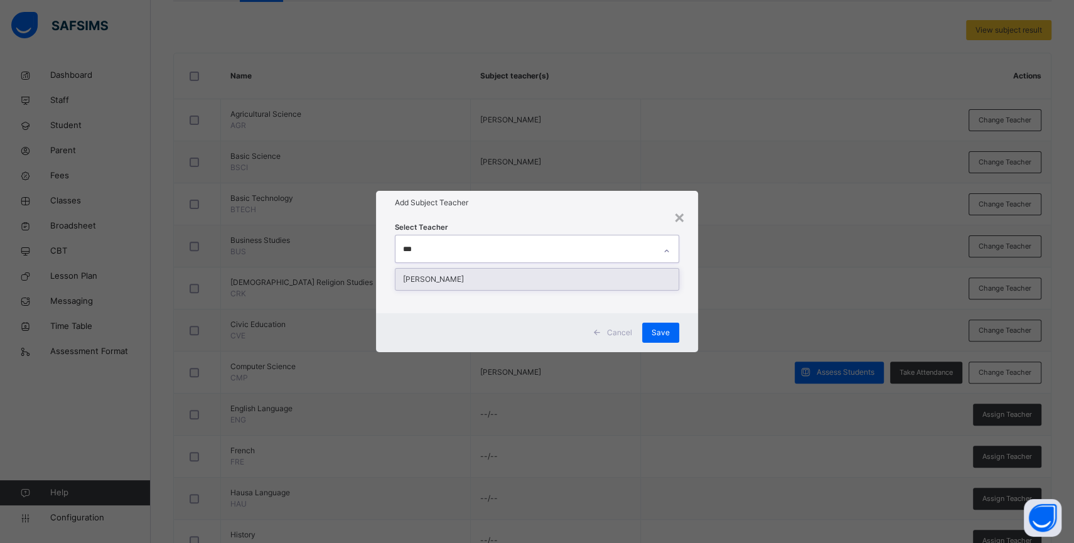
type input "****"
click at [568, 274] on div "[PERSON_NAME]" at bounding box center [536, 279] width 283 height 21
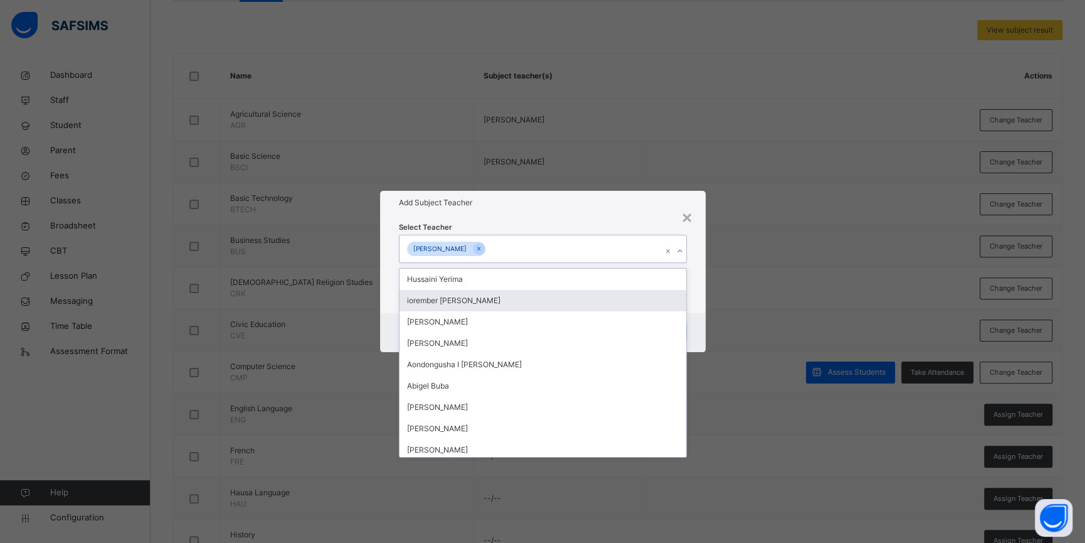
click at [695, 302] on div "Select Teacher option [PERSON_NAME], selected. option iorember [PERSON_NAME] fo…" at bounding box center [543, 264] width 326 height 98
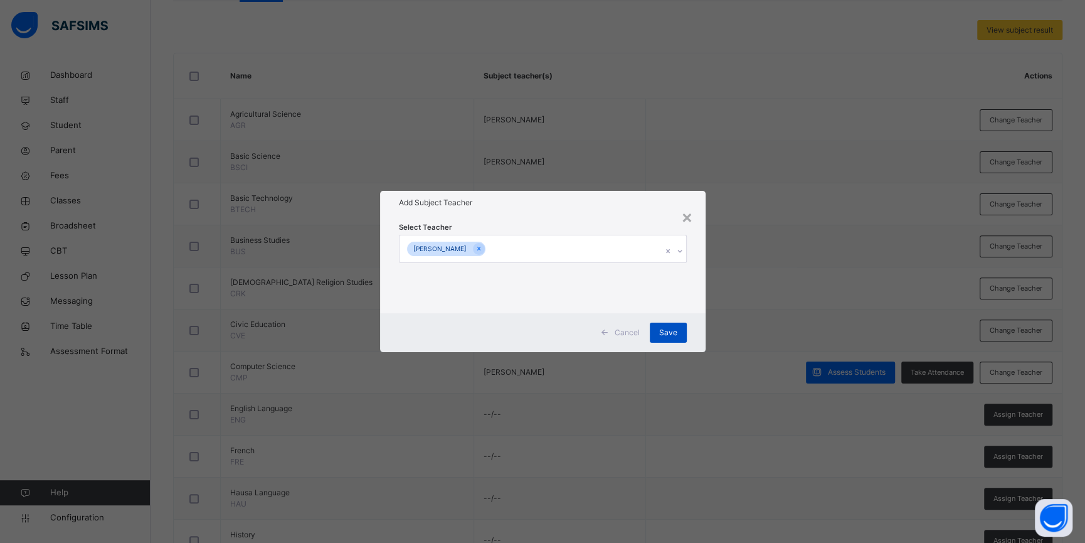
click at [665, 341] on div "Save" at bounding box center [668, 332] width 37 height 20
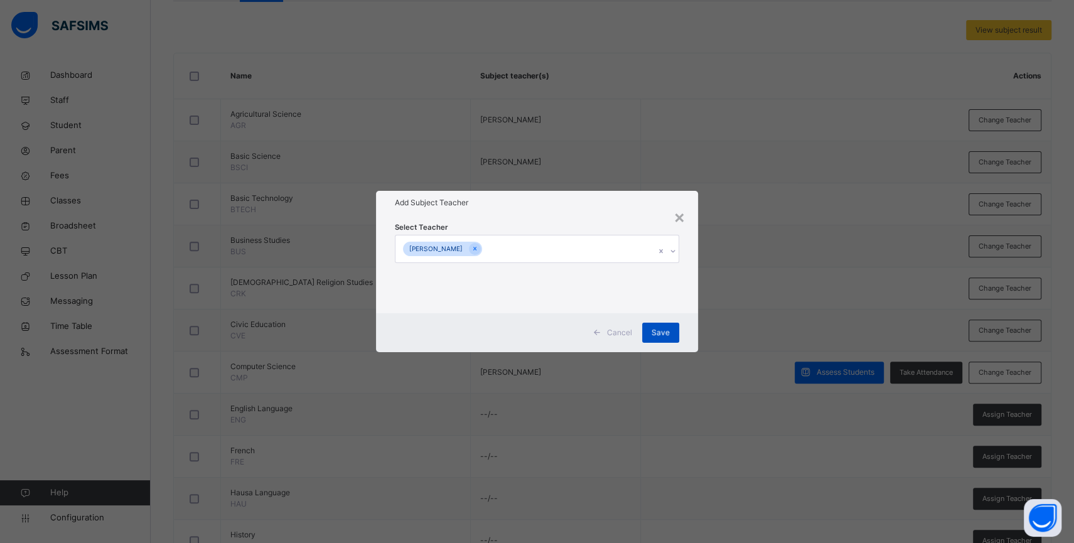
click at [668, 327] on span "Save" at bounding box center [660, 332] width 18 height 11
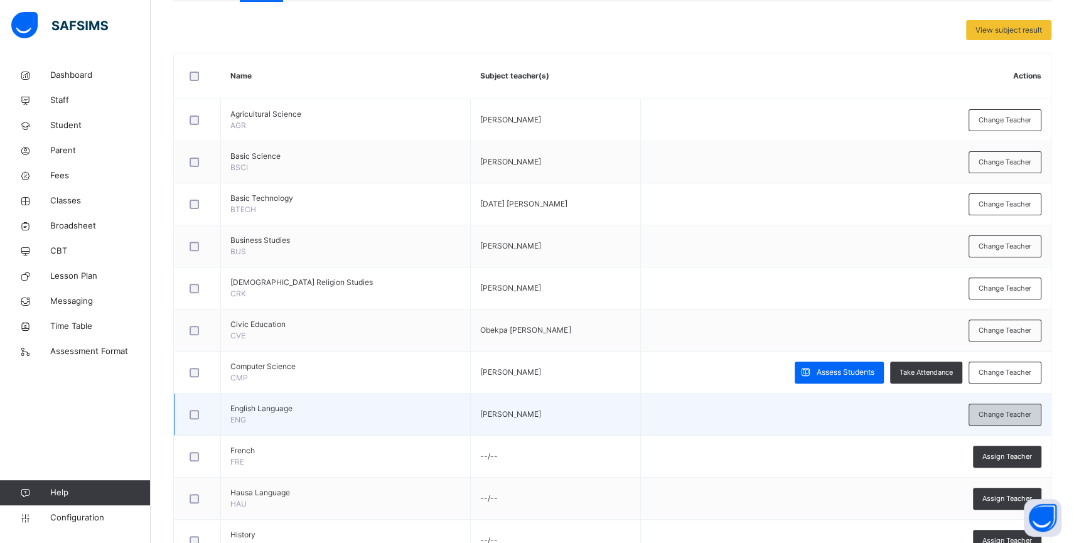
click at [1011, 418] on span "Change Teacher" at bounding box center [1004, 414] width 53 height 11
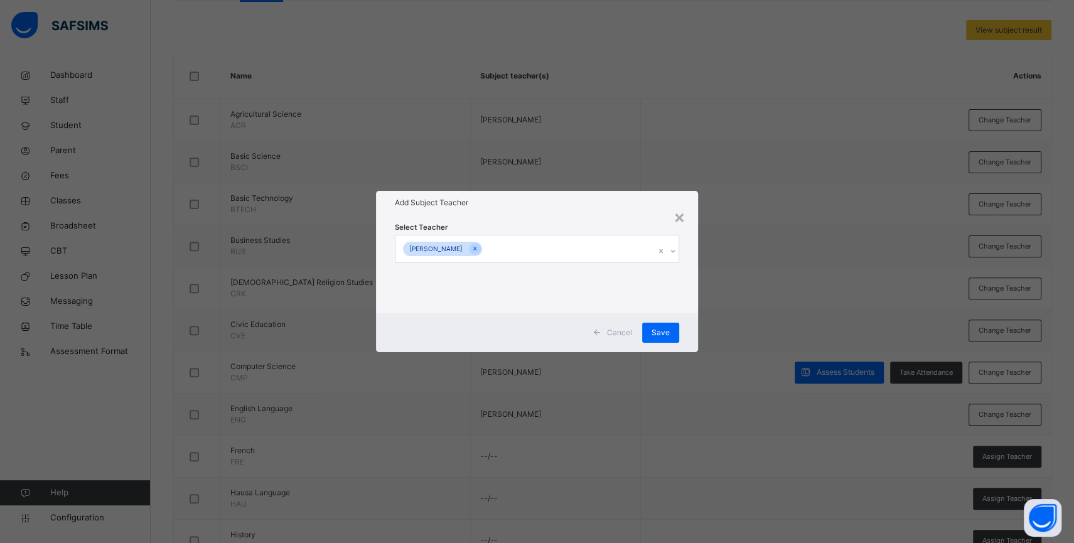
click at [464, 242] on div "[PERSON_NAME]" at bounding box center [524, 248] width 259 height 26
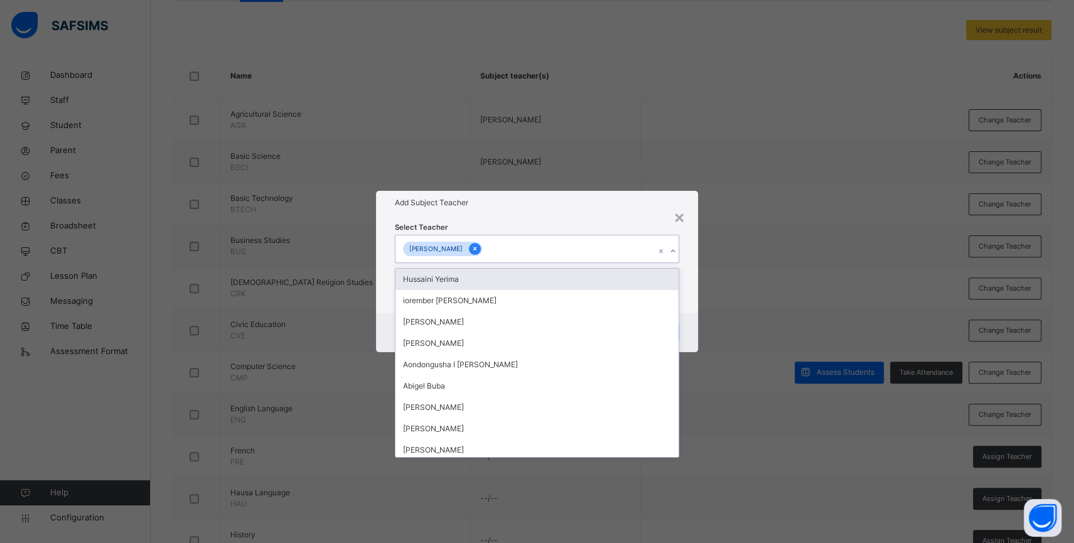
click at [471, 247] on icon at bounding box center [474, 248] width 7 height 9
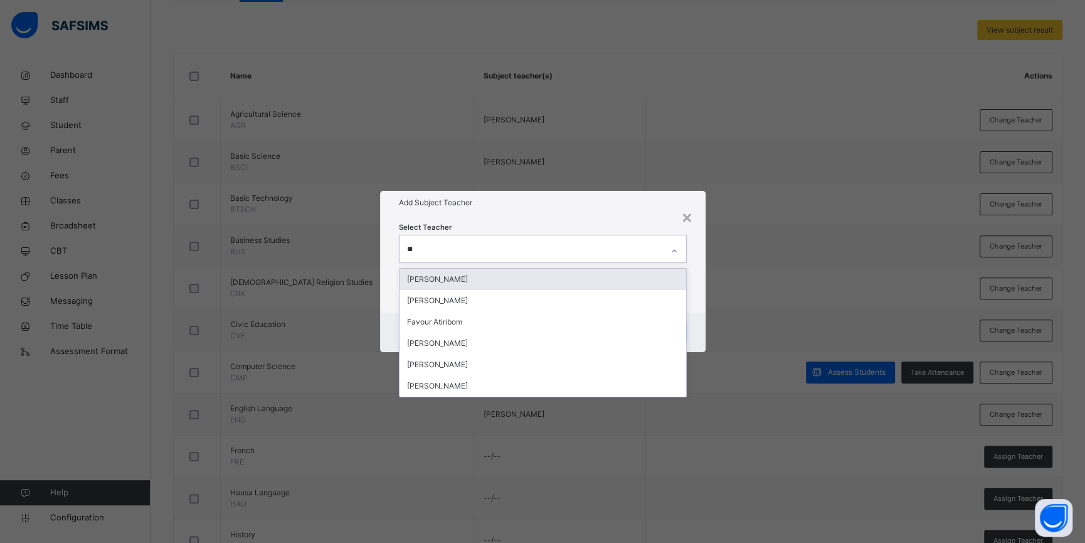
type input "***"
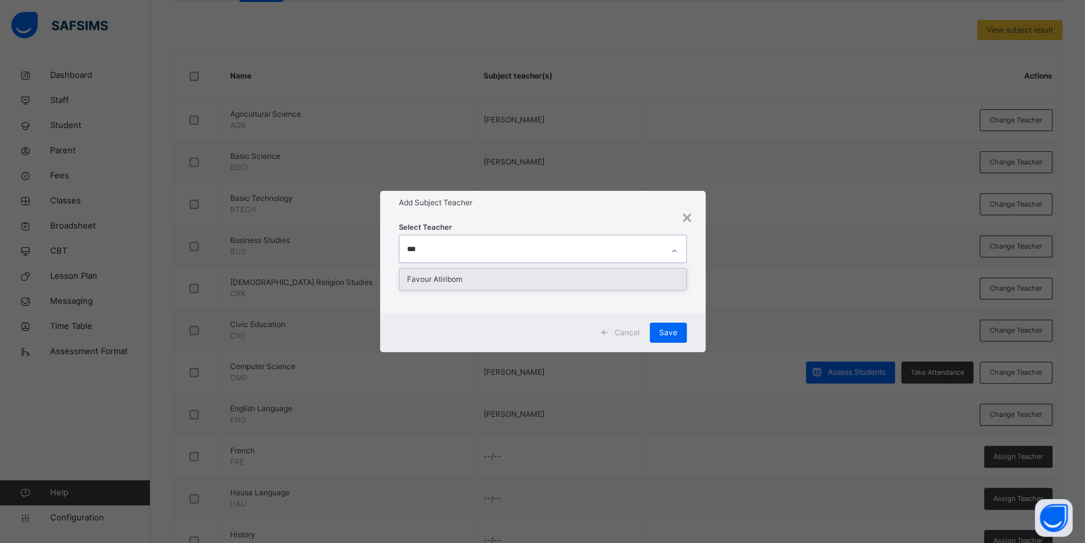
click at [470, 272] on div "Favour Atiribom" at bounding box center [543, 279] width 287 height 21
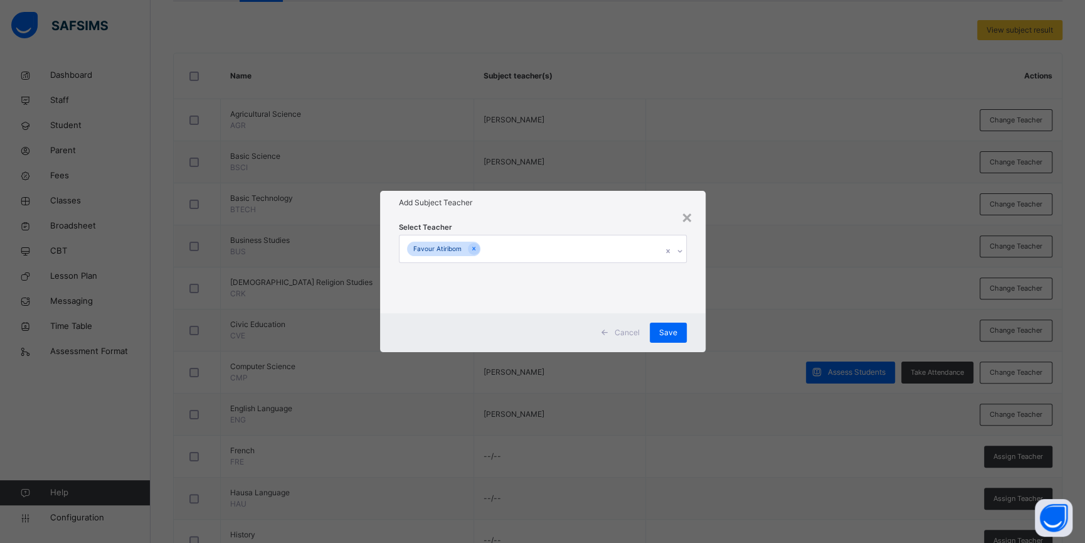
click at [696, 323] on div "Cancel Save" at bounding box center [543, 332] width 326 height 39
click at [670, 331] on span "Save" at bounding box center [668, 332] width 18 height 11
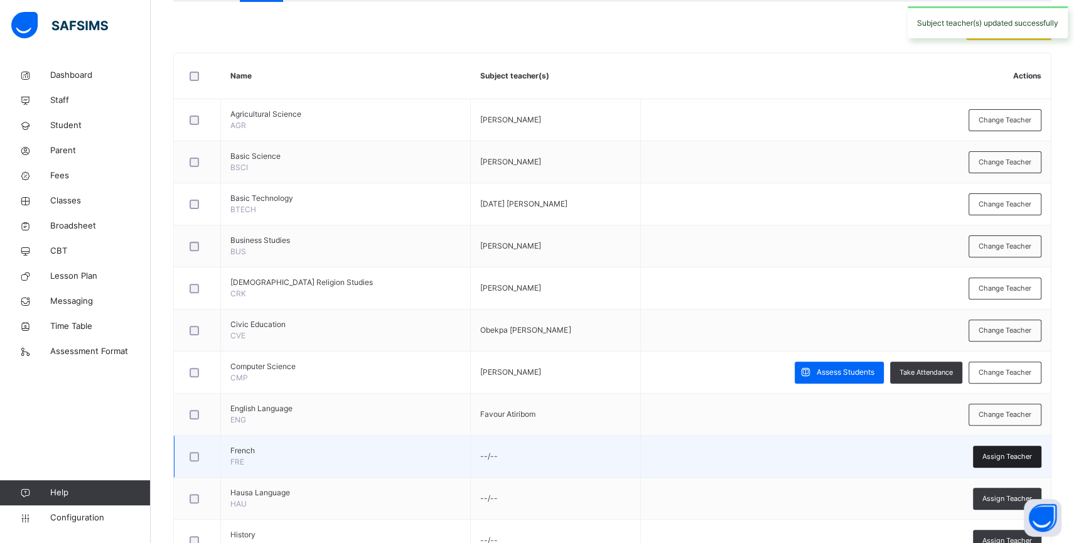
click at [1008, 450] on div "Assign Teacher" at bounding box center [1006, 456] width 68 height 22
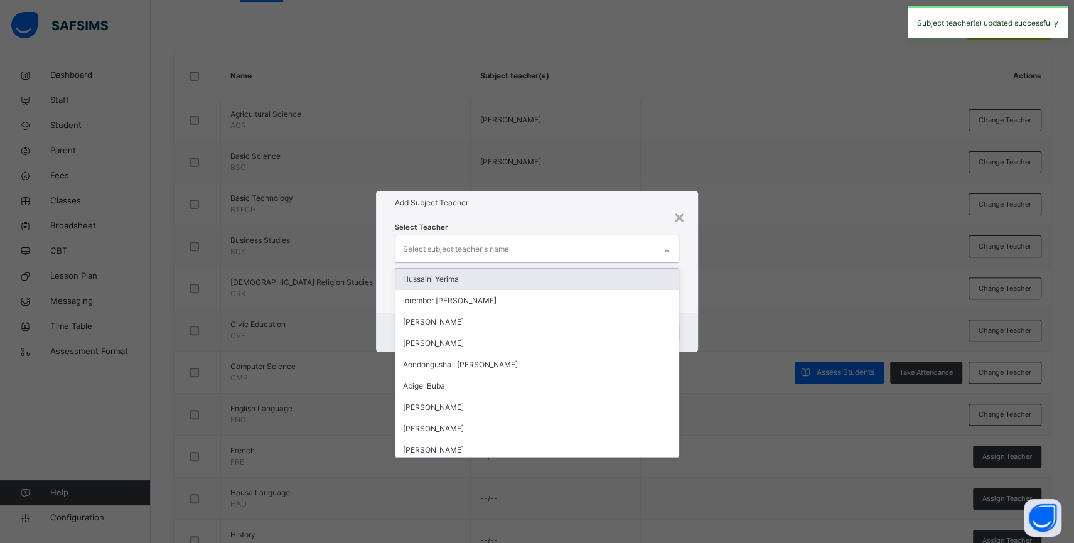
click at [502, 254] on div "Select subject teacher's name" at bounding box center [456, 249] width 106 height 24
type input "**"
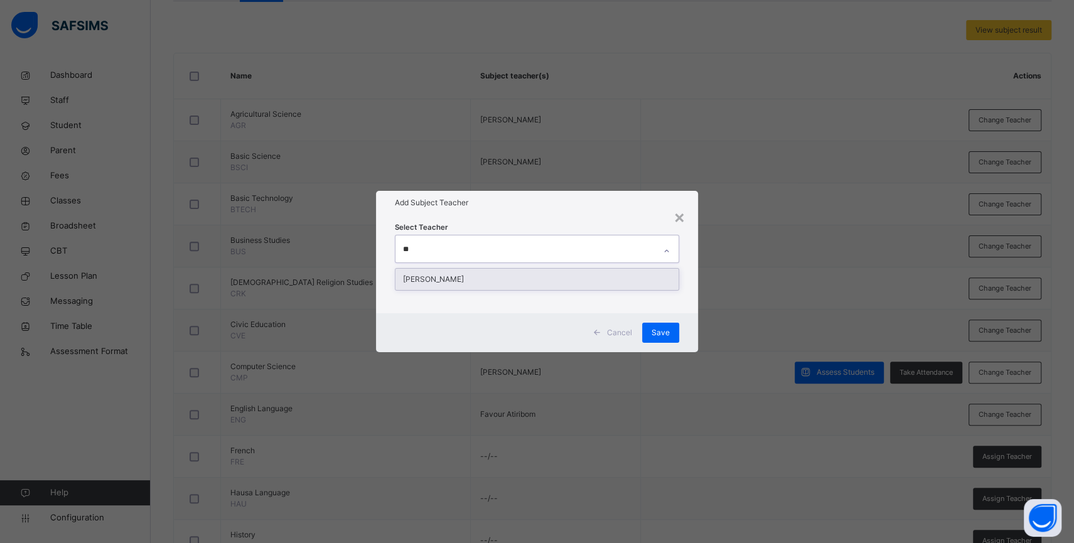
click at [494, 274] on div "[PERSON_NAME]" at bounding box center [536, 279] width 283 height 21
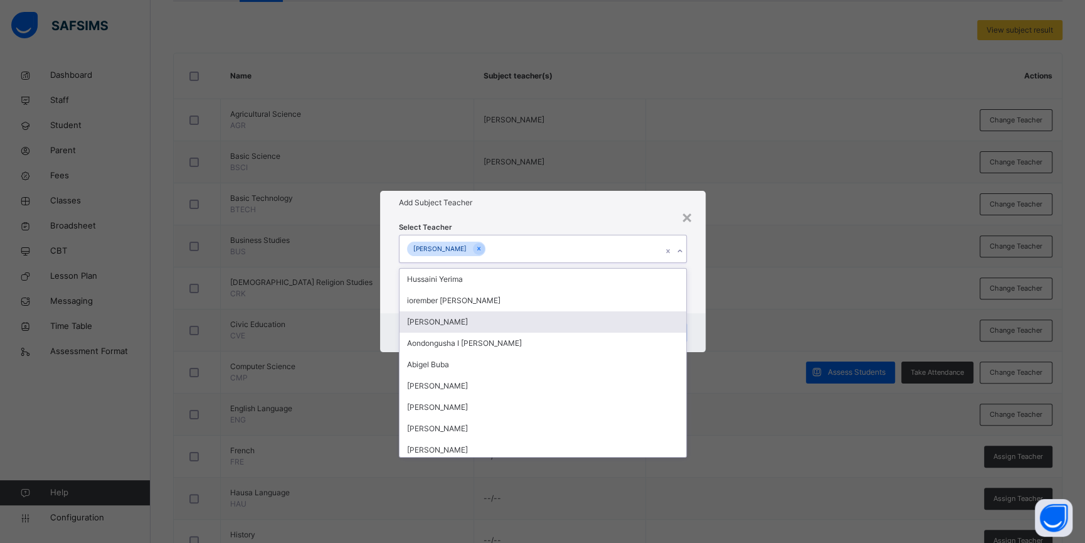
click at [692, 329] on div "Cancel Save" at bounding box center [543, 332] width 326 height 39
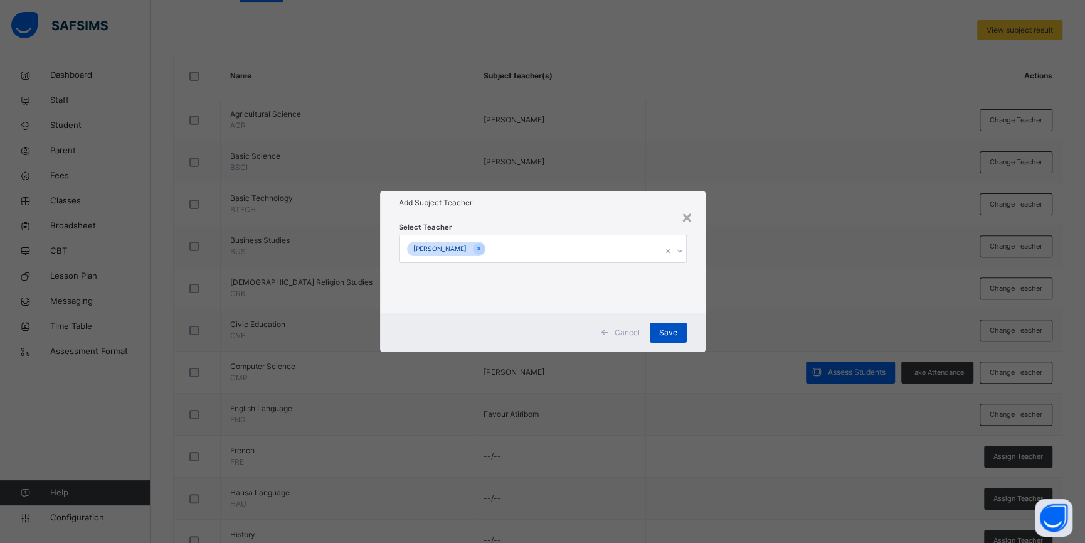
click at [672, 328] on span "Save" at bounding box center [668, 332] width 18 height 11
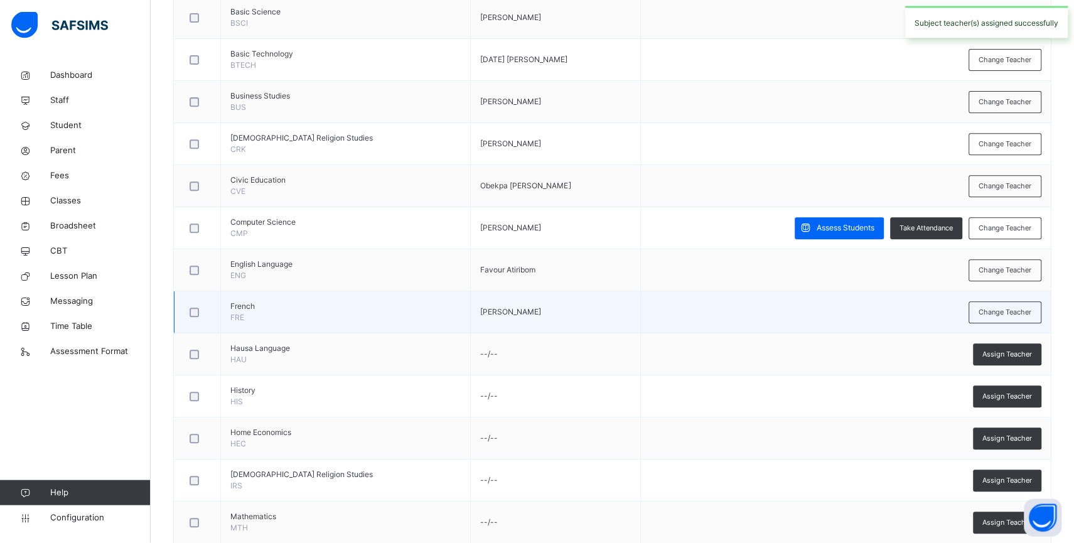
scroll to position [408, 0]
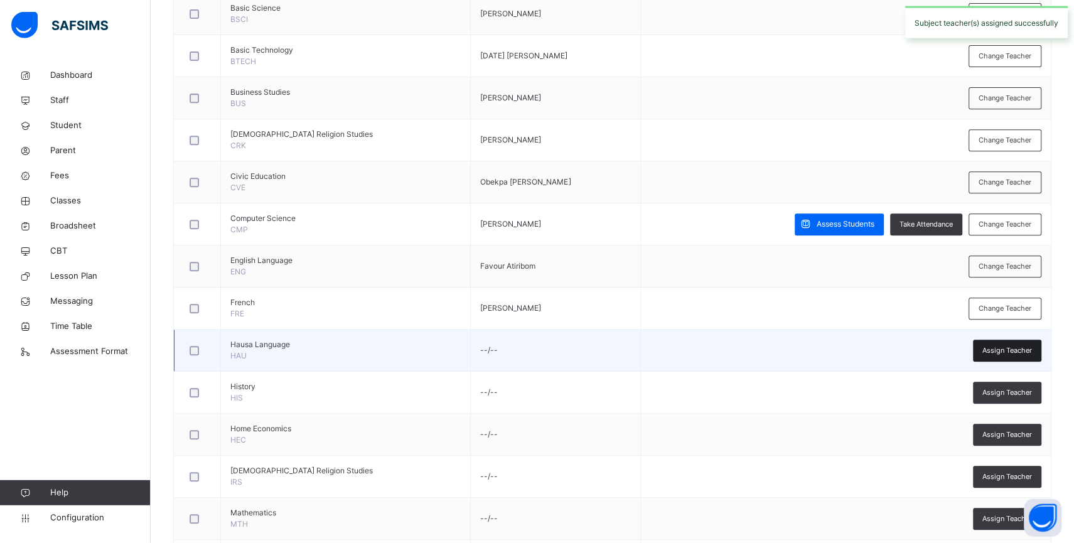
click at [1017, 350] on span "Assign Teacher" at bounding box center [1007, 350] width 50 height 11
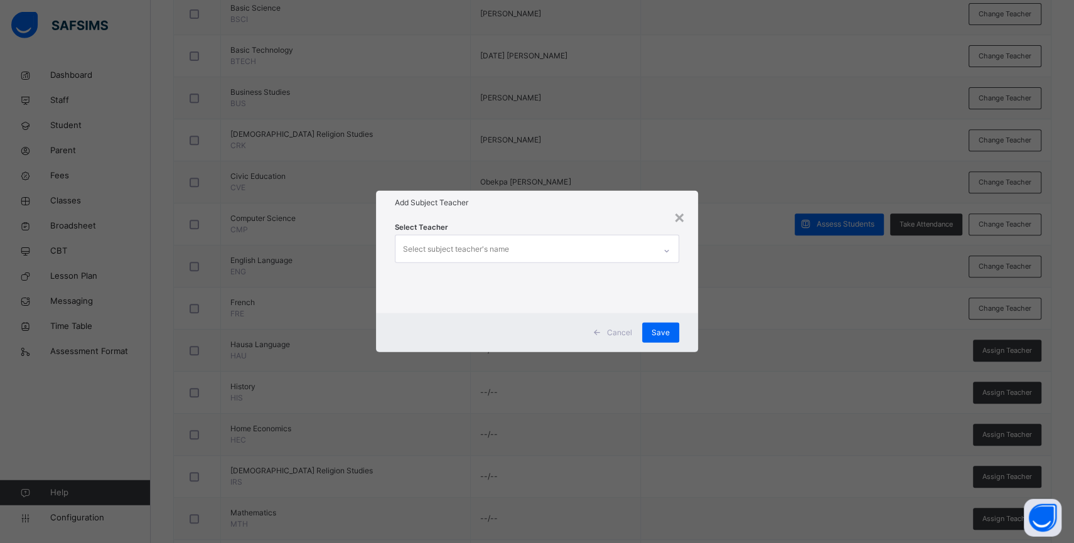
click at [572, 245] on div "Select subject teacher's name" at bounding box center [524, 248] width 259 height 26
type input "****"
click at [514, 279] on div "[PERSON_NAME]" at bounding box center [536, 279] width 283 height 21
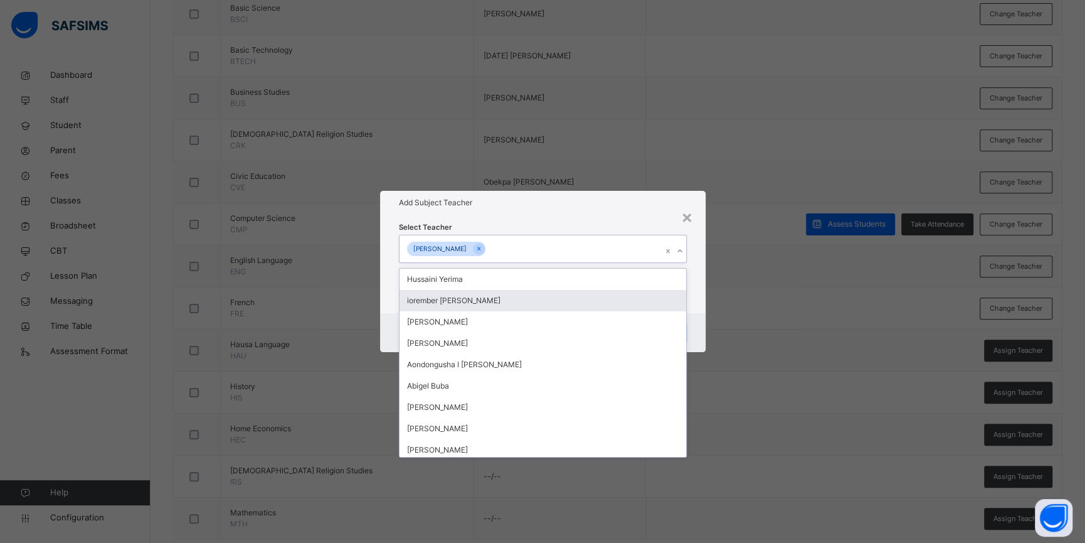
click at [698, 300] on div "Select Teacher option [PERSON_NAME], selected. option iorember [PERSON_NAME] fo…" at bounding box center [543, 264] width 326 height 98
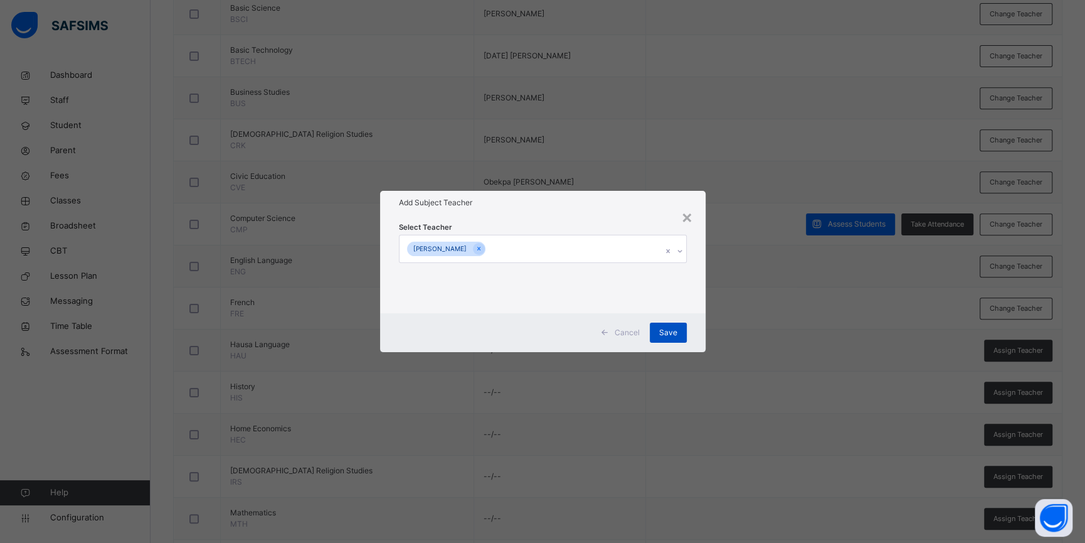
click at [674, 325] on div "Save" at bounding box center [668, 332] width 37 height 20
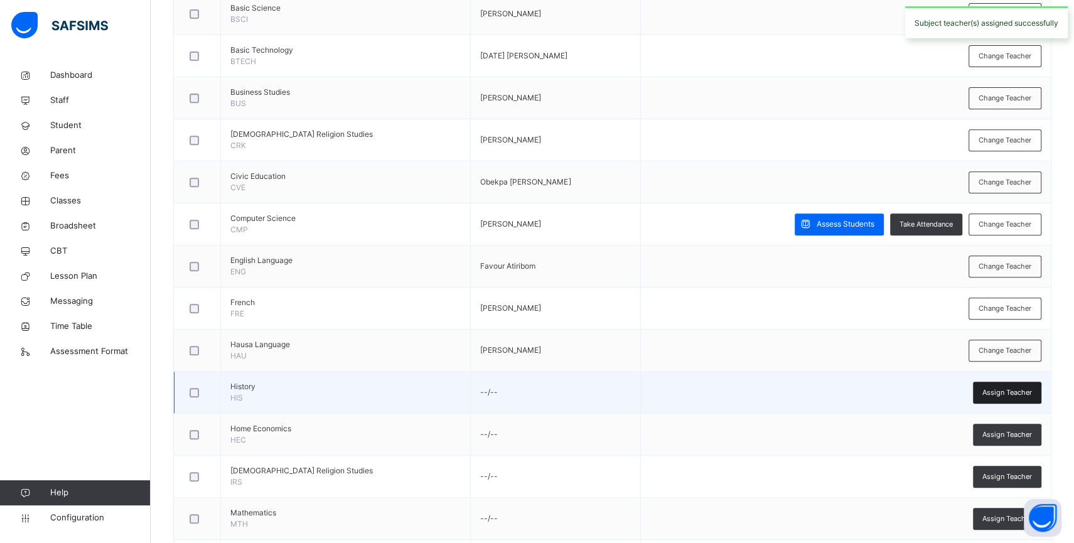
click at [998, 394] on span "Assign Teacher" at bounding box center [1007, 392] width 50 height 11
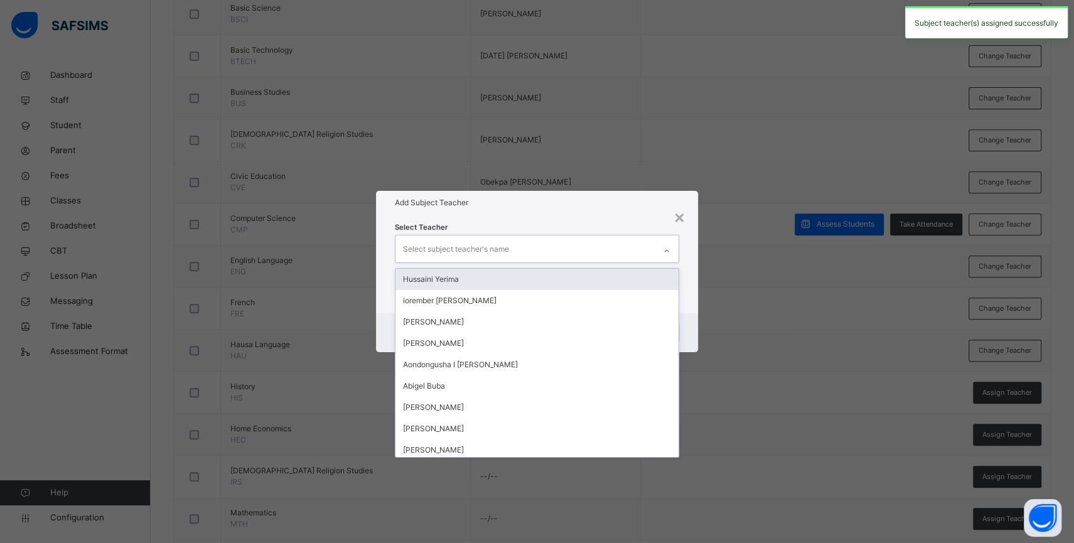
click at [541, 253] on div "Select subject teacher's name" at bounding box center [524, 248] width 259 height 26
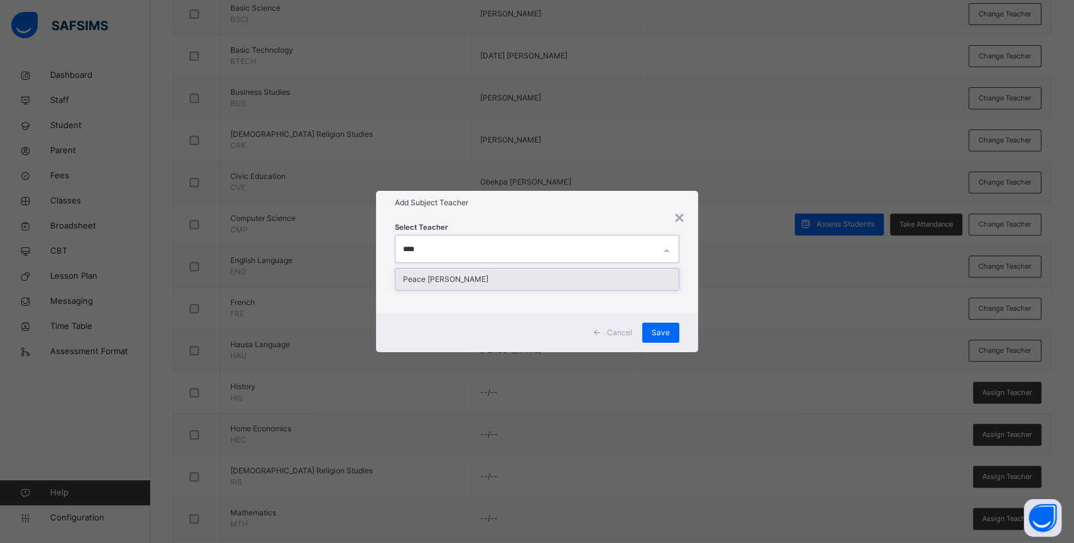
type input "*****"
click at [521, 275] on div "Peace [PERSON_NAME]" at bounding box center [536, 279] width 283 height 21
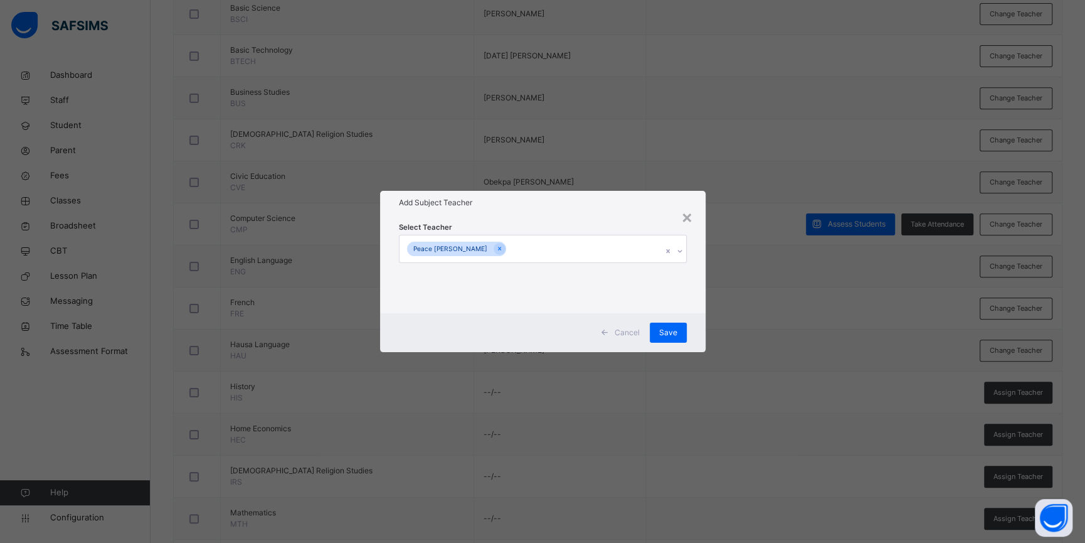
click at [694, 306] on div "Select Teacher Peace [PERSON_NAME]" at bounding box center [543, 264] width 326 height 98
click at [663, 326] on div "Save" at bounding box center [668, 332] width 37 height 20
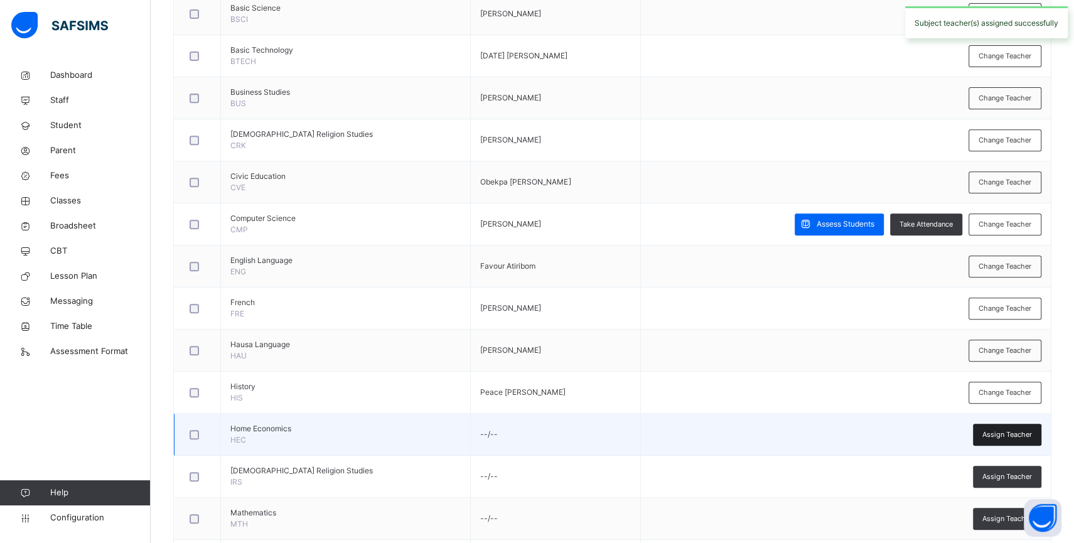
click at [1016, 432] on span "Assign Teacher" at bounding box center [1007, 434] width 50 height 11
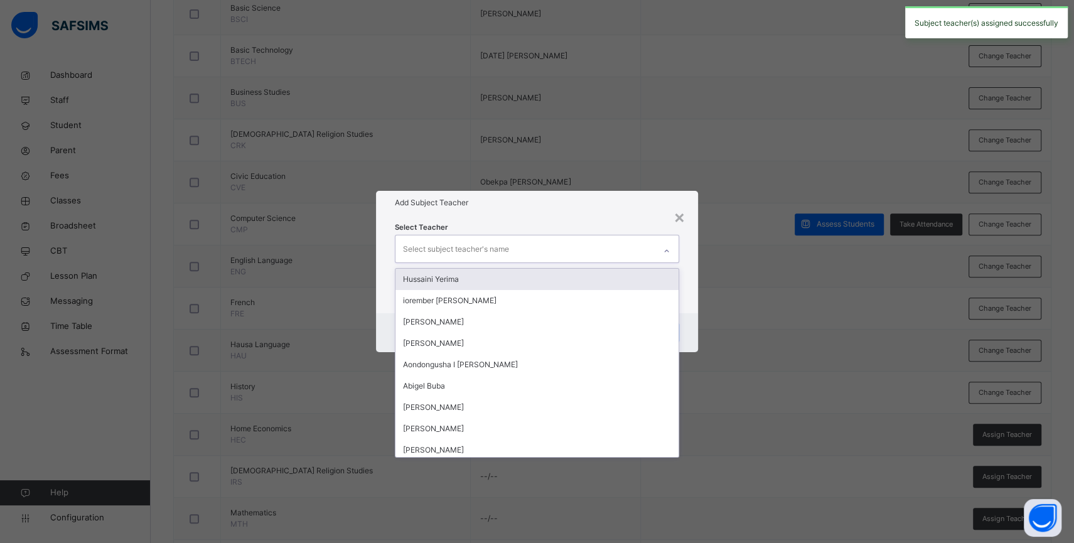
click at [619, 248] on div "Select subject teacher's name" at bounding box center [524, 248] width 259 height 26
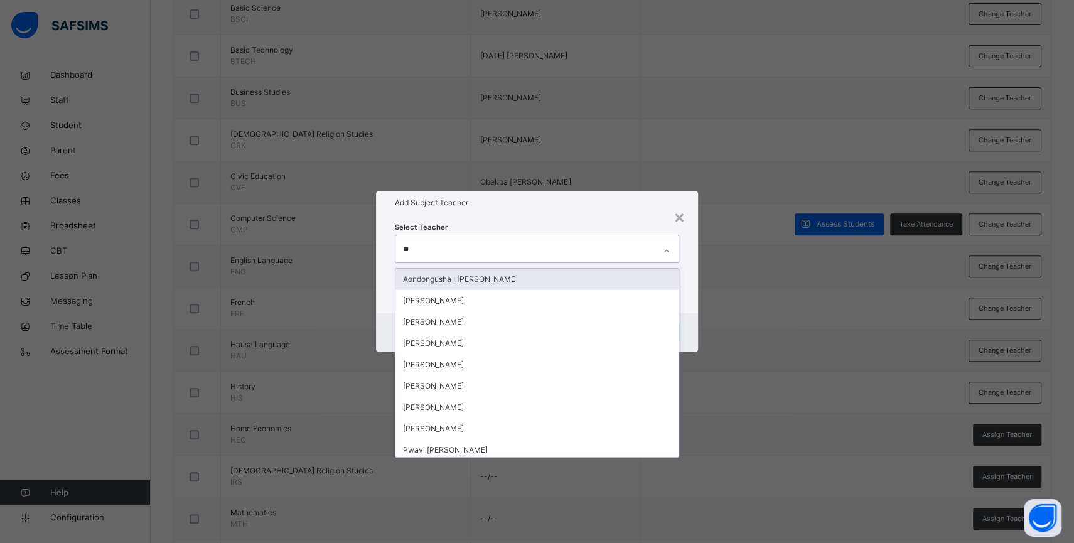
type input "***"
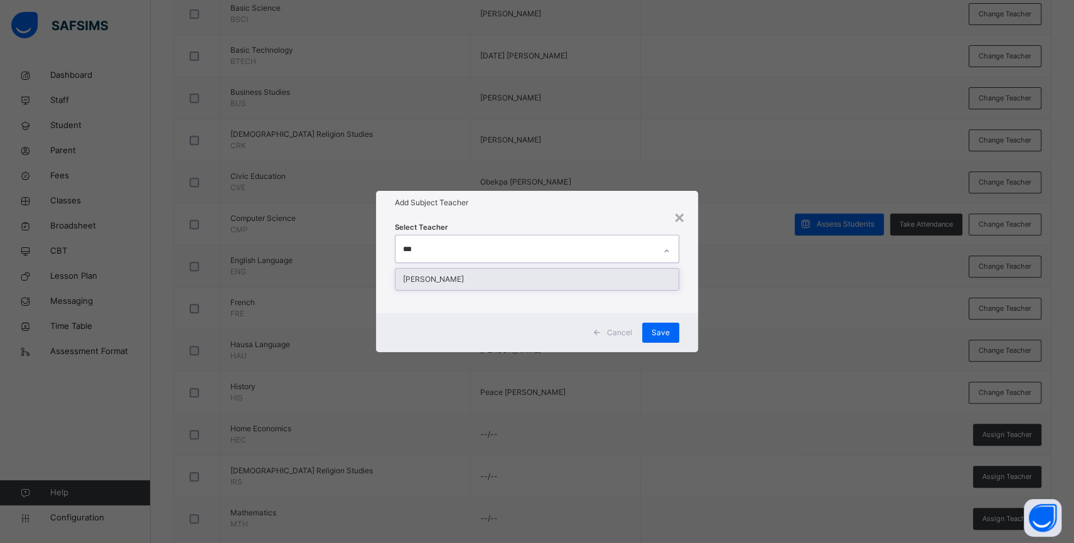
click at [587, 274] on div "[PERSON_NAME]" at bounding box center [536, 279] width 283 height 21
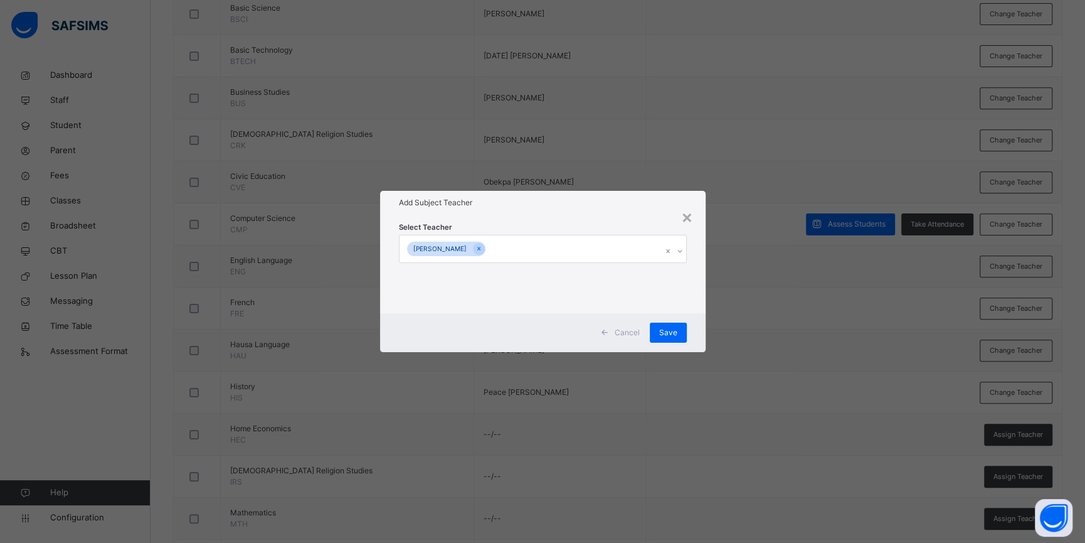
click at [690, 336] on div "Cancel Save" at bounding box center [543, 332] width 326 height 39
click at [673, 331] on span "Save" at bounding box center [668, 332] width 18 height 11
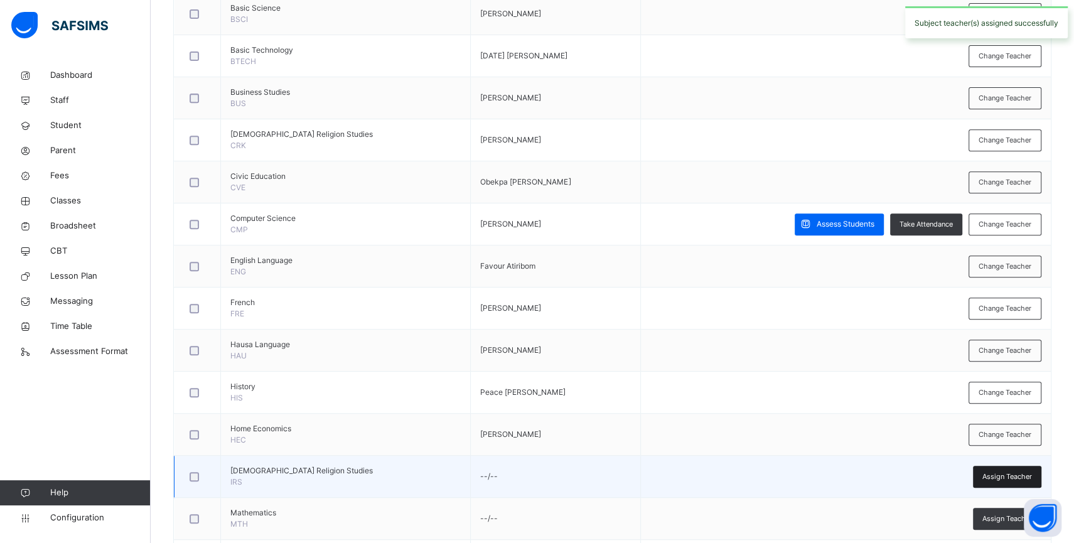
click at [1003, 474] on span "Assign Teacher" at bounding box center [1007, 476] width 50 height 11
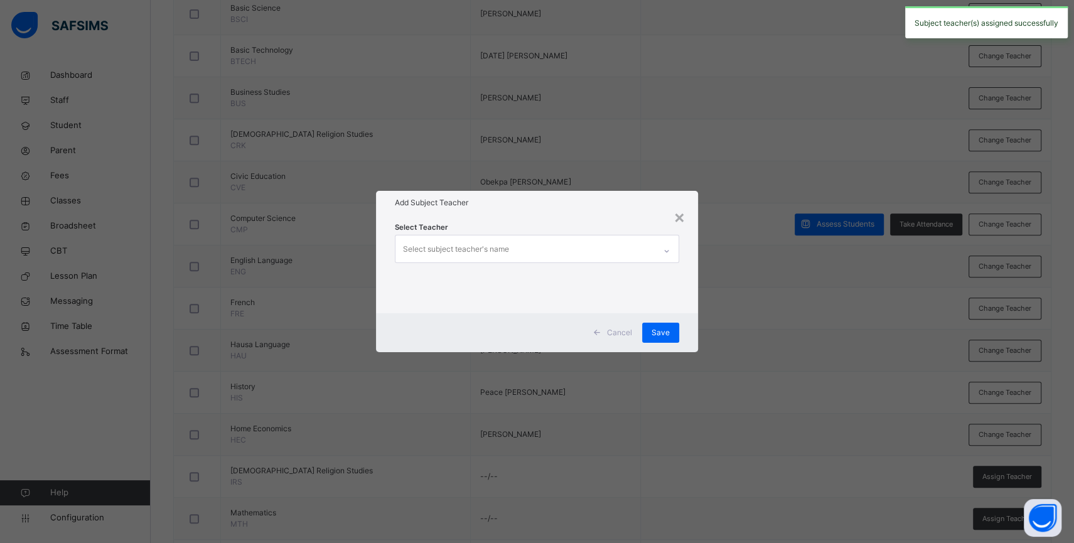
click at [509, 257] on div "Select subject teacher's name" at bounding box center [524, 248] width 259 height 26
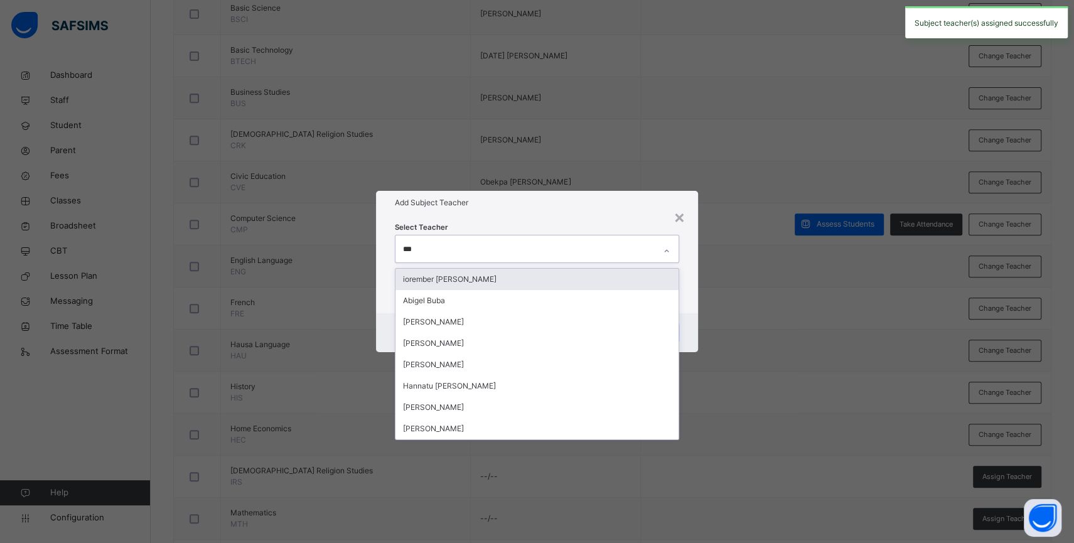
type input "****"
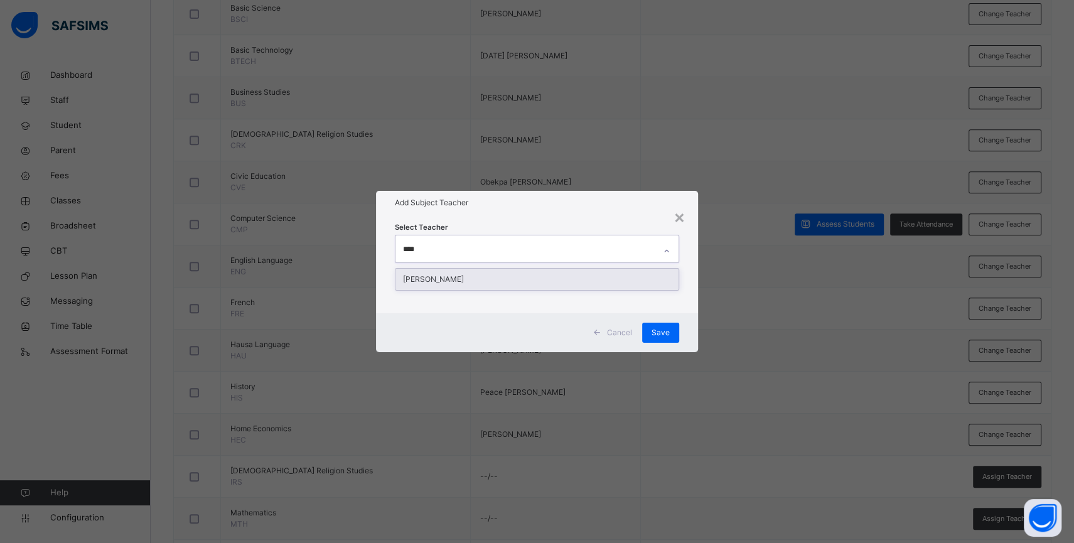
click at [523, 275] on div "[PERSON_NAME]" at bounding box center [536, 279] width 283 height 21
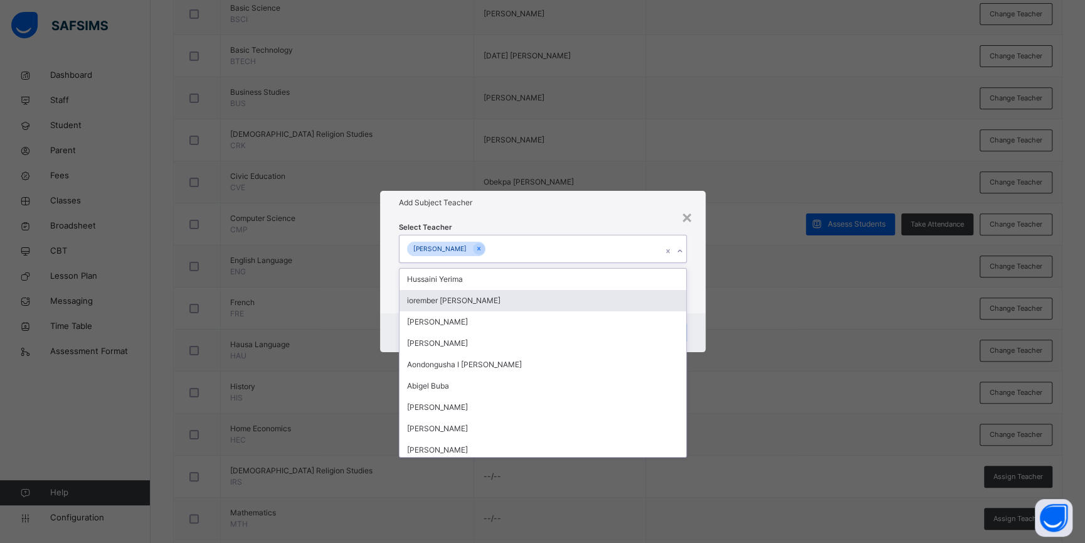
click at [699, 309] on div "Select Teacher option [PERSON_NAME] , selected. option iorember [PERSON_NAME] f…" at bounding box center [543, 264] width 326 height 98
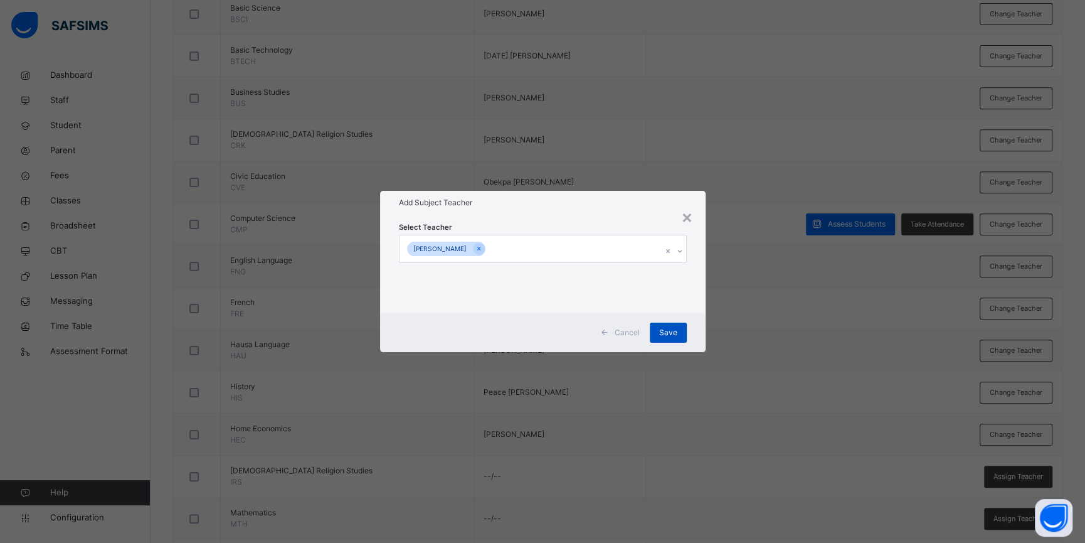
click at [663, 329] on span "Save" at bounding box center [668, 332] width 18 height 11
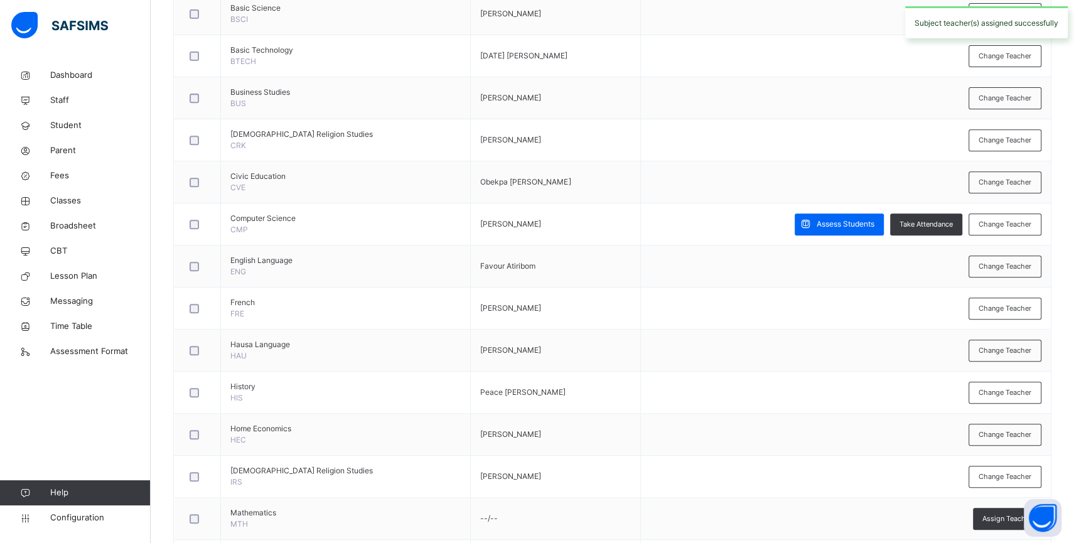
scroll to position [561, 0]
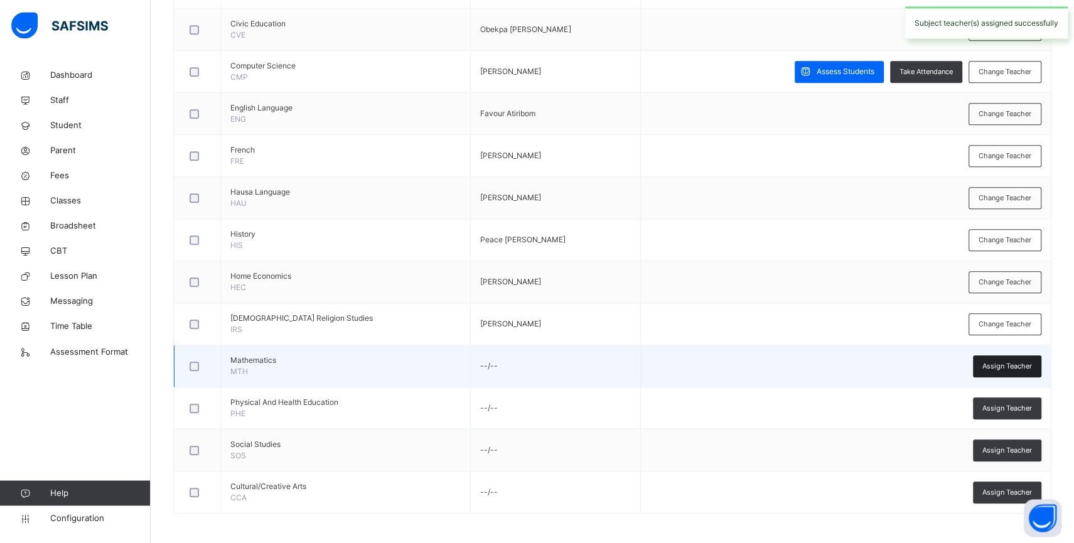
click at [994, 364] on span "Assign Teacher" at bounding box center [1007, 366] width 50 height 11
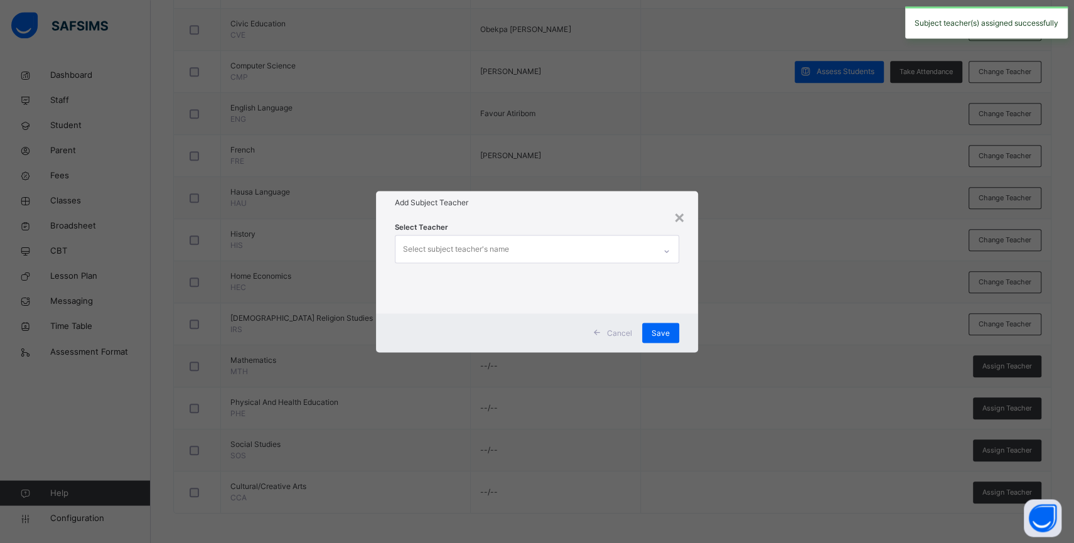
click at [607, 250] on div "Select subject teacher's name" at bounding box center [524, 248] width 259 height 26
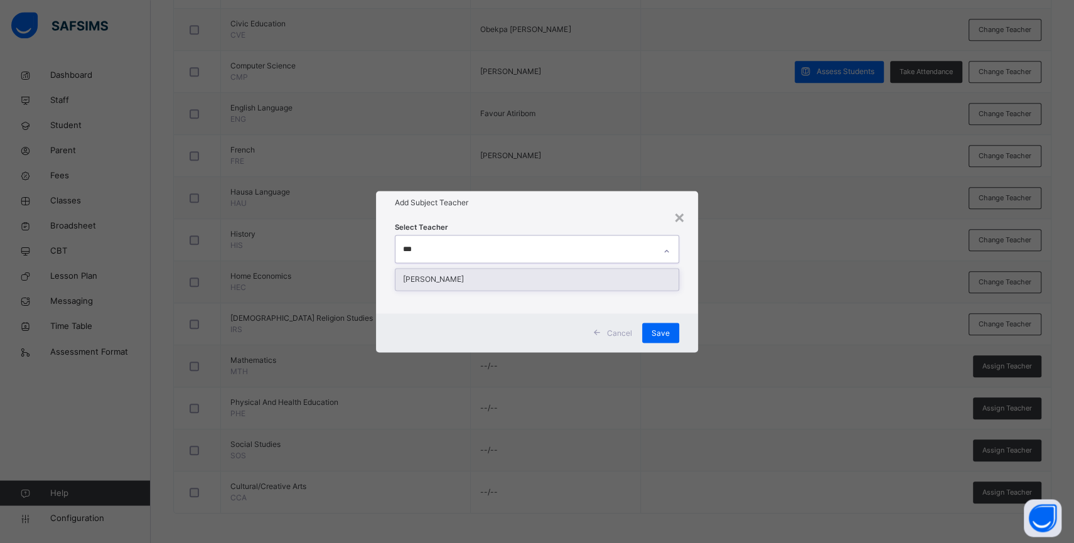
type input "****"
click at [595, 272] on div "[PERSON_NAME]" at bounding box center [536, 279] width 283 height 21
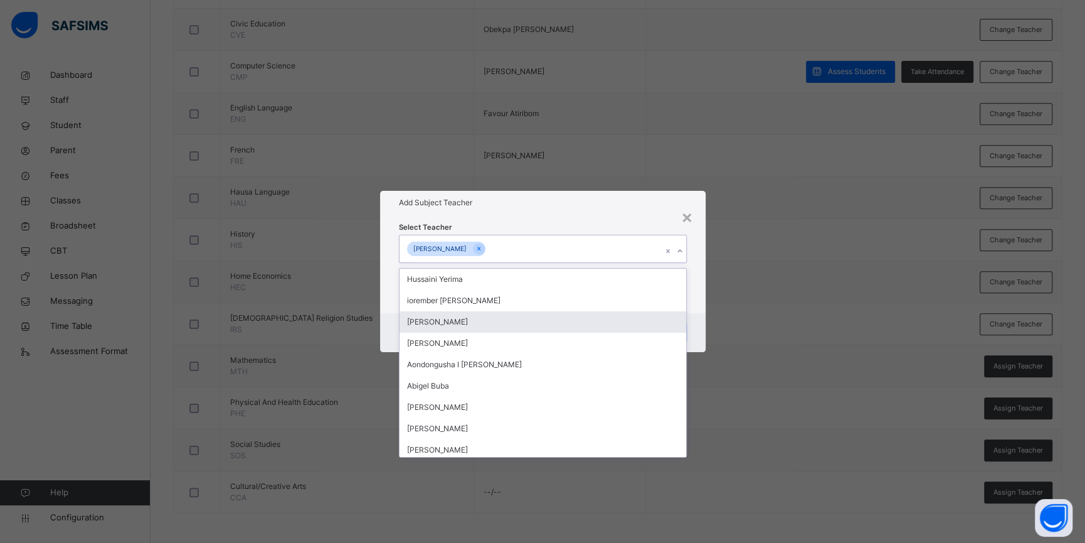
click at [696, 325] on div "Cancel Save" at bounding box center [543, 332] width 326 height 39
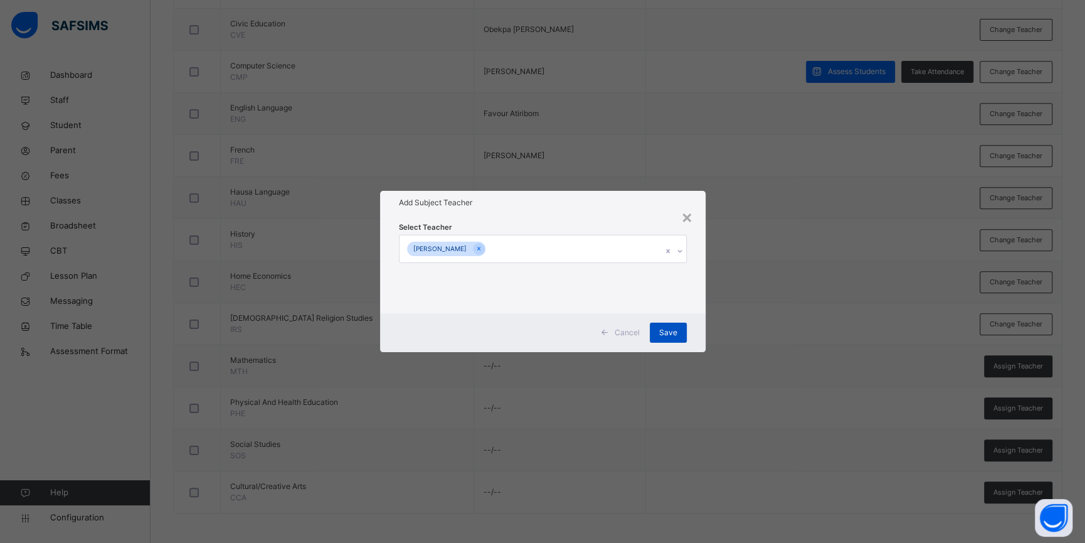
click at [668, 327] on span "Save" at bounding box center [668, 332] width 18 height 11
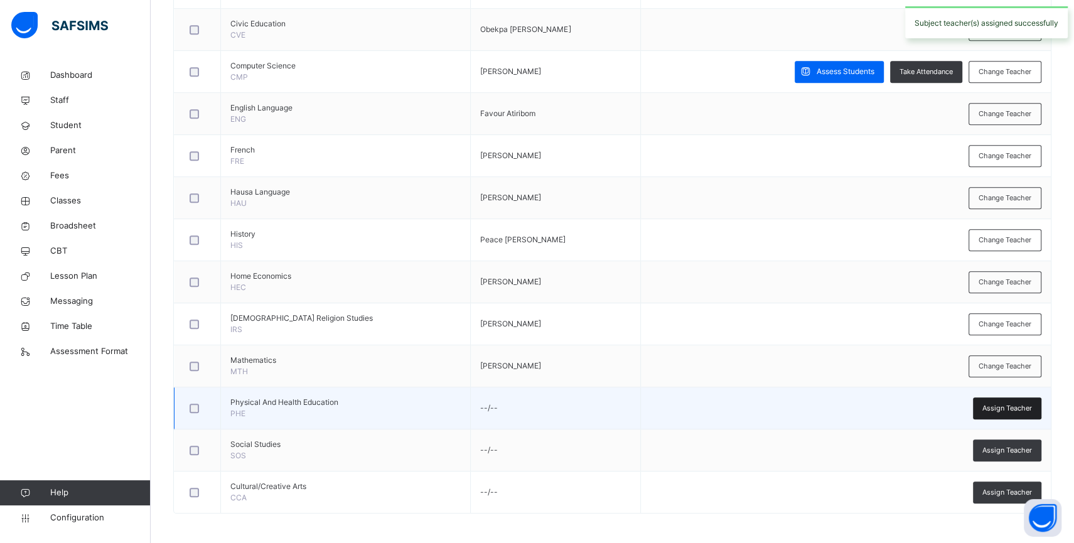
click at [998, 413] on span "Assign Teacher" at bounding box center [1007, 408] width 50 height 11
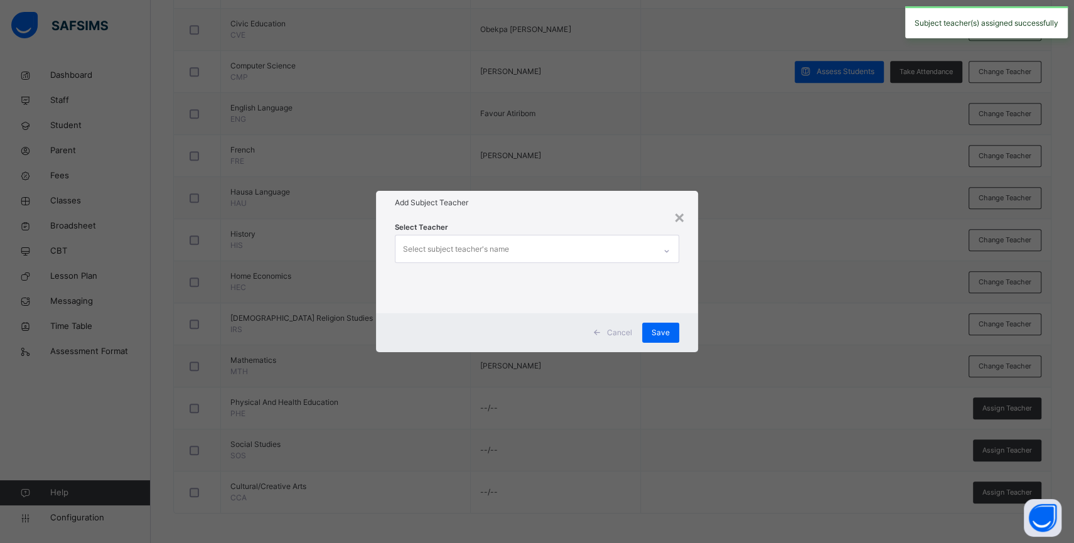
click at [595, 252] on div "Select subject teacher's name" at bounding box center [524, 248] width 259 height 26
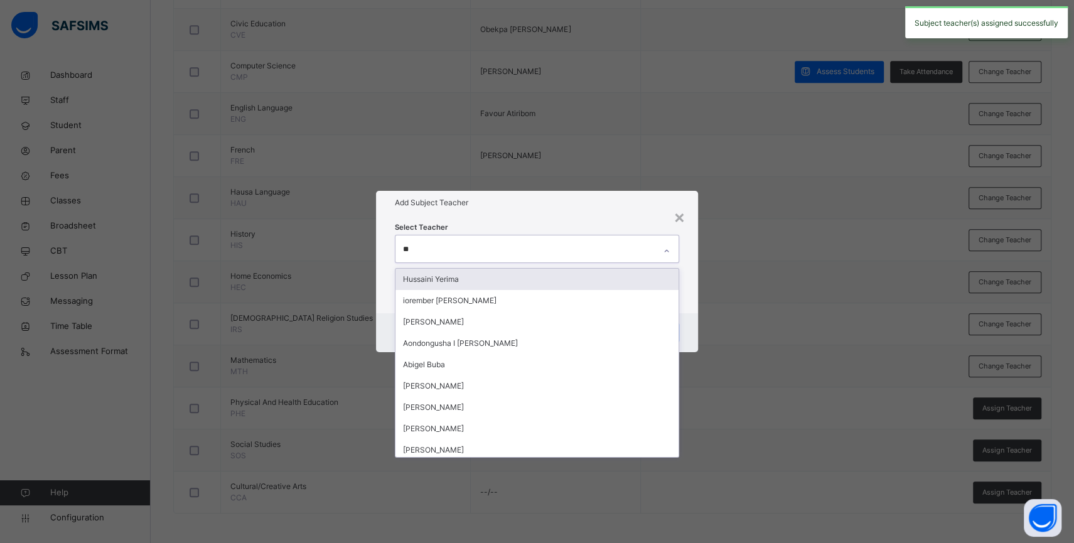
type input "***"
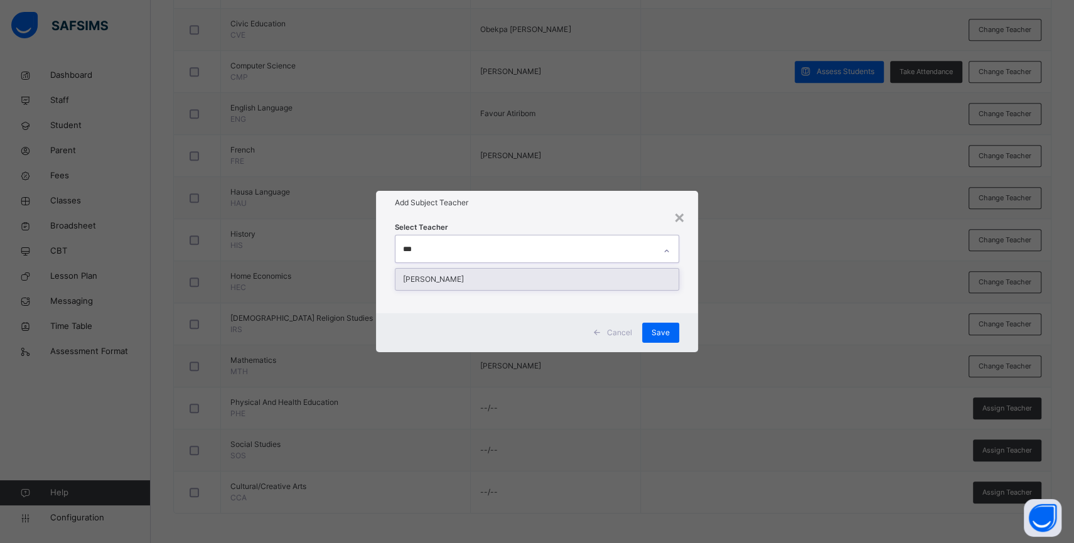
click at [579, 277] on div "[PERSON_NAME]" at bounding box center [536, 279] width 283 height 21
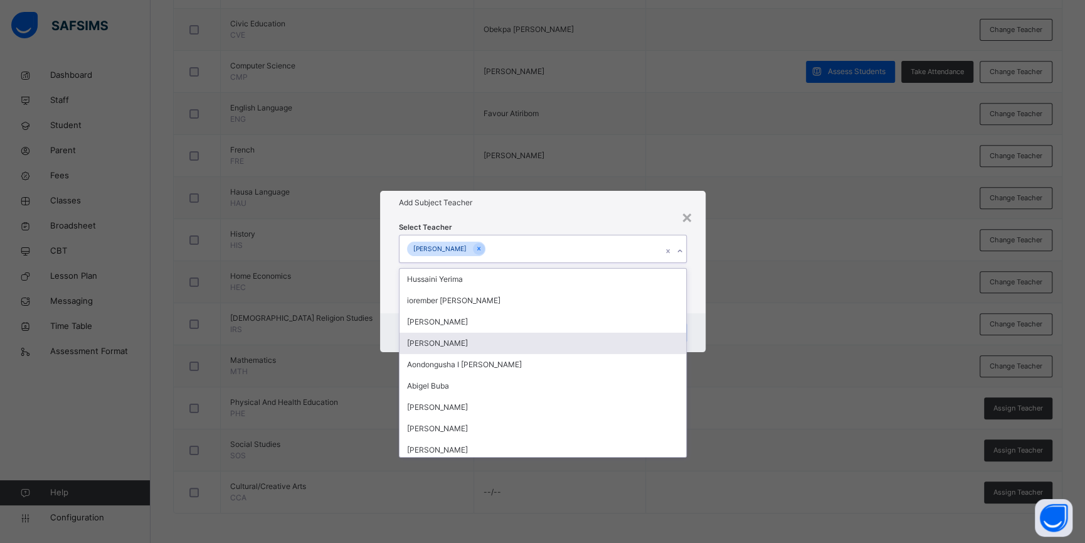
click at [694, 334] on div "Cancel Save" at bounding box center [543, 332] width 326 height 39
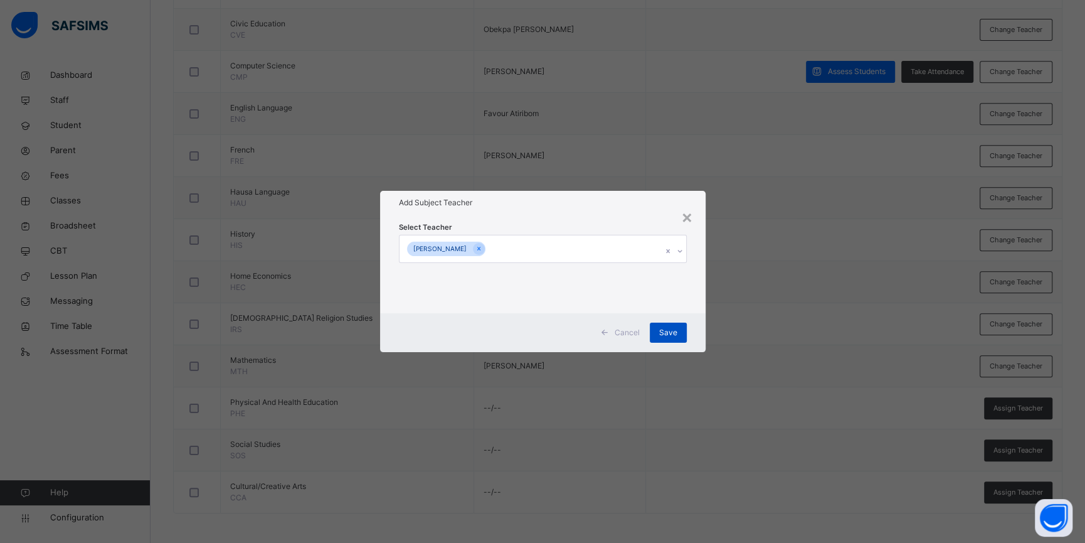
click at [656, 333] on div "Save" at bounding box center [668, 332] width 37 height 20
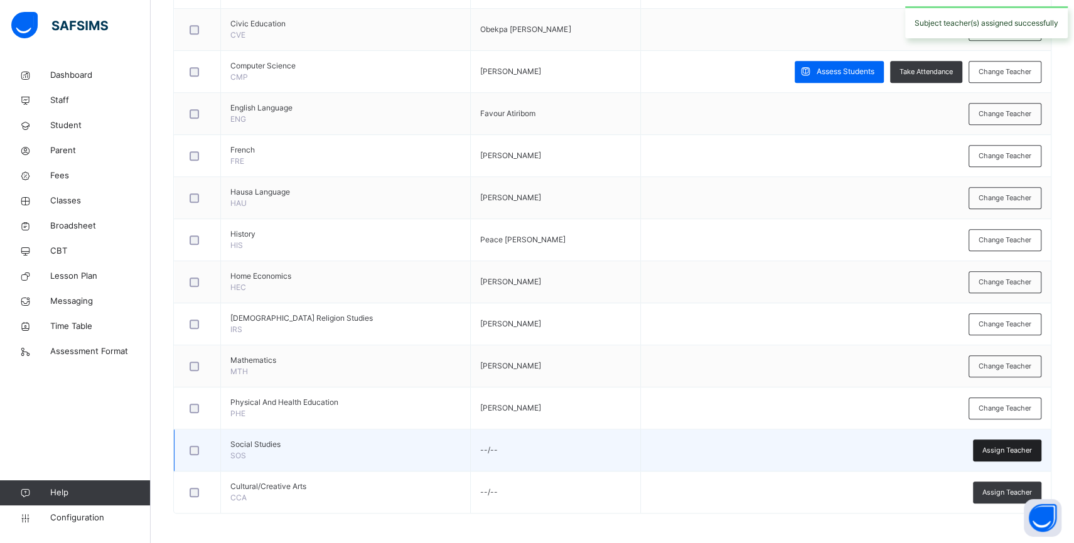
click at [998, 449] on span "Assign Teacher" at bounding box center [1007, 450] width 50 height 11
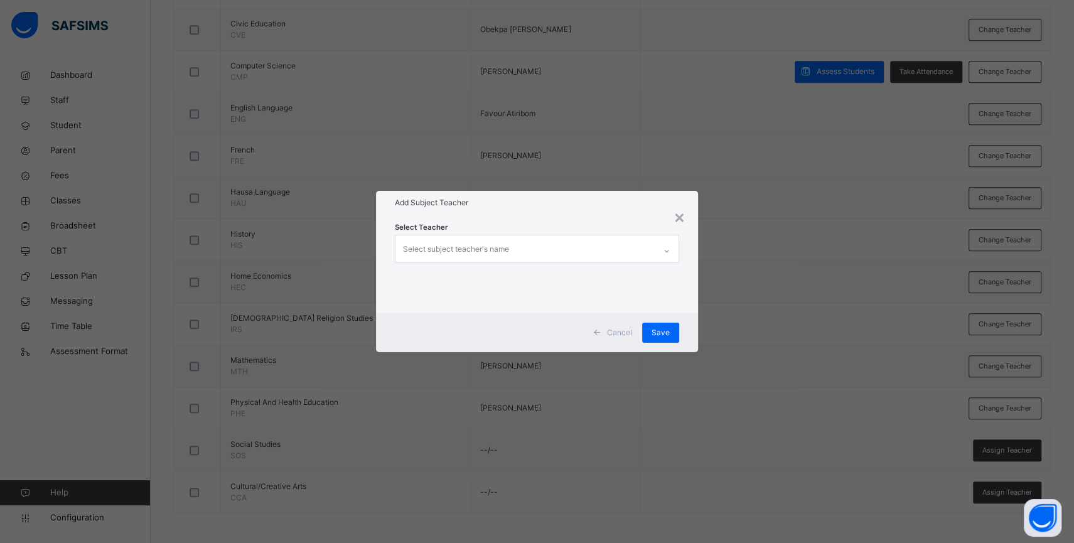
click at [482, 238] on div "Select subject teacher's name" at bounding box center [456, 249] width 106 height 24
type input "****"
click at [509, 271] on div "[PERSON_NAME]" at bounding box center [536, 279] width 283 height 21
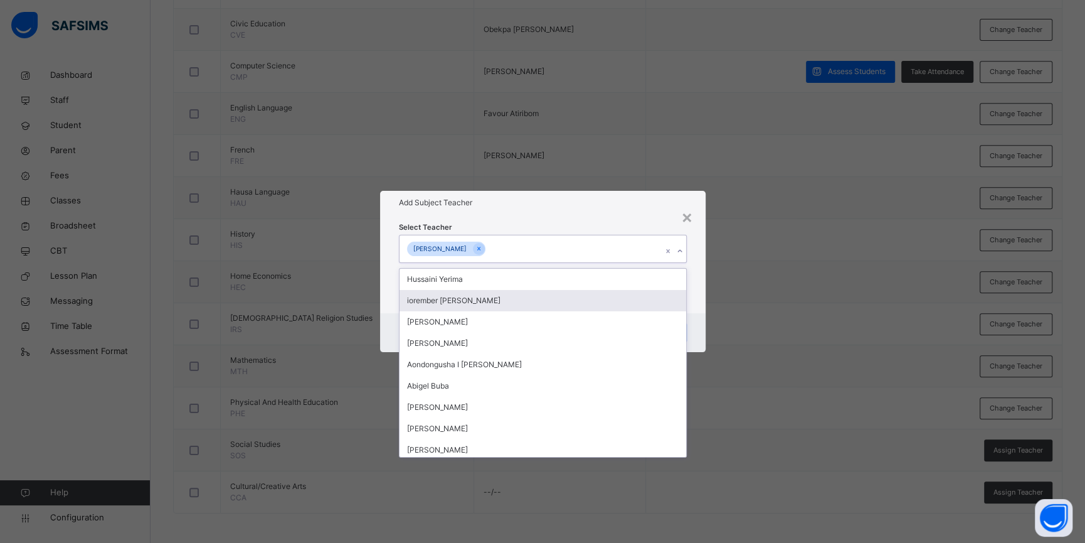
click at [687, 304] on div "Select Teacher option [PERSON_NAME], selected. option iorember [PERSON_NAME] fo…" at bounding box center [543, 264] width 326 height 98
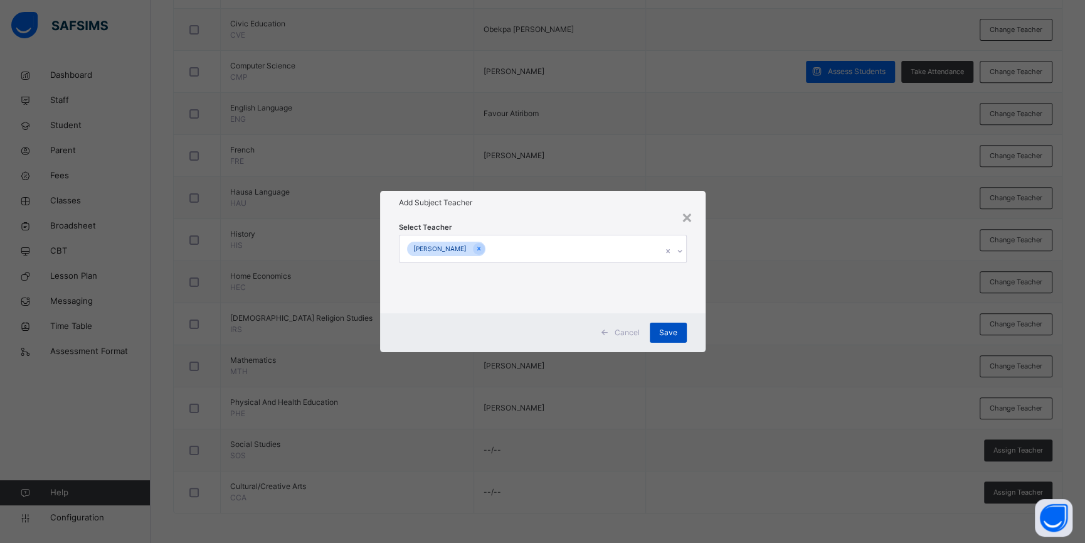
click at [679, 328] on div "Save" at bounding box center [668, 332] width 37 height 20
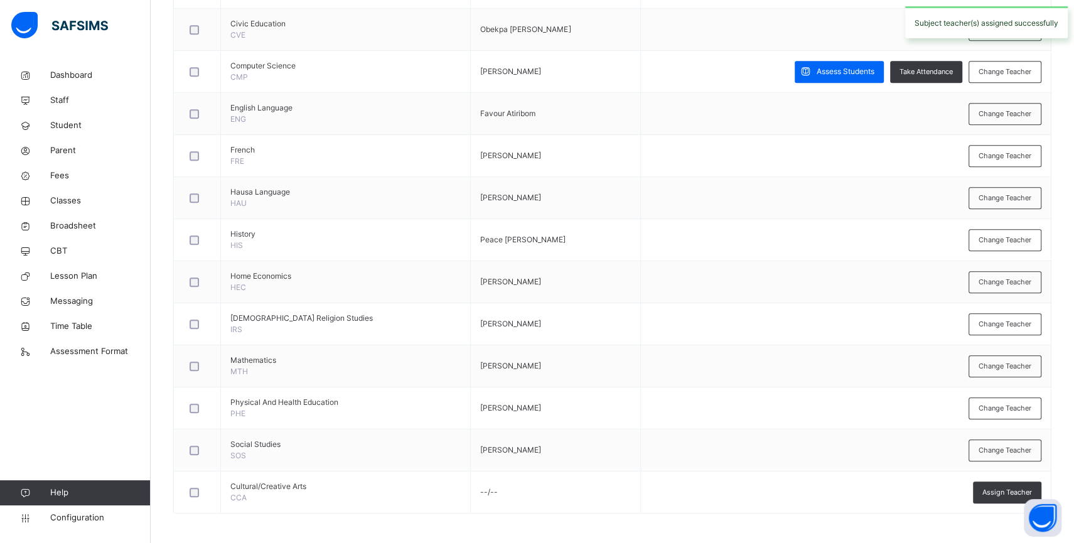
click at [655, 329] on td "Change Teacher" at bounding box center [845, 324] width 410 height 42
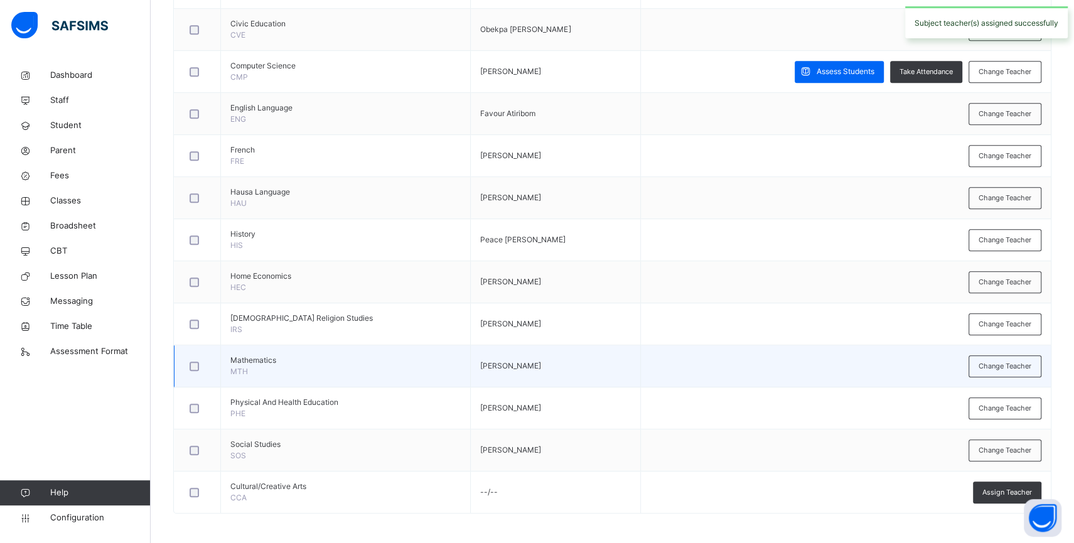
scroll to position [563, 0]
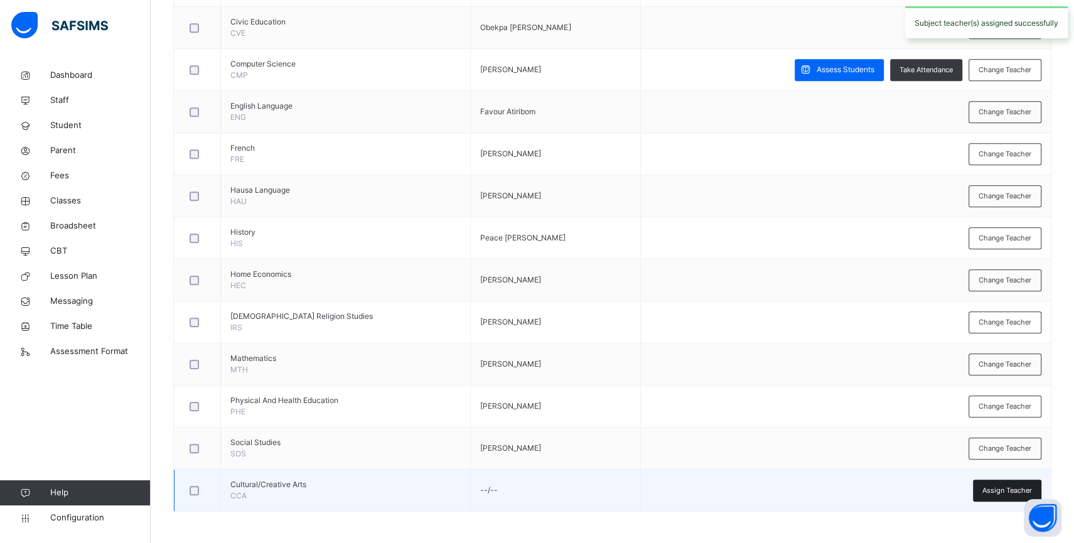
click at [992, 481] on div "Assign Teacher" at bounding box center [1006, 490] width 68 height 22
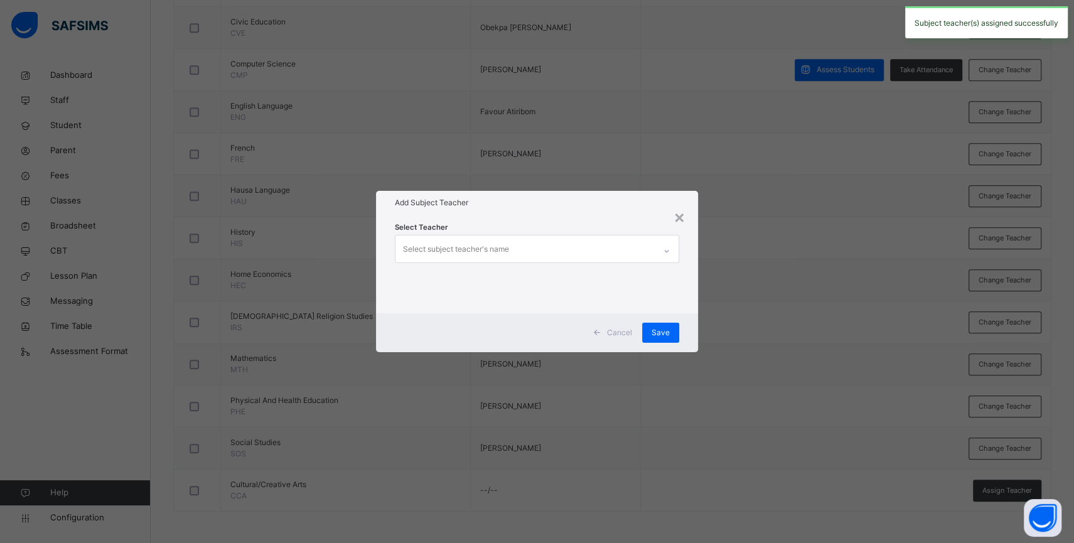
click at [586, 239] on div "Select subject teacher's name" at bounding box center [524, 248] width 259 height 26
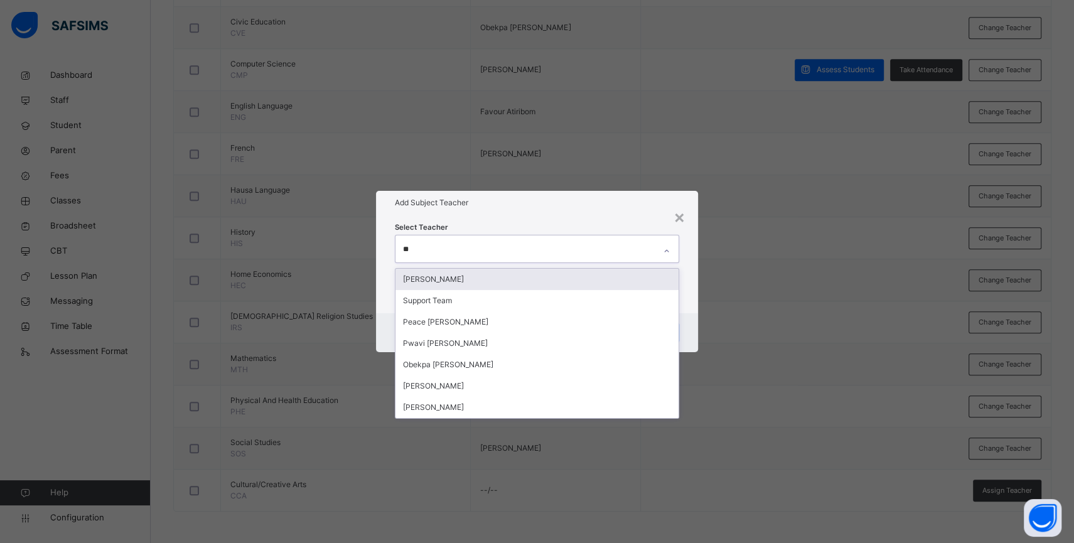
type input "***"
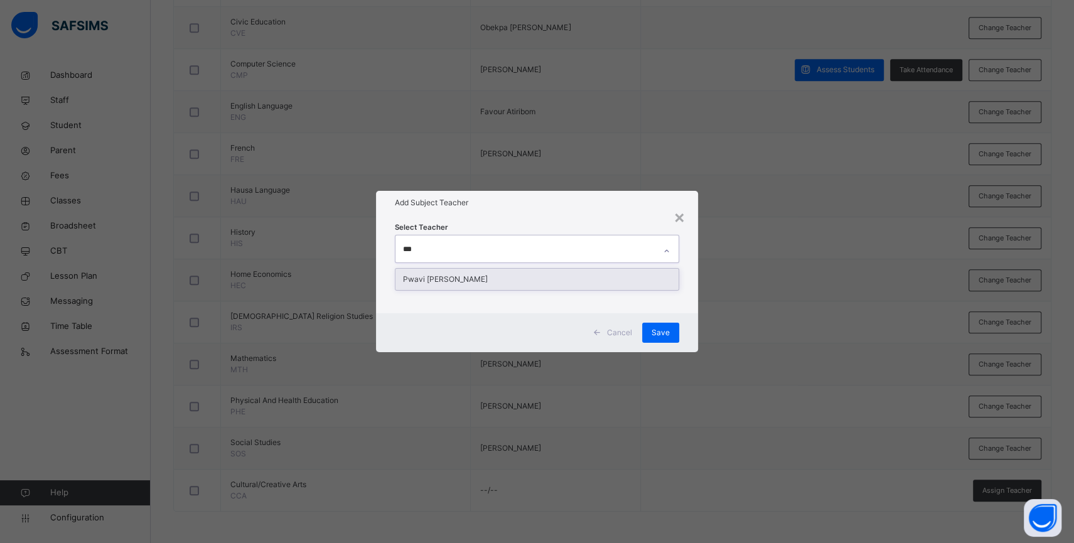
click at [548, 270] on div "Pwavi [PERSON_NAME]" at bounding box center [536, 279] width 283 height 21
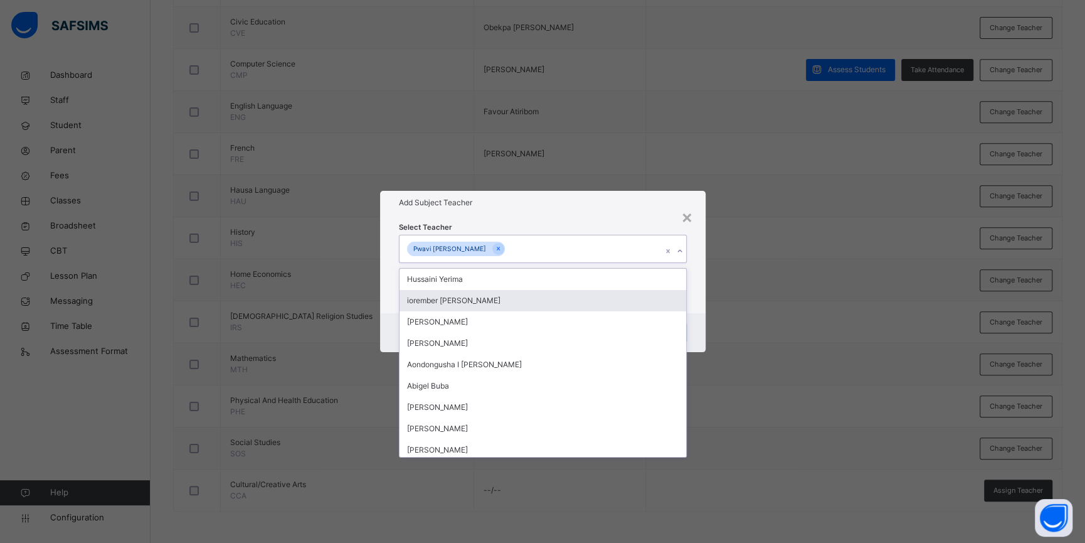
click at [691, 311] on div "Select Teacher option [PERSON_NAME], selected. option iorember [PERSON_NAME] fo…" at bounding box center [543, 264] width 326 height 98
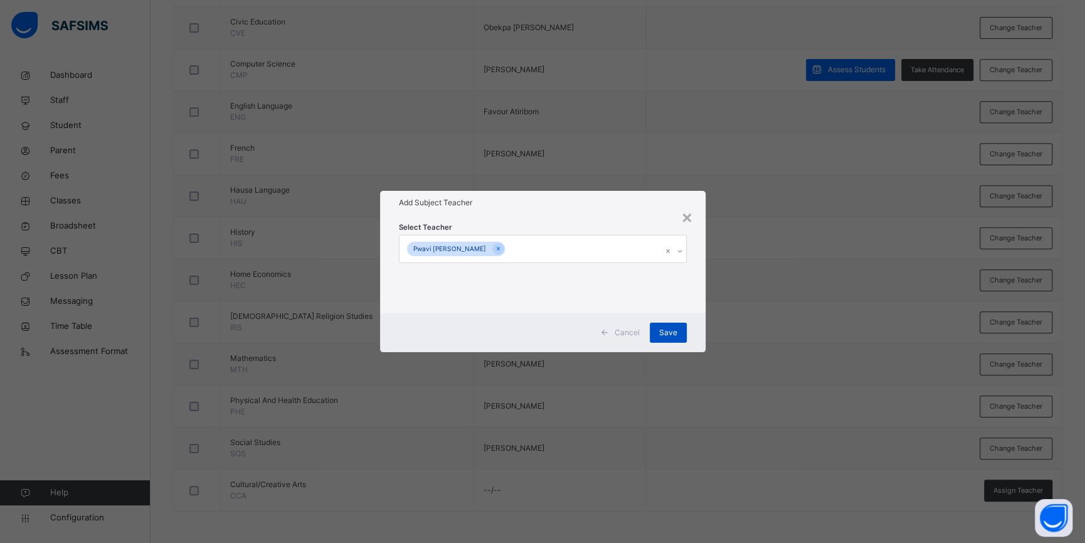
click at [681, 332] on div "Save" at bounding box center [668, 332] width 37 height 20
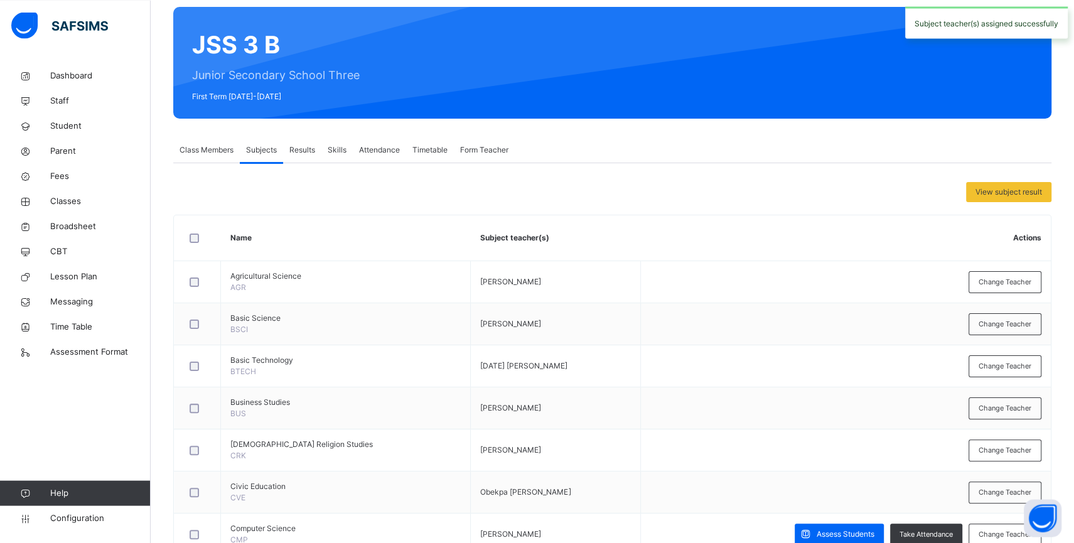
scroll to position [0, 0]
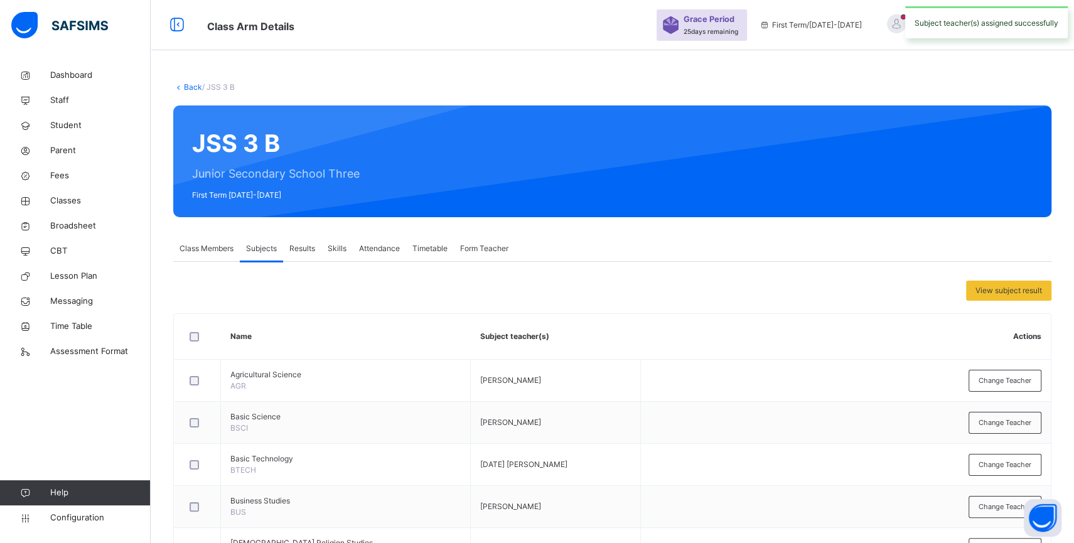
click at [189, 83] on link "Back" at bounding box center [193, 86] width 18 height 9
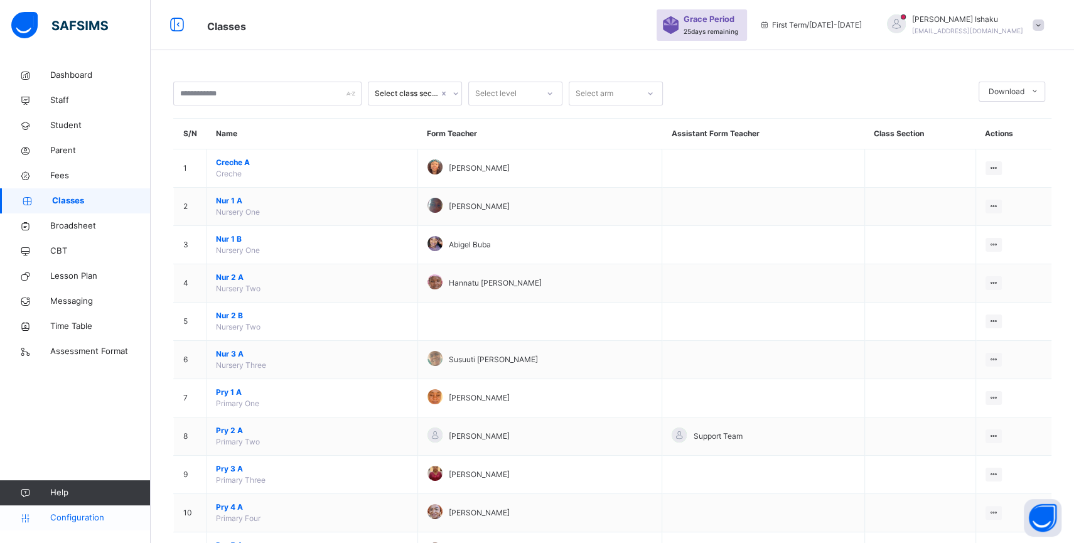
click at [90, 523] on span "Configuration" at bounding box center [100, 517] width 100 height 13
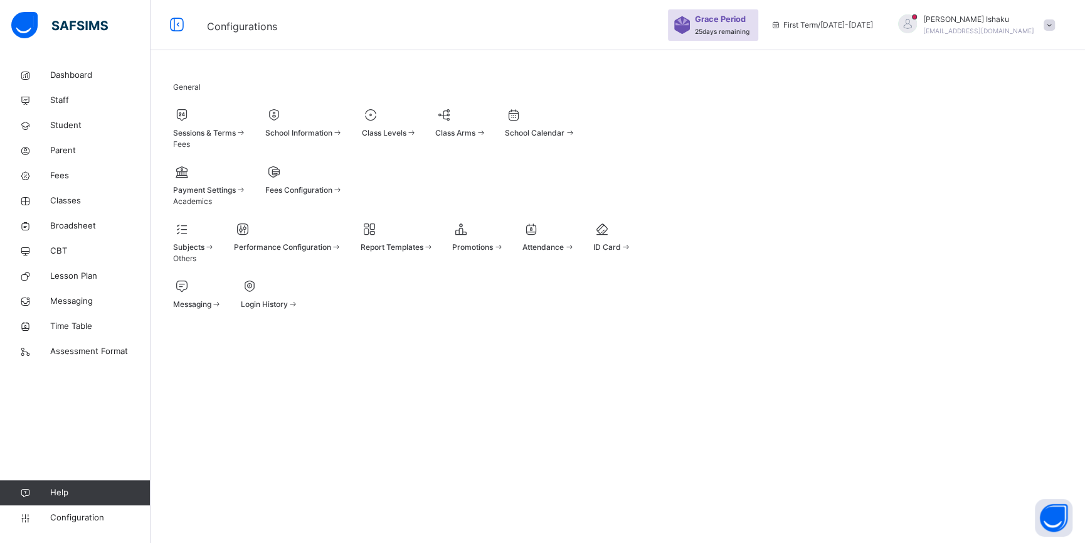
click at [247, 122] on div at bounding box center [209, 114] width 73 height 19
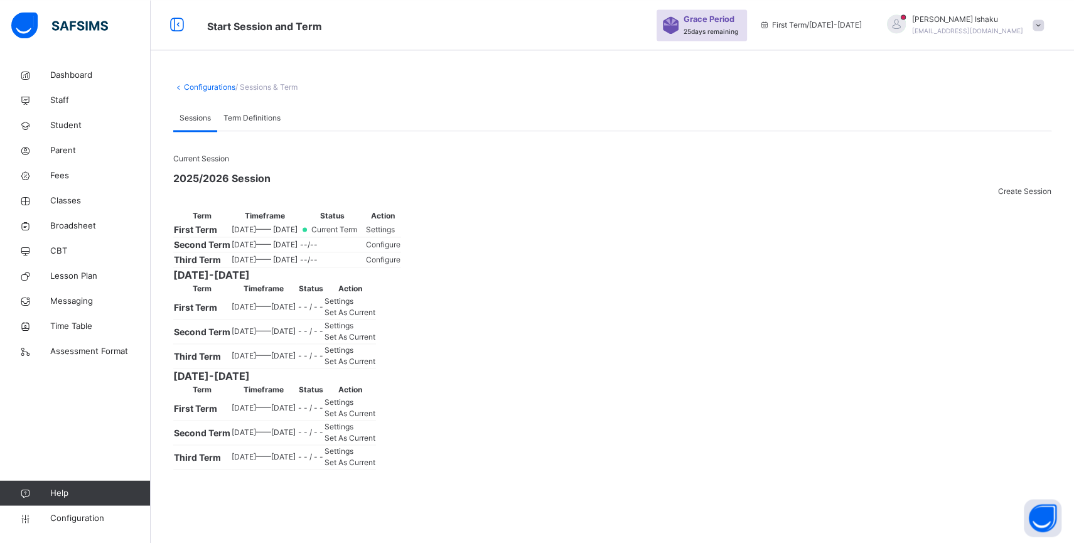
scroll to position [26, 0]
click at [395, 234] on span "Settings" at bounding box center [380, 229] width 29 height 9
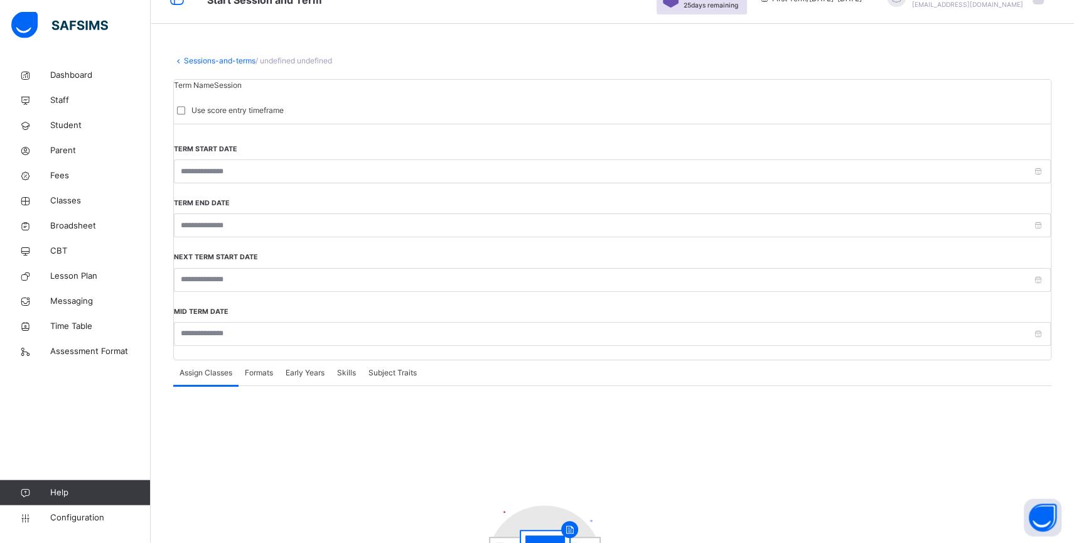
type input "**********"
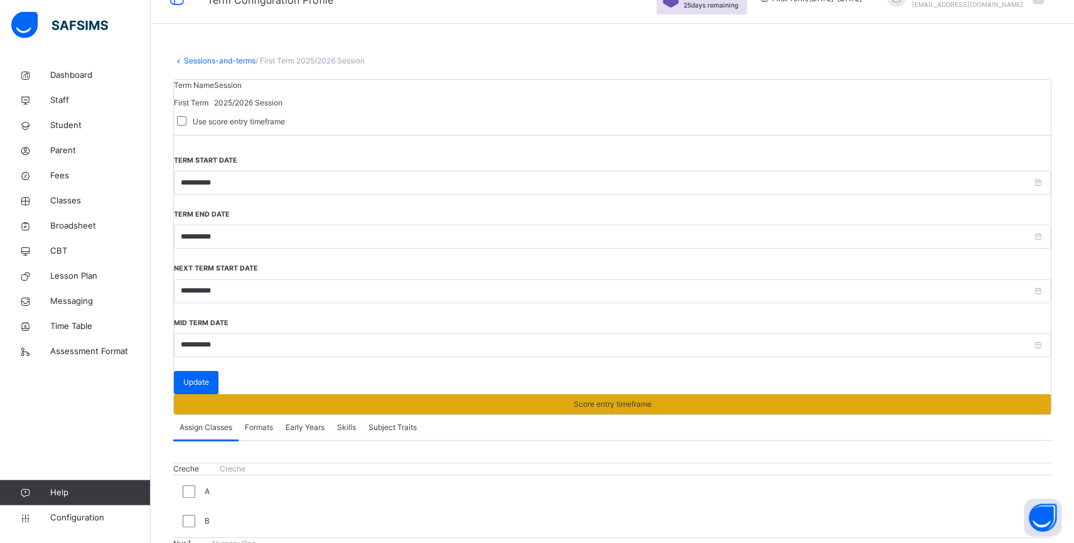
click at [651, 398] on span "Score entry timeframe" at bounding box center [612, 403] width 78 height 11
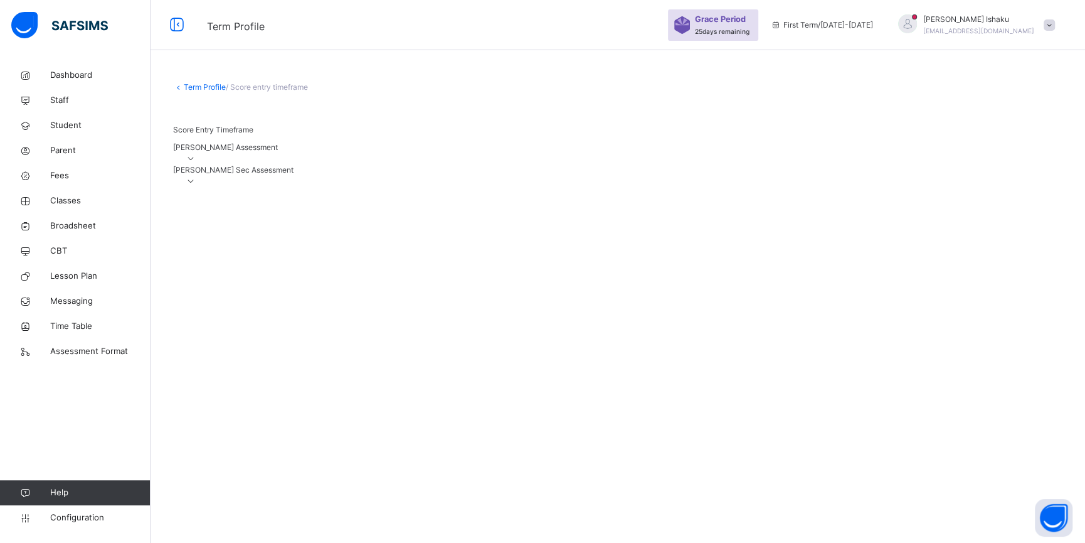
click at [196, 163] on icon at bounding box center [191, 158] width 11 height 9
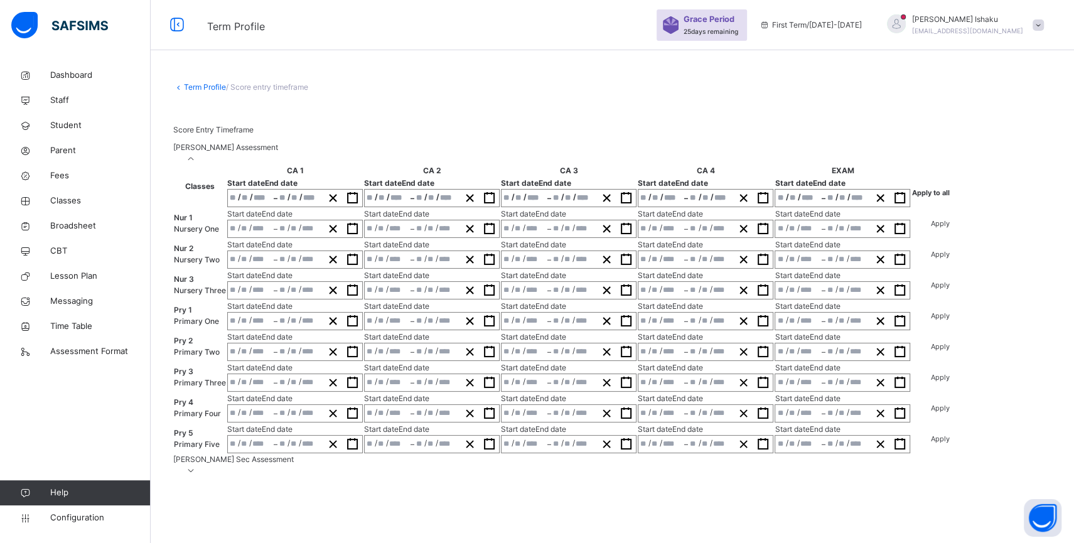
click at [210, 86] on link "Term Profile" at bounding box center [205, 86] width 42 height 9
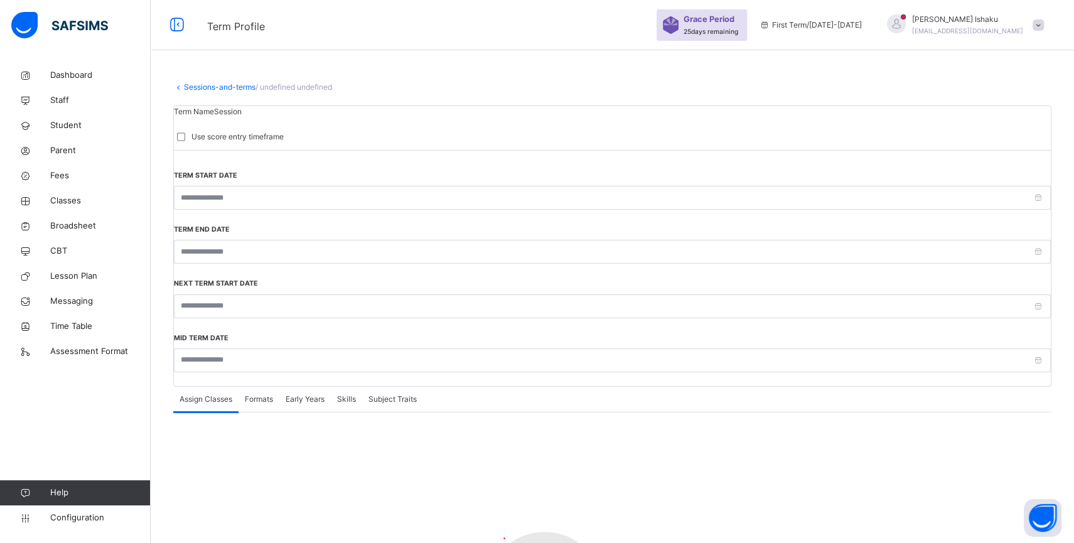
type input "**********"
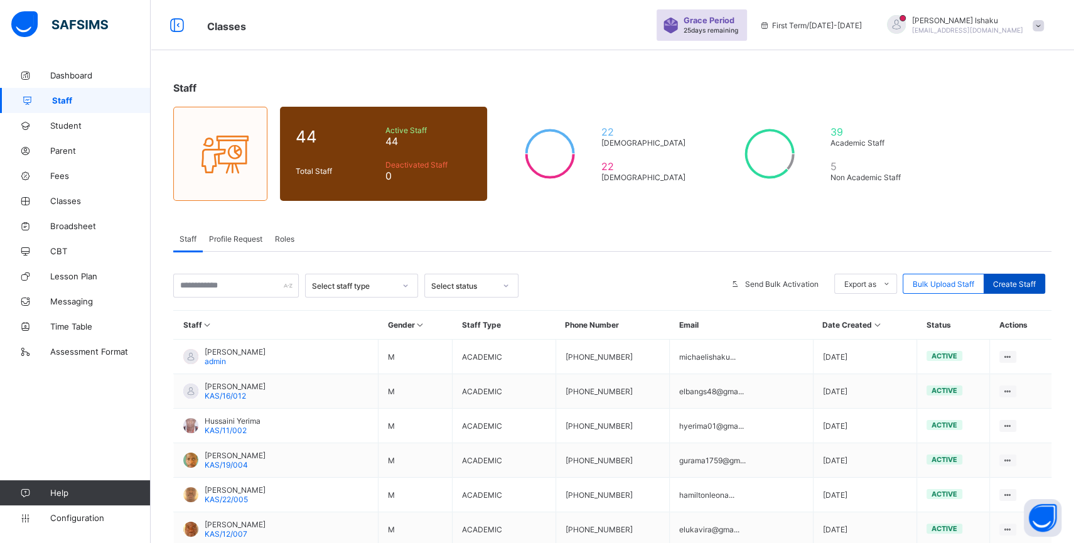
click at [1034, 287] on span "Create Staff" at bounding box center [1014, 283] width 43 height 9
select select "**"
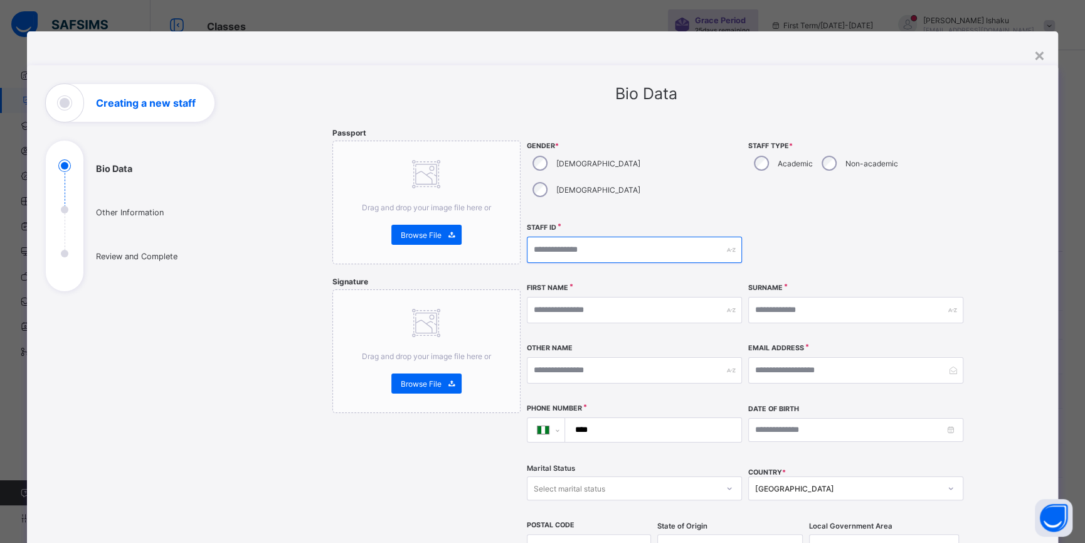
click at [678, 237] on input "text" at bounding box center [634, 250] width 215 height 26
type input "**********"
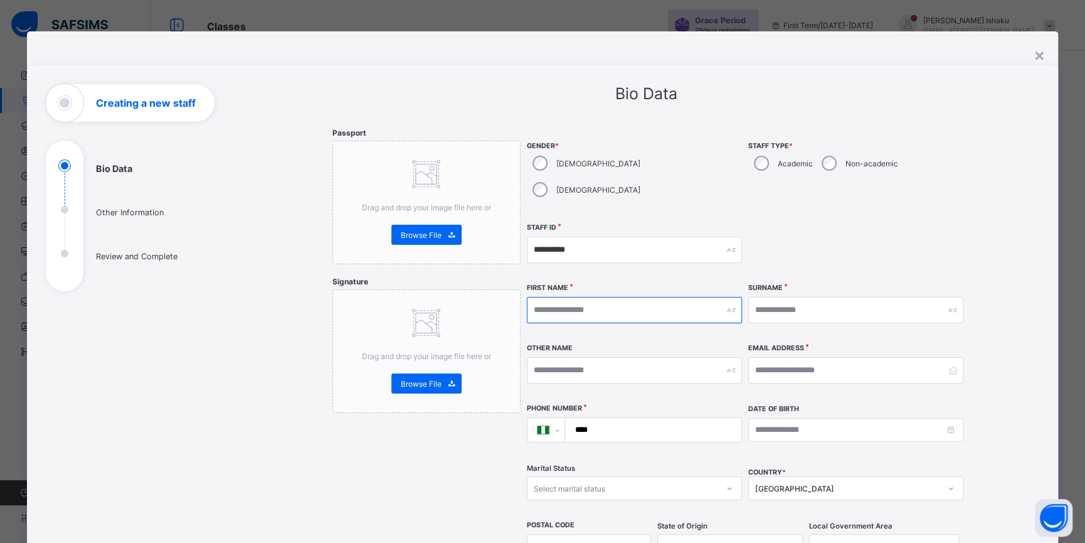
click at [673, 297] on input "text" at bounding box center [634, 310] width 215 height 26
type input "********"
click at [789, 297] on input "text" at bounding box center [856, 310] width 215 height 26
type input "*"
type input "****"
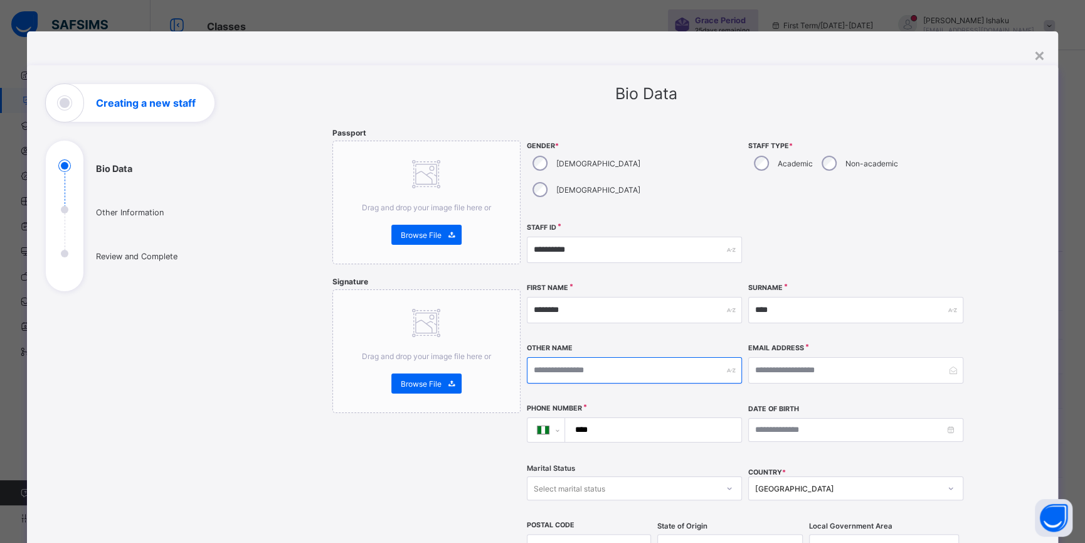
click at [685, 357] on input "text" at bounding box center [634, 370] width 215 height 26
type input "*******"
click at [660, 418] on input "****" at bounding box center [651, 430] width 166 height 24
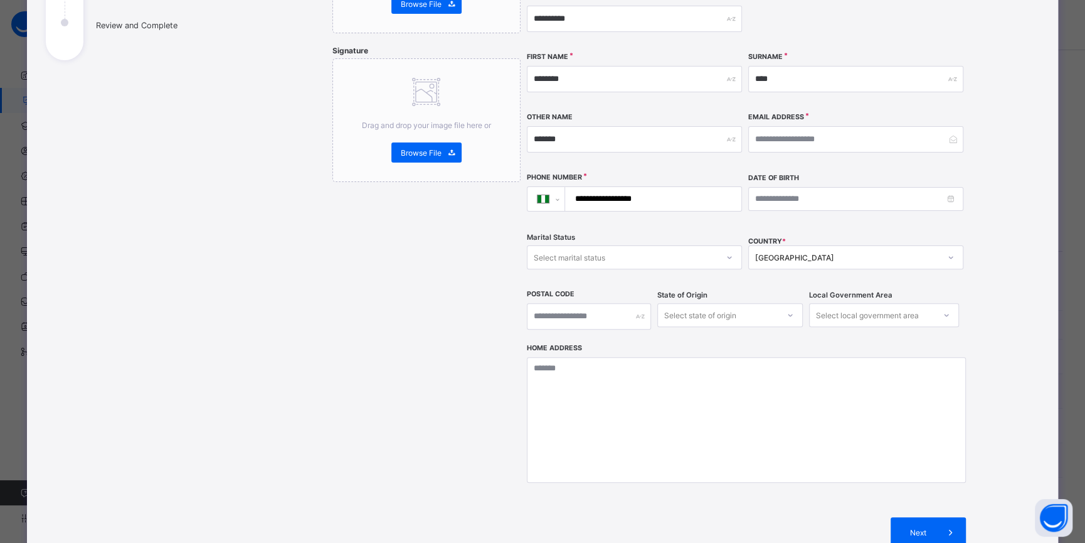
scroll to position [262, 0]
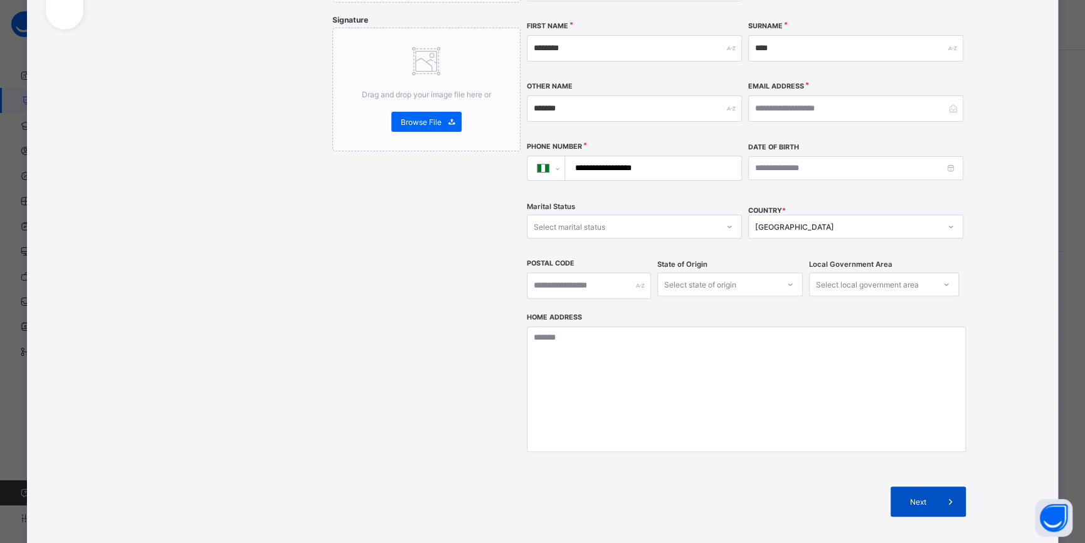
type input "**********"
click at [904, 497] on span "Next" at bounding box center [918, 501] width 36 height 9
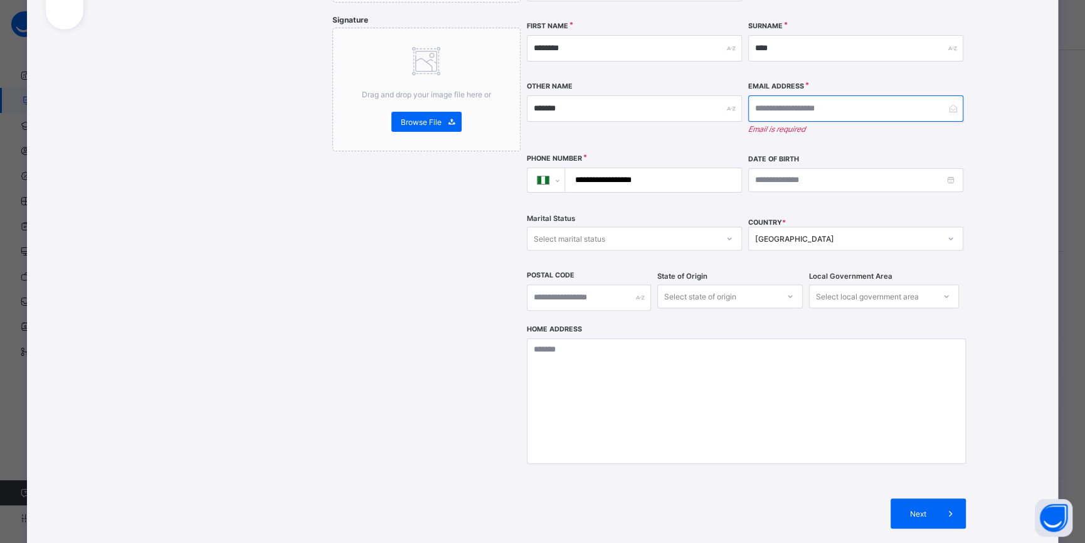
click at [800, 95] on input "email" at bounding box center [856, 108] width 215 height 26
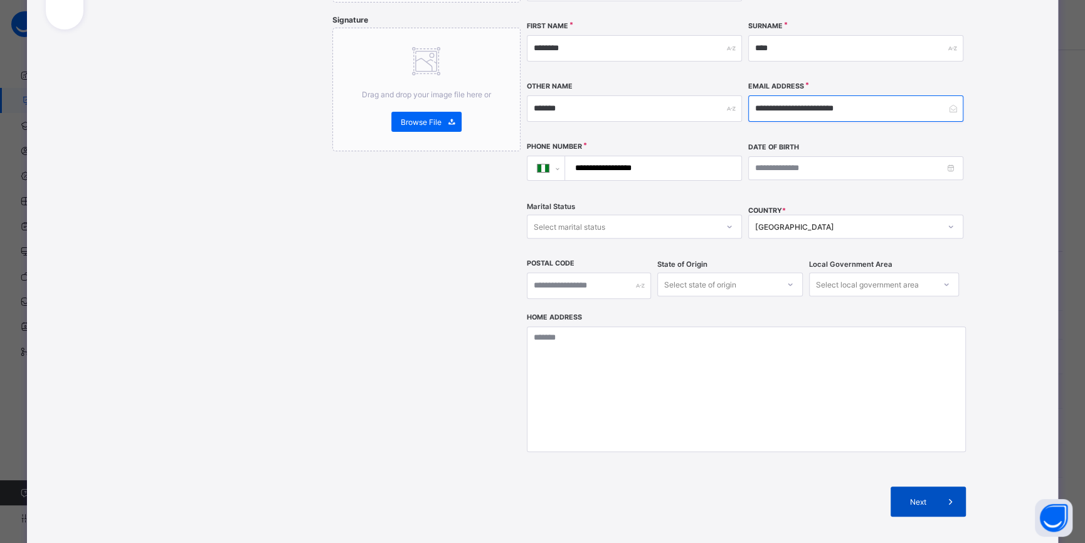
type input "**********"
click at [930, 486] on div "Next" at bounding box center [928, 501] width 75 height 30
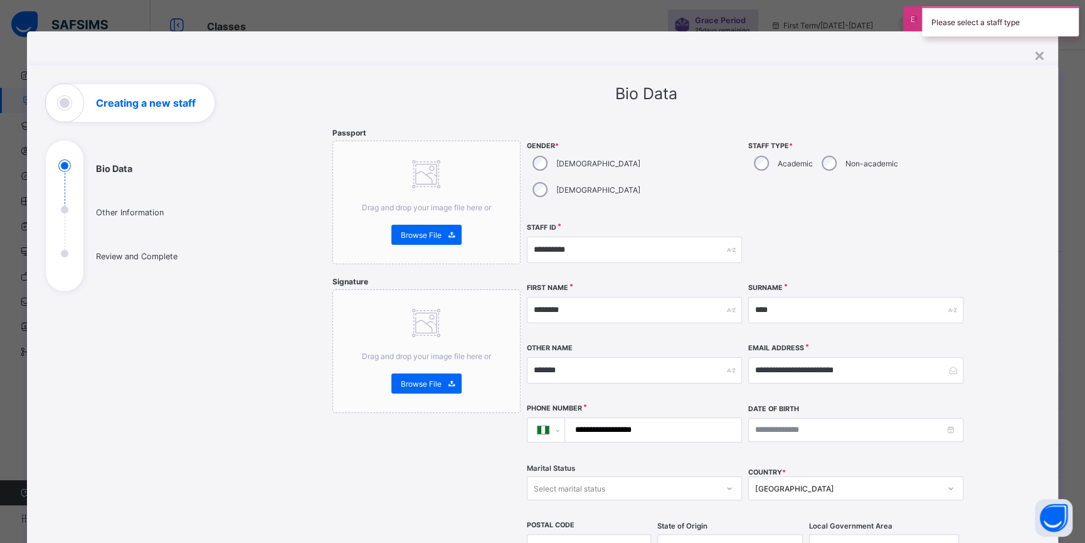
scroll to position [334, 0]
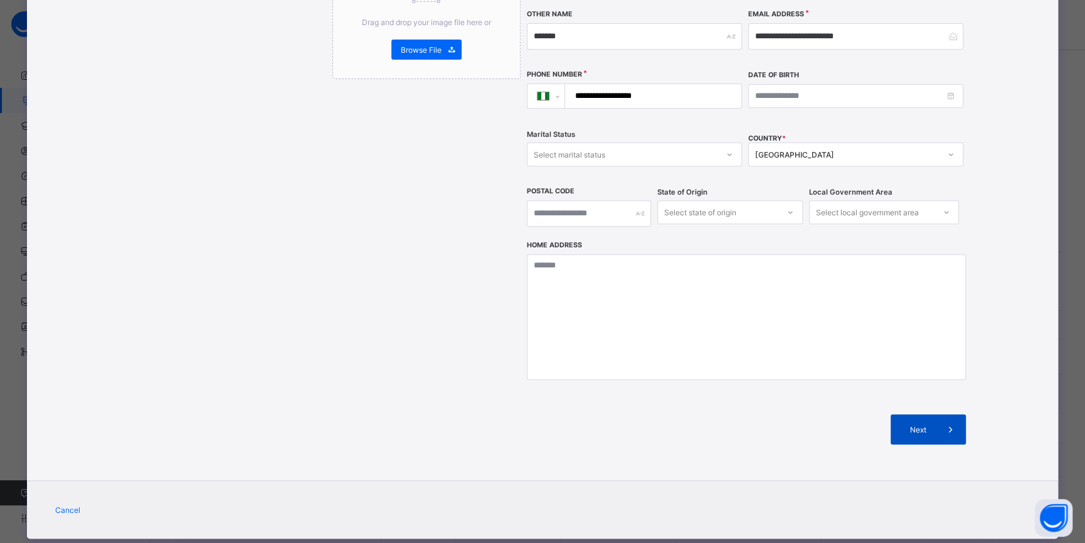
click at [913, 425] on span "Next" at bounding box center [918, 429] width 36 height 9
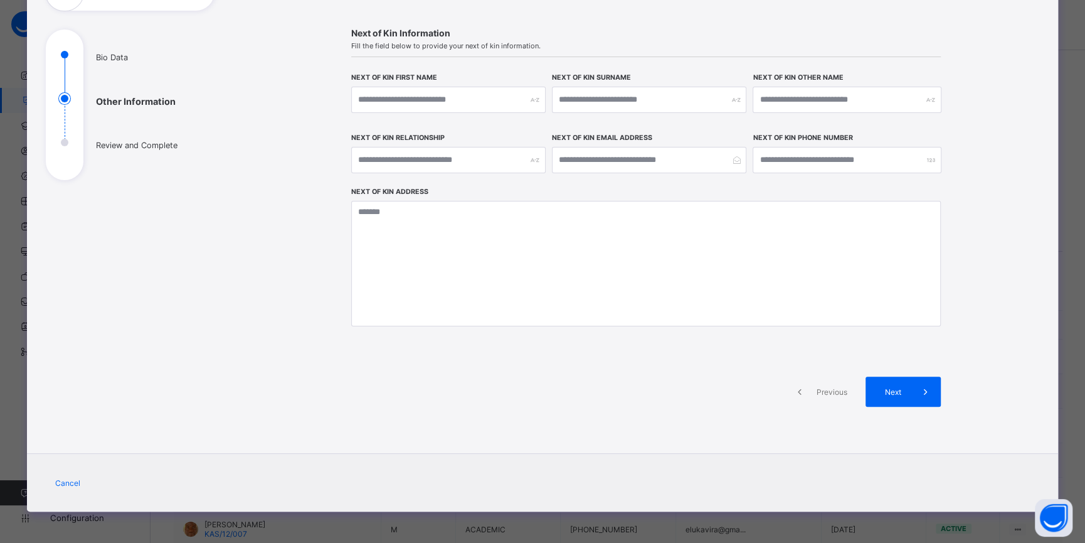
scroll to position [109, 0]
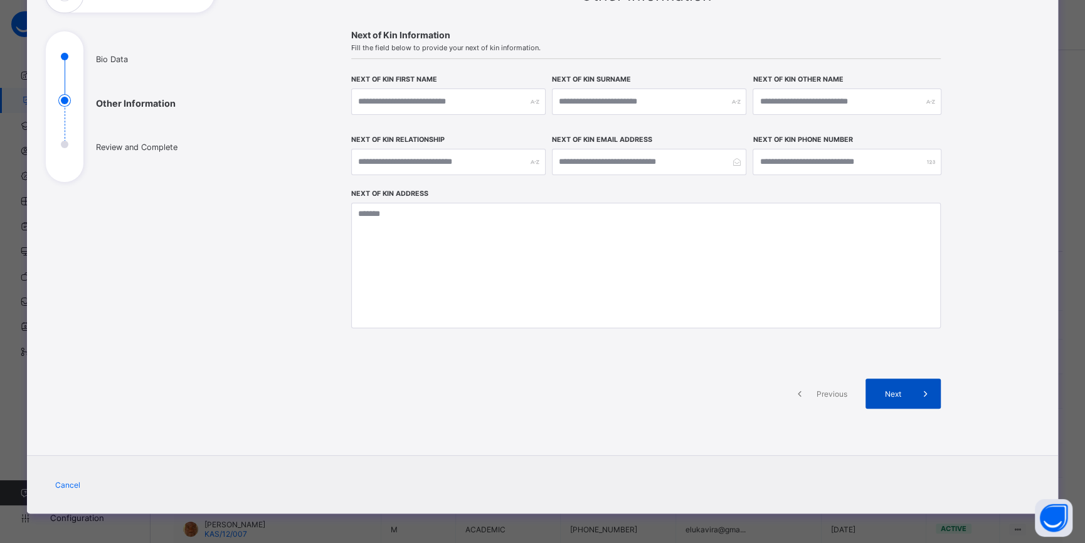
click at [890, 384] on div "Next" at bounding box center [903, 393] width 75 height 30
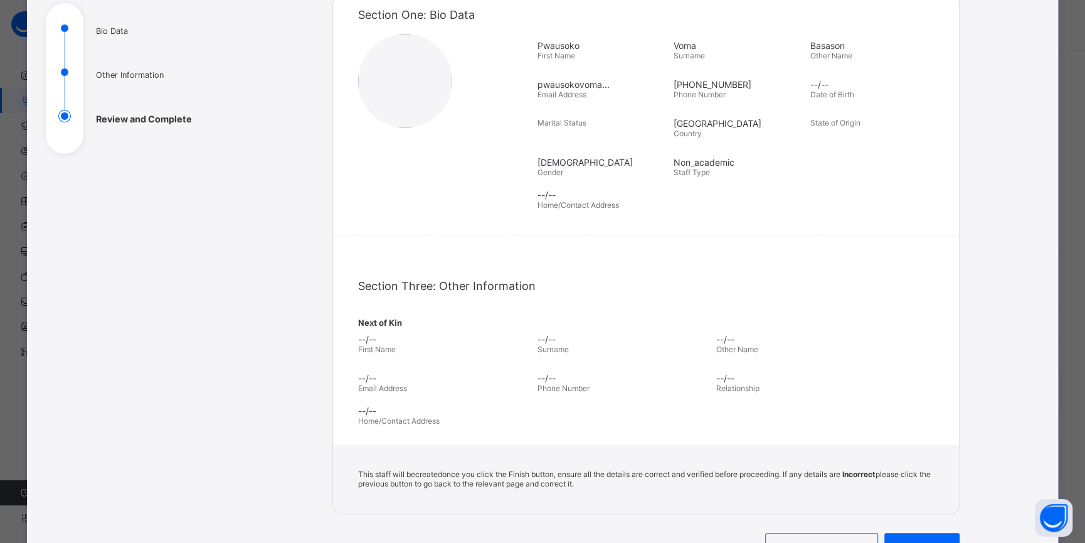
scroll to position [189, 0]
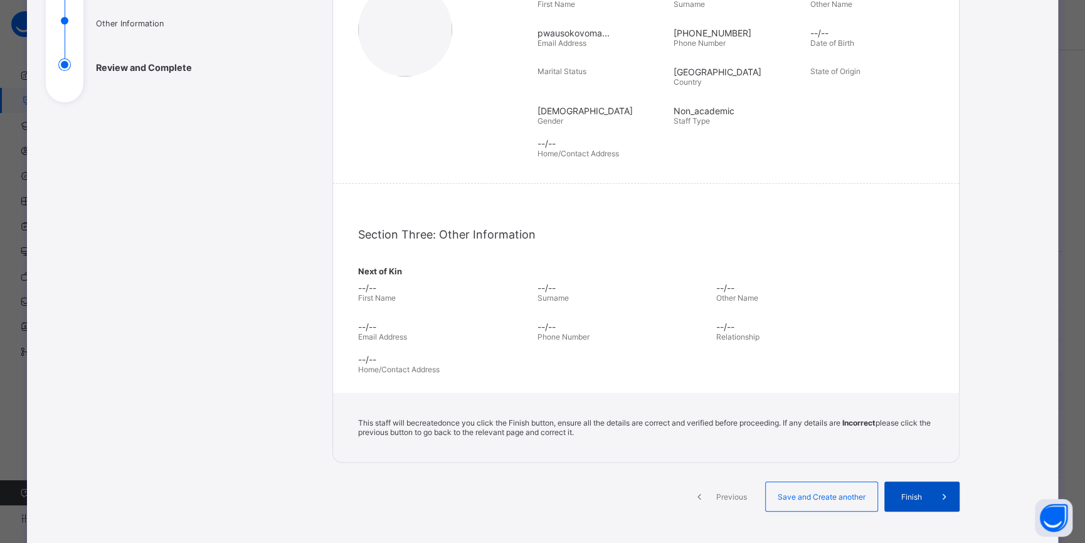
click at [903, 481] on div "Finish" at bounding box center [922, 496] width 75 height 30
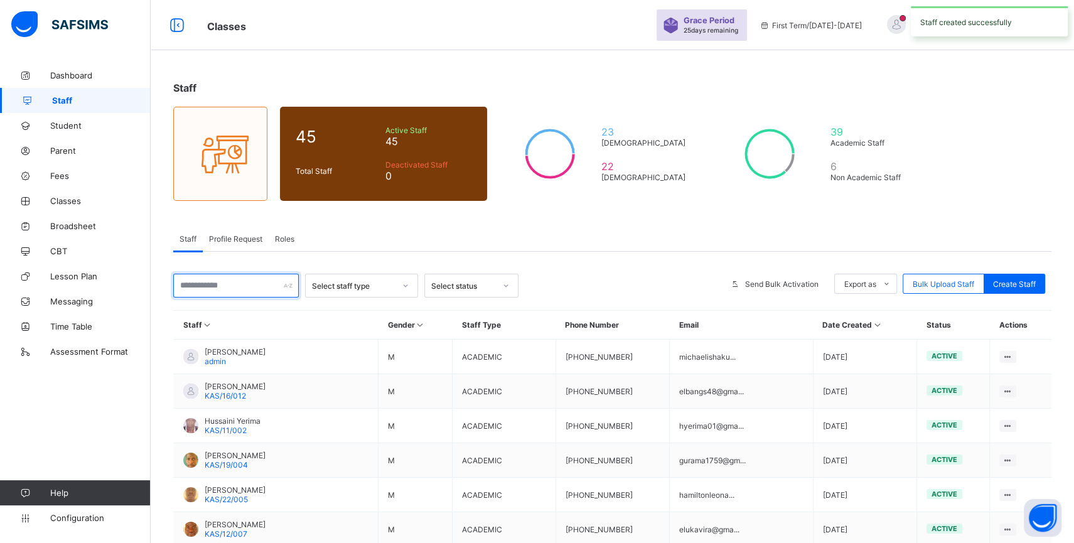
click at [268, 288] on input "text" at bounding box center [235, 286] width 125 height 24
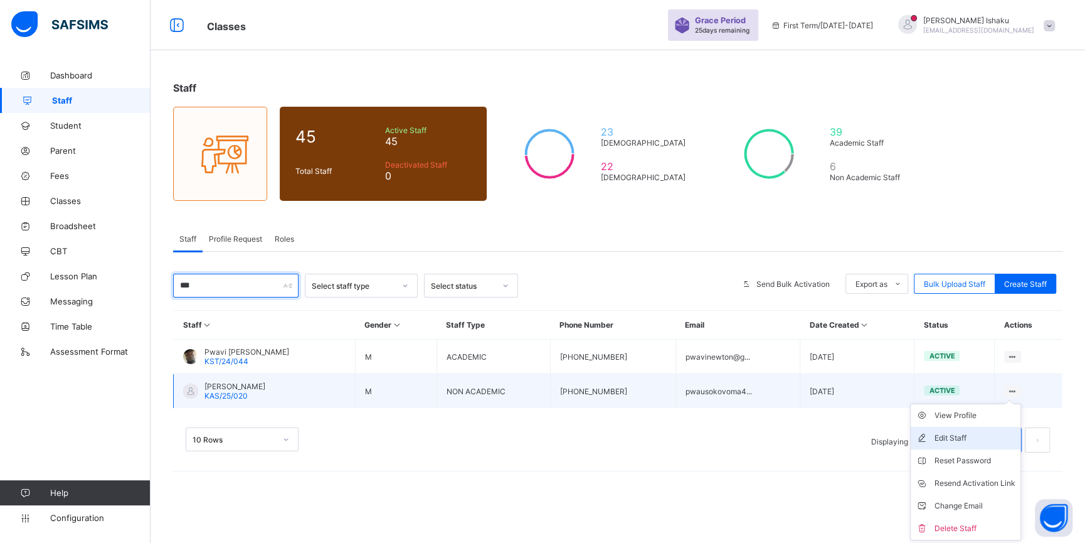
type input "***"
click at [973, 436] on div "Edit Staff" at bounding box center [975, 438] width 81 height 13
select select "**"
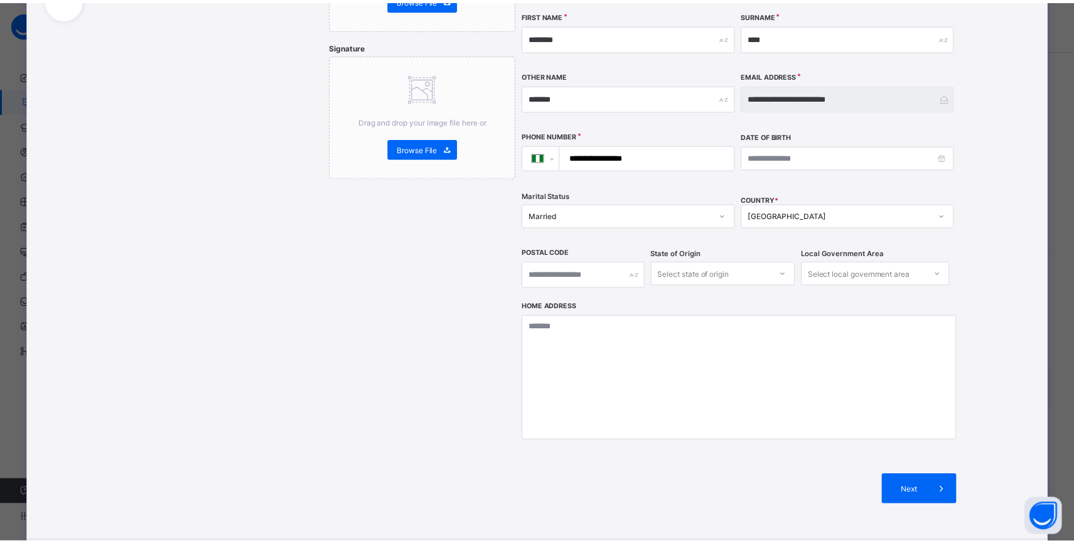
scroll to position [0, 0]
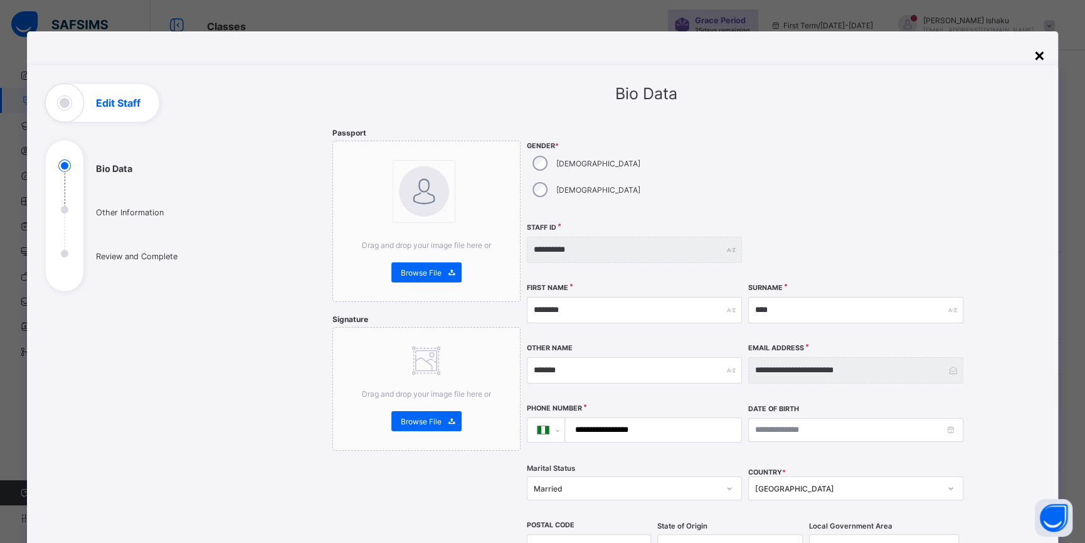
click at [1034, 55] on div "×" at bounding box center [1040, 54] width 12 height 21
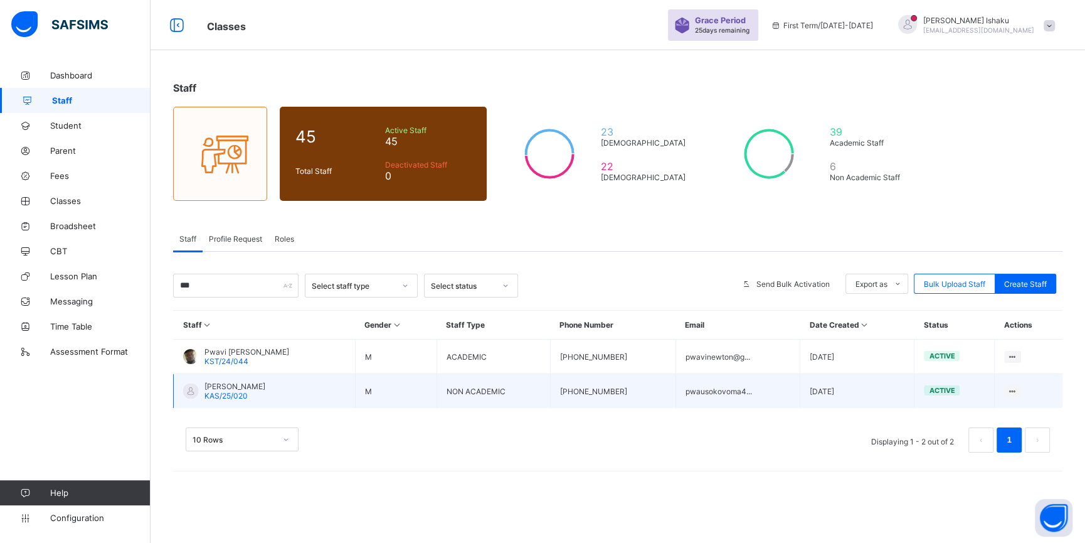
click at [232, 386] on span "Pwausoko Basason Voma" at bounding box center [235, 385] width 61 height 9
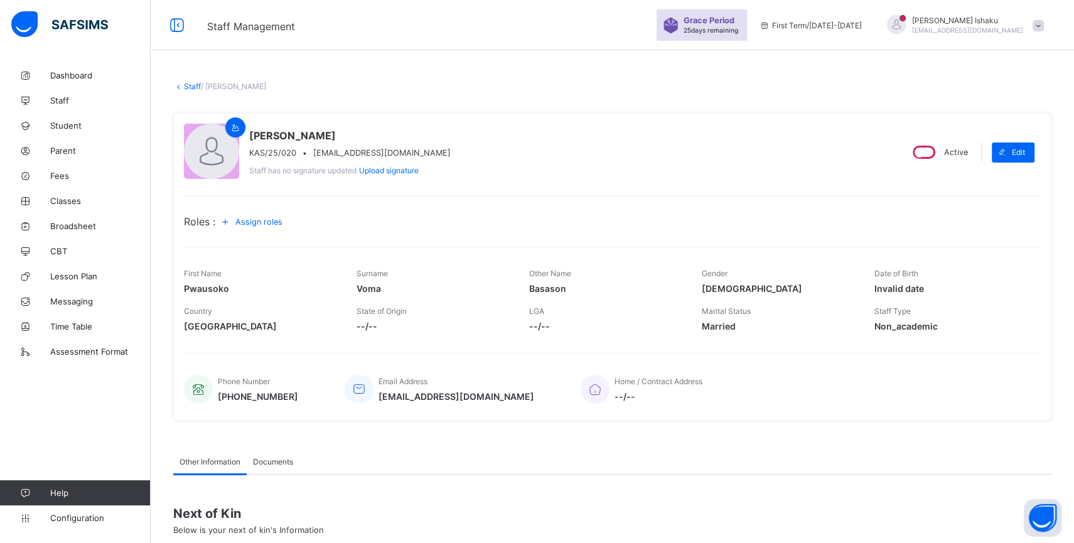
click at [268, 218] on span "Assign roles" at bounding box center [258, 221] width 47 height 9
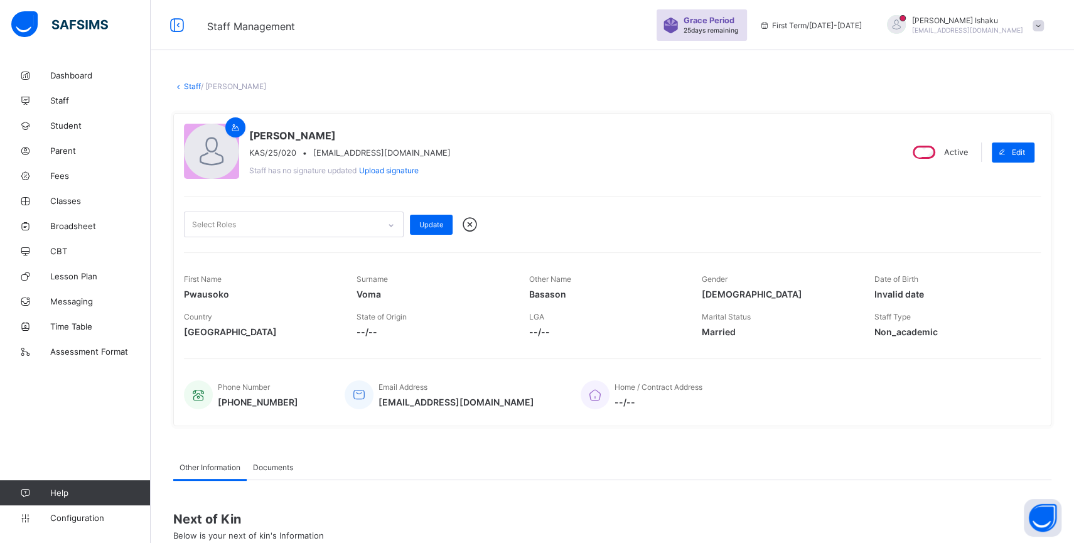
click at [384, 227] on div at bounding box center [390, 225] width 21 height 20
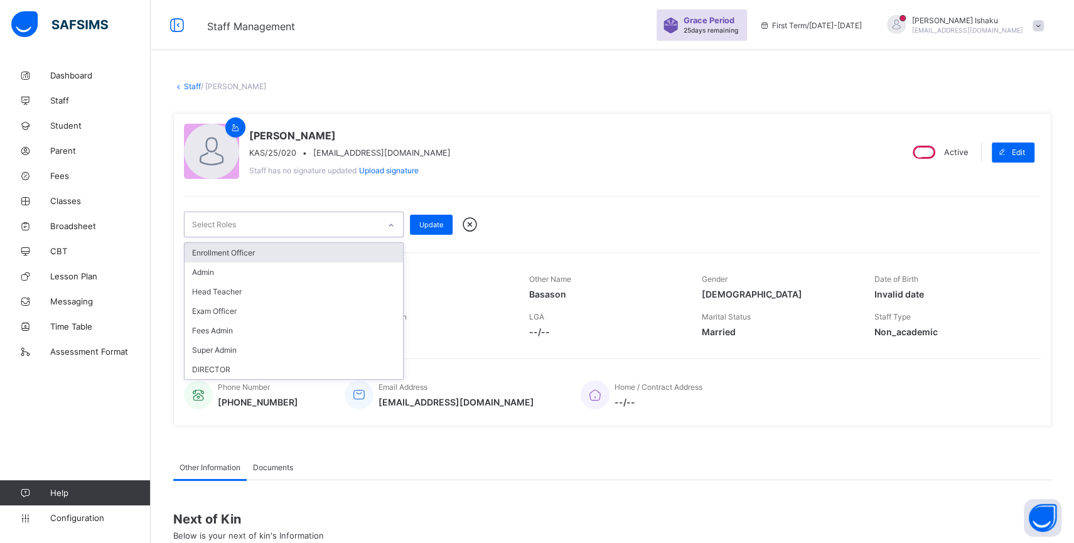
click at [359, 254] on div "Enrollment Officer" at bounding box center [293, 252] width 218 height 19
click at [435, 227] on span "Update" at bounding box center [431, 225] width 24 height 9
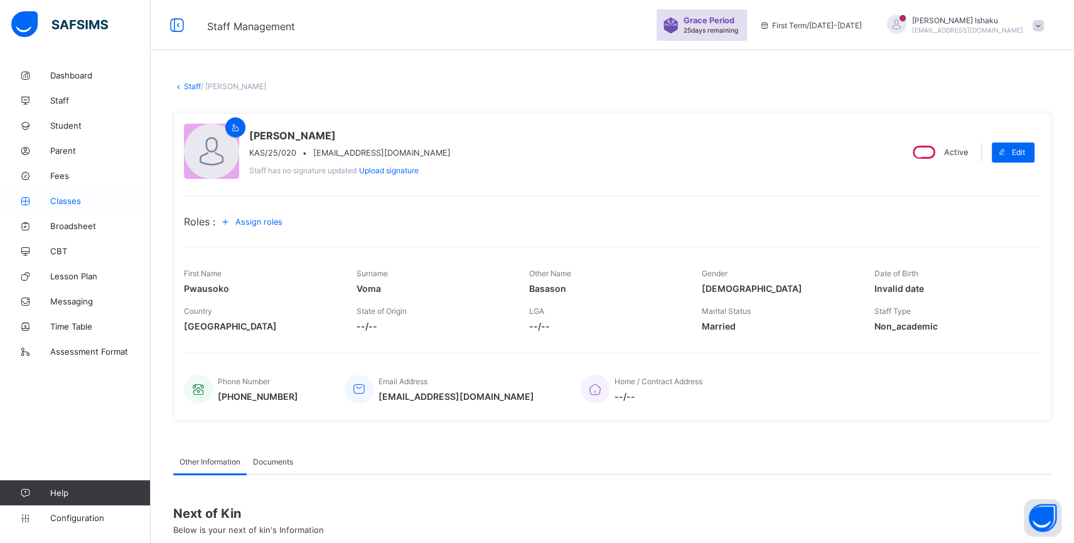
click at [71, 202] on span "Classes" at bounding box center [100, 201] width 100 height 10
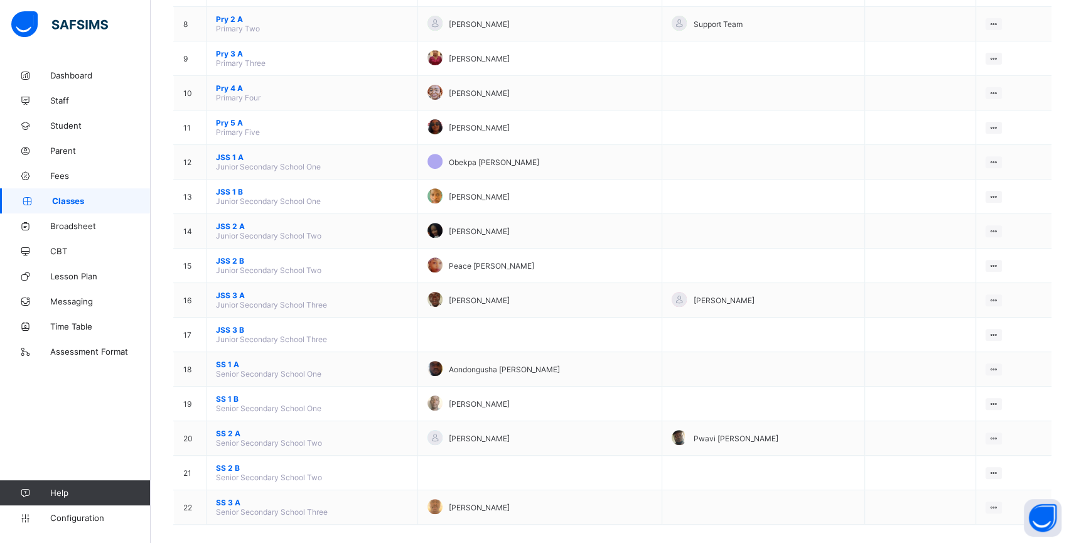
scroll to position [392, 0]
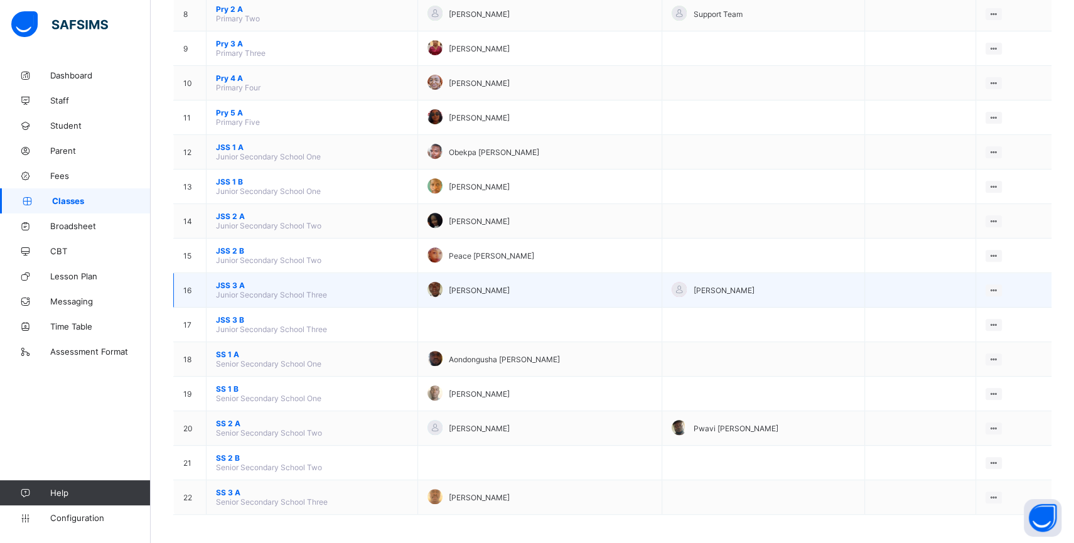
click at [235, 284] on span "JSS 3 A" at bounding box center [312, 284] width 192 height 9
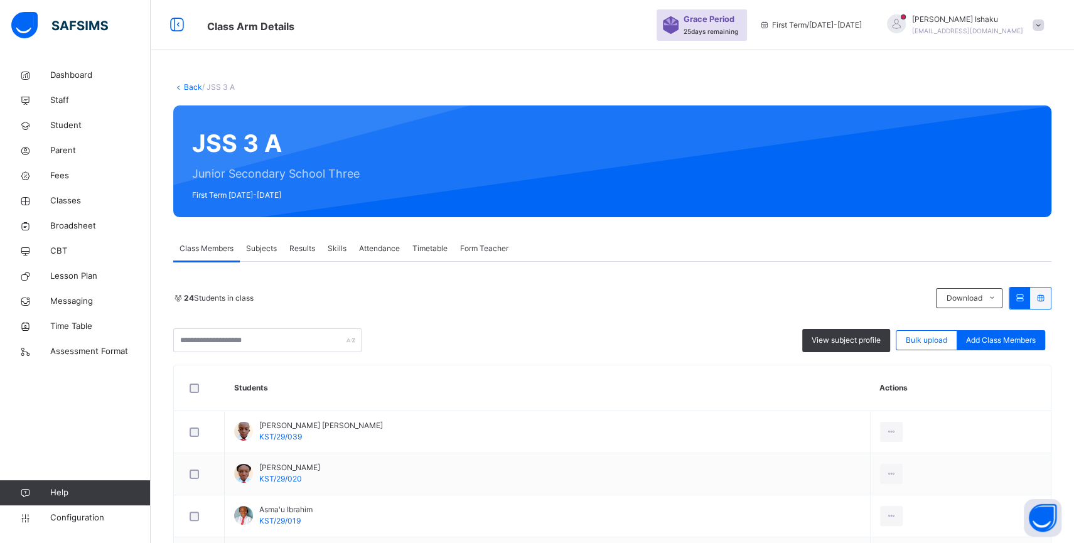
click at [272, 248] on span "Subjects" at bounding box center [261, 248] width 31 height 11
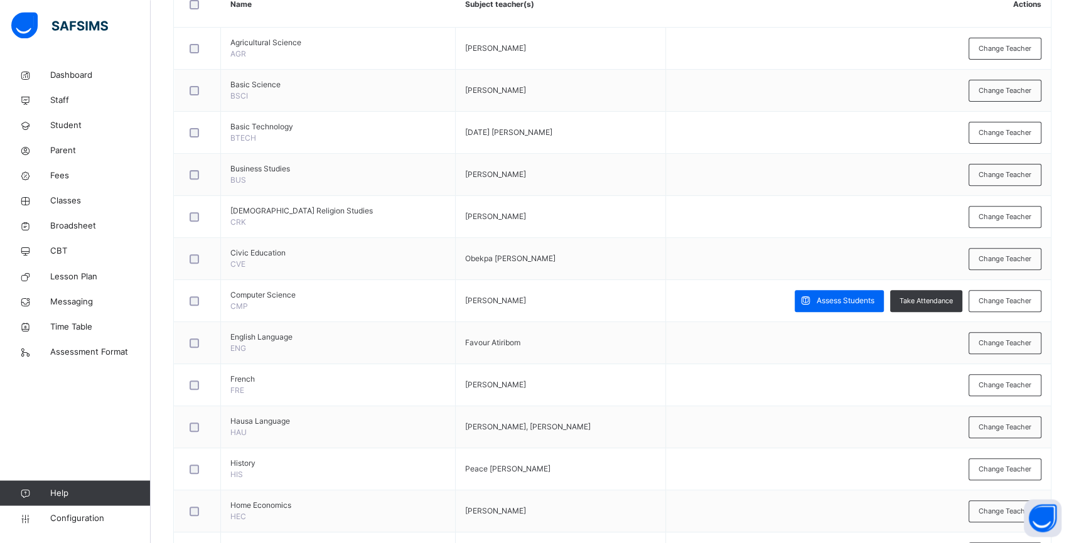
scroll to position [327, 0]
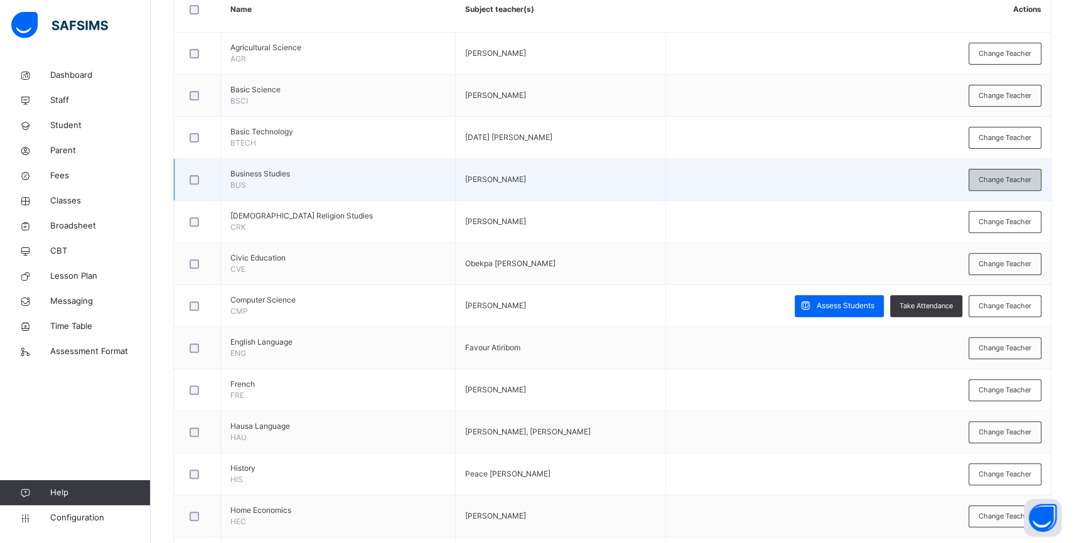
click at [1004, 178] on span "Change Teacher" at bounding box center [1004, 179] width 53 height 11
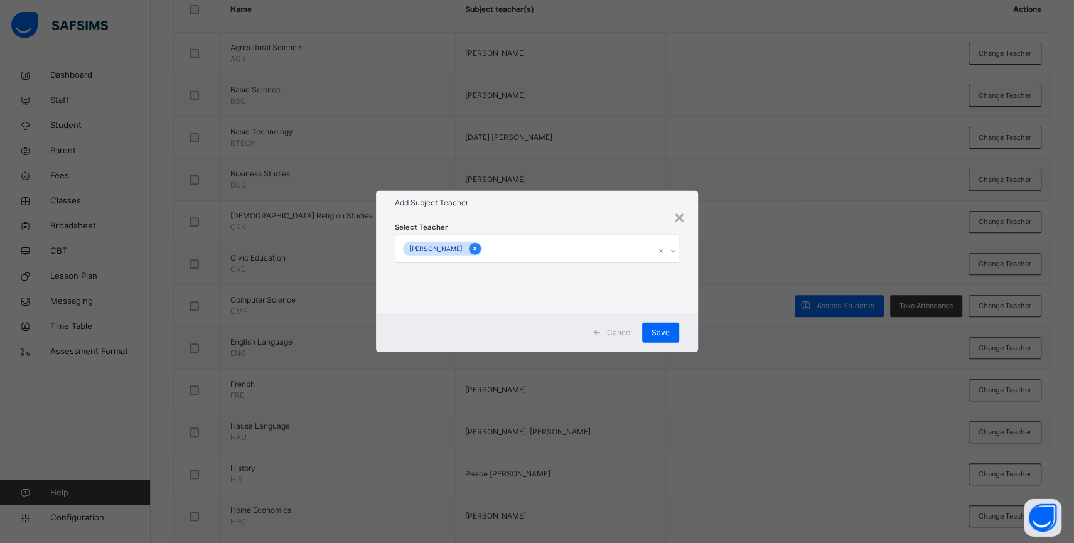
click at [471, 252] on icon at bounding box center [474, 248] width 7 height 9
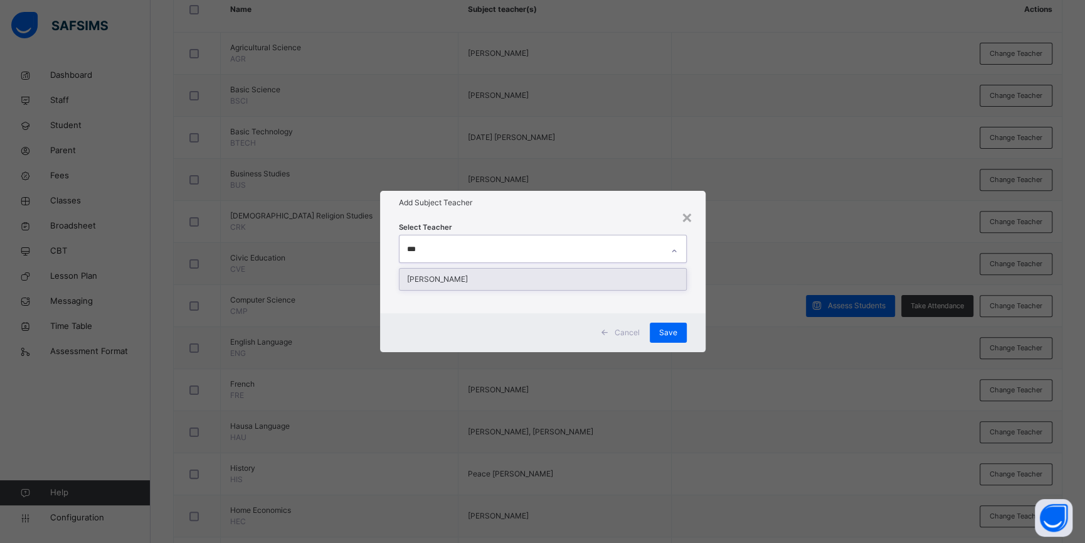
type input "****"
click at [484, 277] on div "[PERSON_NAME]" at bounding box center [543, 279] width 287 height 21
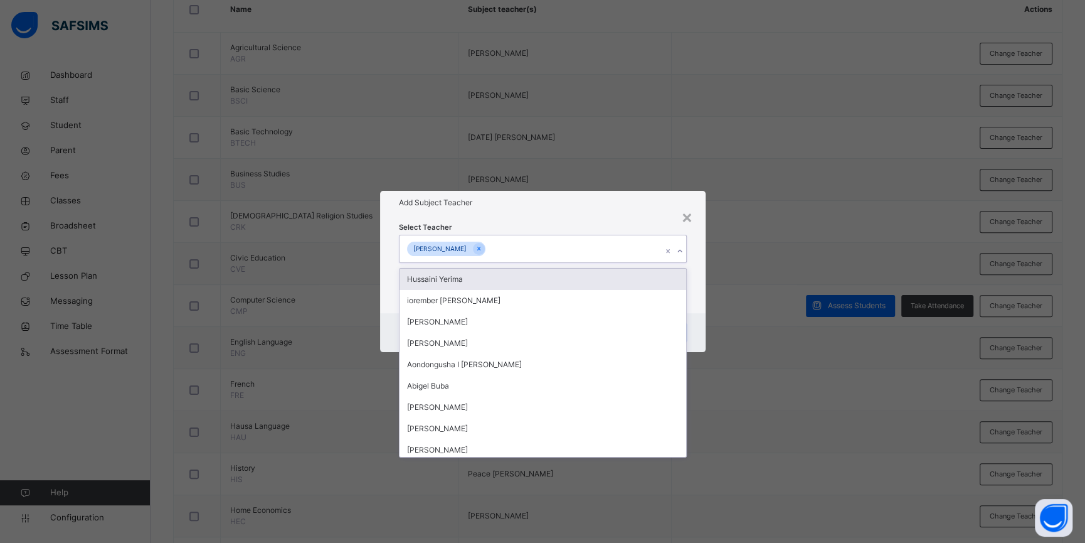
click at [696, 304] on div "Select Teacher option Munir Tarfa, selected. option Hussaini Yerima focused, 1 …" at bounding box center [543, 264] width 326 height 98
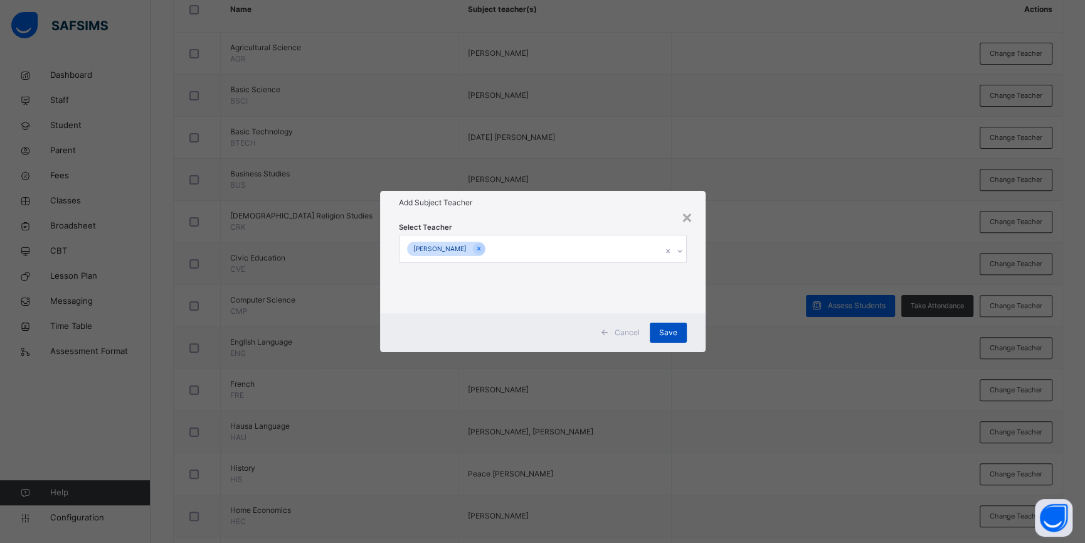
click at [674, 328] on span "Save" at bounding box center [668, 332] width 18 height 11
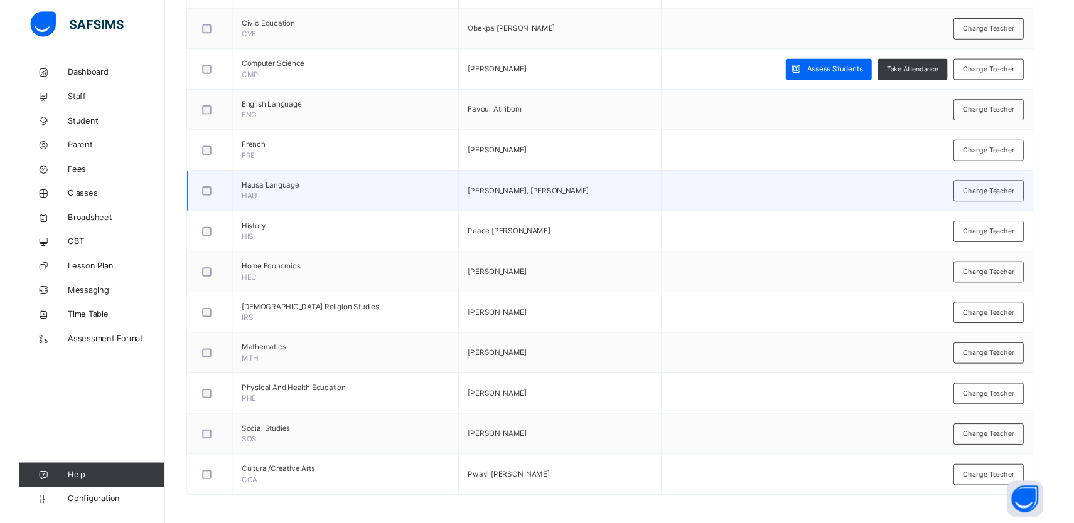
scroll to position [563, 0]
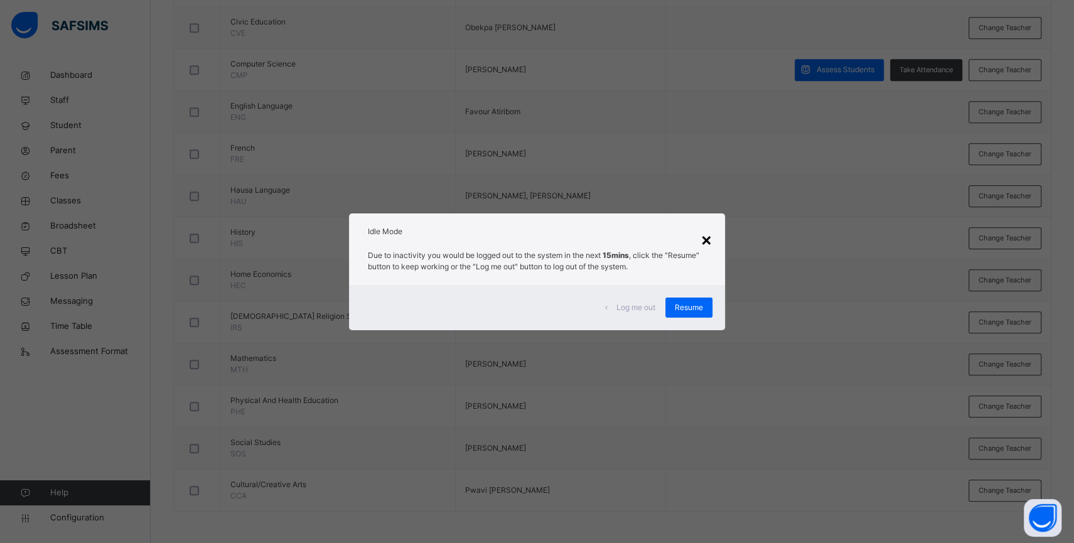
click at [710, 241] on div "×" at bounding box center [706, 239] width 12 height 26
